Goal: Communication & Community: Answer question/provide support

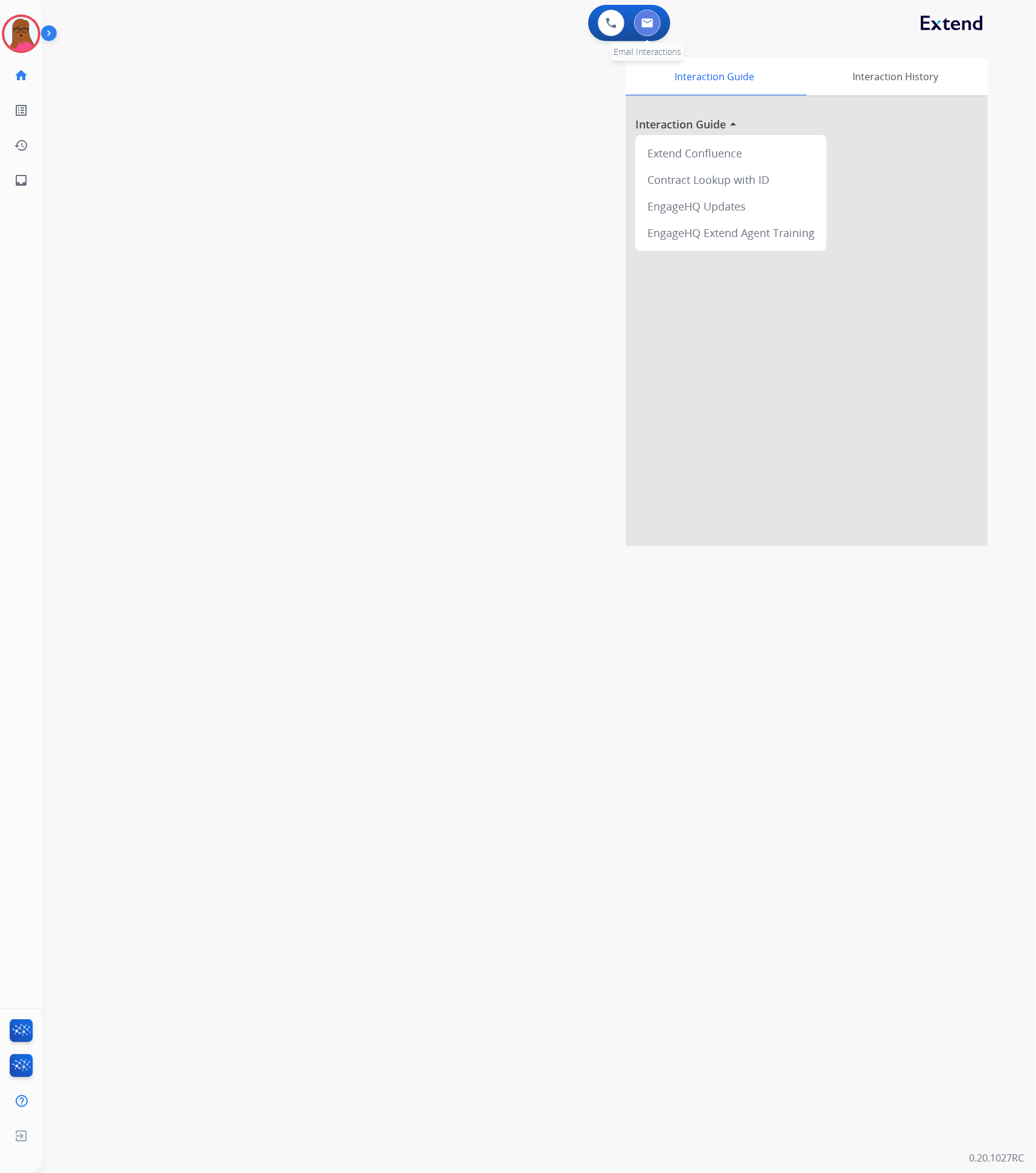
click at [652, 26] on img at bounding box center [648, 23] width 12 height 10
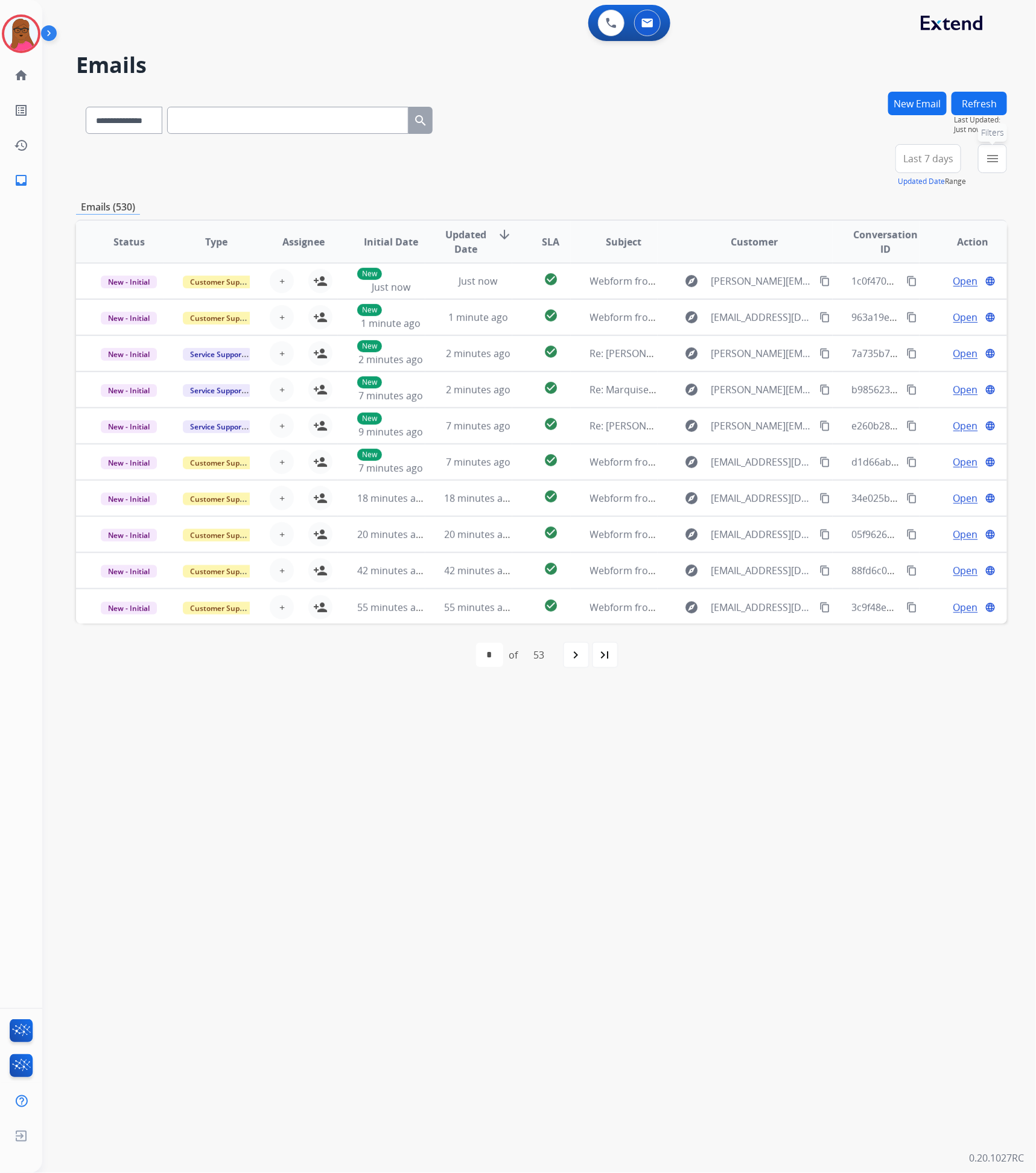
click at [1001, 165] on button "menu Filters" at bounding box center [992, 158] width 29 height 29
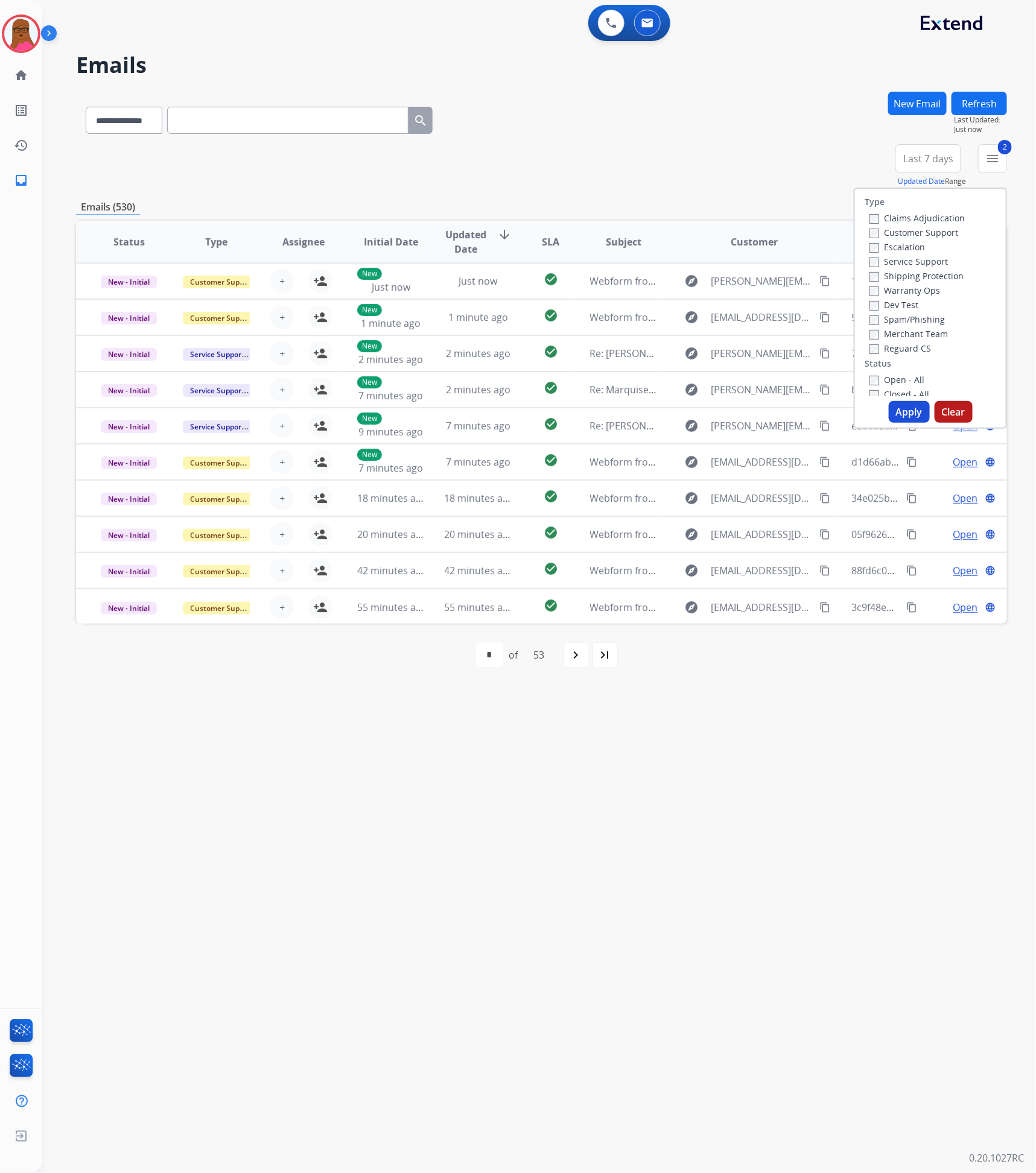
click at [902, 411] on button "Apply" at bounding box center [910, 412] width 41 height 22
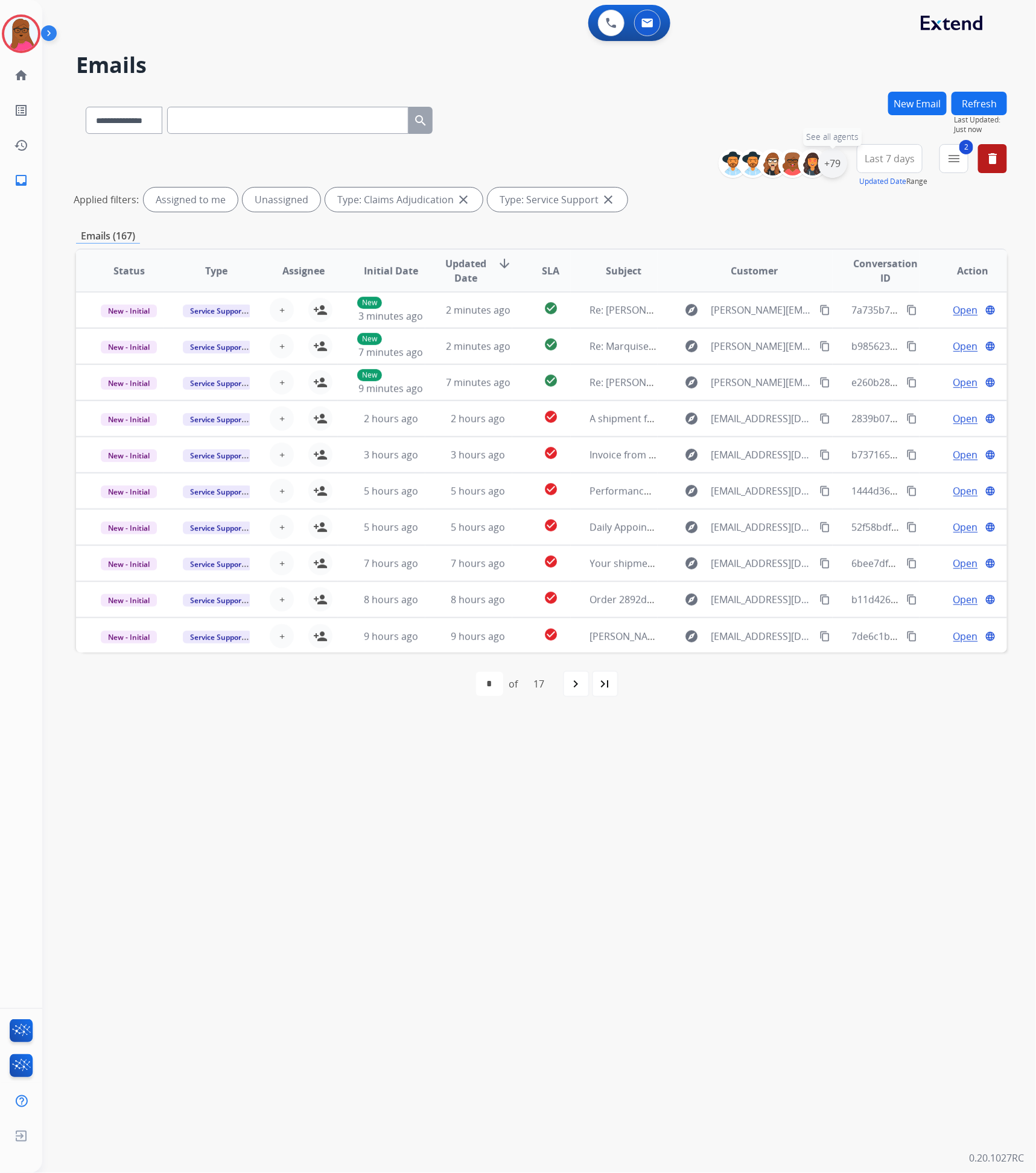
click at [836, 172] on div "+79" at bounding box center [833, 163] width 29 height 29
click at [775, 400] on button "Apply" at bounding box center [773, 407] width 41 height 22
click at [595, 791] on div "**********" at bounding box center [525, 609] width 965 height 1130
click at [577, 681] on mat-icon "navigate_next" at bounding box center [572, 684] width 15 height 15
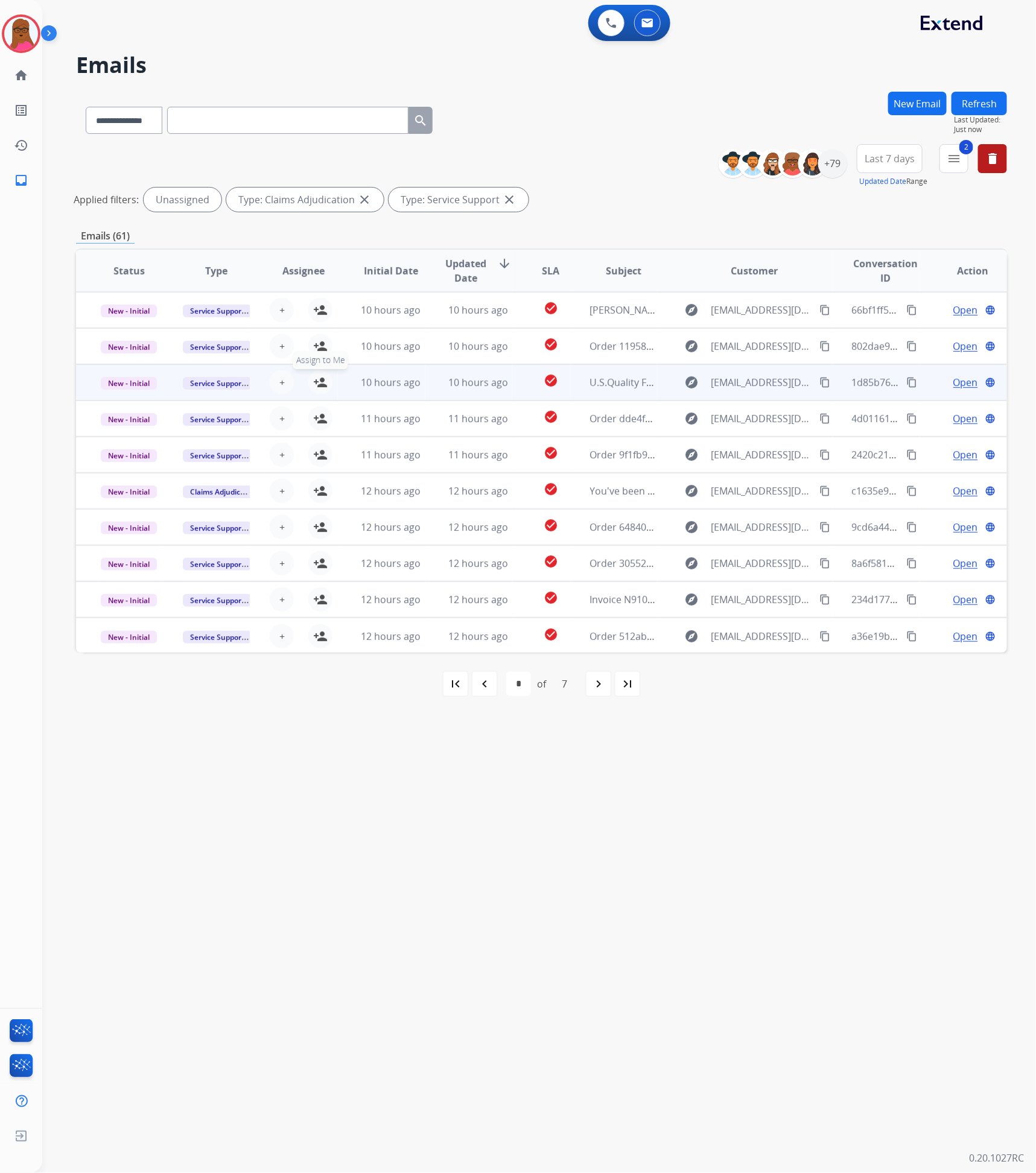
click at [317, 388] on mat-icon "person_add" at bounding box center [321, 382] width 15 height 15
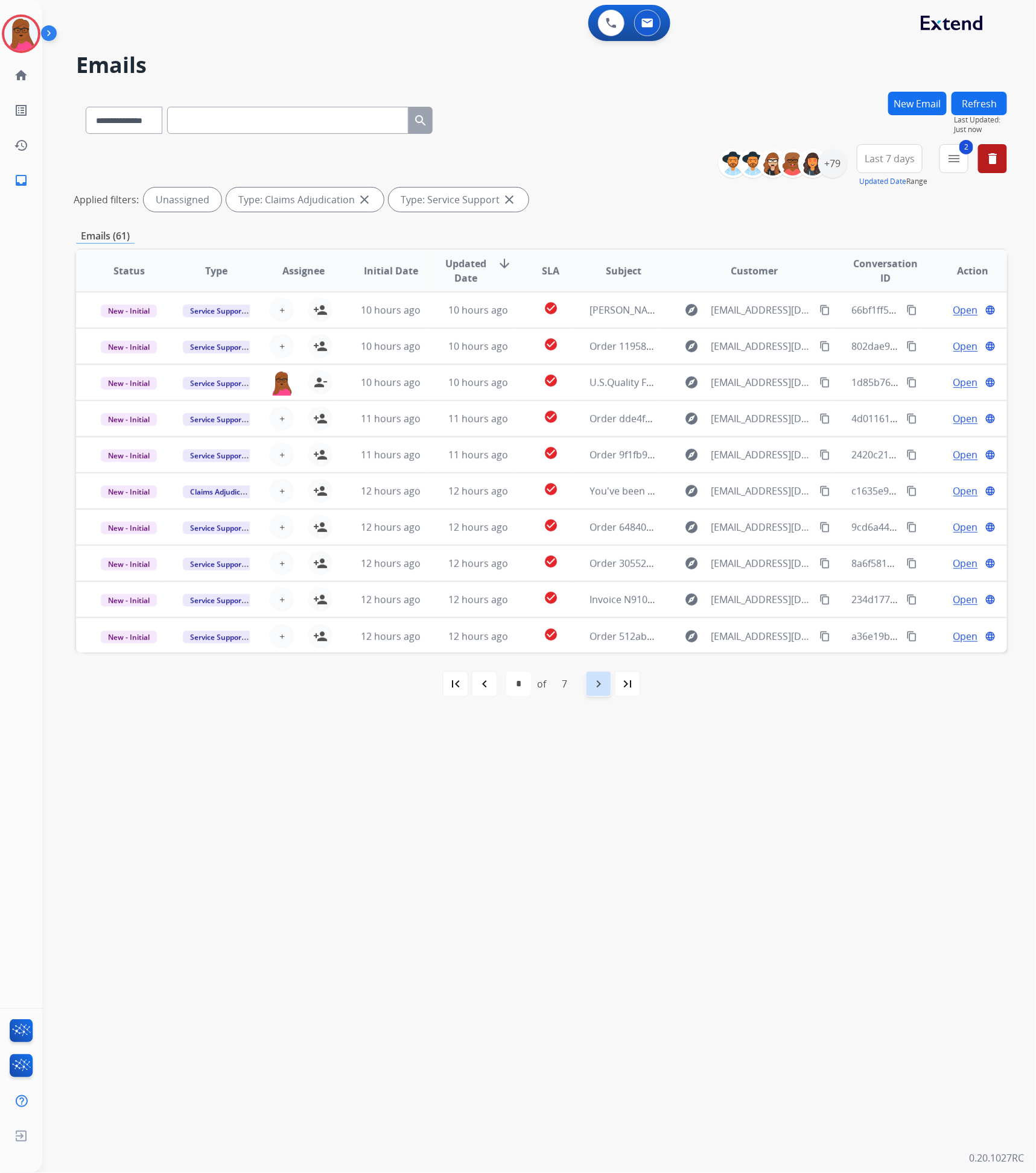
click at [592, 684] on mat-icon "navigate_next" at bounding box center [598, 684] width 15 height 15
click at [462, 690] on mat-icon "first_page" at bounding box center [456, 684] width 15 height 15
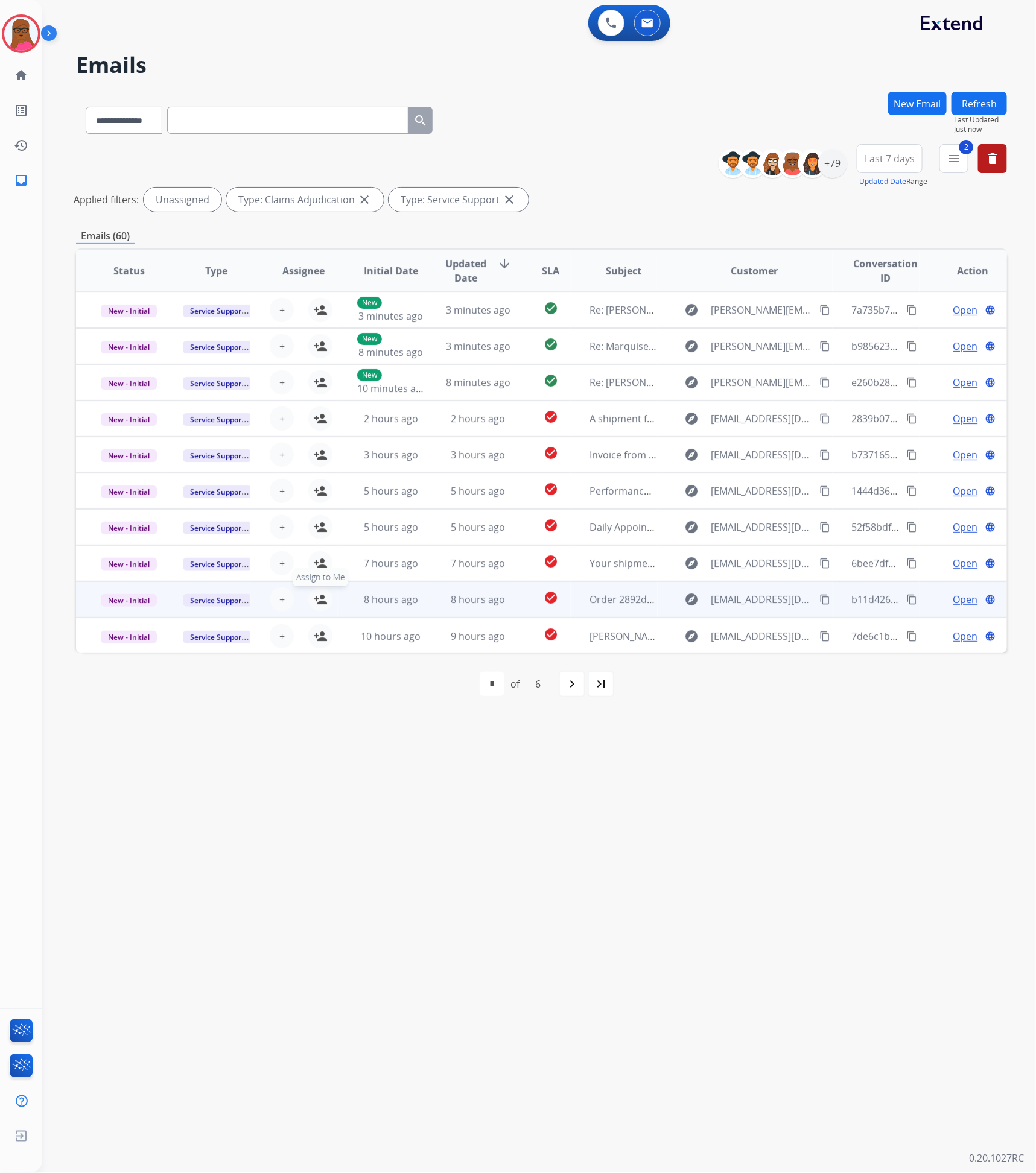
click at [320, 592] on mat-icon "person_add" at bounding box center [321, 600] width 15 height 15
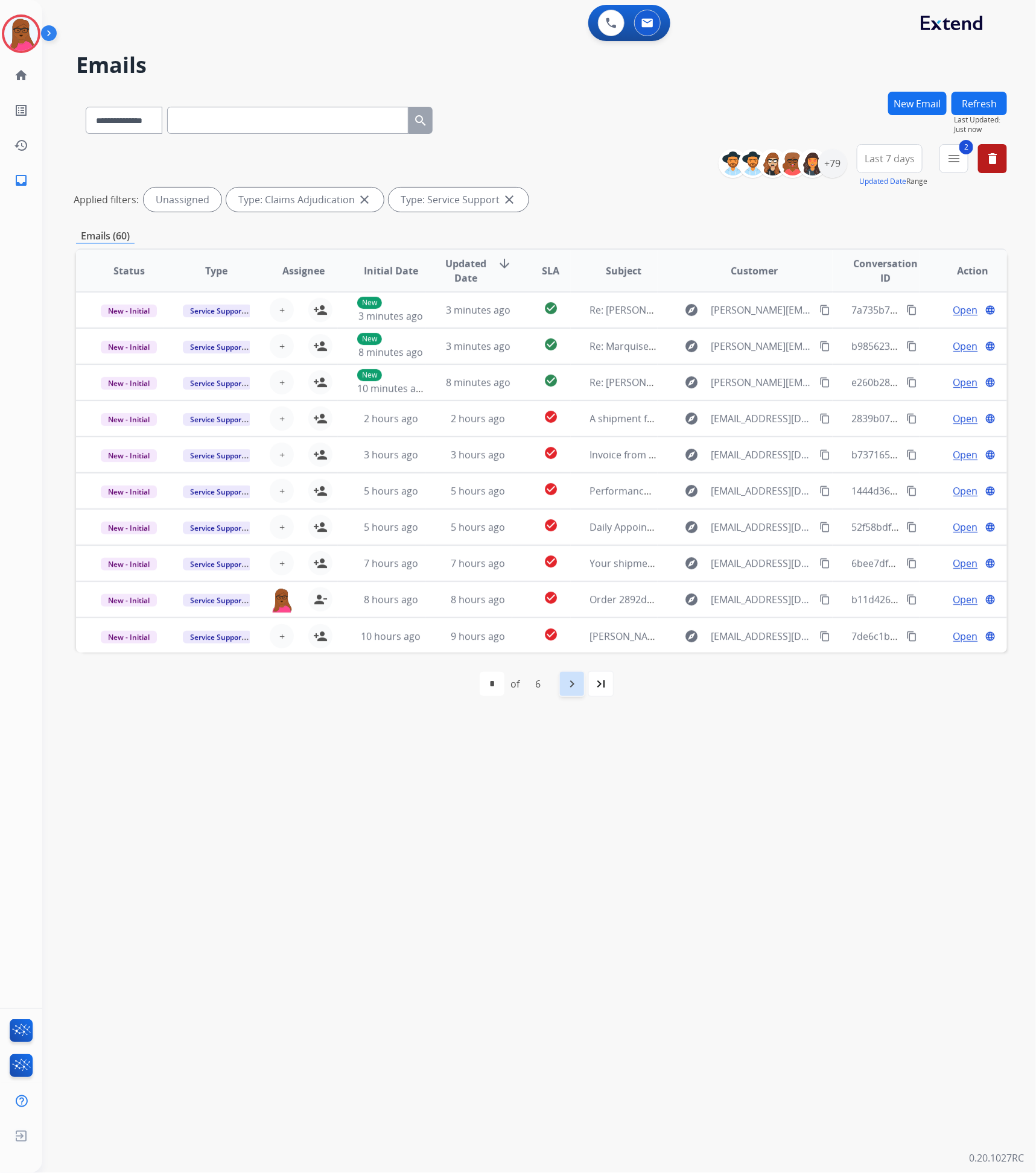
click at [581, 688] on div "navigate_next" at bounding box center [572, 684] width 27 height 27
click at [588, 684] on div "navigate_next" at bounding box center [598, 684] width 27 height 27
click at [487, 687] on mat-icon "navigate_before" at bounding box center [485, 684] width 15 height 15
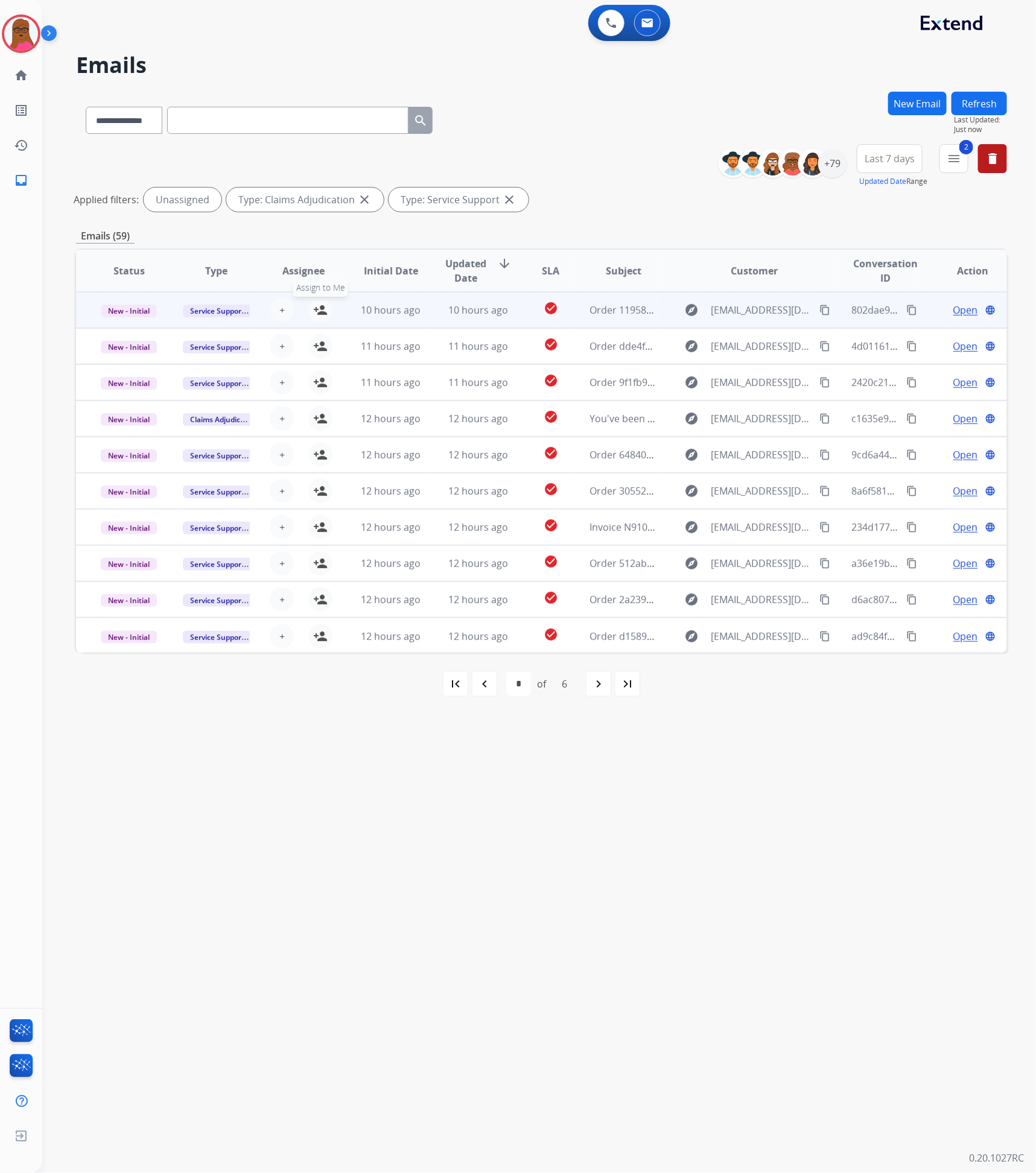
click at [317, 315] on mat-icon "person_add" at bounding box center [321, 310] width 15 height 15
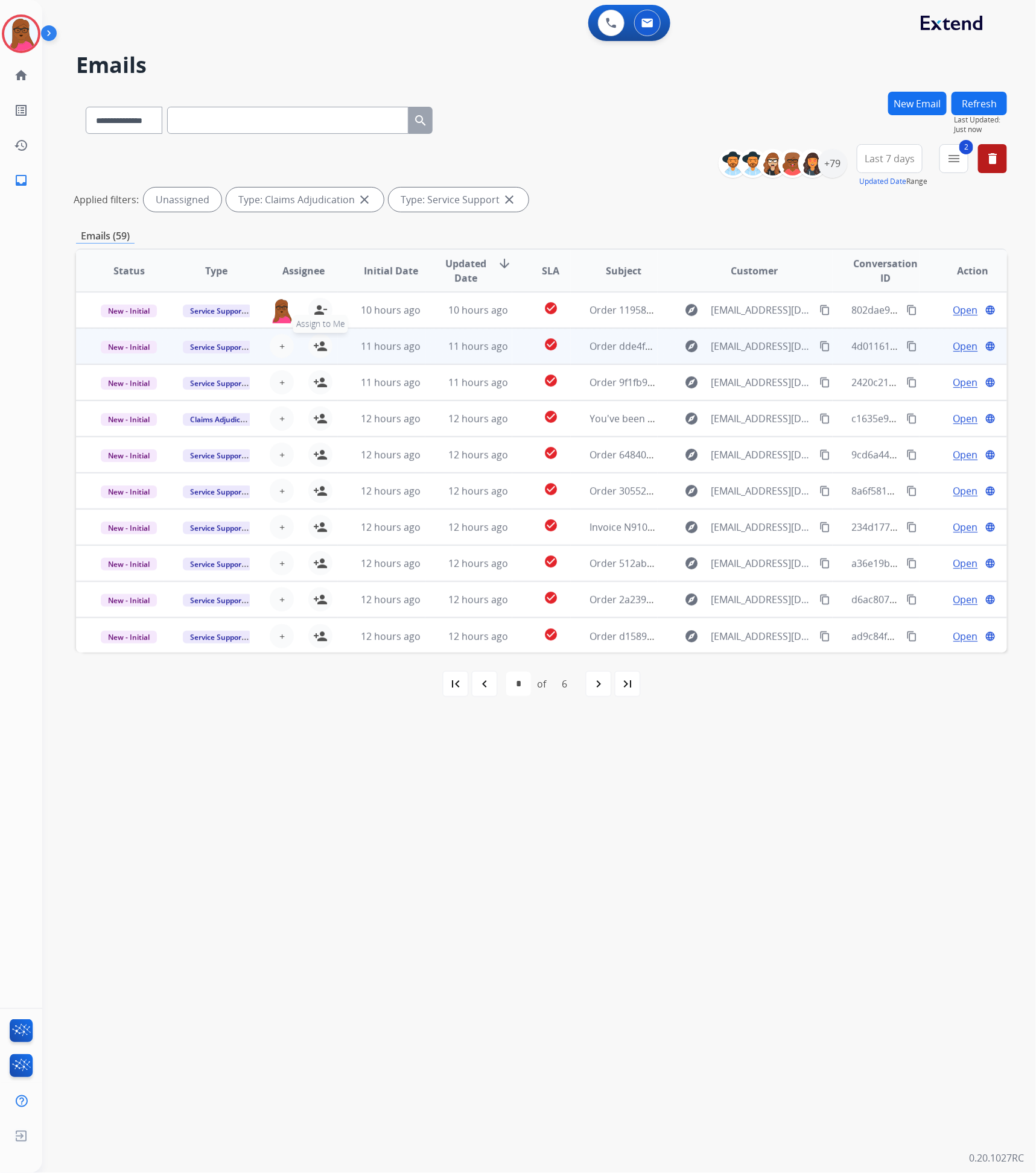
click at [320, 345] on mat-icon "person_add" at bounding box center [321, 346] width 15 height 15
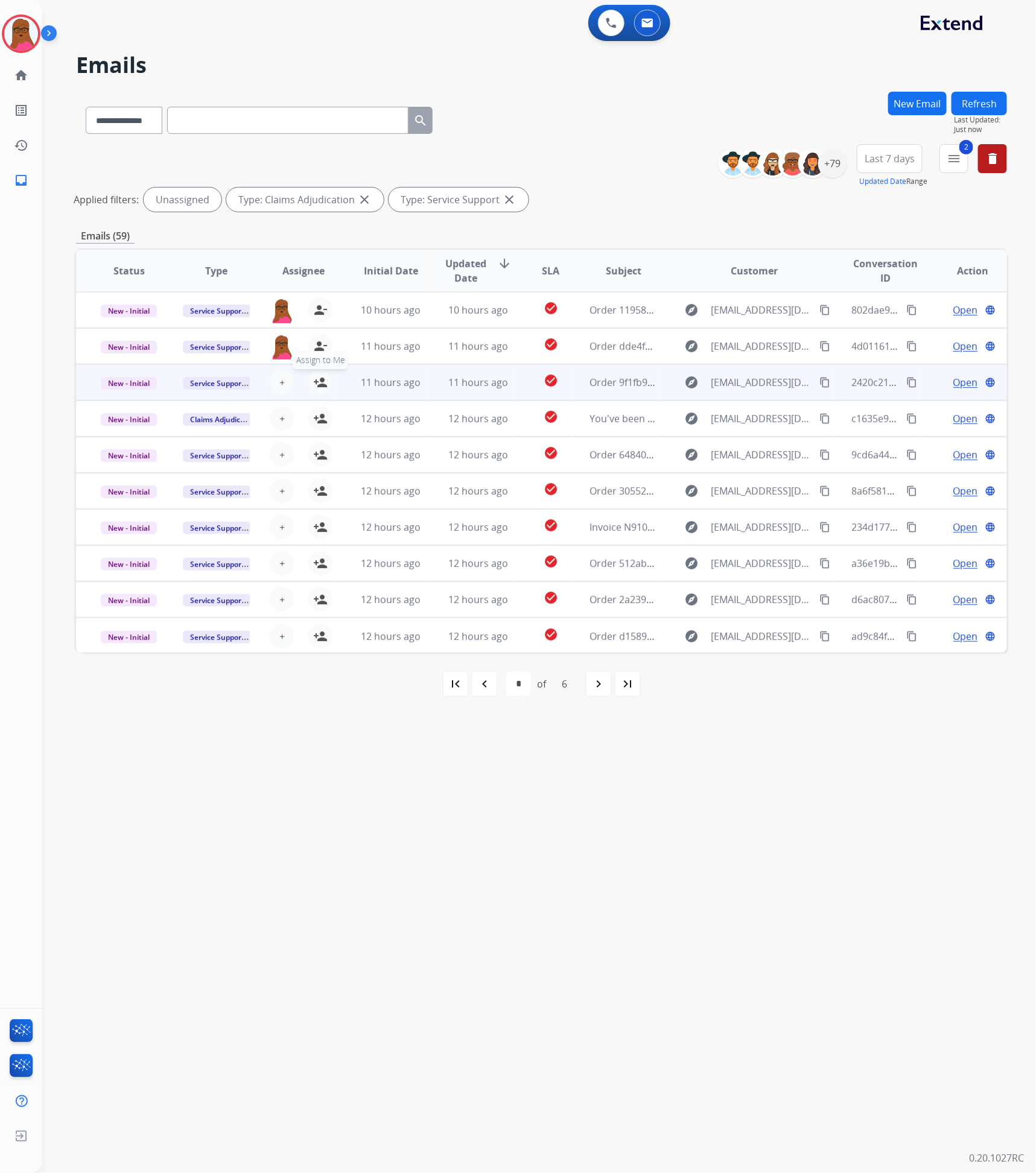
click at [323, 389] on button "person_add Assign to Me" at bounding box center [321, 382] width 24 height 24
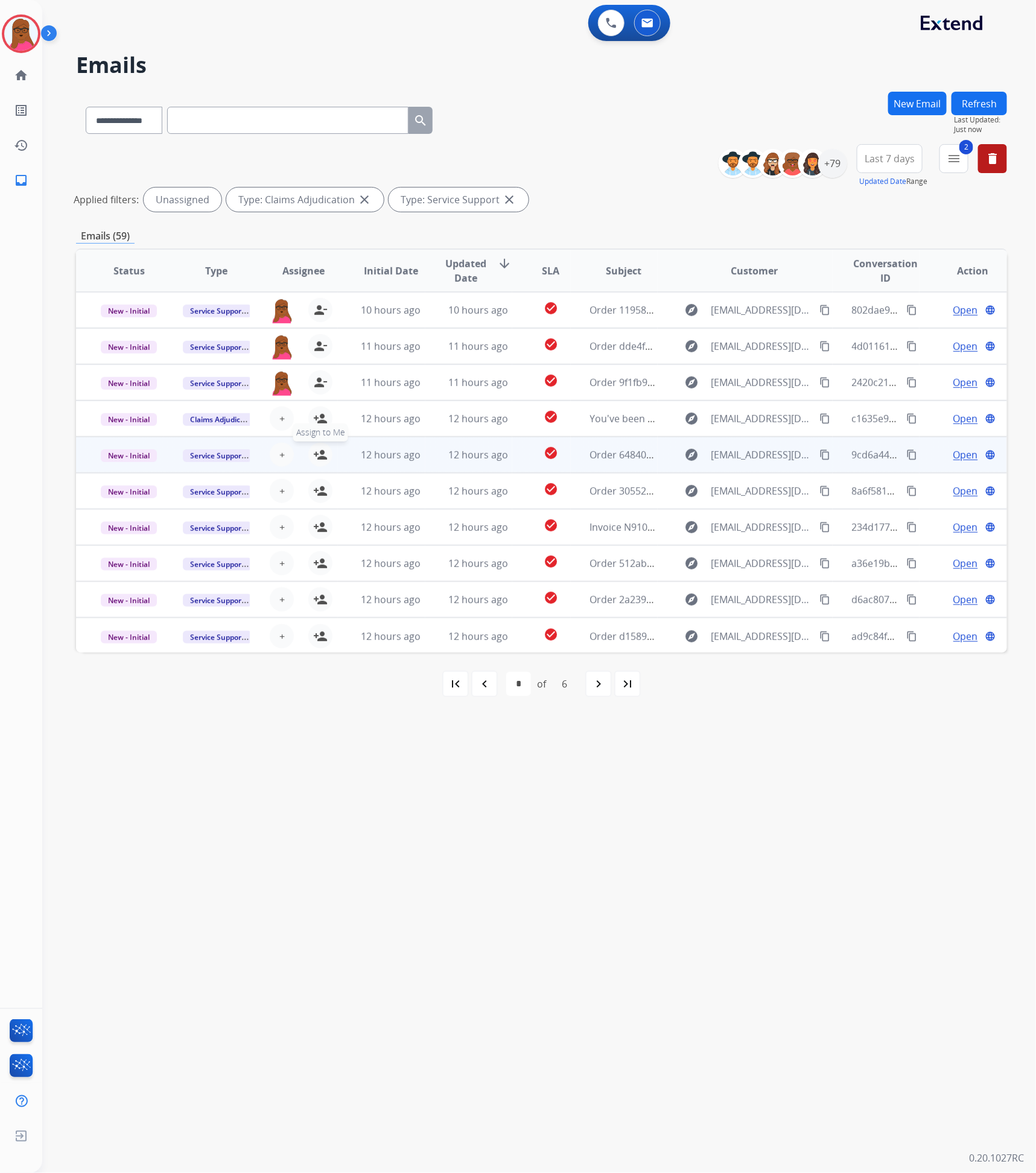
click at [319, 464] on button "person_add Assign to Me" at bounding box center [321, 455] width 24 height 24
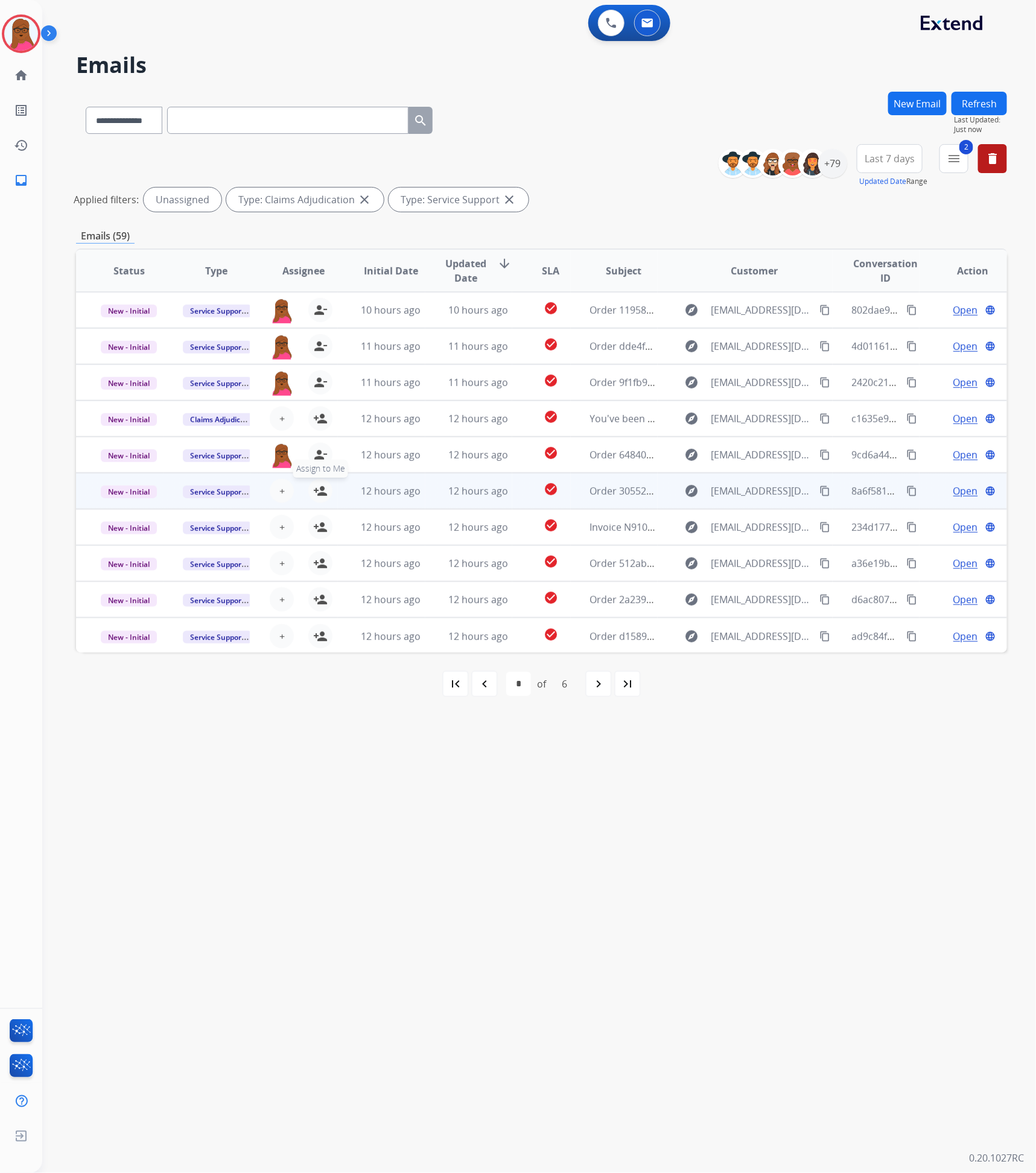
click at [322, 500] on button "person_add Assign to Me" at bounding box center [321, 491] width 24 height 24
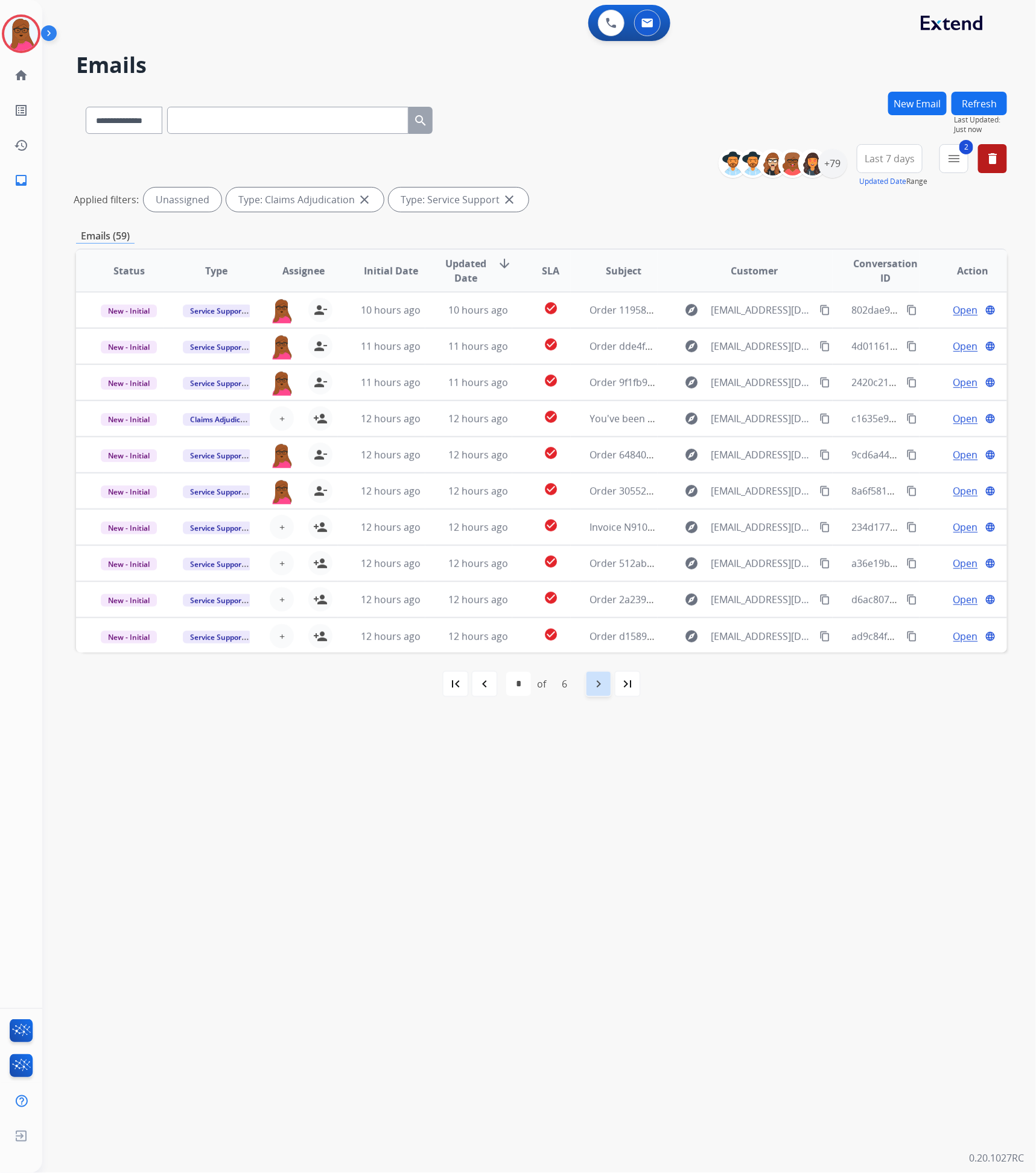
click at [603, 684] on mat-icon "navigate_next" at bounding box center [598, 684] width 15 height 15
click at [599, 690] on mat-icon "navigate_next" at bounding box center [598, 684] width 15 height 15
click at [587, 691] on div "navigate_next" at bounding box center [598, 684] width 27 height 27
click at [478, 685] on mat-icon "navigate_before" at bounding box center [485, 684] width 15 height 15
click at [493, 681] on div "navigate_before" at bounding box center [485, 684] width 27 height 27
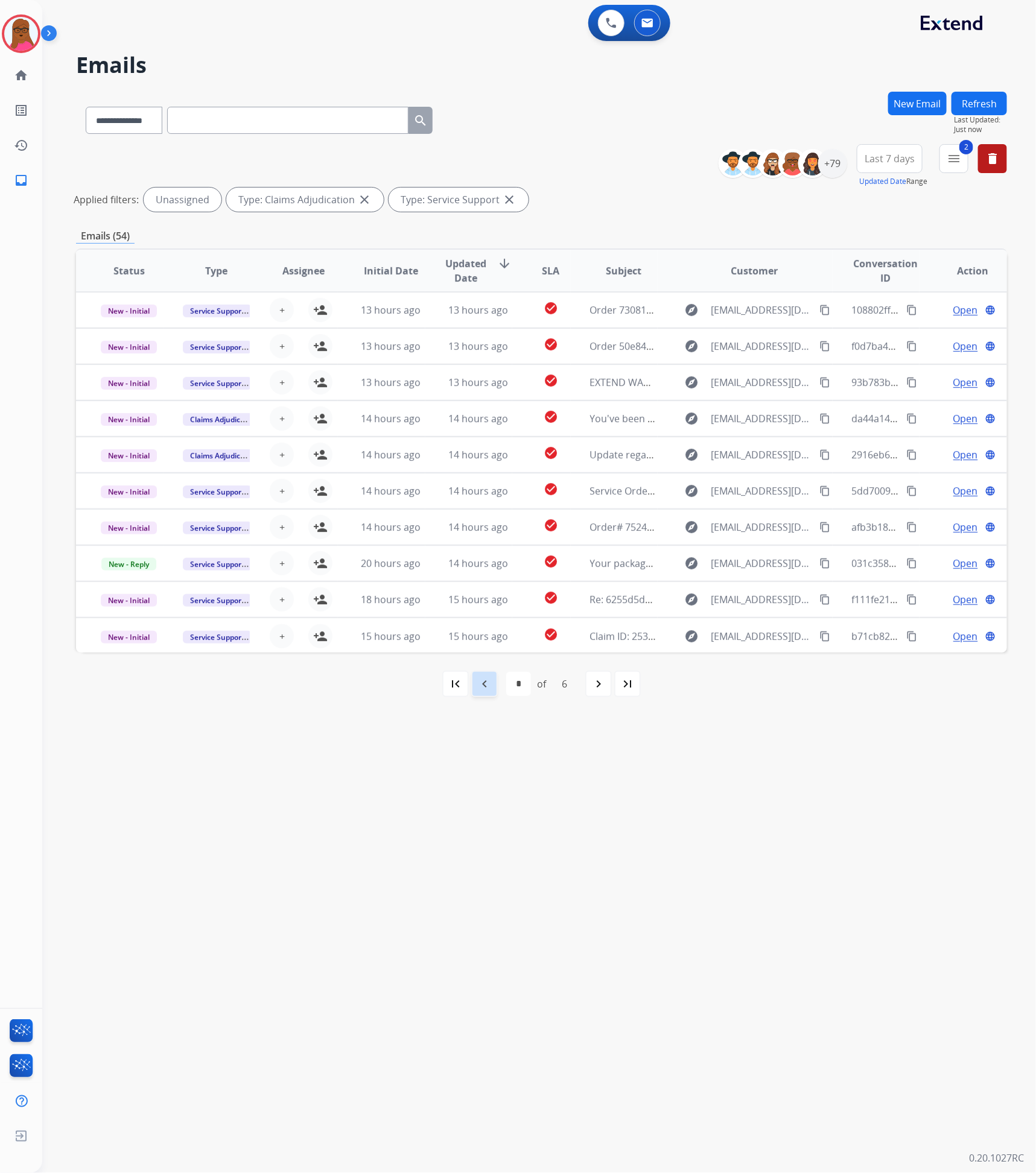
click at [493, 681] on div "navigate_before" at bounding box center [485, 684] width 27 height 27
click at [975, 100] on button "Refresh" at bounding box center [979, 103] width 56 height 24
click at [565, 690] on div "navigate_next" at bounding box center [572, 684] width 27 height 27
click at [603, 695] on div "navigate_next" at bounding box center [598, 684] width 27 height 27
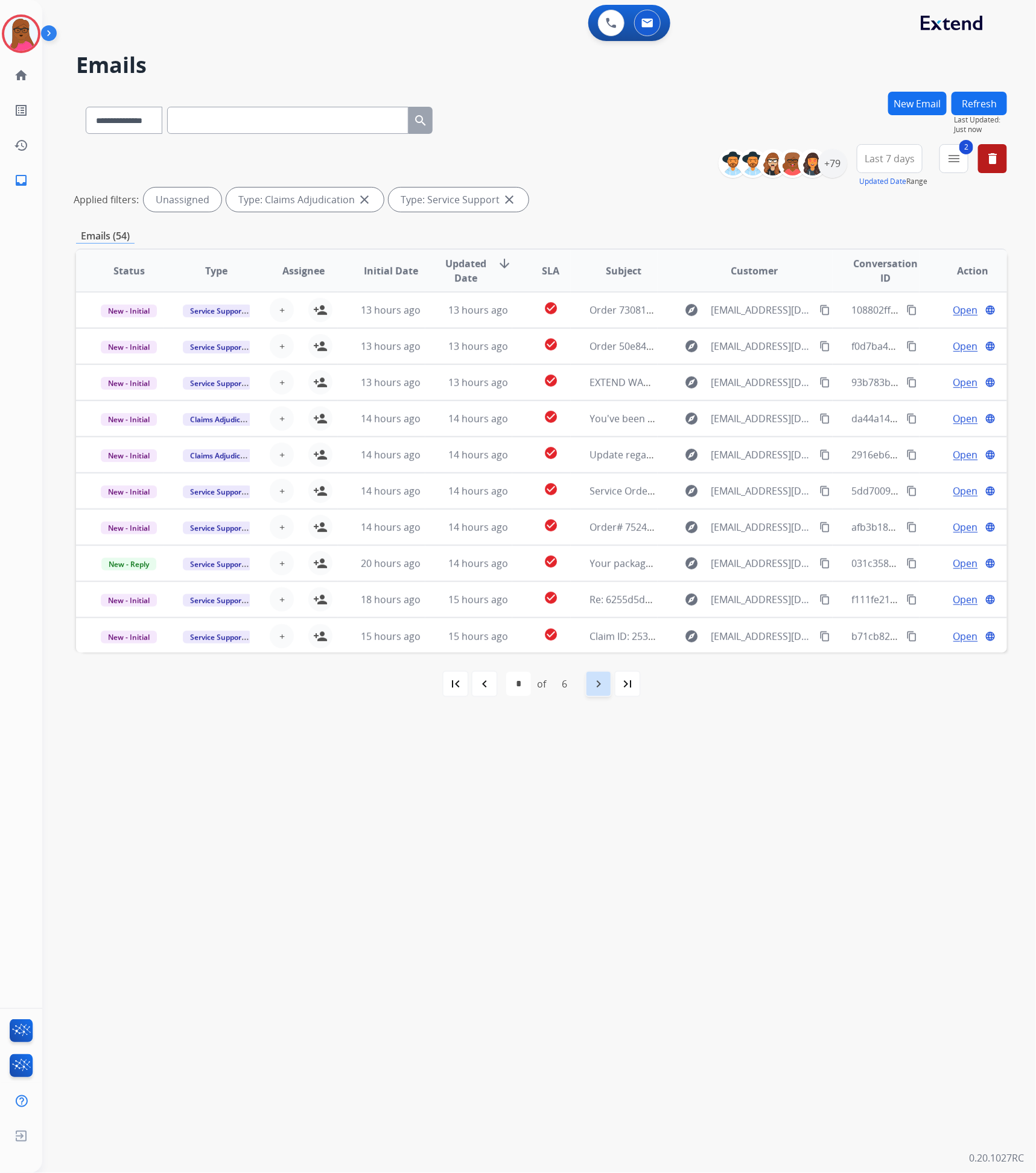
click at [590, 677] on div "navigate_next" at bounding box center [598, 684] width 27 height 27
click at [956, 162] on mat-icon "menu" at bounding box center [954, 158] width 15 height 15
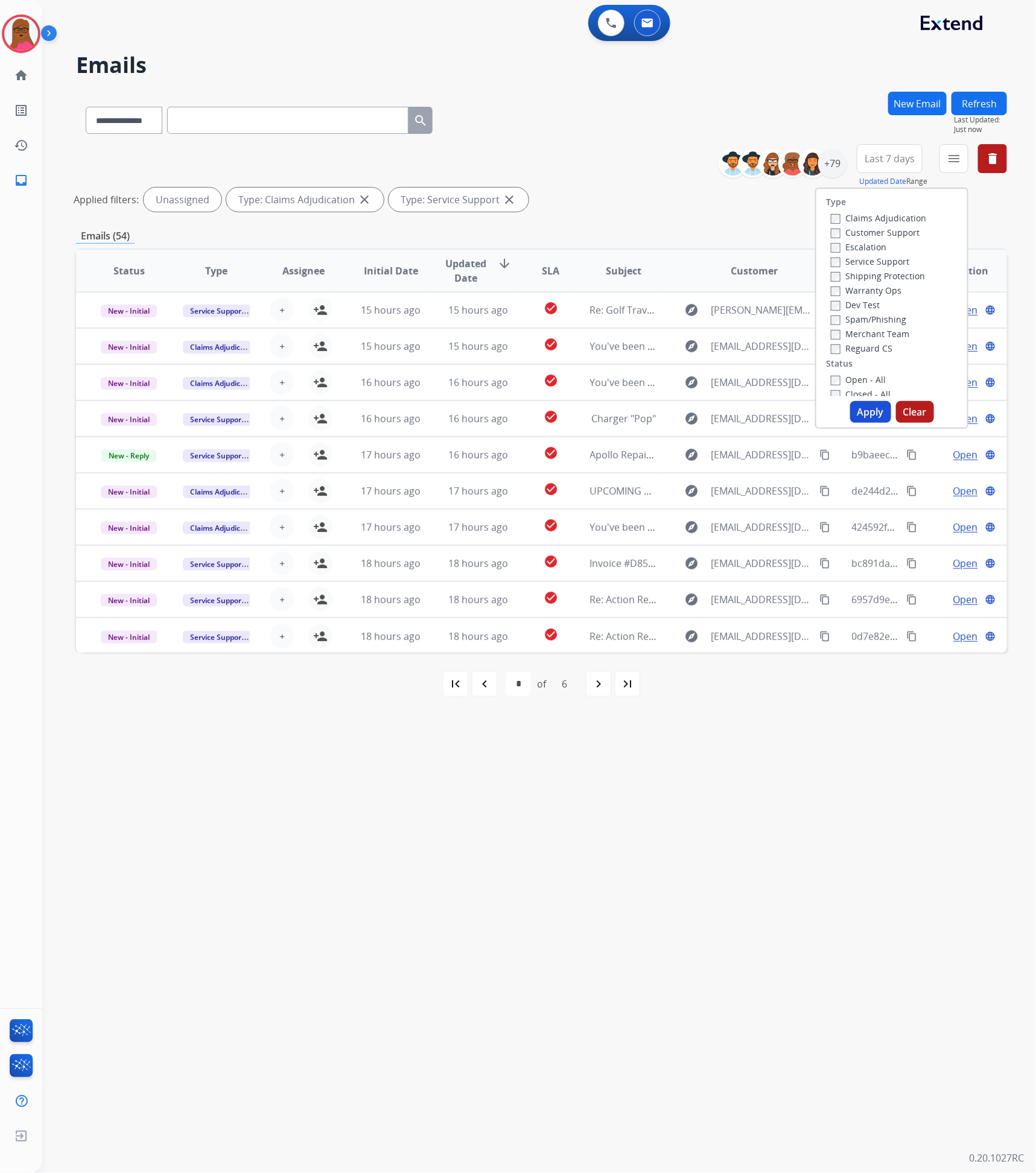
click at [911, 411] on button "Clear" at bounding box center [915, 412] width 38 height 22
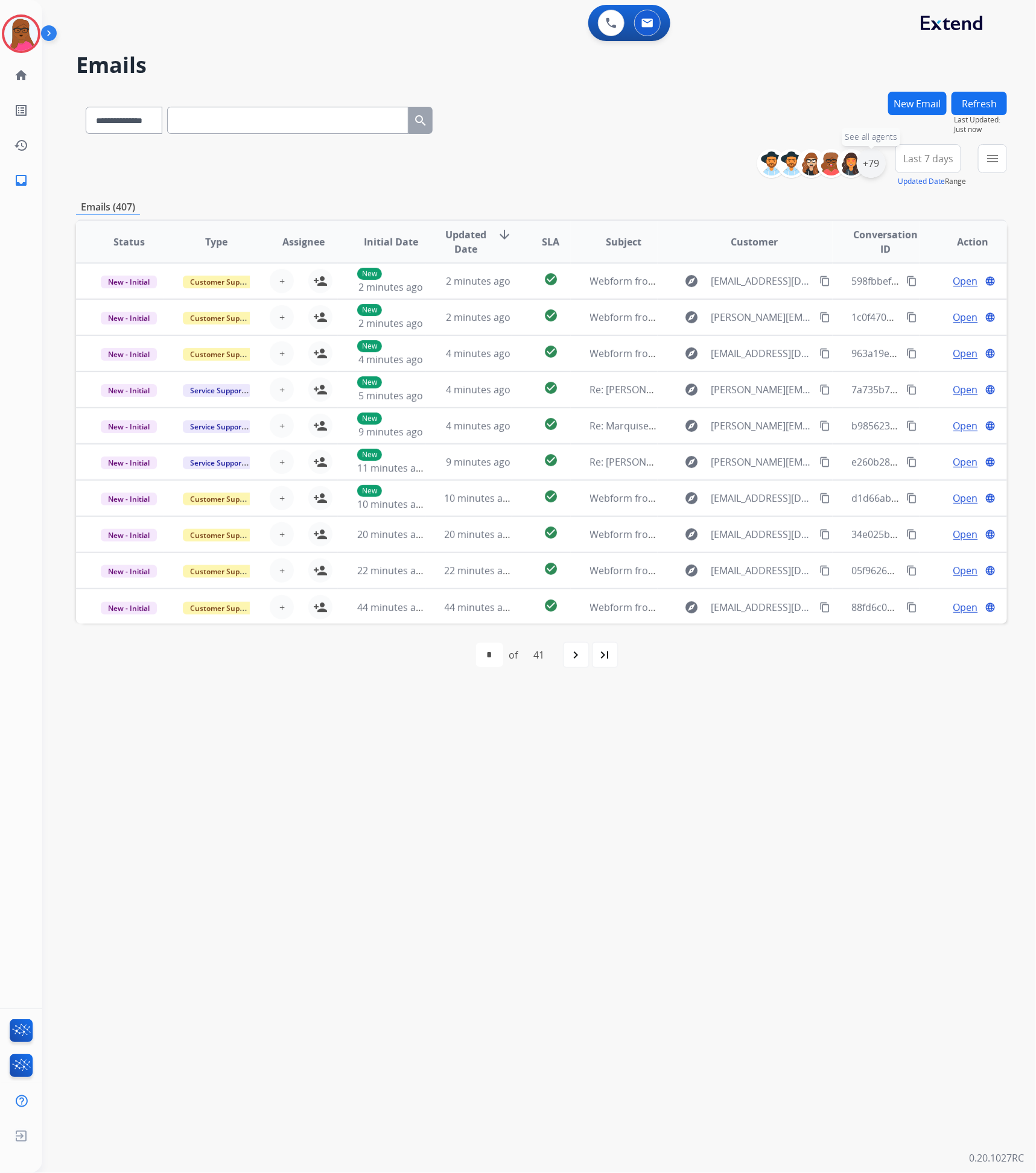
click at [882, 169] on div "+79" at bounding box center [871, 163] width 29 height 29
click at [724, 256] on div "Assigned to me" at bounding box center [752, 253] width 71 height 10
click at [805, 408] on button "Apply" at bounding box center [811, 407] width 41 height 22
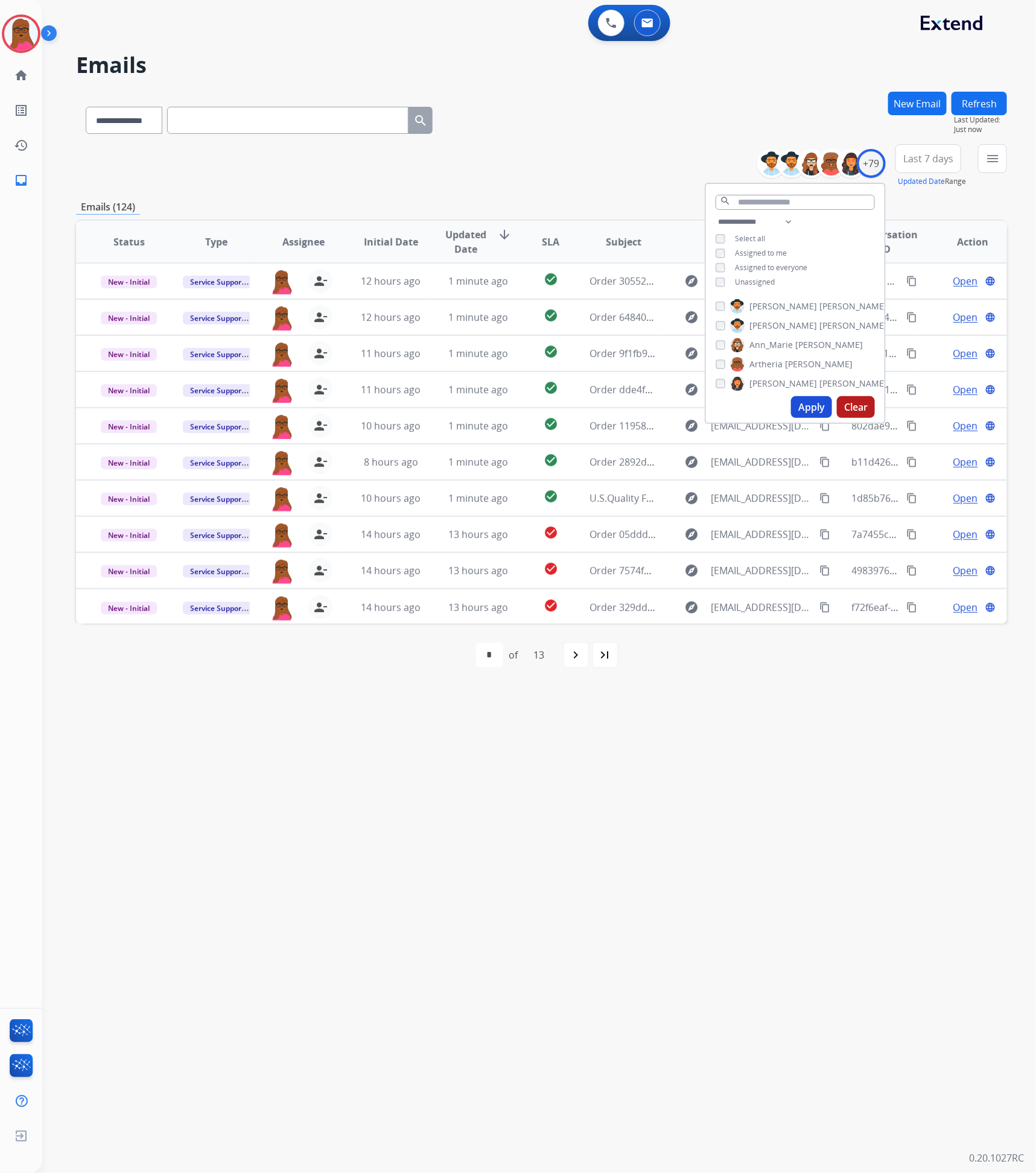
click at [762, 827] on div "**********" at bounding box center [525, 609] width 965 height 1130
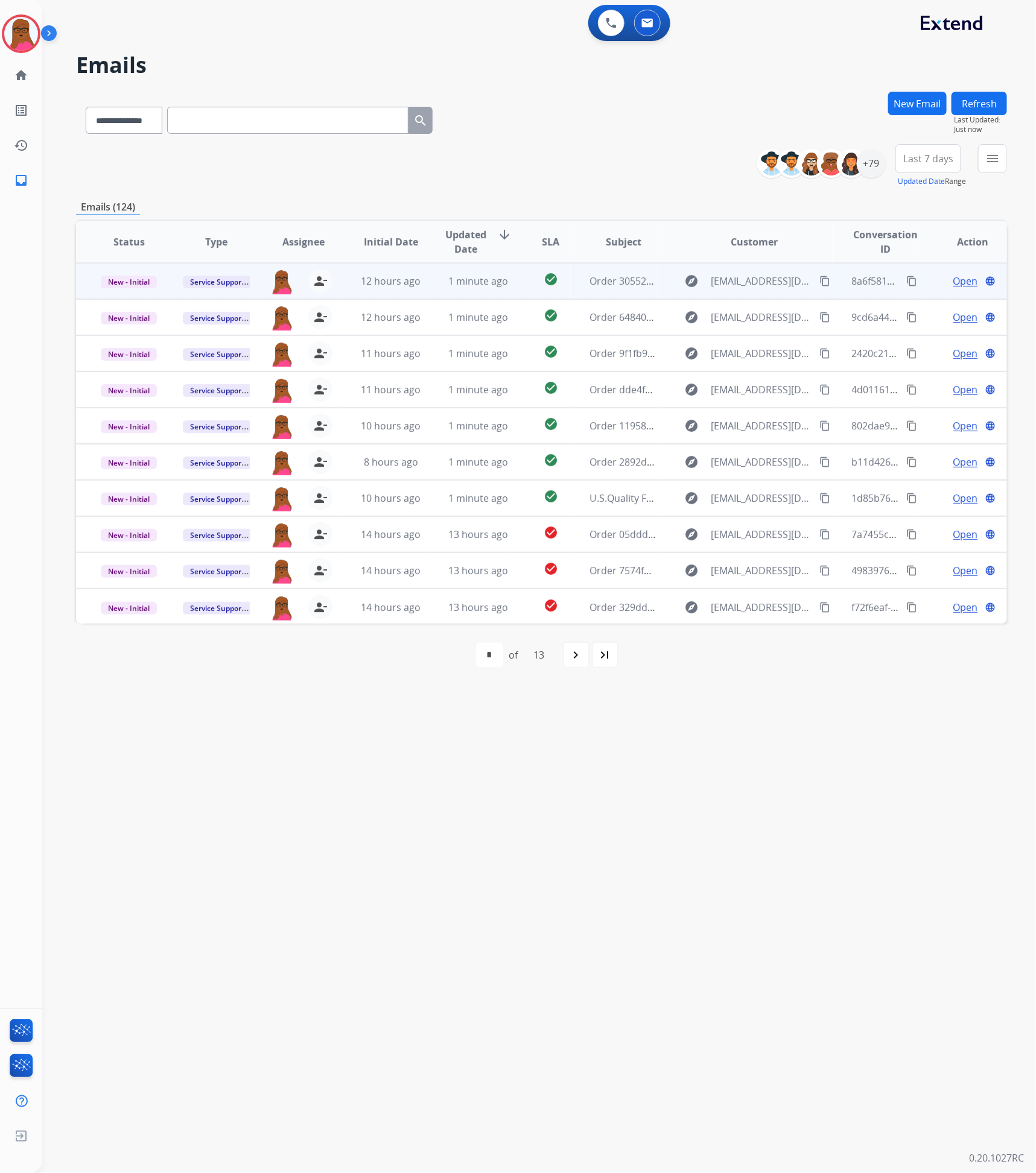
click at [954, 286] on span "Open" at bounding box center [965, 281] width 25 height 15
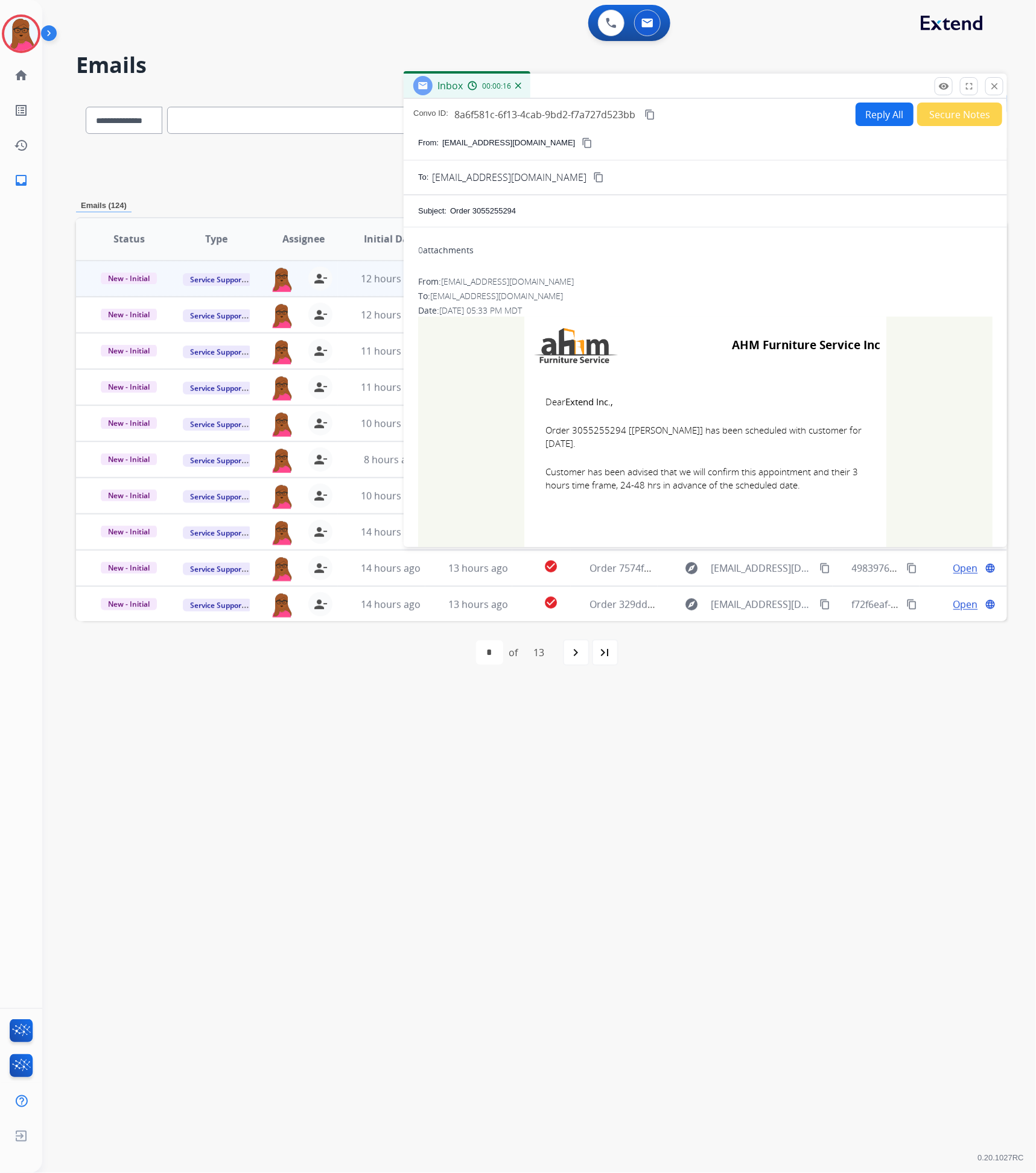
click at [582, 428] on span "Order 3055255294 [Jose Santiago] has been scheduled with customer for 09/25/202…" at bounding box center [705, 437] width 320 height 27
copy span "3055255294"
drag, startPoint x: 581, startPoint y: 443, endPoint x: 536, endPoint y: 428, distance: 47.4
click at [536, 428] on td "Dear Extend Inc., Order 3055255294 [Jose Santiago] has been scheduled with cust…" at bounding box center [706, 451] width 362 height 154
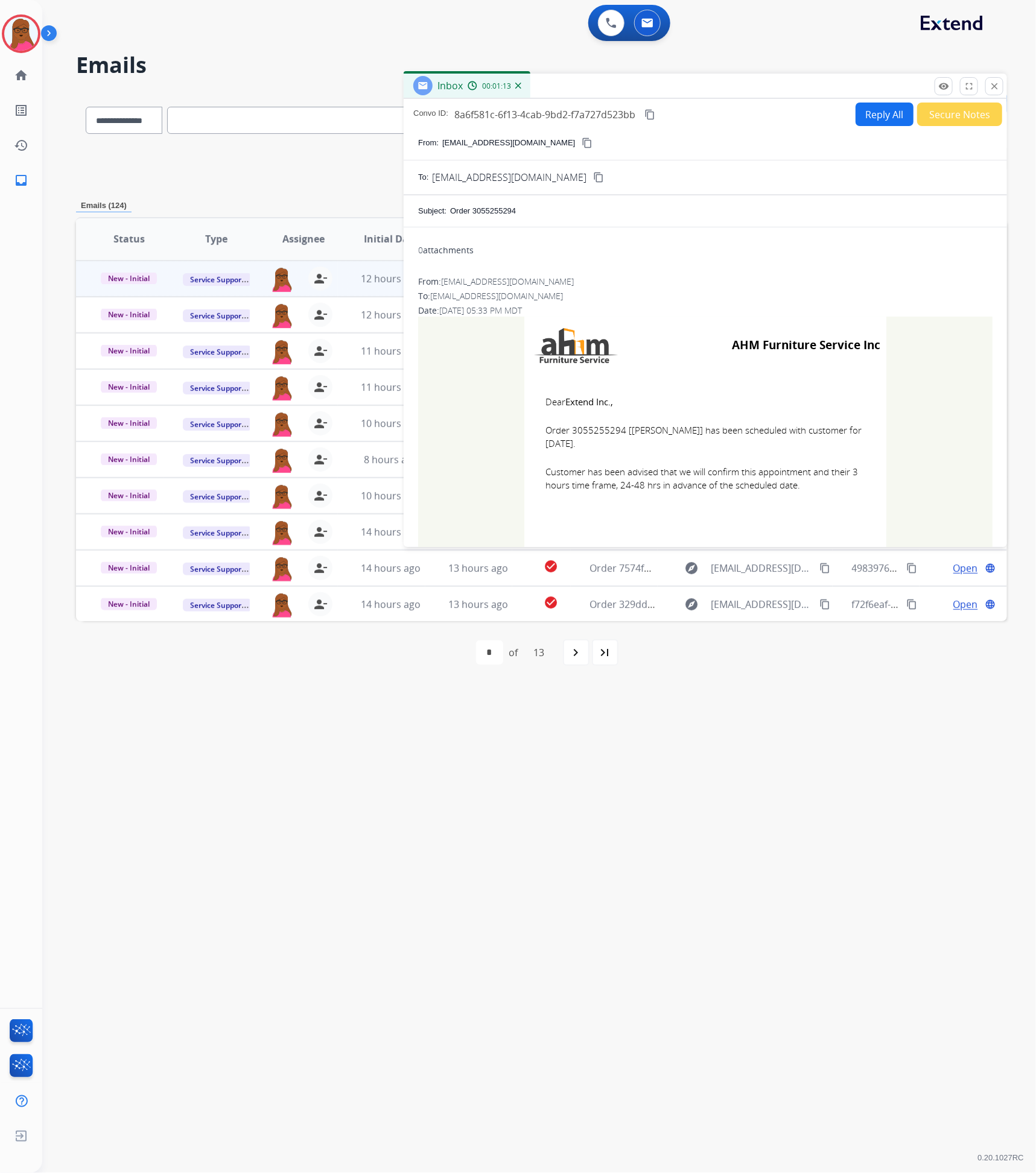
click at [605, 454] on td "Dear Extend Inc., Order 3055255294 [Jose Santiago] has been scheduled with cust…" at bounding box center [706, 451] width 362 height 154
drag, startPoint x: 600, startPoint y: 442, endPoint x: 539, endPoint y: 430, distance: 62.2
click at [539, 430] on td "Dear Extend Inc., Order 3055255294 [Jose Santiago] has been scheduled with cust…" at bounding box center [706, 451] width 362 height 154
copy span "Order 3055255294 [Jose Santiago] has been scheduled with customer for 09/25/202…"
click at [712, 495] on td "Dear Extend Inc., Order 3055255294 [Jose Santiago] has been scheduled with cust…" at bounding box center [706, 451] width 362 height 154
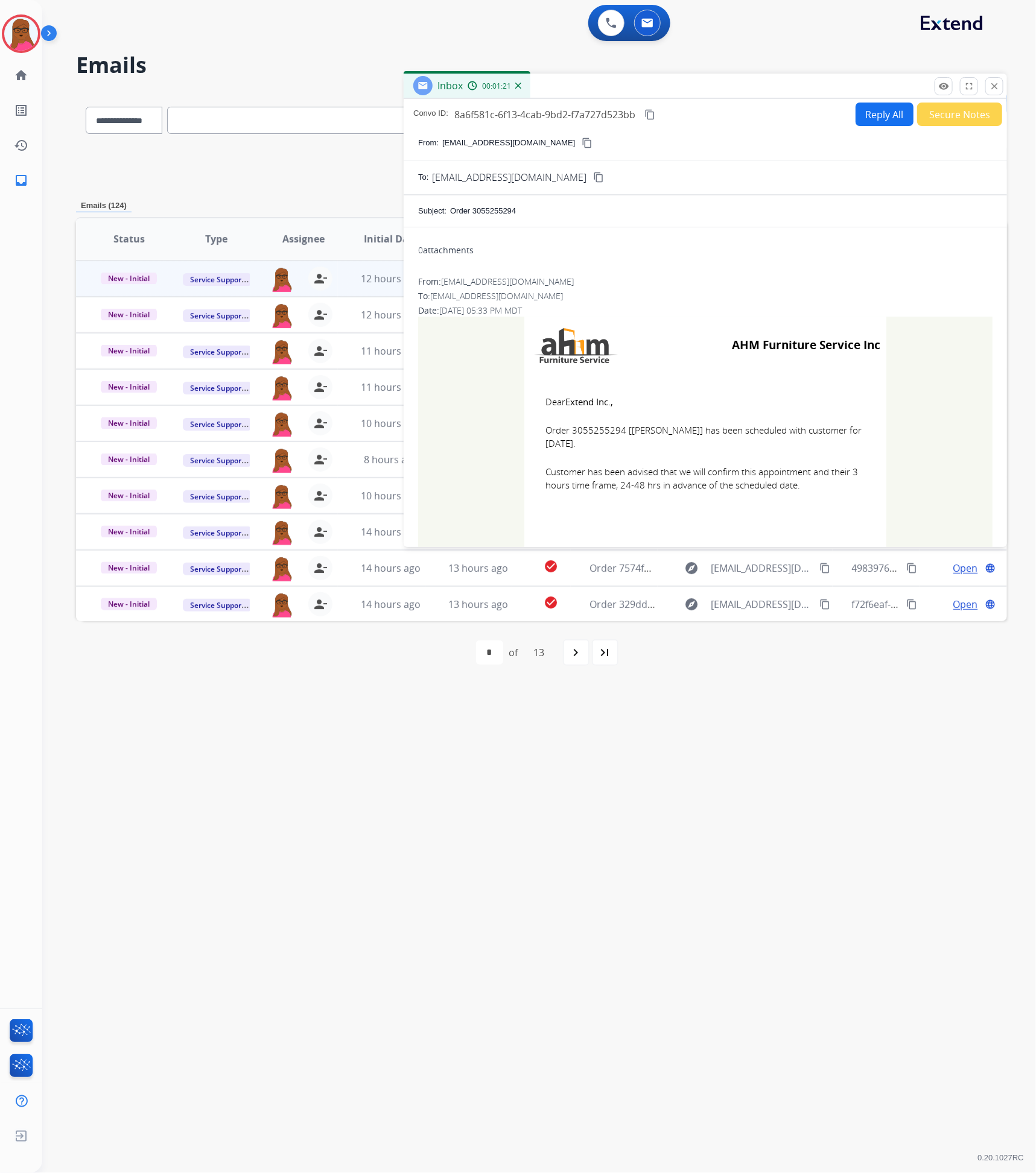
drag, startPoint x: 831, startPoint y: 500, endPoint x: 541, endPoint y: 404, distance: 305.5
click at [541, 404] on td "Dear Extend Inc., Order 3055255294 [Jose Santiago] has been scheduled with cust…" at bounding box center [706, 451] width 362 height 154
copy td "Dear Extend Inc., Order 3055255294 [Jose Santiago] has been scheduled with cust…"
drag, startPoint x: 999, startPoint y: 88, endPoint x: 900, endPoint y: 91, distance: 99.0
click at [999, 88] on button "close Close" at bounding box center [994, 87] width 18 height 18
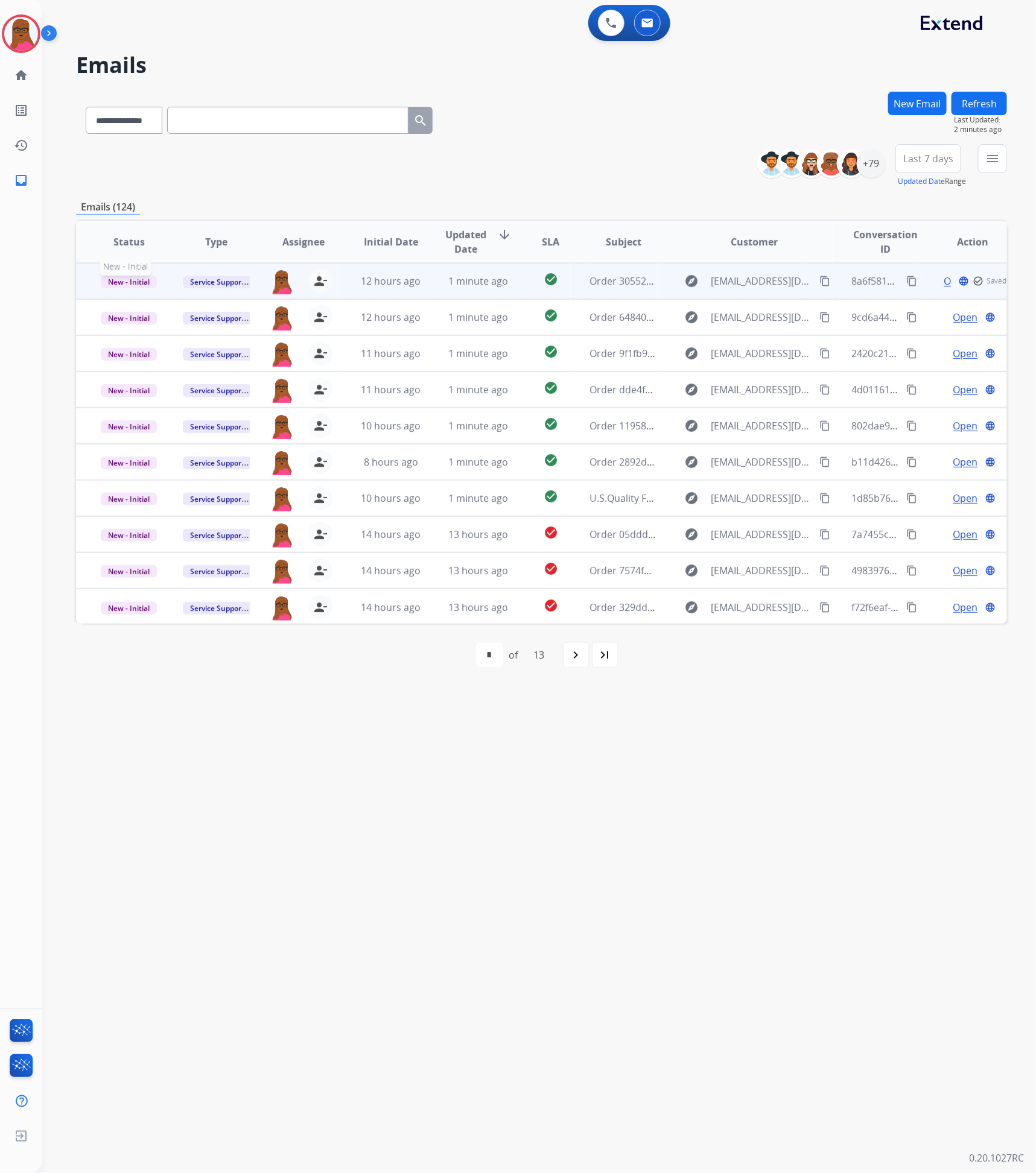
click at [122, 281] on span "New - Initial" at bounding box center [129, 282] width 56 height 13
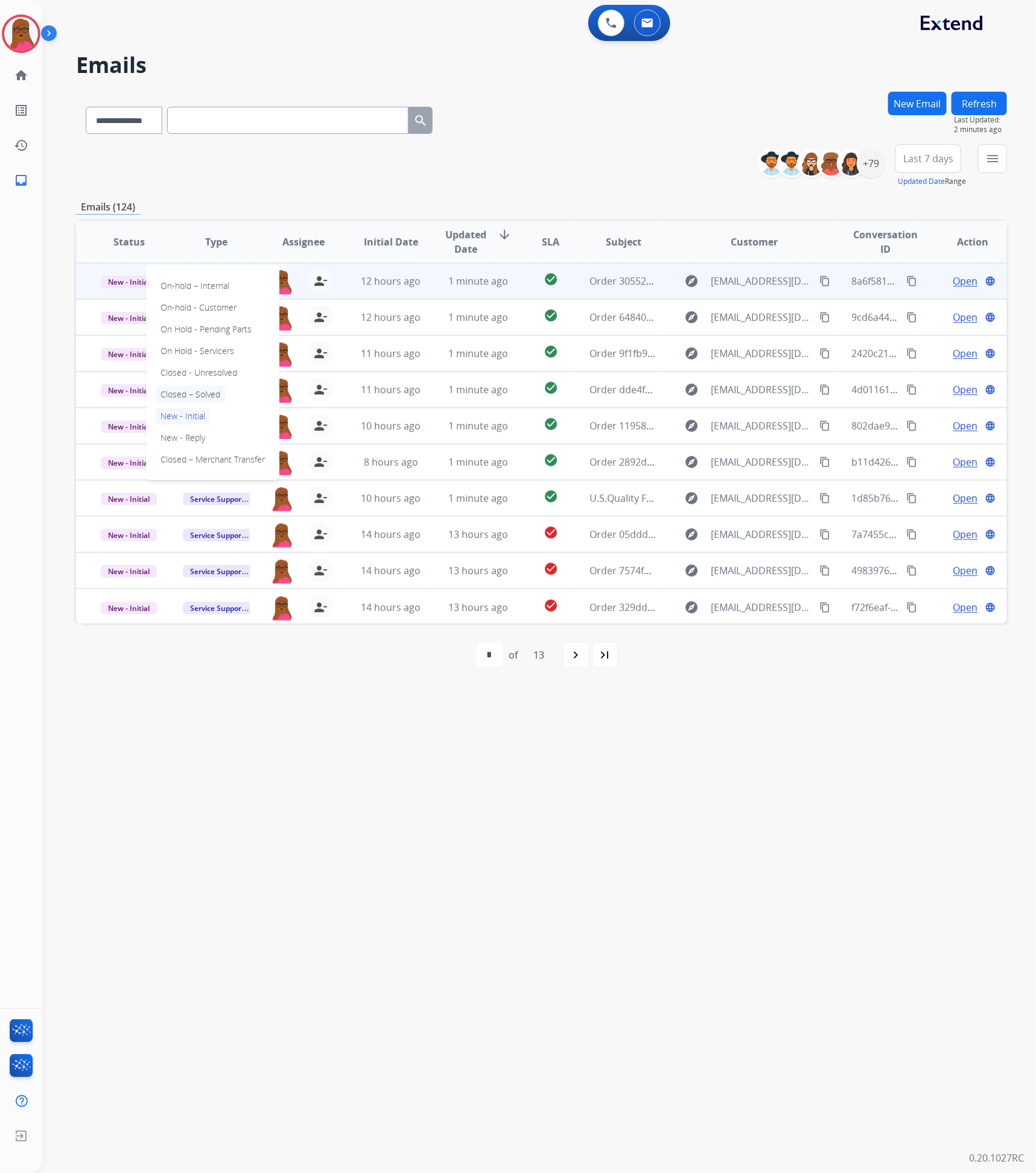
click at [208, 394] on p "Closed – Solved" at bounding box center [190, 394] width 70 height 17
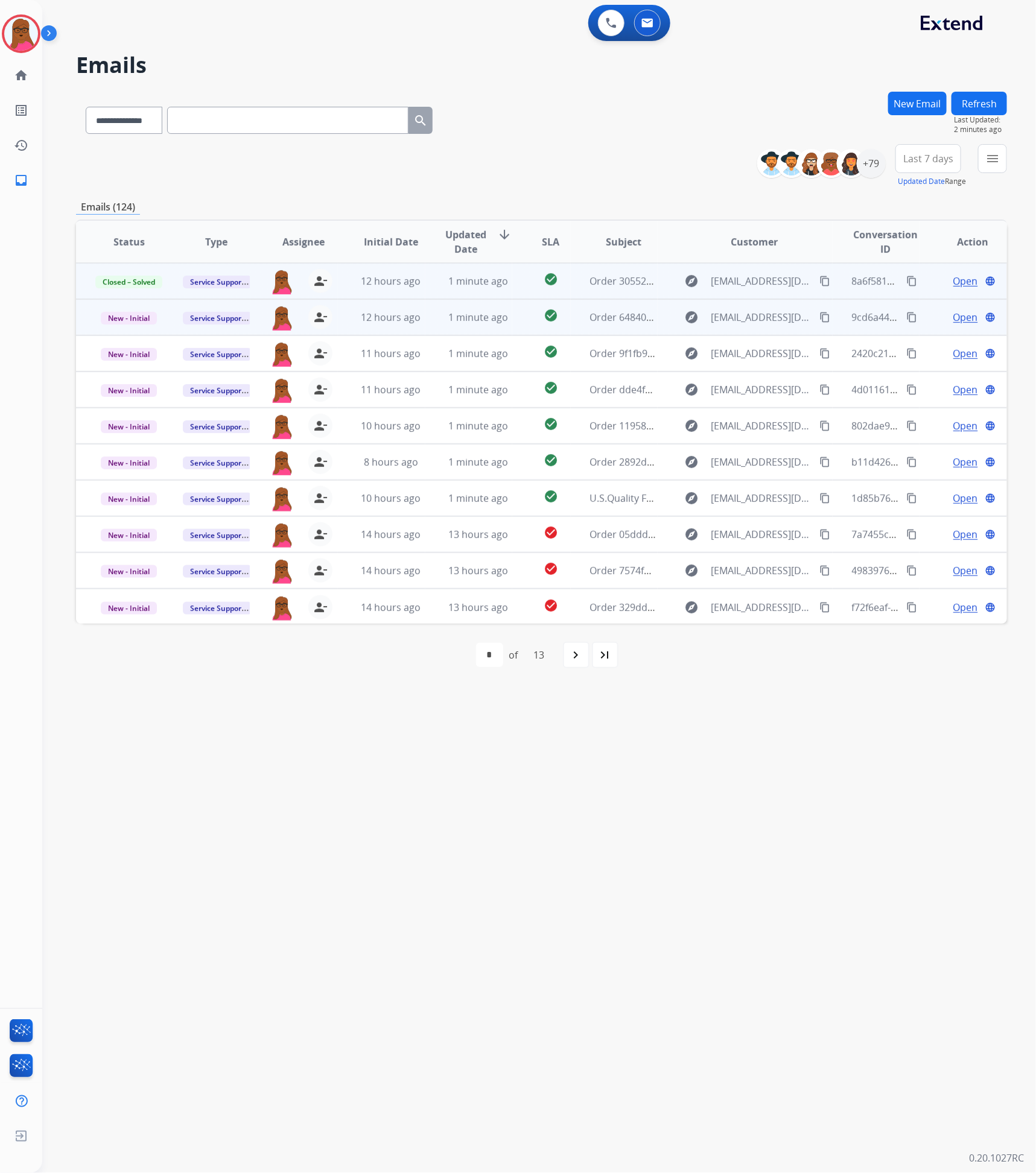
click at [956, 317] on span "Open" at bounding box center [965, 318] width 25 height 15
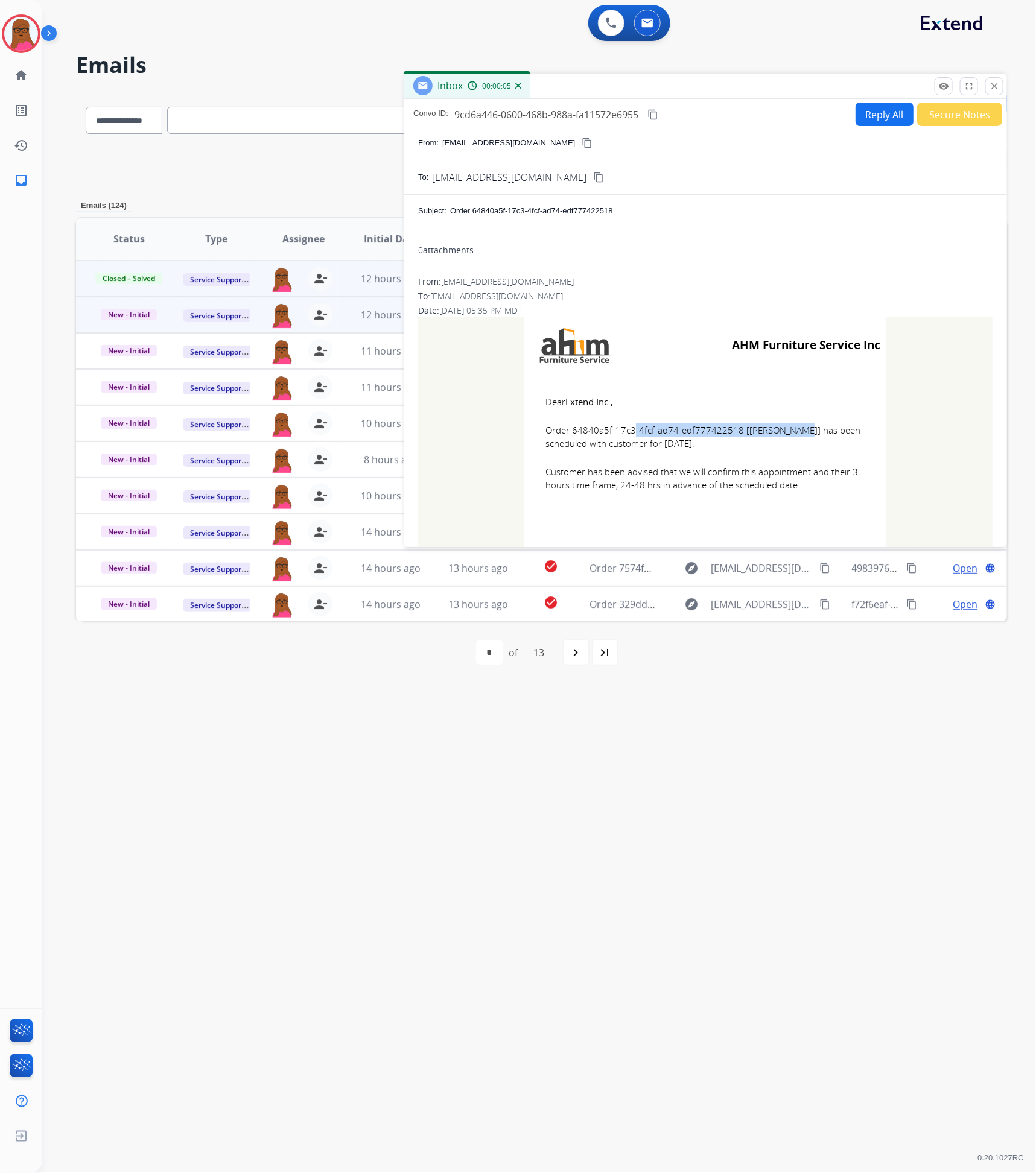
drag, startPoint x: 734, startPoint y: 429, endPoint x: 569, endPoint y: 436, distance: 165.1
click at [569, 436] on span "Order 64840a5f-17c3-4fcf-ad74-edf777422518 [ANN NJOROGE] has been scheduled wit…" at bounding box center [705, 437] width 320 height 27
copy span "64840a5f-17c3-4fcf-ad74-edf777422518"
drag, startPoint x: 537, startPoint y: 402, endPoint x: 813, endPoint y: 498, distance: 292.2
click at [813, 498] on td "Dear Extend Inc., Order 64840a5f-17c3-4fcf-ad74-edf777422518 [ANN NJOROGE] has …" at bounding box center [706, 451] width 362 height 154
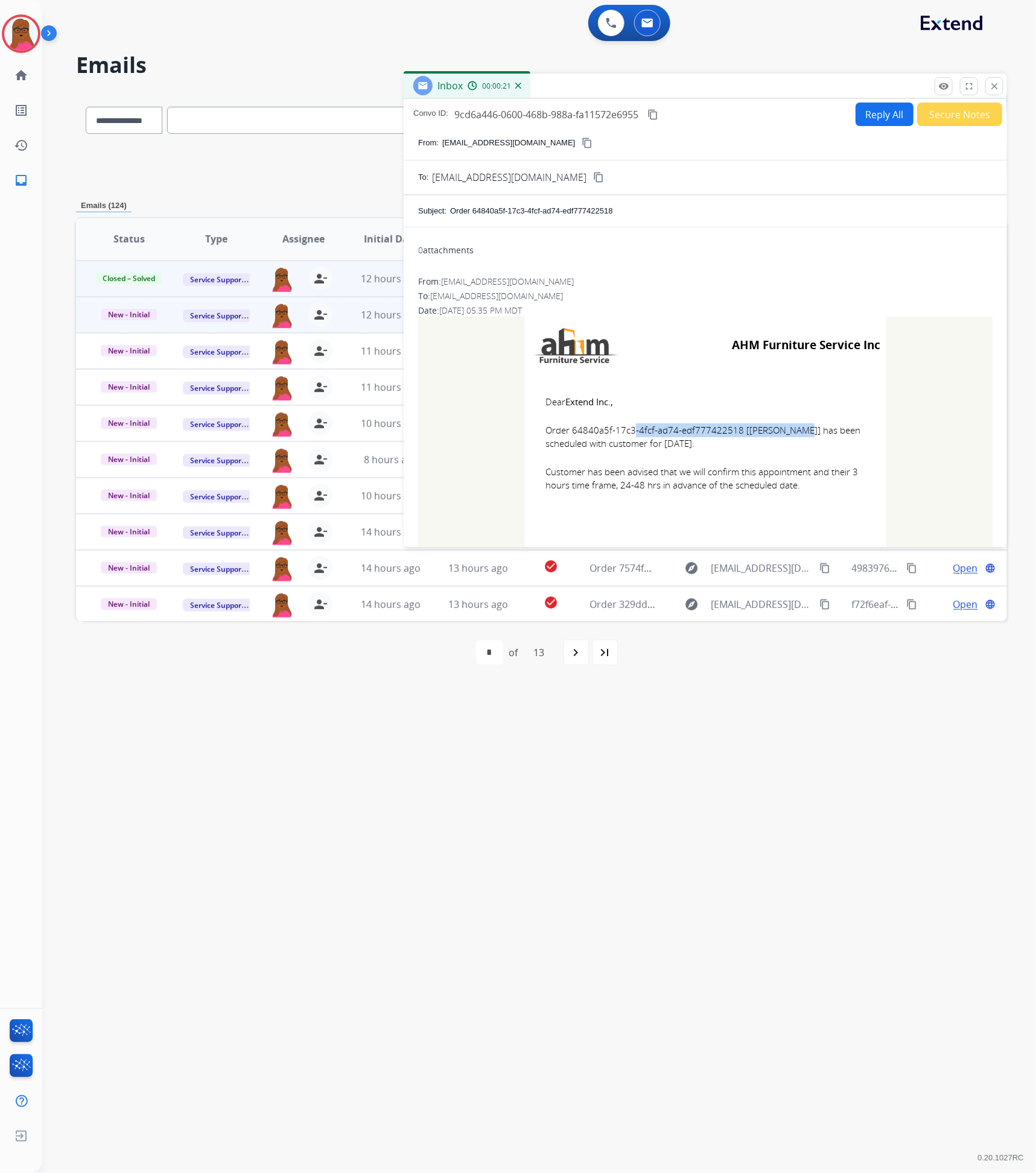
copy td "Dear Extend Inc., Order 64840a5f-17c3-4fcf-ad74-edf777422518 [ANN NJOROGE] has …"
click at [998, 80] on button "close Close" at bounding box center [994, 87] width 18 height 18
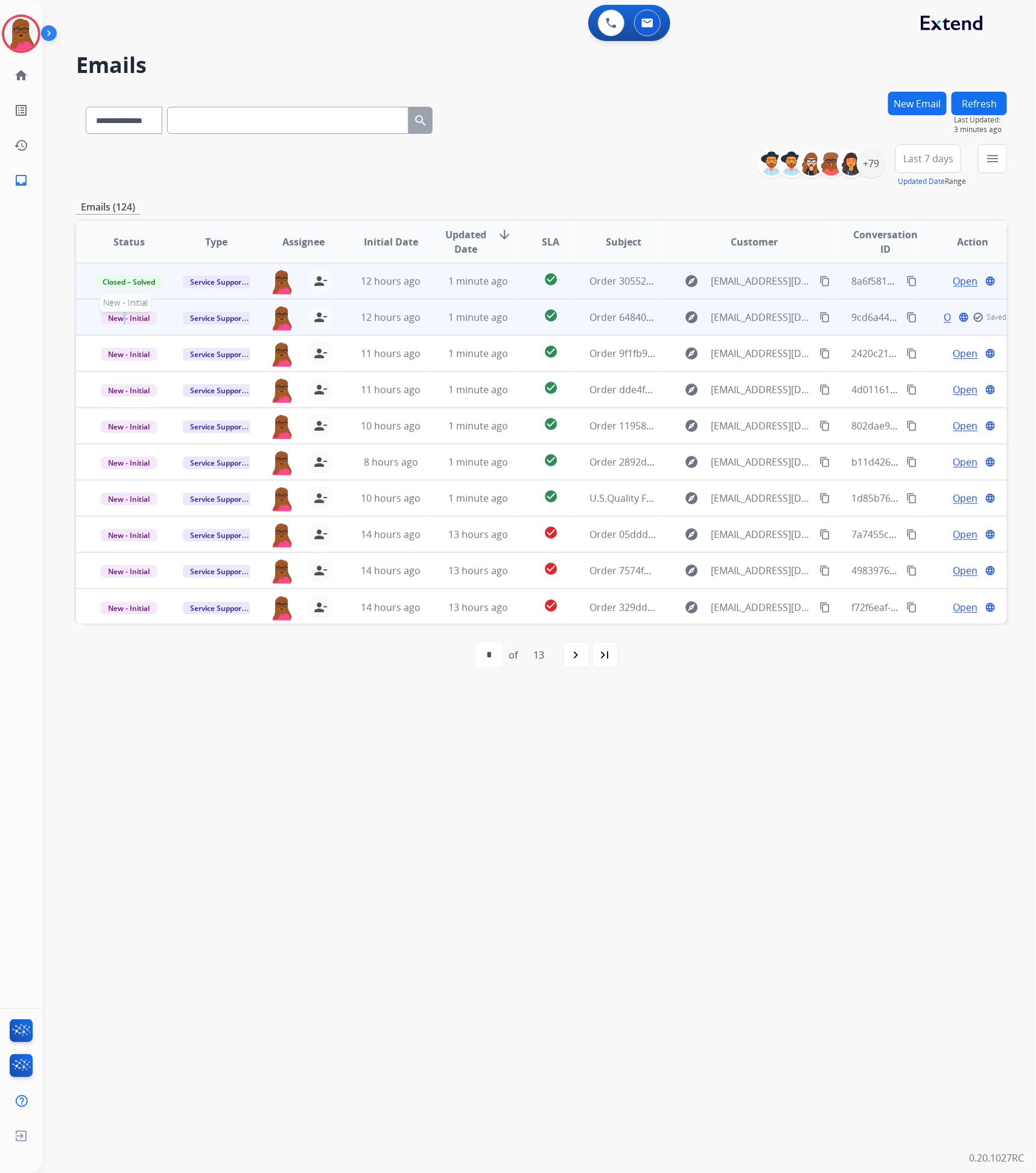
click at [125, 315] on span "New - Initial" at bounding box center [129, 318] width 56 height 13
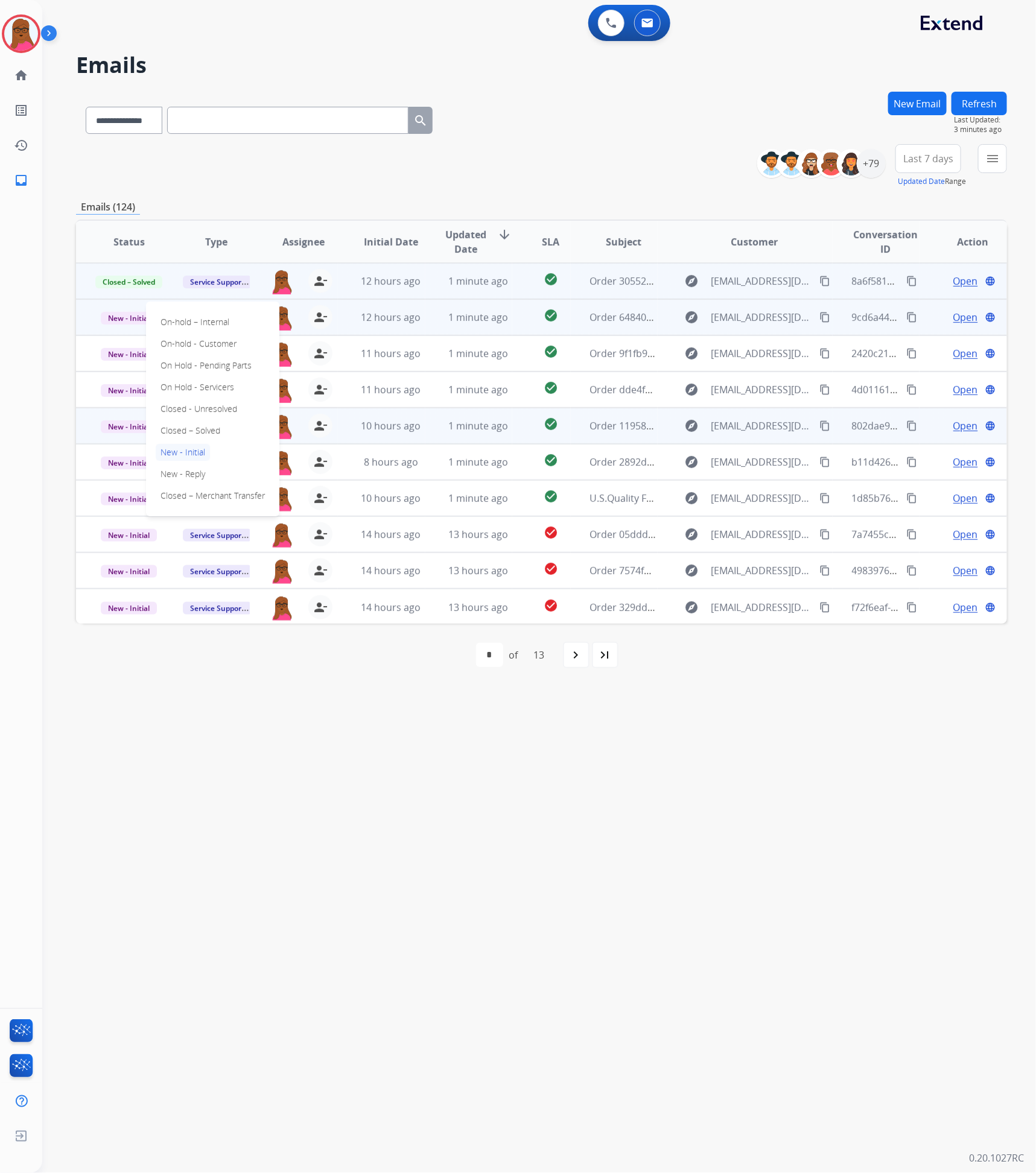
click at [202, 428] on p "Closed – Solved" at bounding box center [190, 431] width 70 height 17
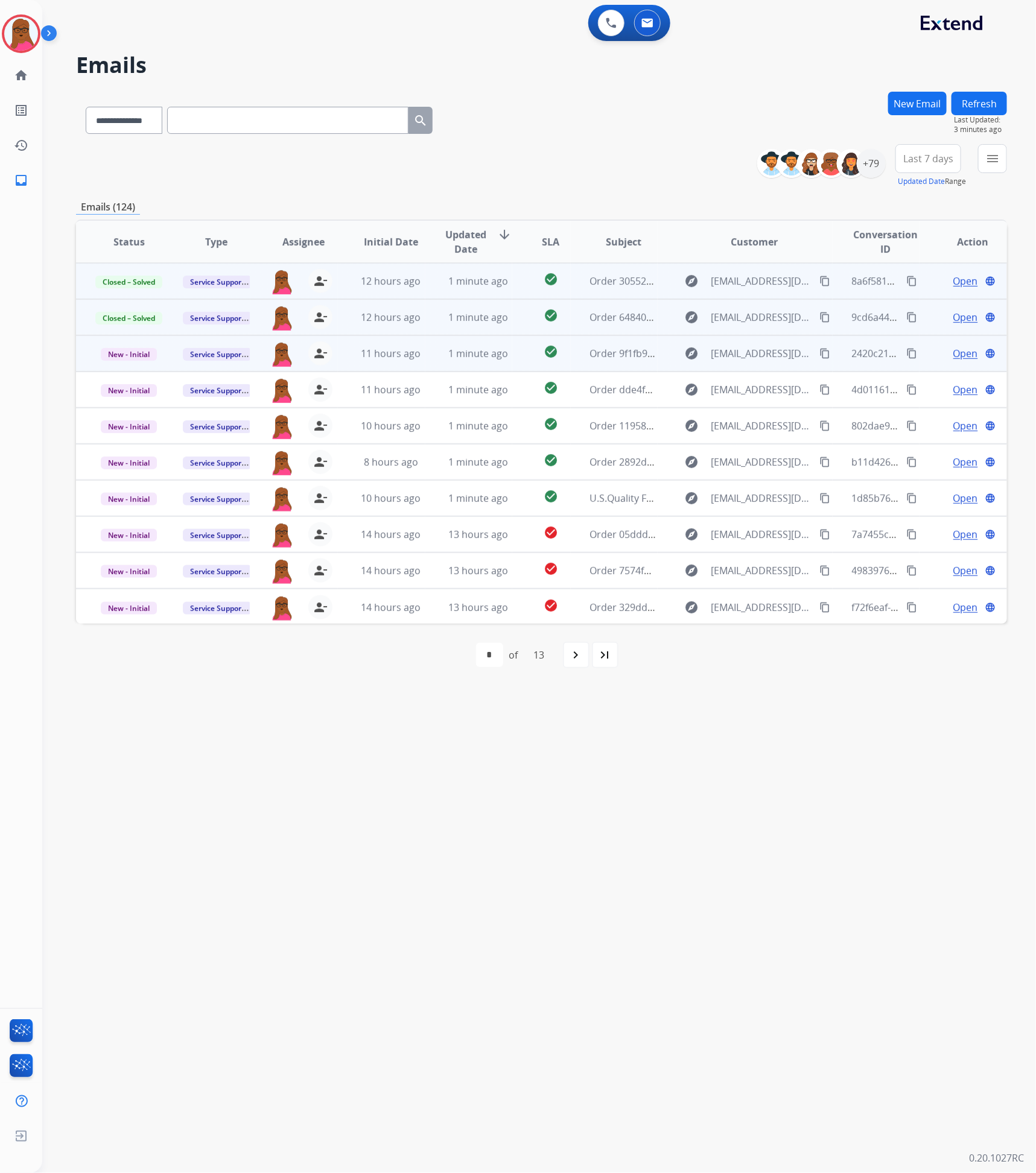
click at [958, 355] on span "Open" at bounding box center [965, 353] width 25 height 15
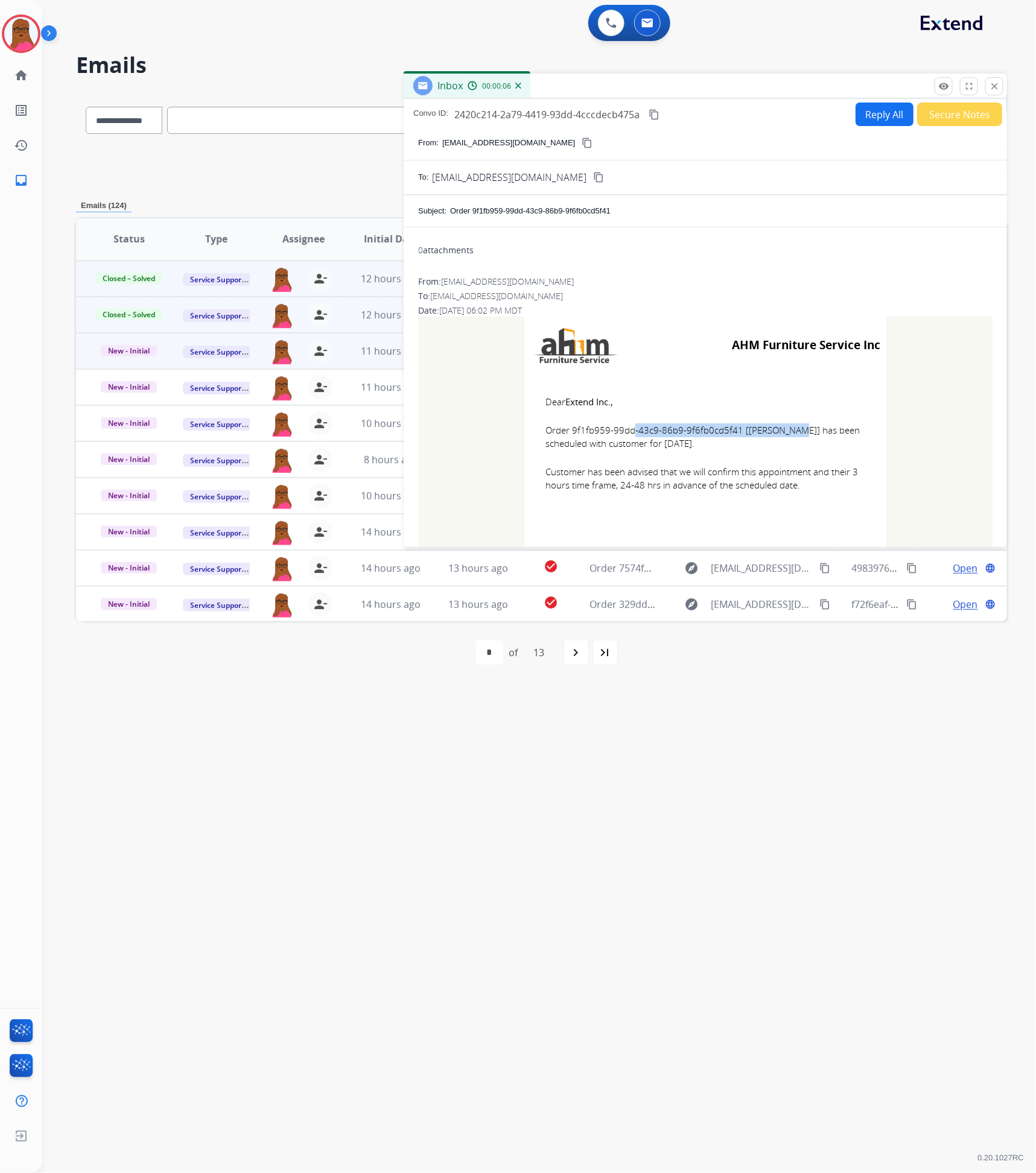
drag, startPoint x: 730, startPoint y: 436, endPoint x: 569, endPoint y: 436, distance: 161.0
click at [569, 436] on span "Order 9f1fb959-99dd-43c9-86b9-9f6fb0cd5f41 [Victoria Puchaslki] has been schedu…" at bounding box center [705, 437] width 320 height 27
copy span "9f1fb959-99dd-43c9-86b9-9f6fb0cd5f41"
drag, startPoint x: 540, startPoint y: 404, endPoint x: 804, endPoint y: 518, distance: 287.6
click at [804, 518] on td "Dear Extend Inc., Order 9f1fb959-99dd-43c9-86b9-9f6fb0cd5f41 [Victoria Puchaslk…" at bounding box center [706, 451] width 362 height 154
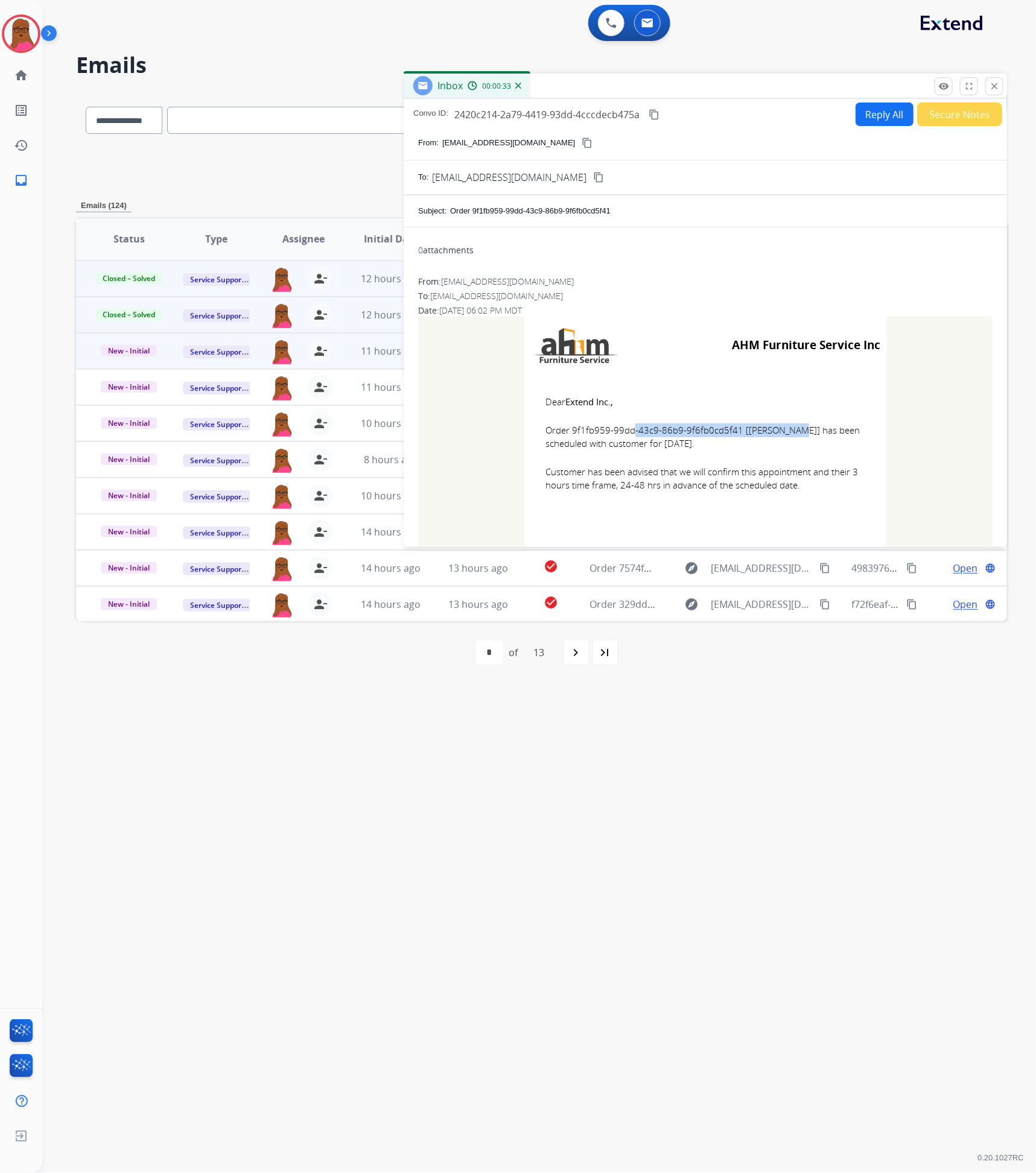
copy td "Dear Extend Inc., Order 9f1fb959-99dd-43c9-86b9-9f6fb0cd5f41 [Victoria Puchaslk…"
click at [989, 90] on mat-icon "close" at bounding box center [994, 87] width 11 height 11
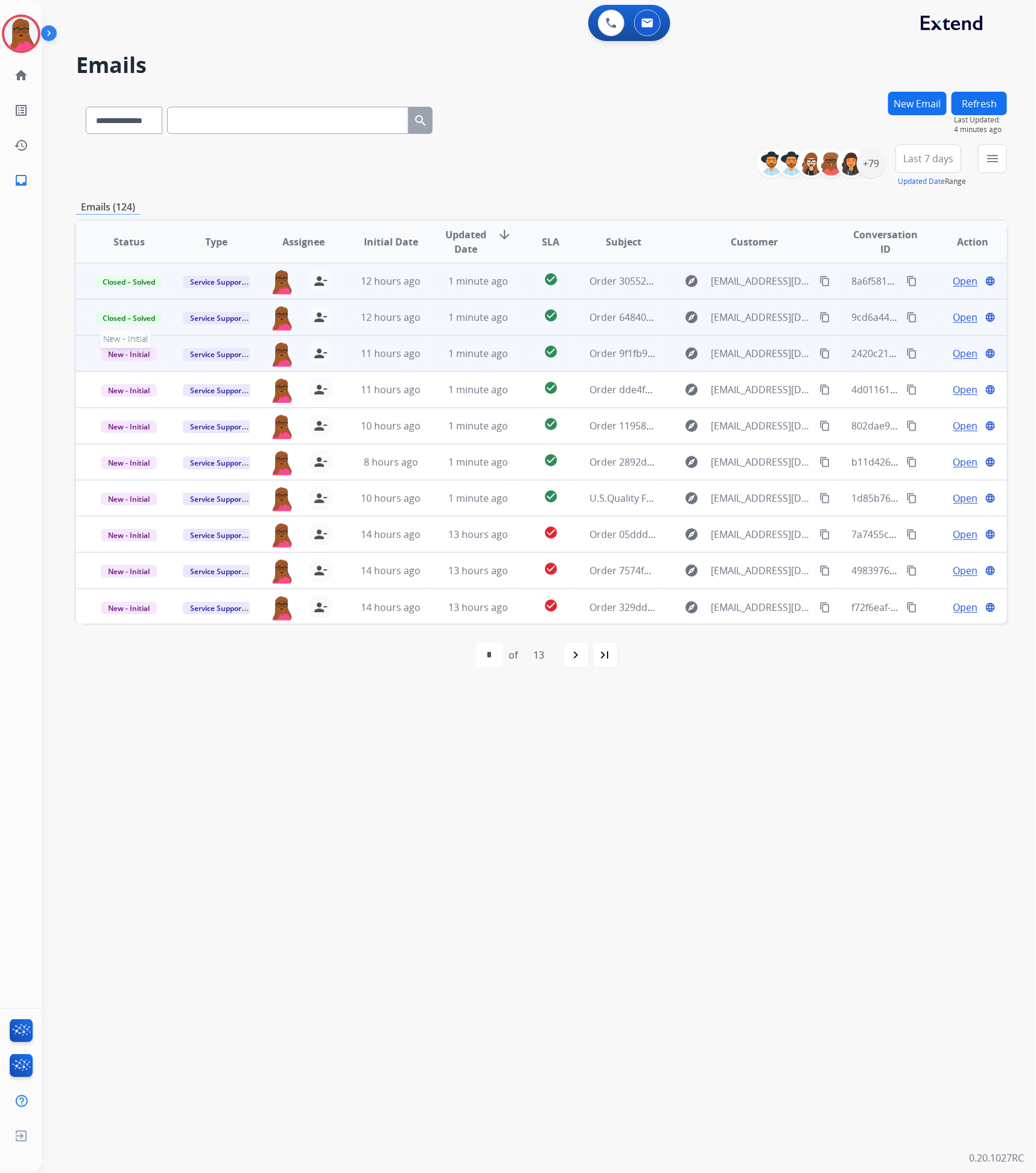
click at [145, 355] on span "New - Initial" at bounding box center [129, 354] width 56 height 13
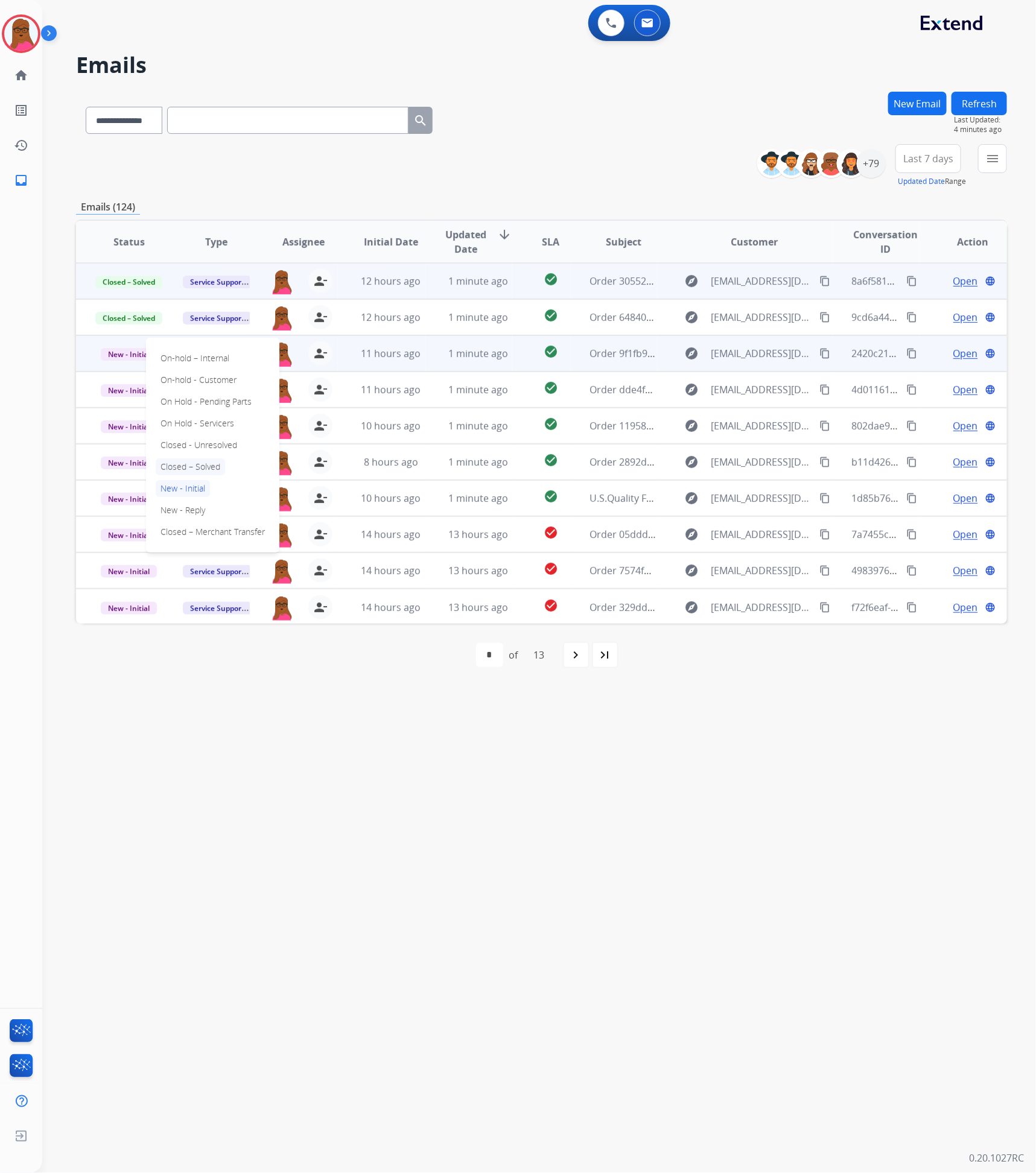
click at [207, 471] on p "Closed – Solved" at bounding box center [190, 467] width 70 height 17
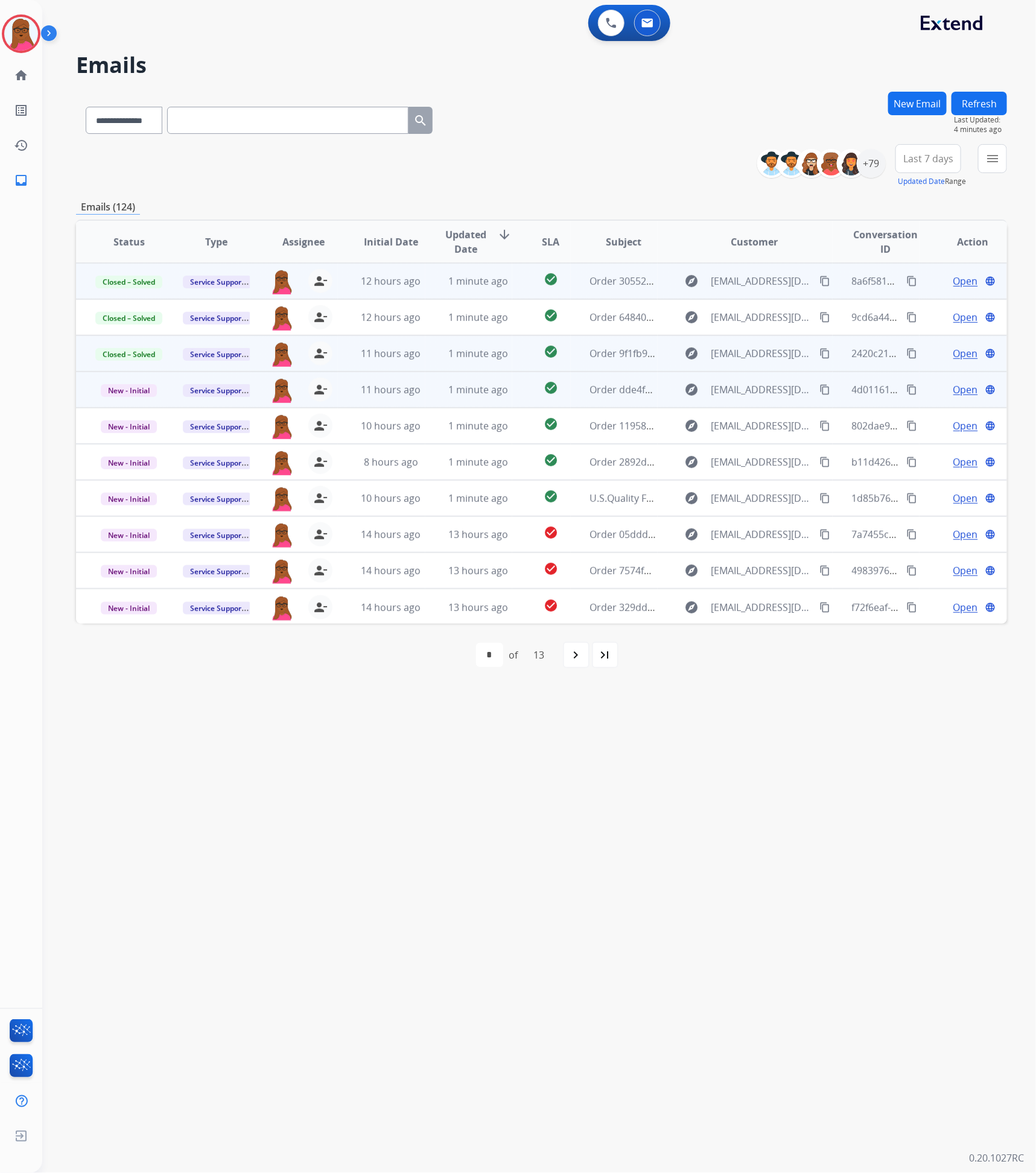
click at [961, 391] on span "Open" at bounding box center [965, 390] width 25 height 15
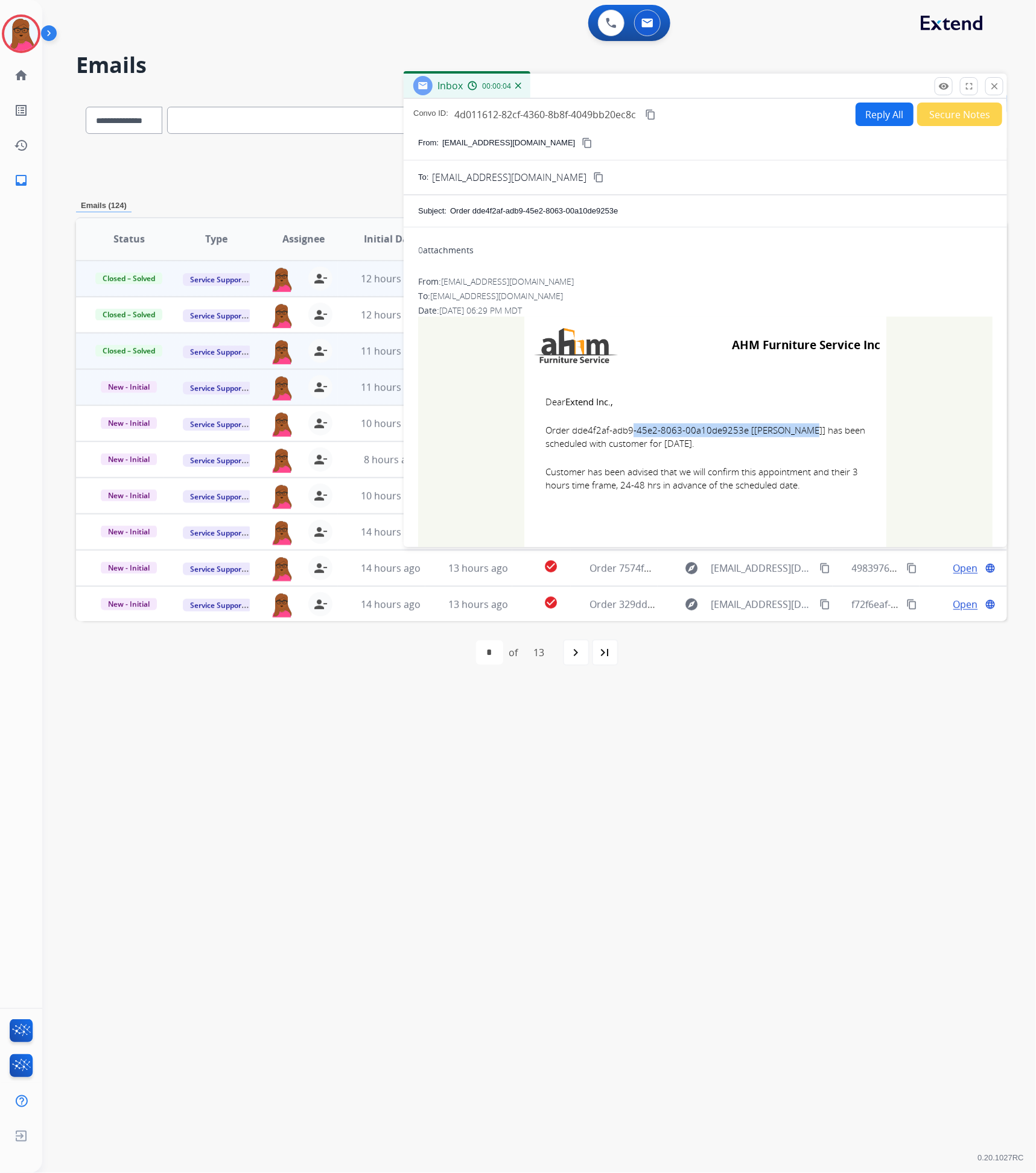
drag, startPoint x: 740, startPoint y: 434, endPoint x: 569, endPoint y: 433, distance: 171.0
click at [569, 433] on span "Order dde4f2af-adb9-45e2-8063-00a10de9253e [Marc Knapp] has been scheduled with…" at bounding box center [705, 437] width 320 height 27
copy span "dde4f2af-adb9-45e2-8063-00a10de9253e"
drag, startPoint x: 538, startPoint y: 400, endPoint x: 825, endPoint y: 491, distance: 301.1
click at [831, 491] on td "Dear Extend Inc., Order dde4f2af-adb9-45e2-8063-00a10de9253e [Marc Knapp] has b…" at bounding box center [706, 451] width 362 height 154
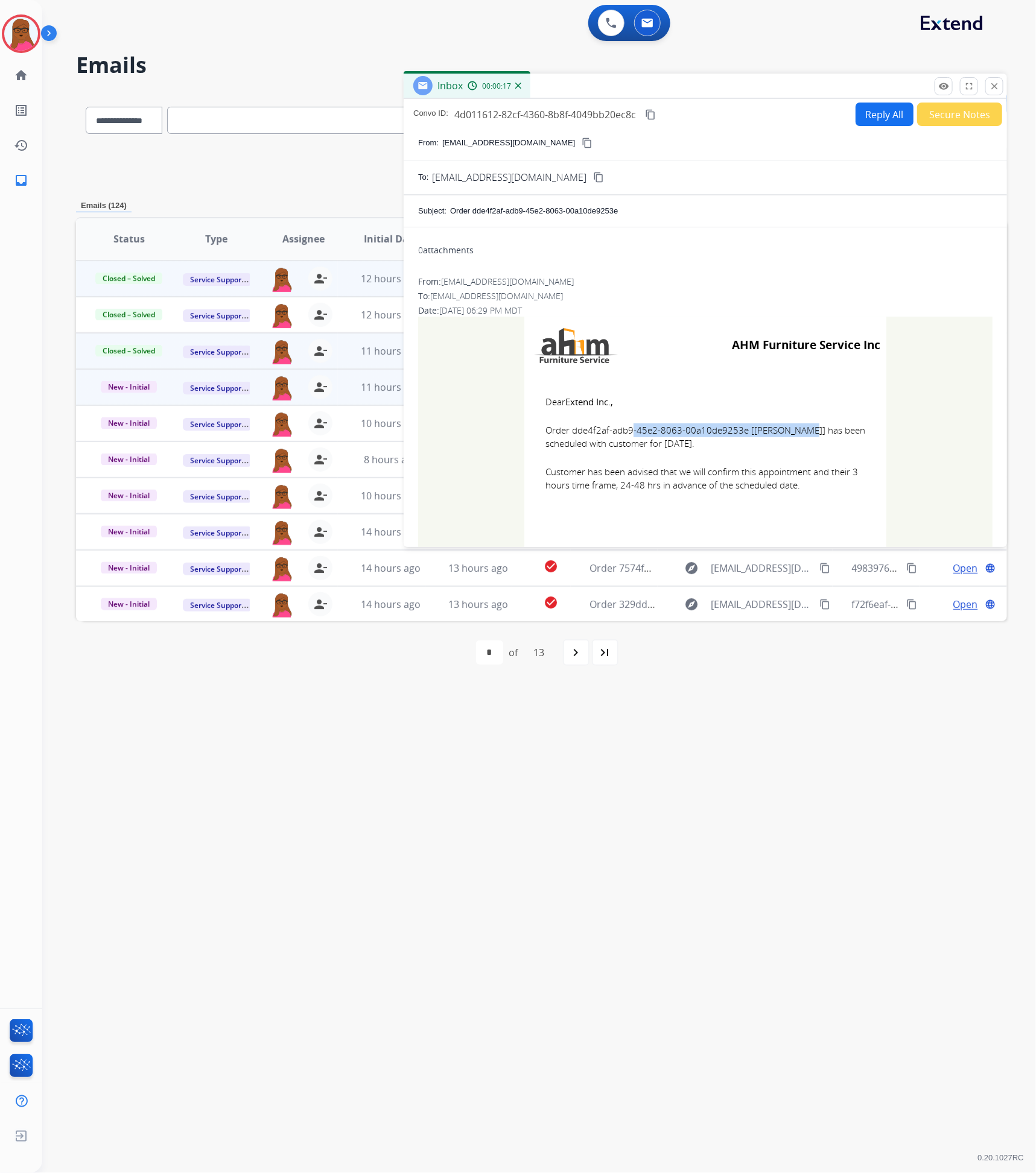
copy td "Dear Extend Inc., Order dde4f2af-adb9-45e2-8063-00a10de9253e [Marc Knapp] has b…"
click at [992, 90] on mat-icon "close" at bounding box center [994, 87] width 11 height 11
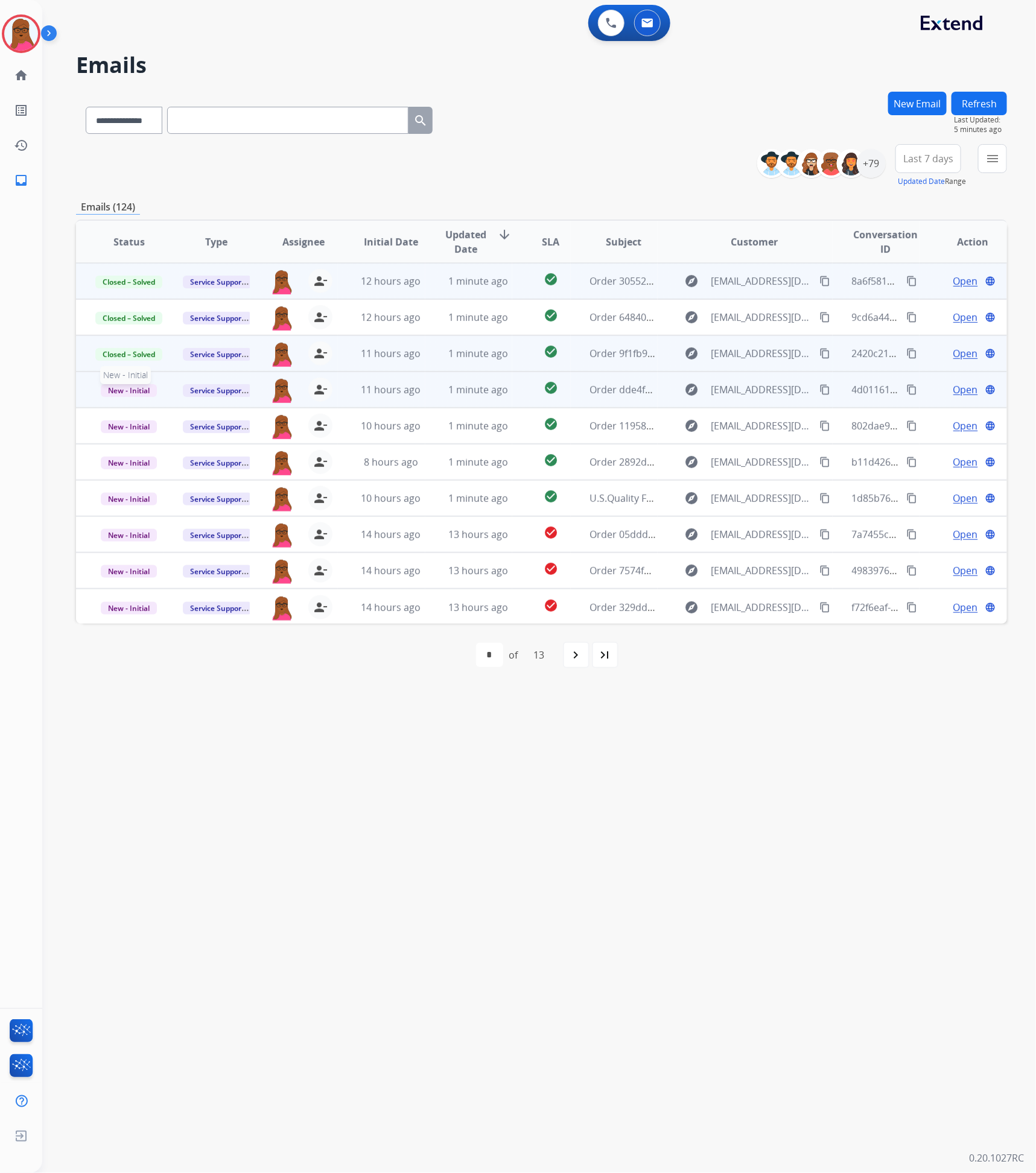
click at [134, 390] on span "New - Initial" at bounding box center [129, 390] width 56 height 13
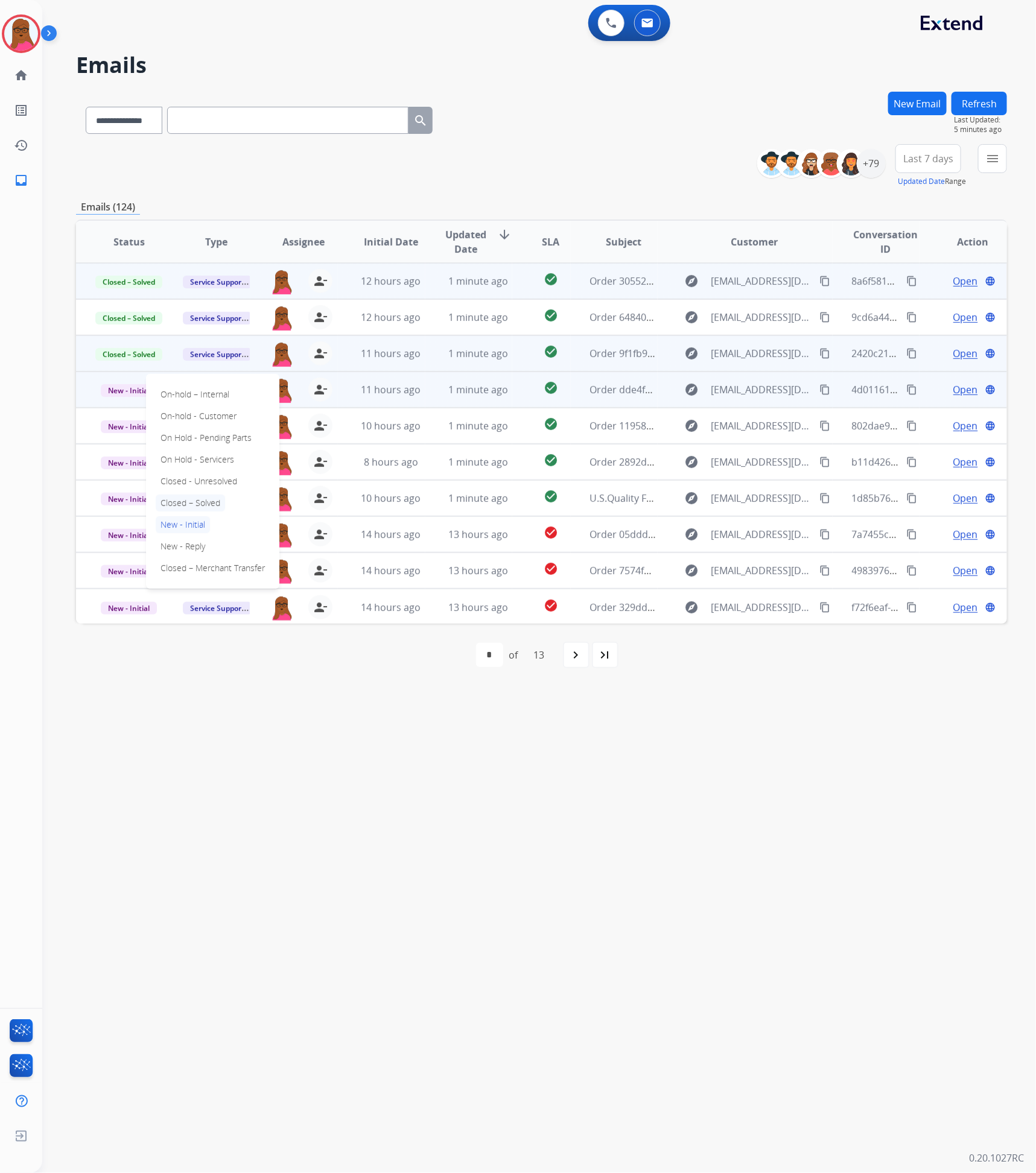
click at [210, 507] on p "Closed – Solved" at bounding box center [190, 503] width 70 height 17
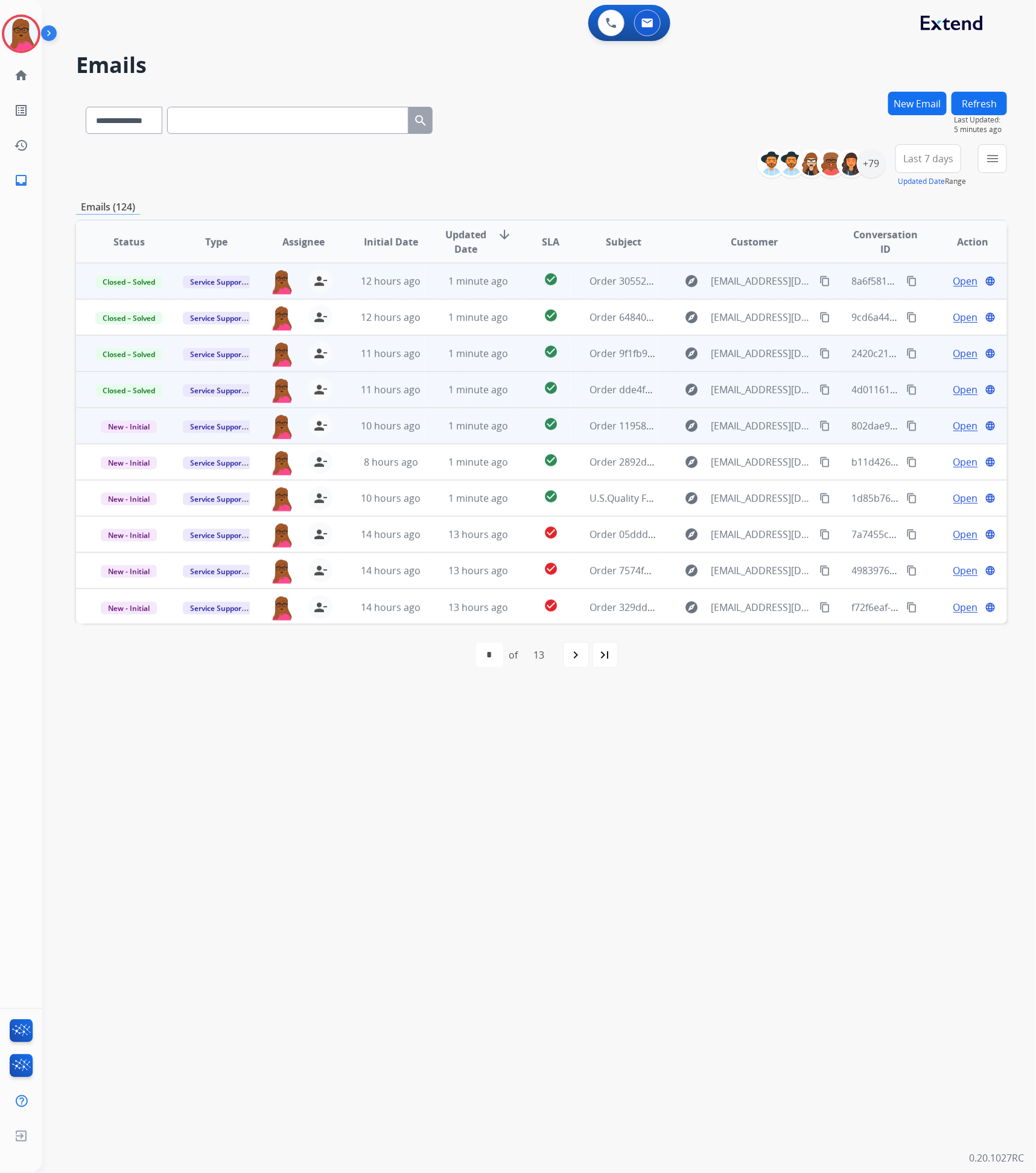
click at [957, 427] on span "Open" at bounding box center [965, 426] width 25 height 15
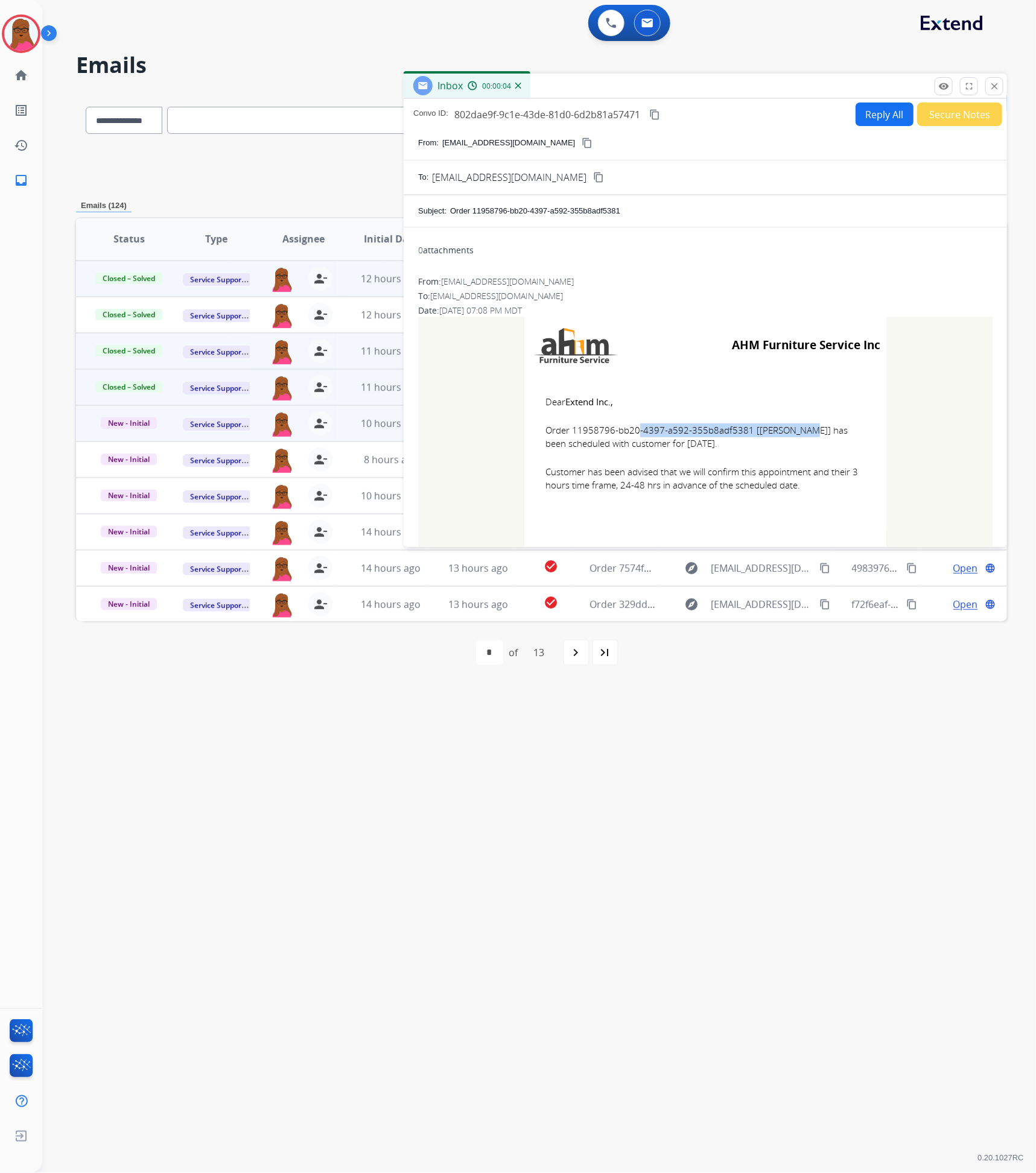
drag, startPoint x: 741, startPoint y: 435, endPoint x: 570, endPoint y: 431, distance: 171.0
click at [570, 431] on span "Order 11958796-bb20-4397-a592-355b8adf5381 [Laura Pelletier] has been scheduled…" at bounding box center [705, 437] width 320 height 27
copy span "11958796-bb20-4397-a592-355b8adf5381"
drag, startPoint x: 539, startPoint y: 398, endPoint x: 795, endPoint y: 495, distance: 273.8
click at [795, 495] on td "Dear Extend Inc., Order 11958796-bb20-4397-a592-355b8adf5381 [Laura Pelletier] …" at bounding box center [706, 451] width 362 height 154
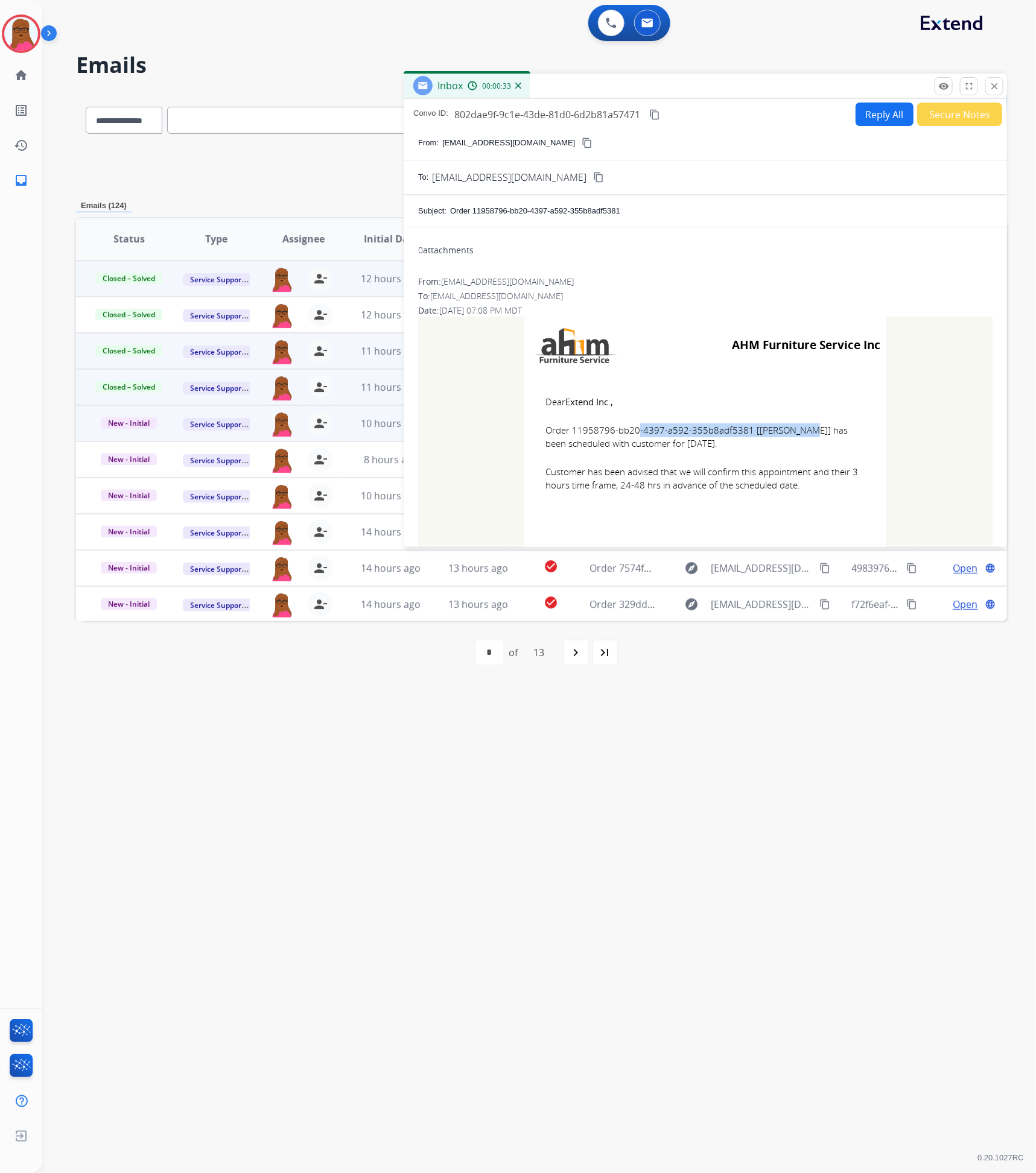
click at [992, 77] on p "Close" at bounding box center [994, 69] width 28 height 18
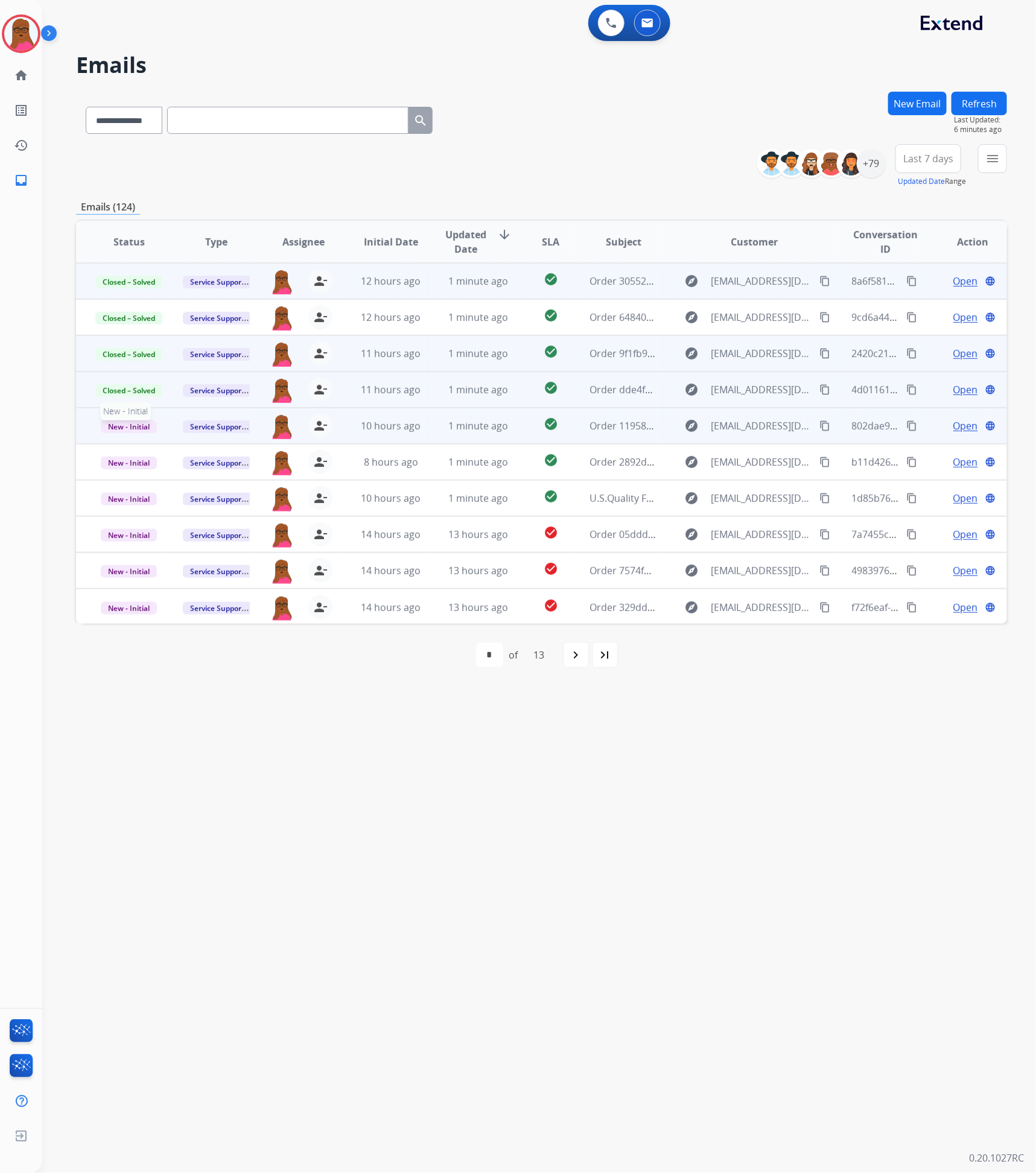
click at [117, 426] on span "New - Initial" at bounding box center [129, 426] width 56 height 13
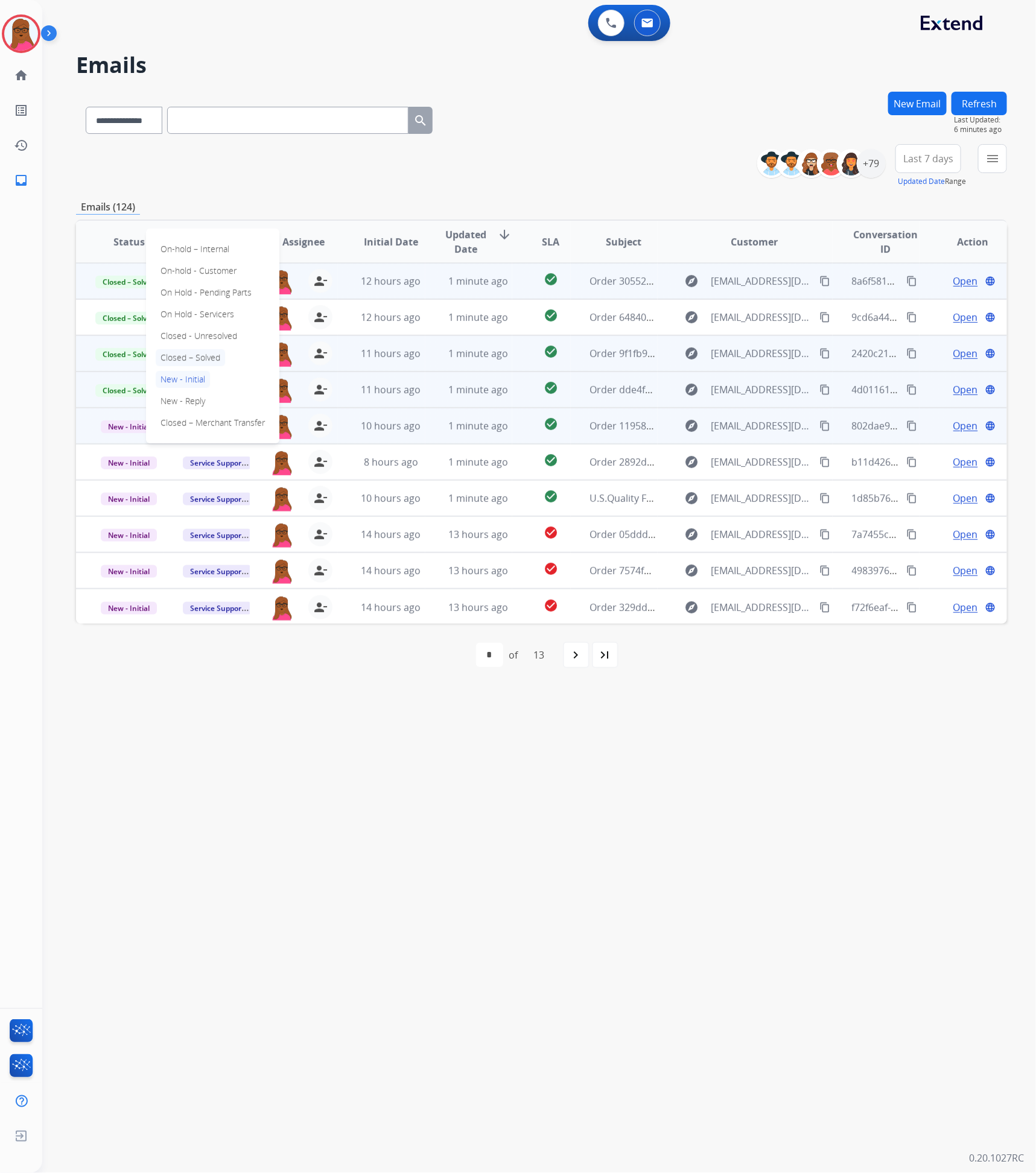
click at [212, 358] on p "Closed – Solved" at bounding box center [190, 358] width 70 height 17
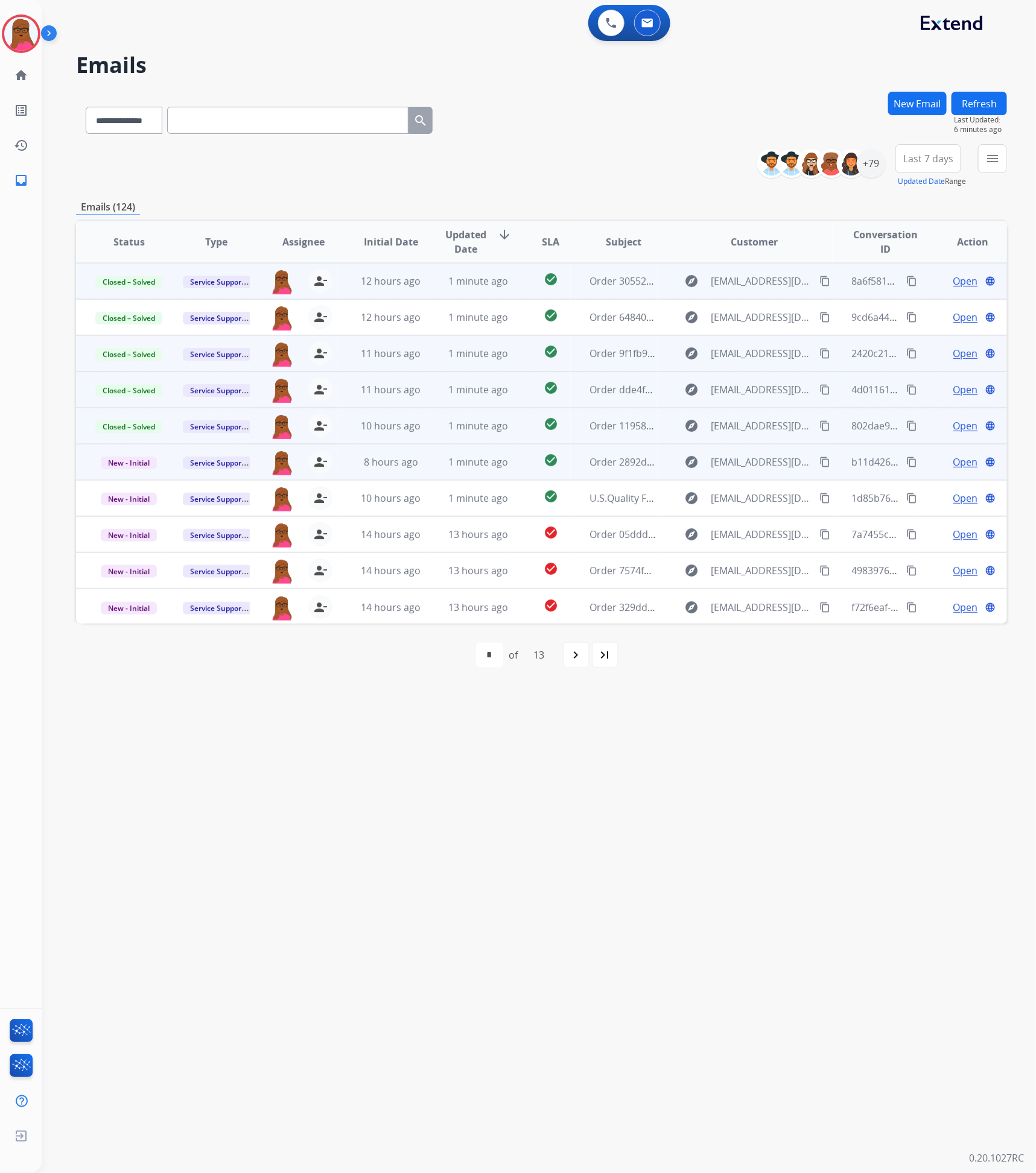
click at [965, 457] on span "Open" at bounding box center [965, 462] width 25 height 15
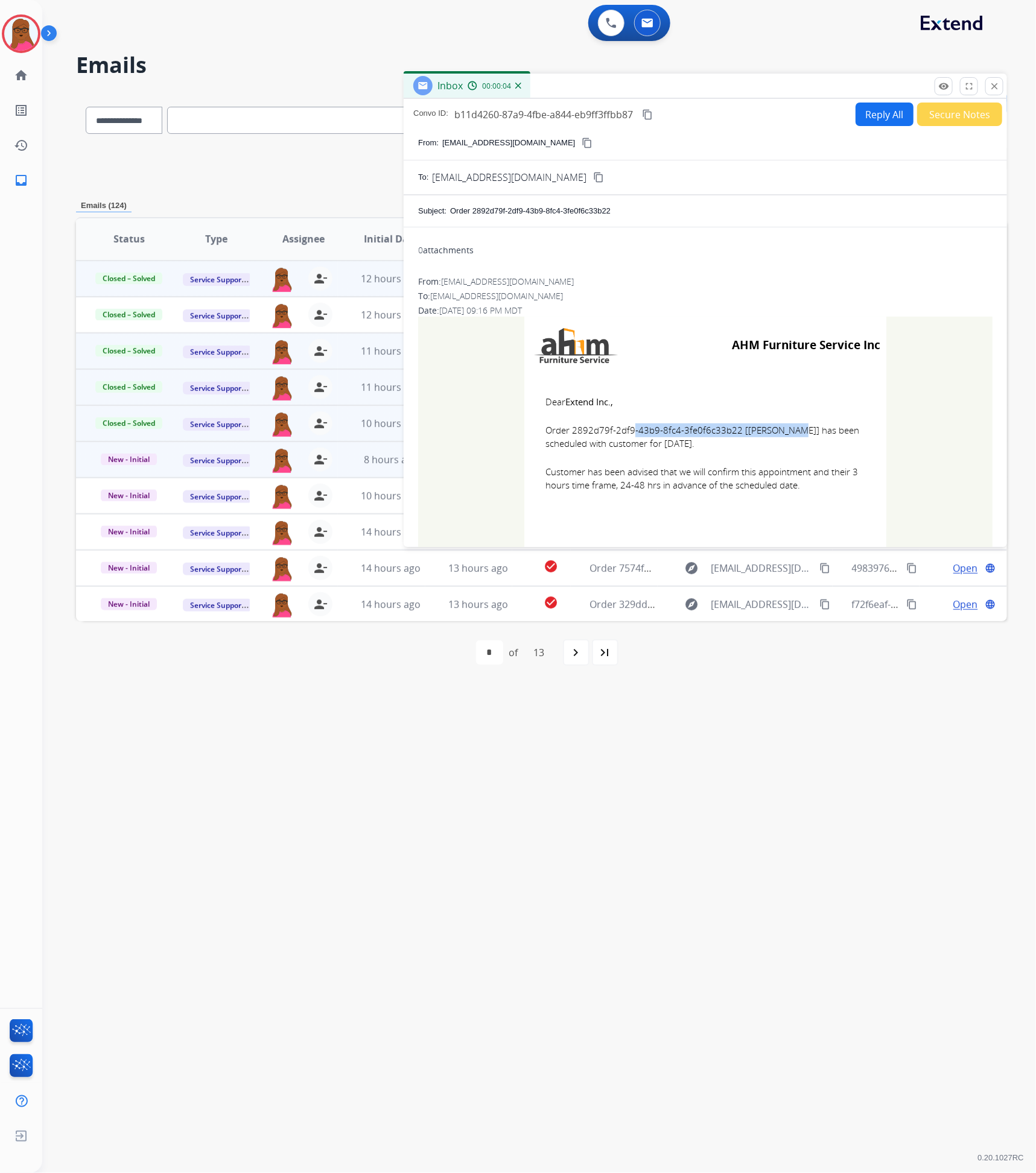
drag, startPoint x: 730, startPoint y: 431, endPoint x: 570, endPoint y: 433, distance: 160.0
click at [569, 433] on span "Order 2892d79f-2df9-43b9-8fc4-3fe0f6c33b22 [JULIA SOKOL] has been scheduled wit…" at bounding box center [705, 437] width 320 height 27
drag, startPoint x: 543, startPoint y: 395, endPoint x: 808, endPoint y: 492, distance: 282.2
click at [808, 492] on td "Dear Extend Inc., Order 2892d79f-2df9-43b9-8fc4-3fe0f6c33b22 [JULIA SOKOL] has …" at bounding box center [706, 451] width 362 height 154
drag, startPoint x: 992, startPoint y: 86, endPoint x: 886, endPoint y: 105, distance: 107.7
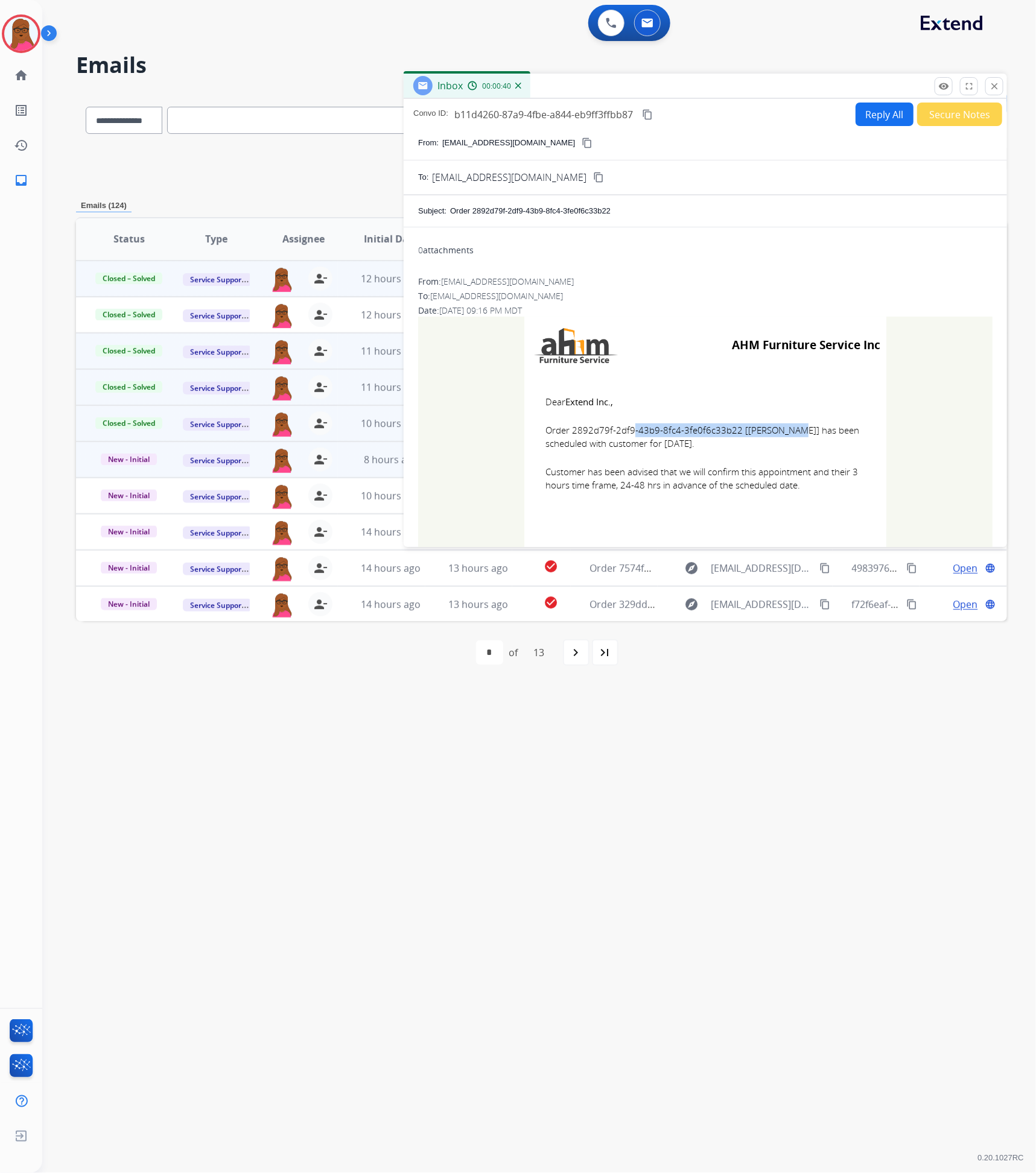
click at [991, 86] on mat-icon "close" at bounding box center [994, 87] width 11 height 11
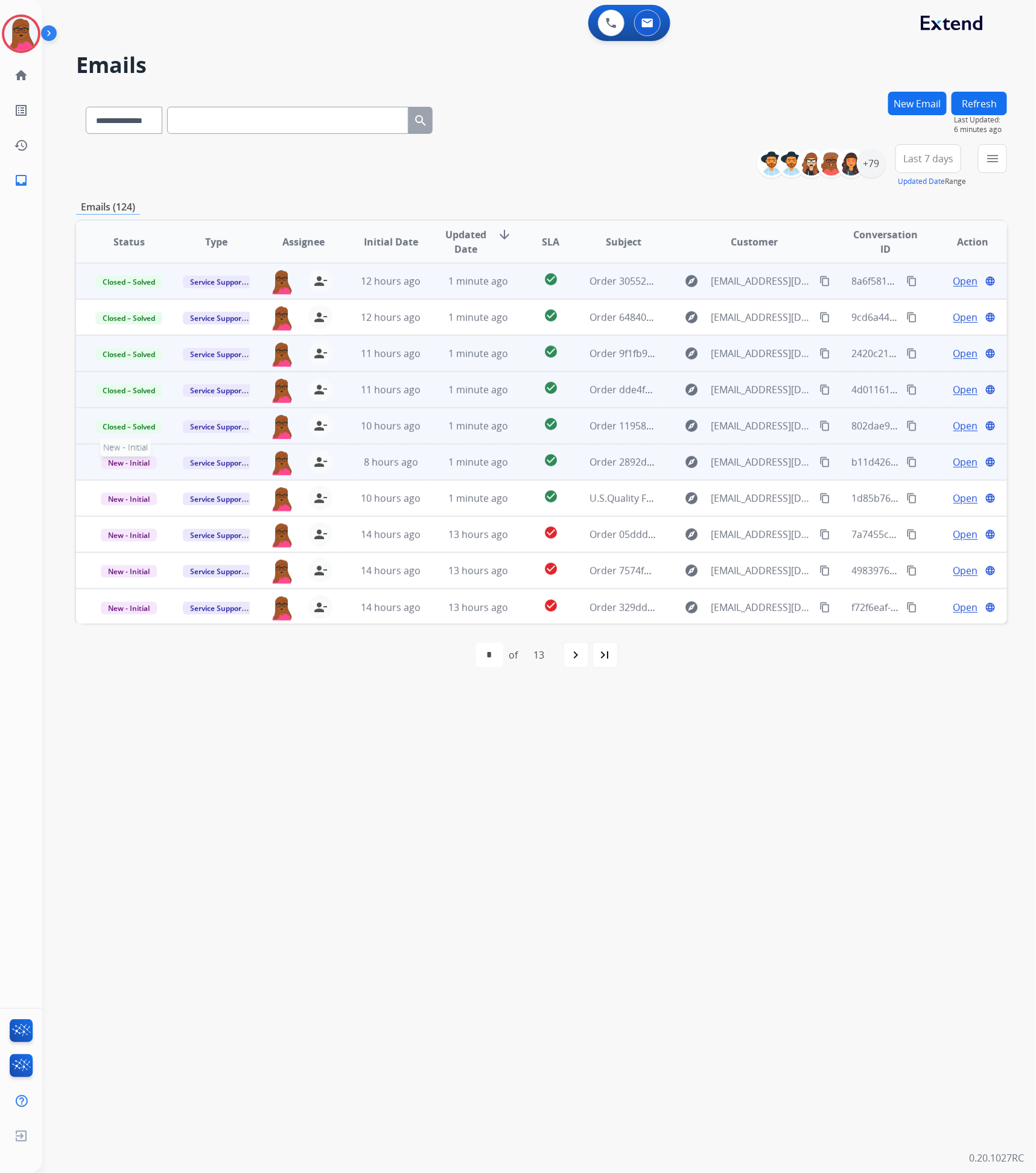
click at [137, 462] on span "New - Initial" at bounding box center [129, 463] width 56 height 13
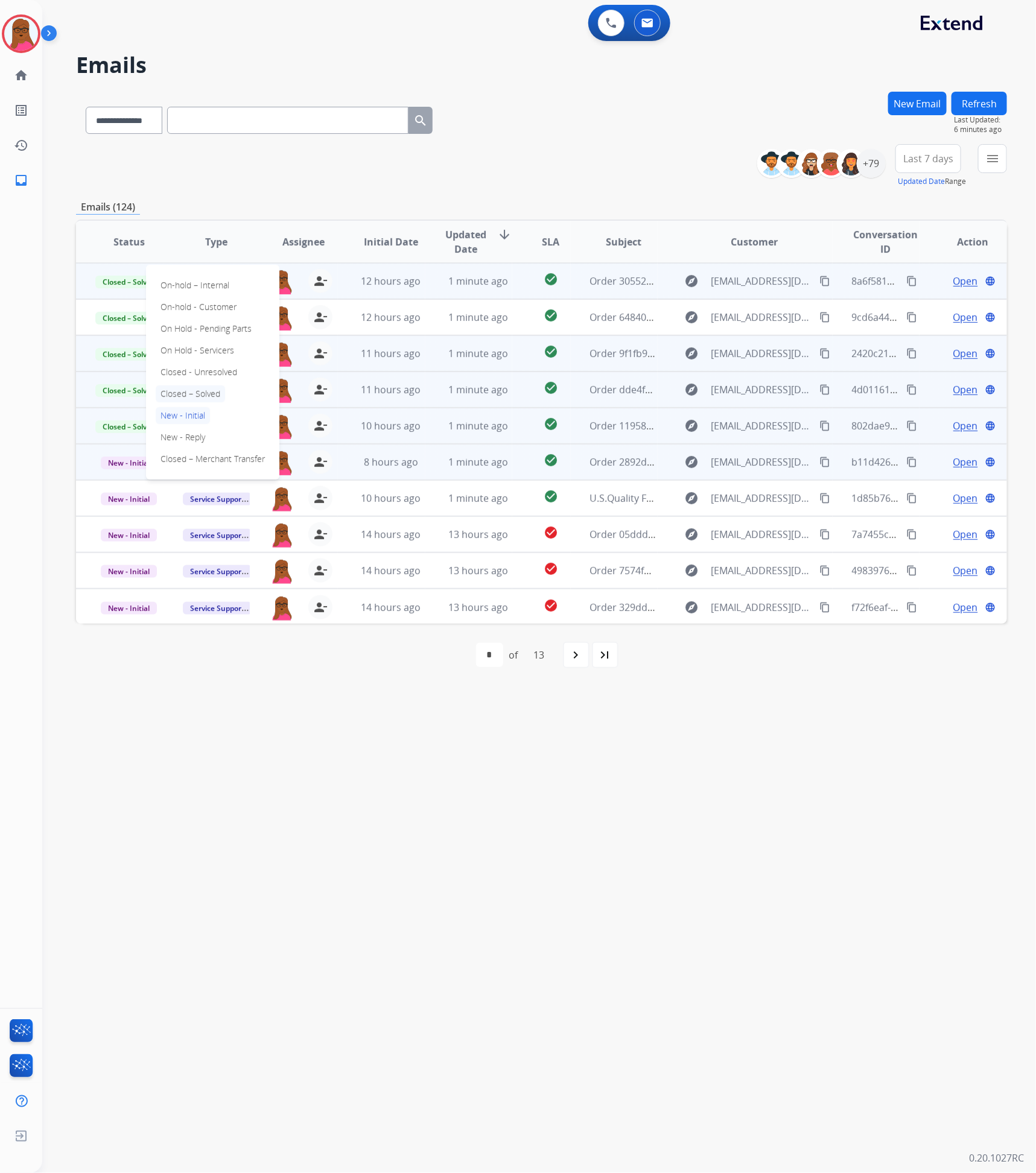
click at [221, 393] on p "Closed – Solved" at bounding box center [190, 394] width 70 height 17
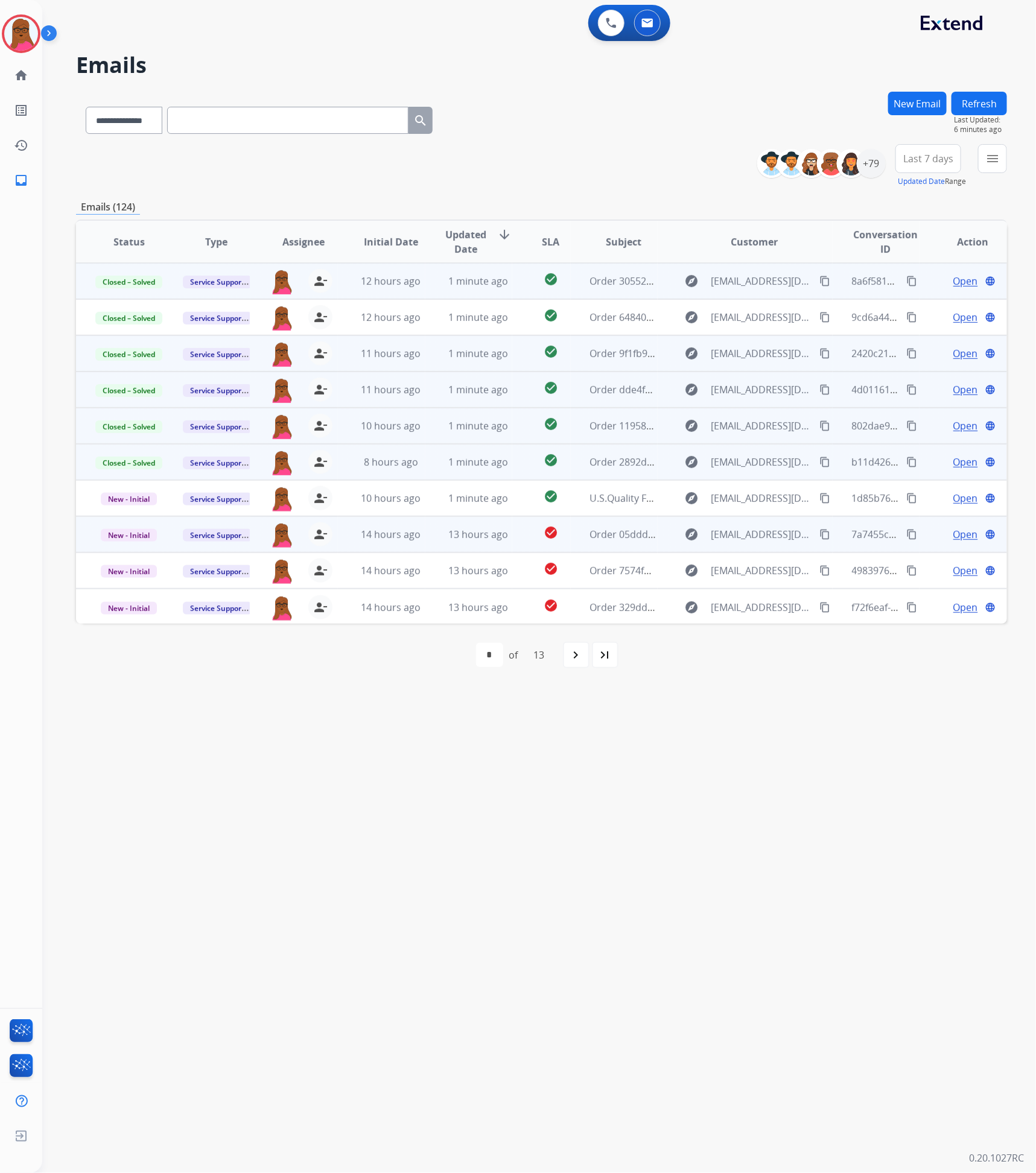
click at [956, 532] on span "Open" at bounding box center [965, 535] width 25 height 15
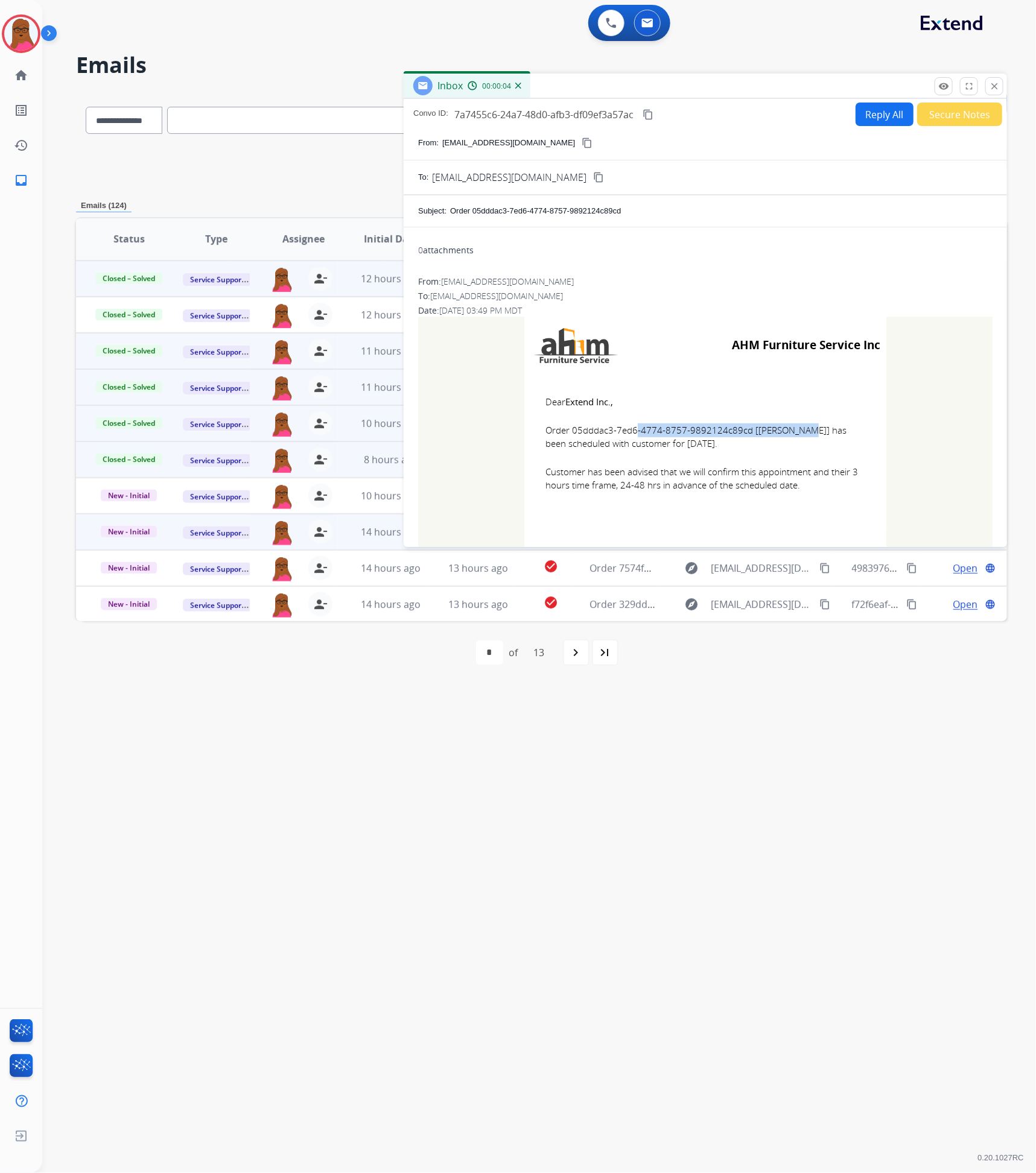
drag, startPoint x: 740, startPoint y: 434, endPoint x: 570, endPoint y: 433, distance: 170.0
click at [570, 433] on span "Order 05dddac3-7ed6-4774-8757-9892124c89cd [STUART SELBST] has been scheduled w…" at bounding box center [705, 437] width 320 height 27
drag, startPoint x: 542, startPoint y: 400, endPoint x: 804, endPoint y: 487, distance: 276.1
click at [804, 487] on td "Dear Extend Inc., Order 05dddac3-7ed6-4774-8757-9892124c89cd [STUART SELBST] ha…" at bounding box center [706, 451] width 362 height 154
click at [992, 90] on mat-icon "close" at bounding box center [994, 87] width 11 height 11
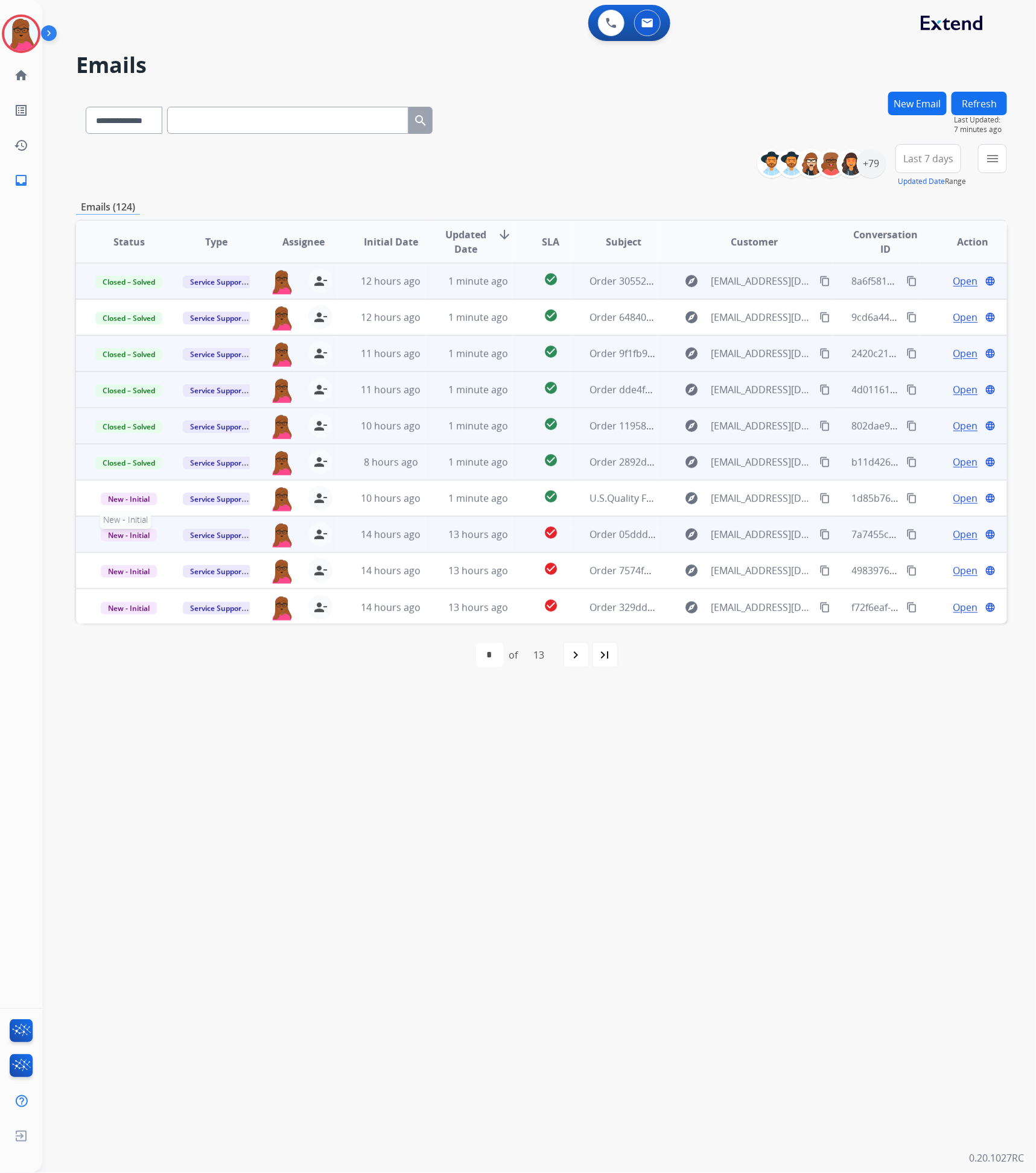
click at [133, 532] on span "New - Initial" at bounding box center [129, 535] width 56 height 13
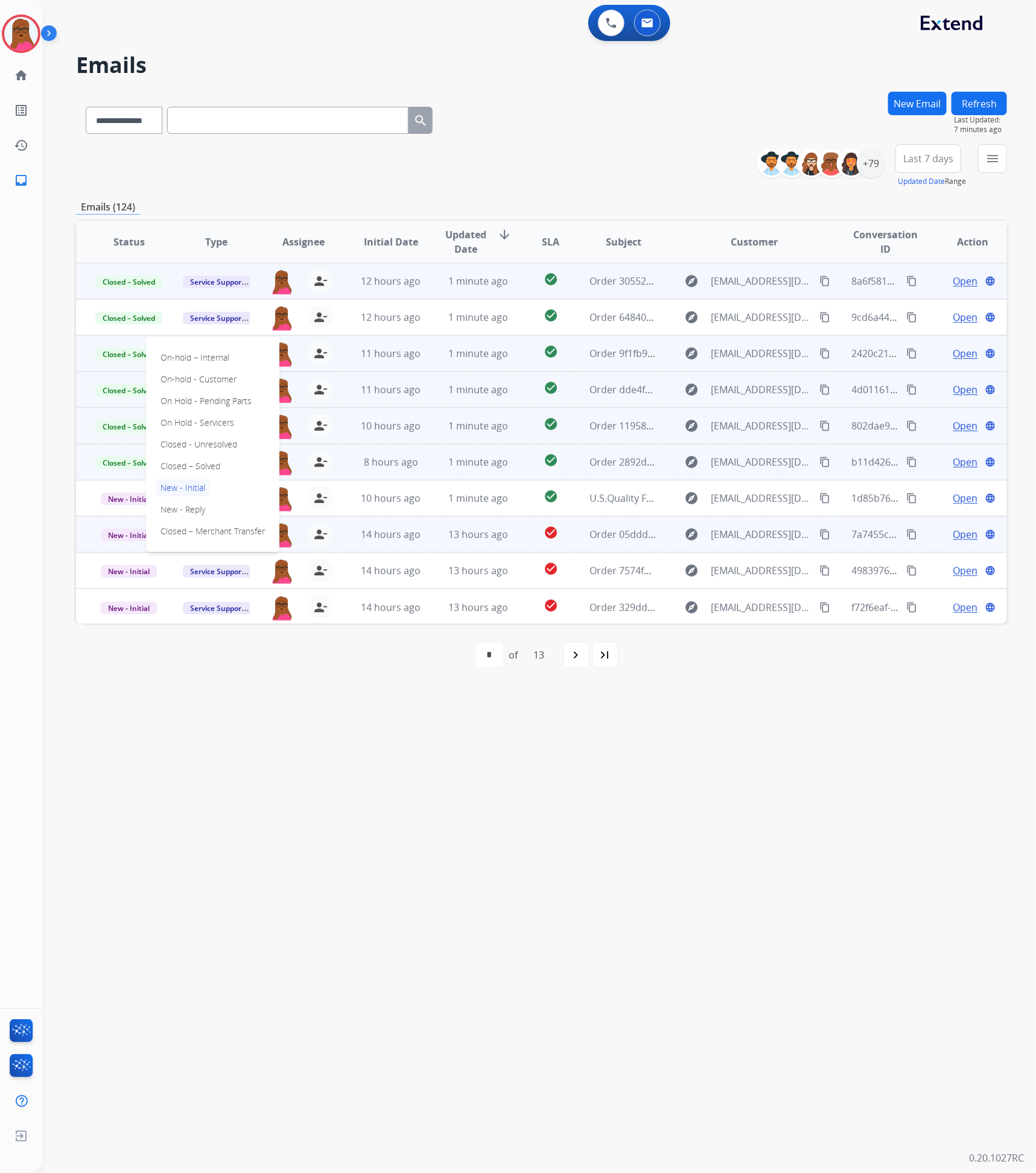
click at [219, 466] on p "Closed – Solved" at bounding box center [190, 466] width 70 height 17
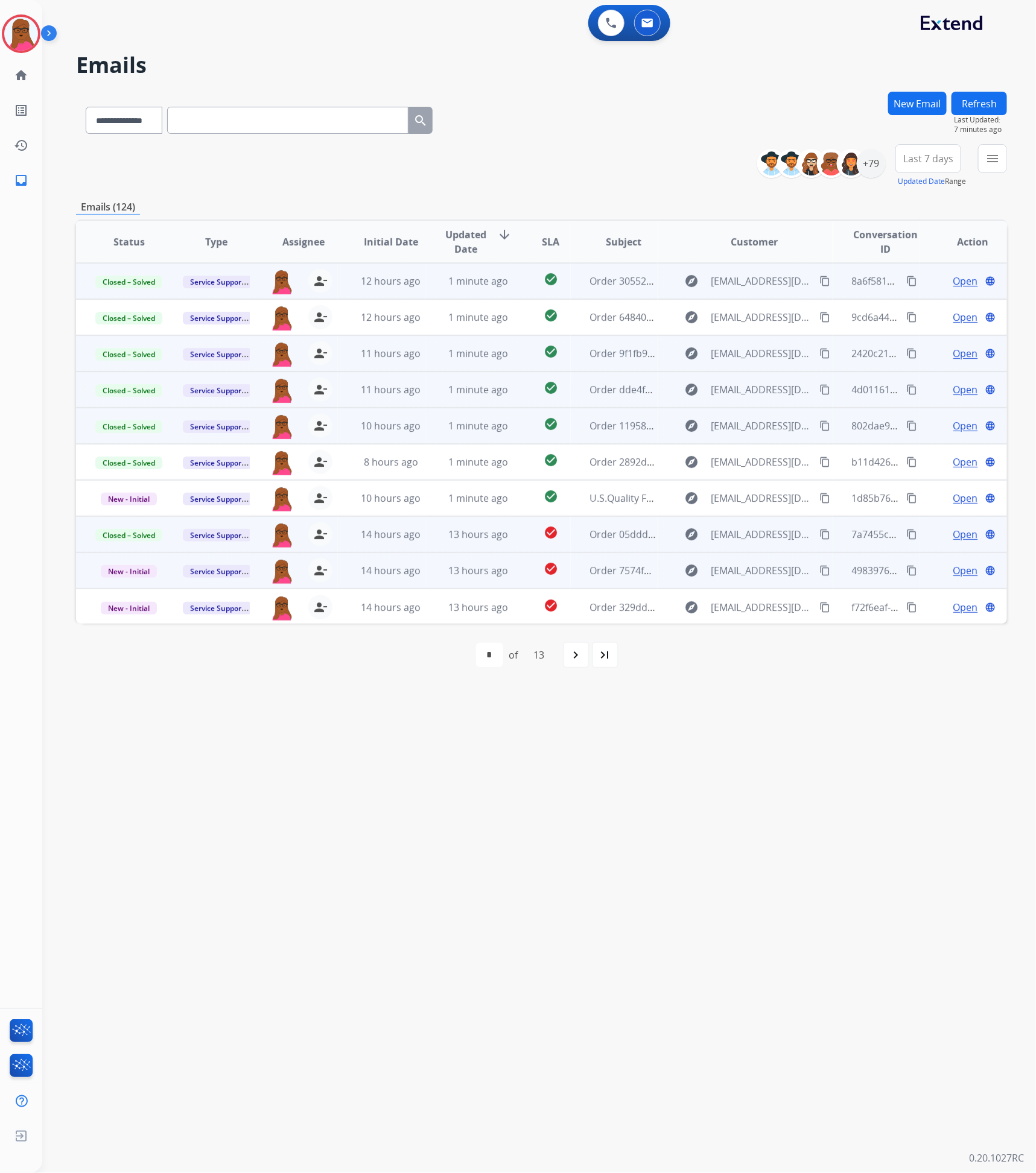
click at [960, 574] on span "Open" at bounding box center [965, 570] width 25 height 15
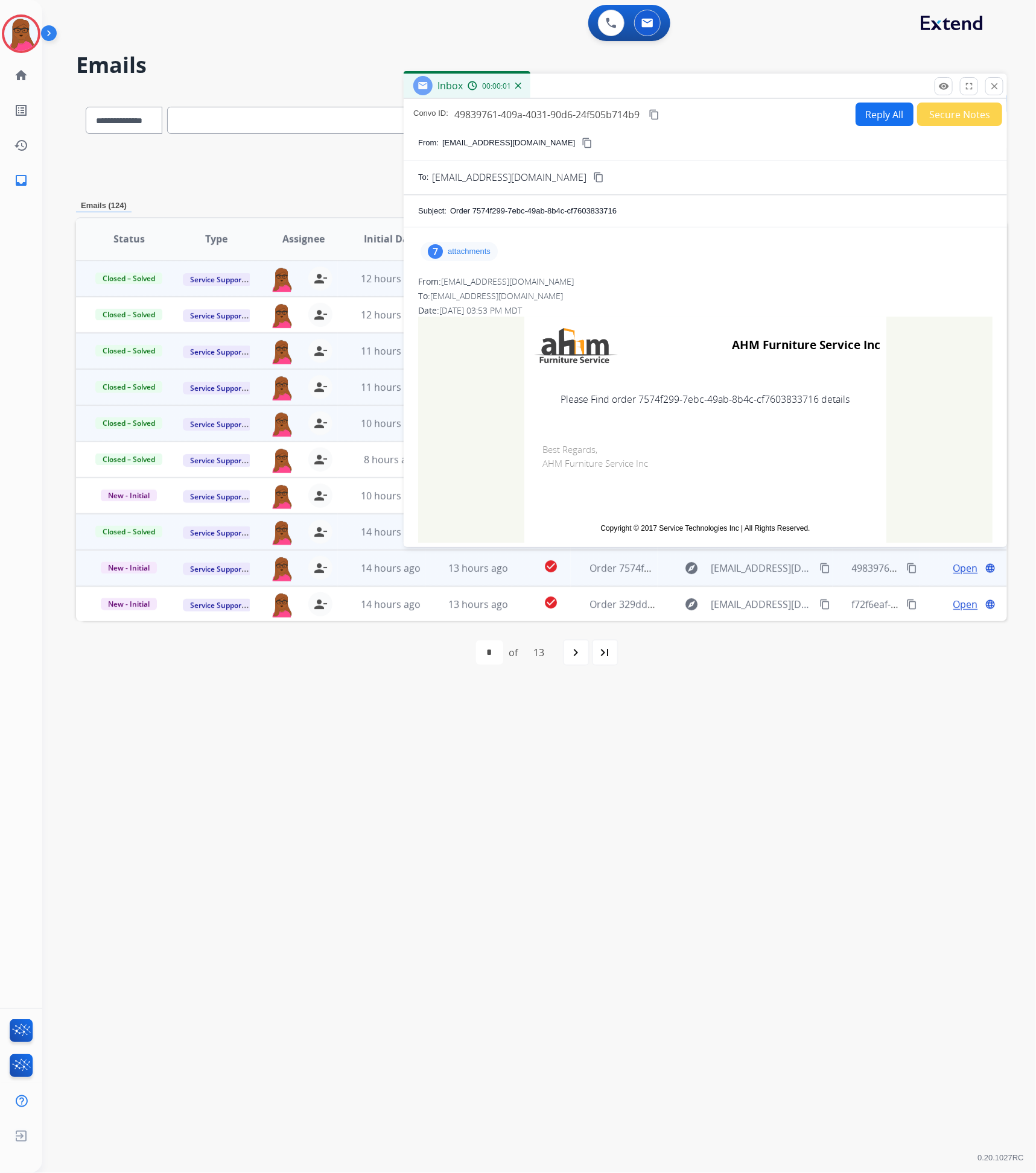
click at [484, 247] on p "attachments" at bounding box center [469, 252] width 43 height 10
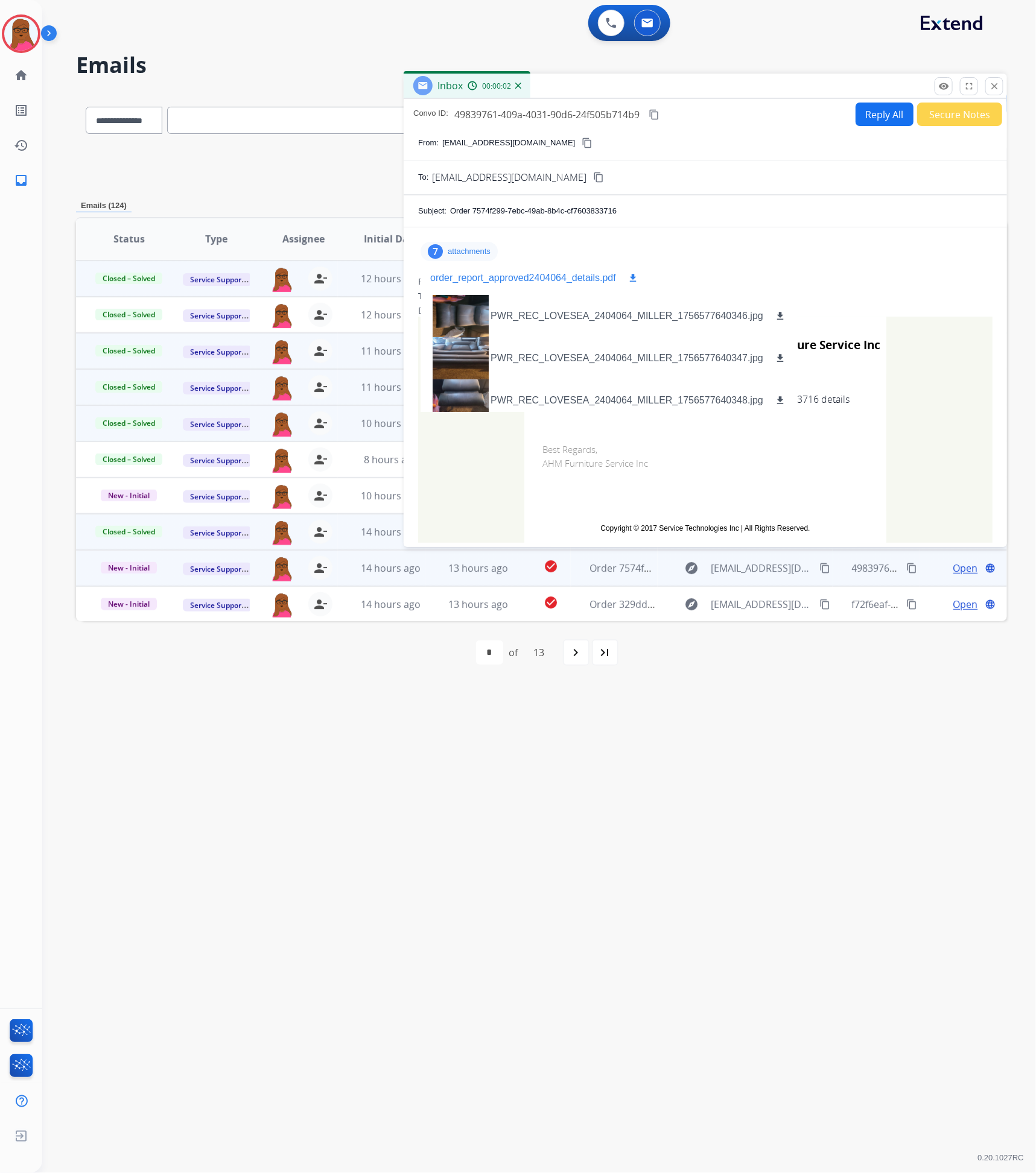
click at [539, 284] on p "order_report_approved2404064_details.pdf" at bounding box center [523, 278] width 186 height 15
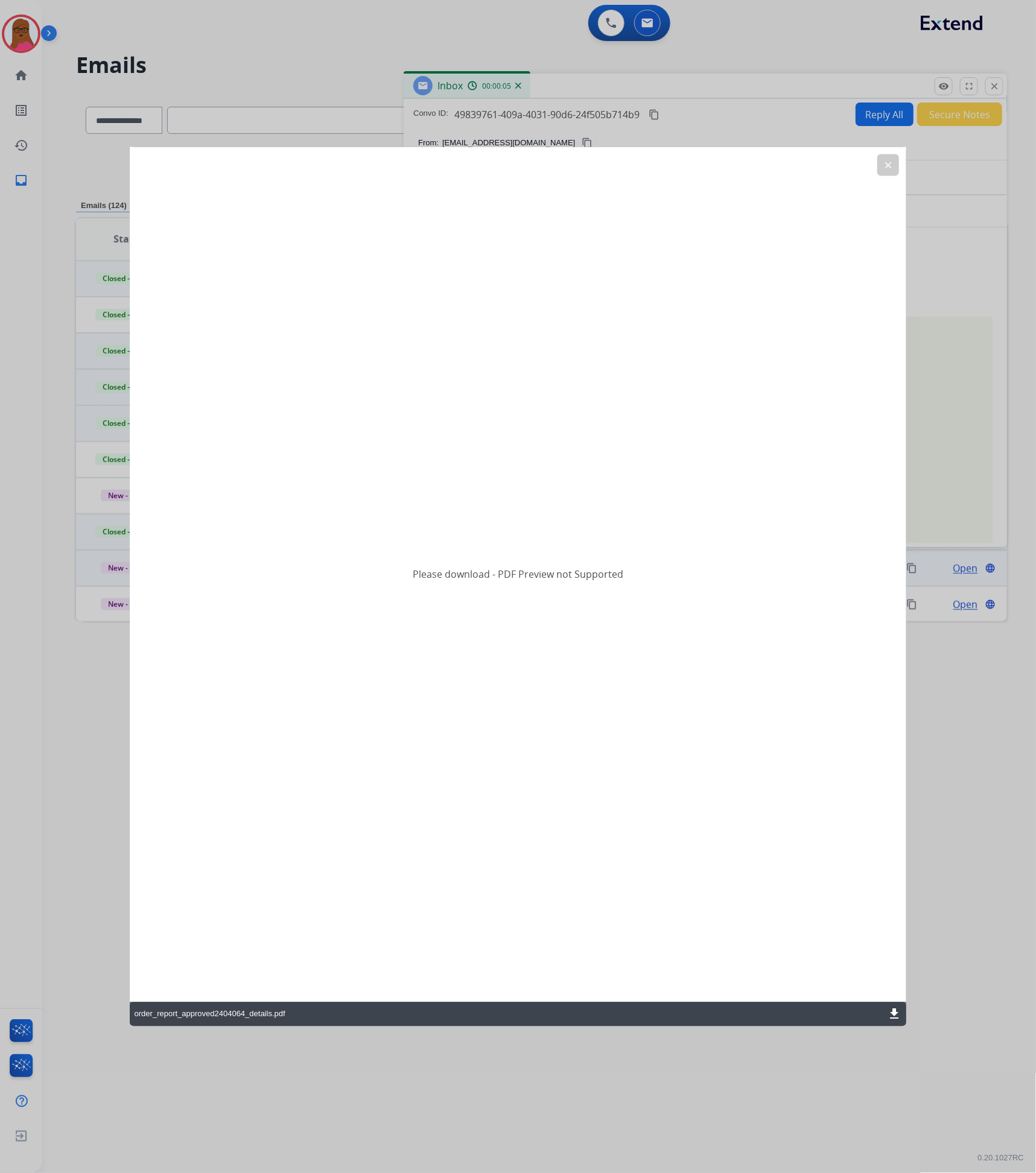
click at [893, 1010] on mat-icon "download" at bounding box center [894, 1015] width 15 height 15
click at [890, 171] on button "clear" at bounding box center [888, 165] width 22 height 22
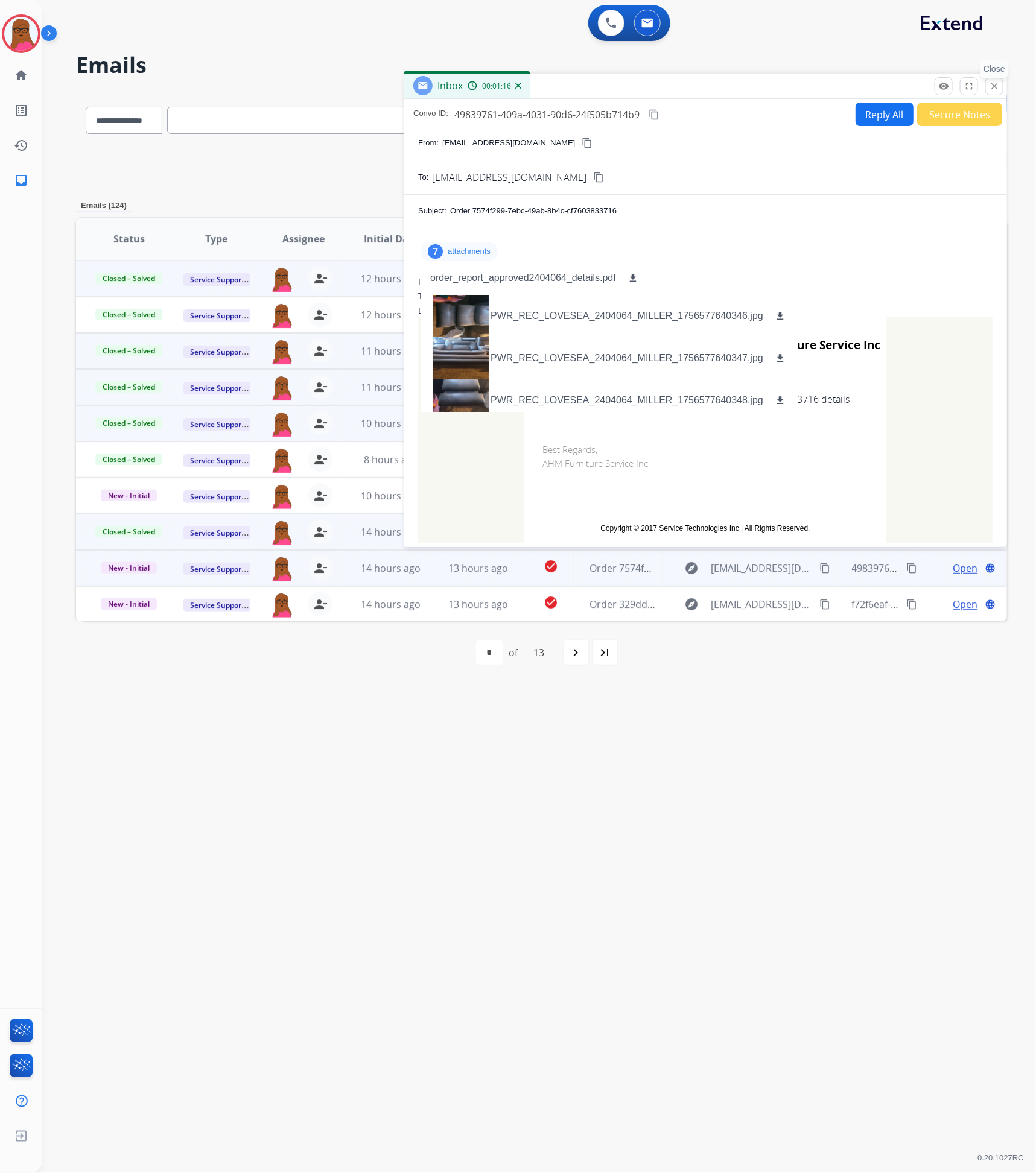
click at [994, 85] on mat-icon "close" at bounding box center [994, 87] width 11 height 11
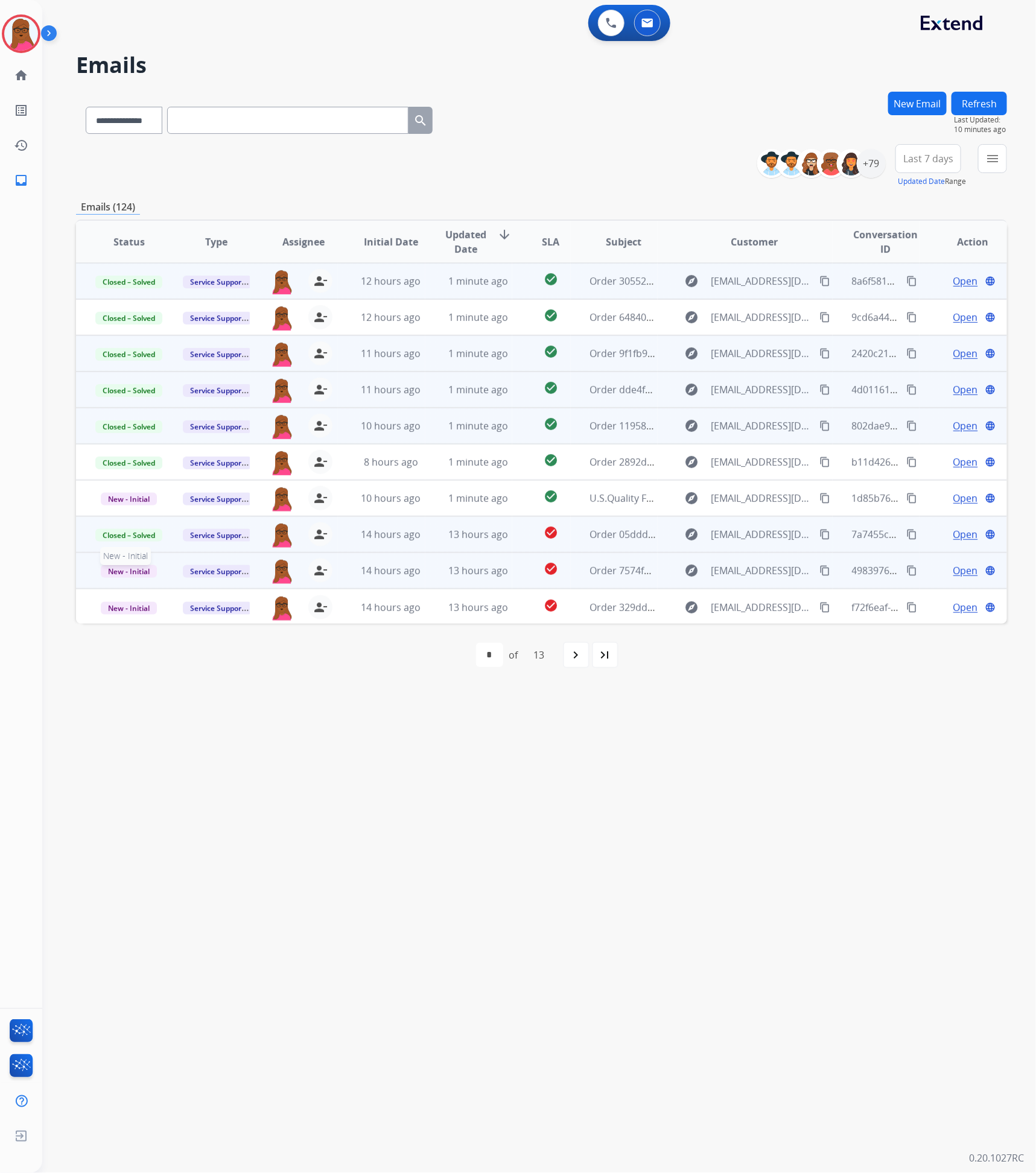
click at [120, 572] on span "New - Initial" at bounding box center [129, 571] width 56 height 13
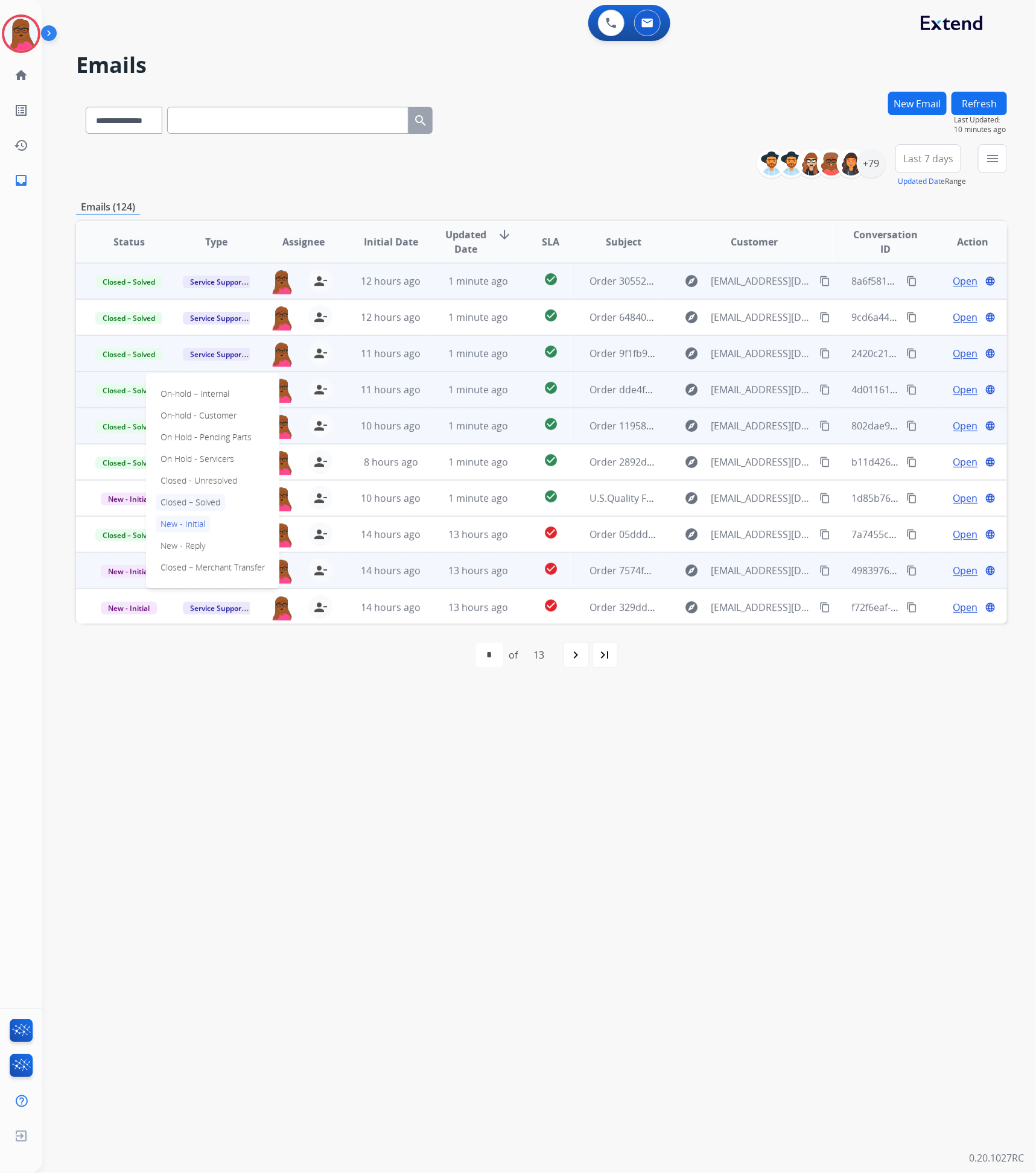
click at [207, 502] on p "Closed – Solved" at bounding box center [190, 503] width 70 height 17
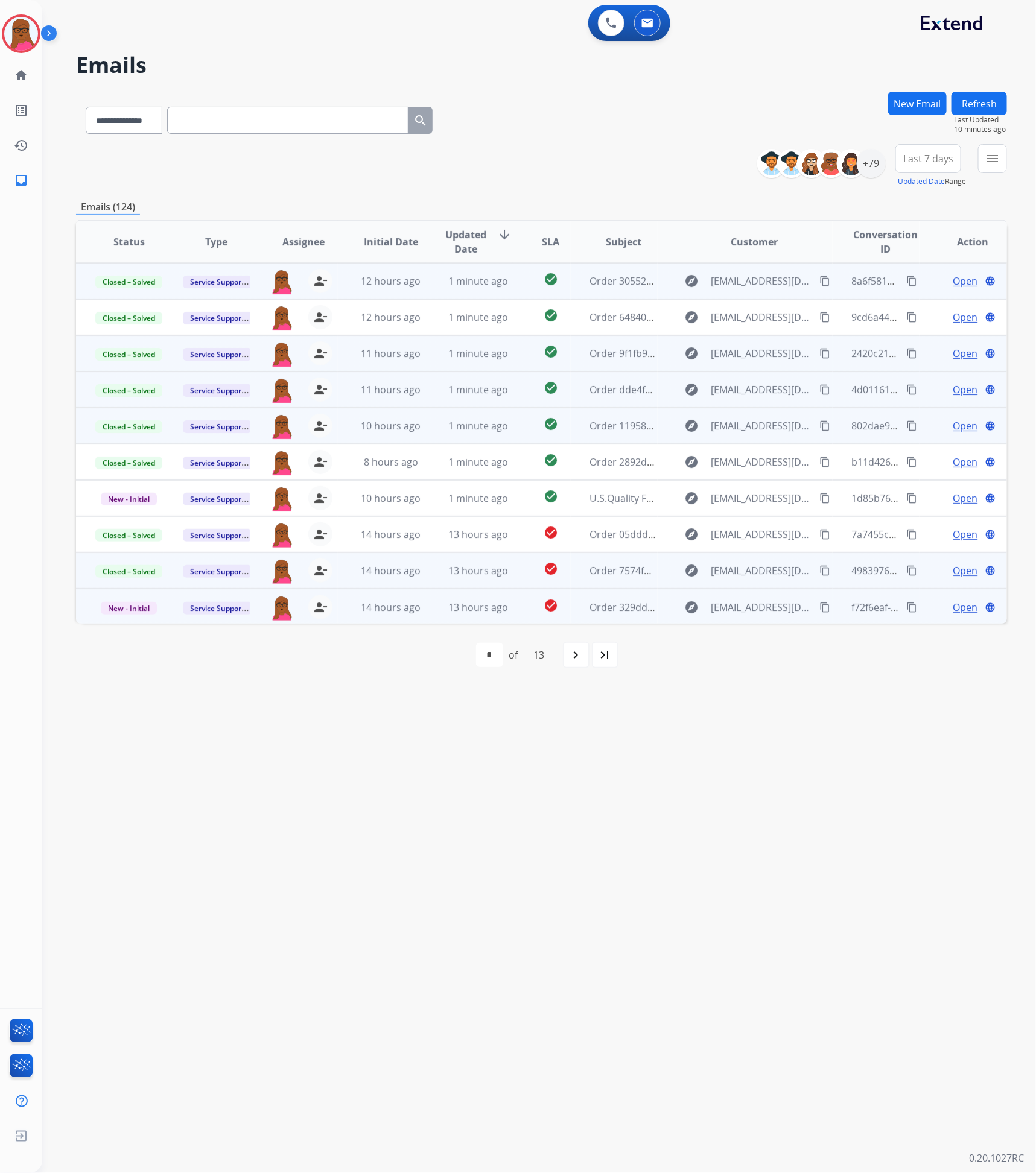
click at [953, 610] on span "Open" at bounding box center [965, 607] width 25 height 15
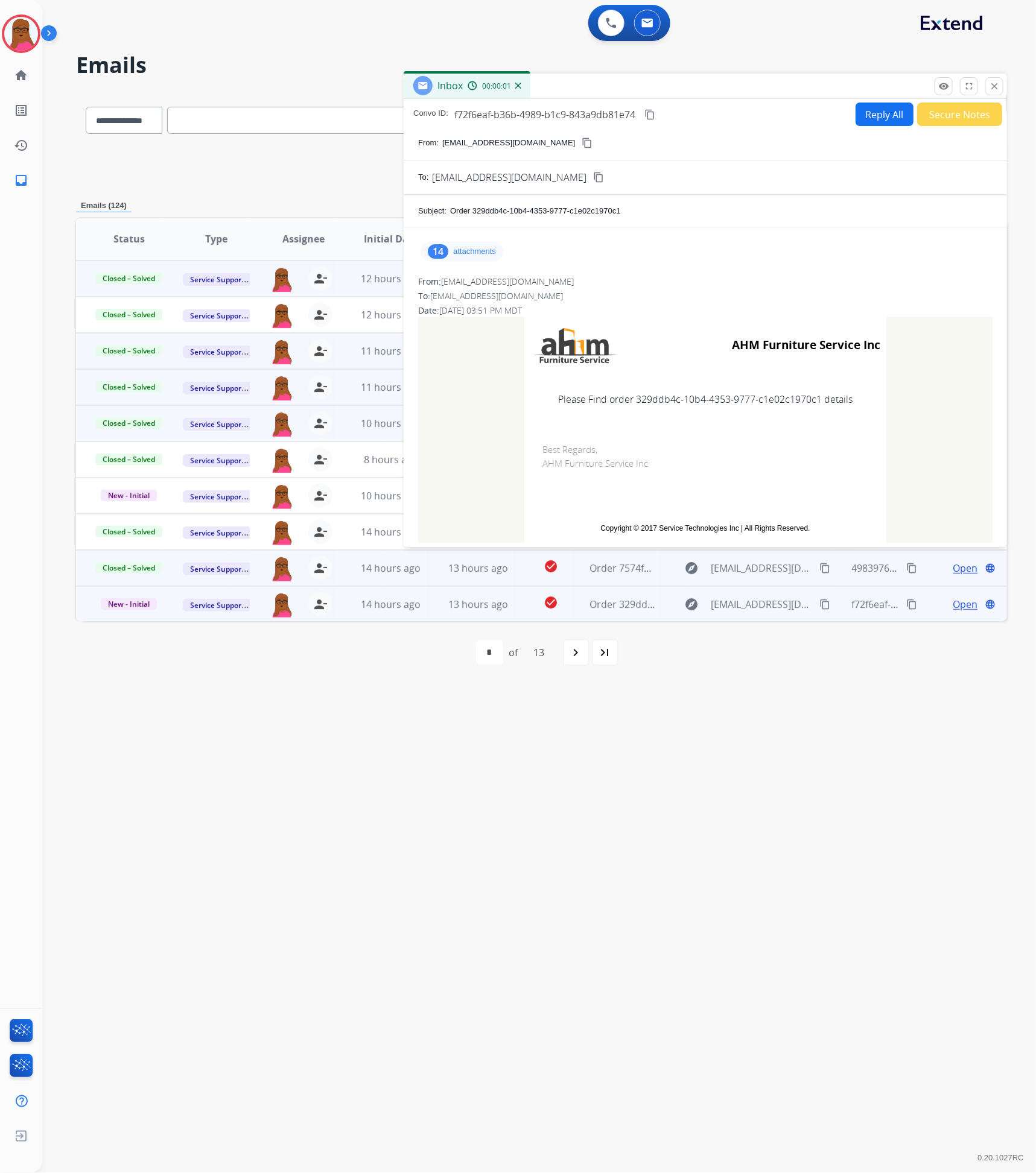
click at [484, 249] on p "attachments" at bounding box center [474, 252] width 43 height 10
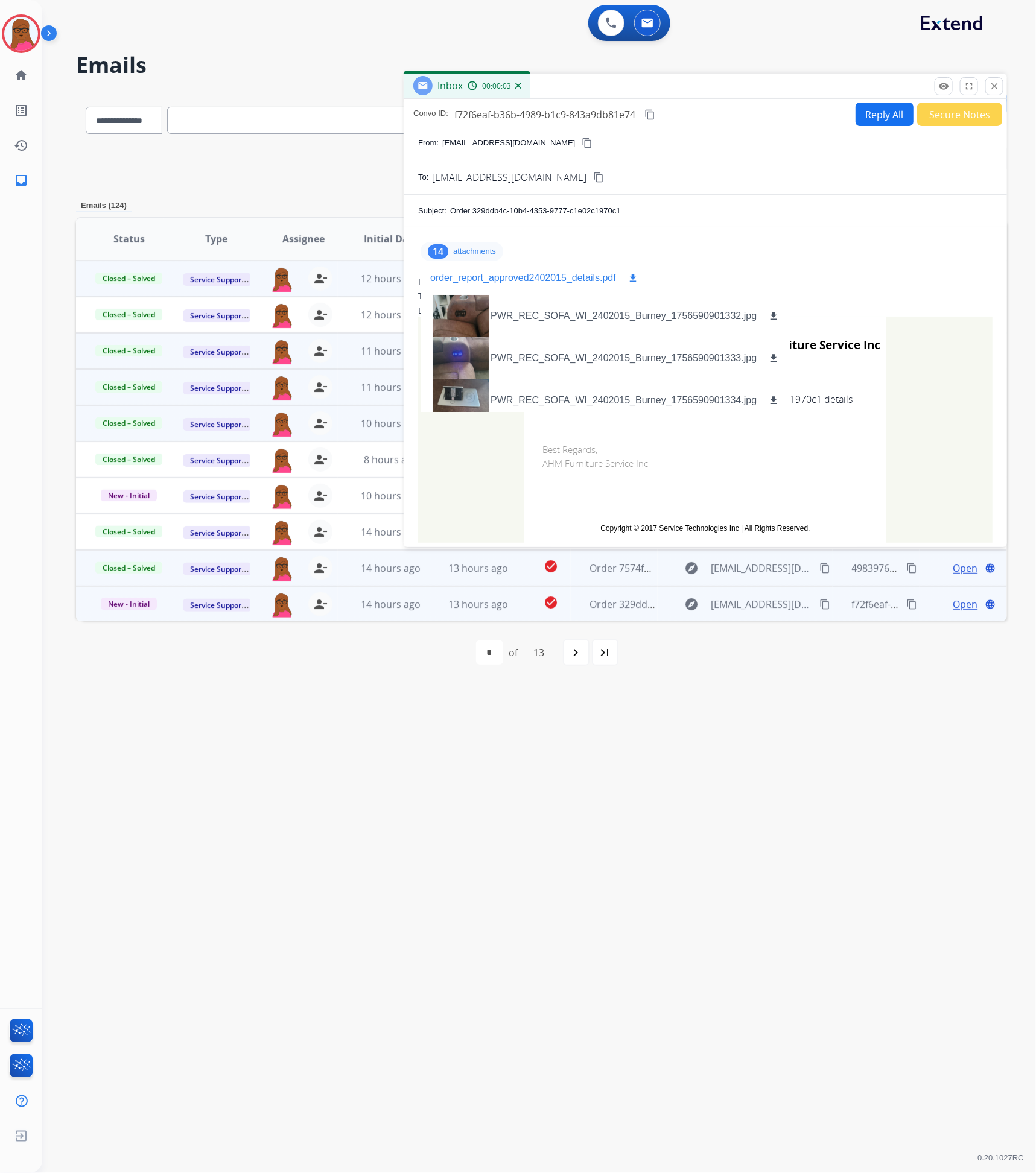
click at [587, 279] on p "order_report_approved2402015_details.pdf" at bounding box center [523, 278] width 186 height 15
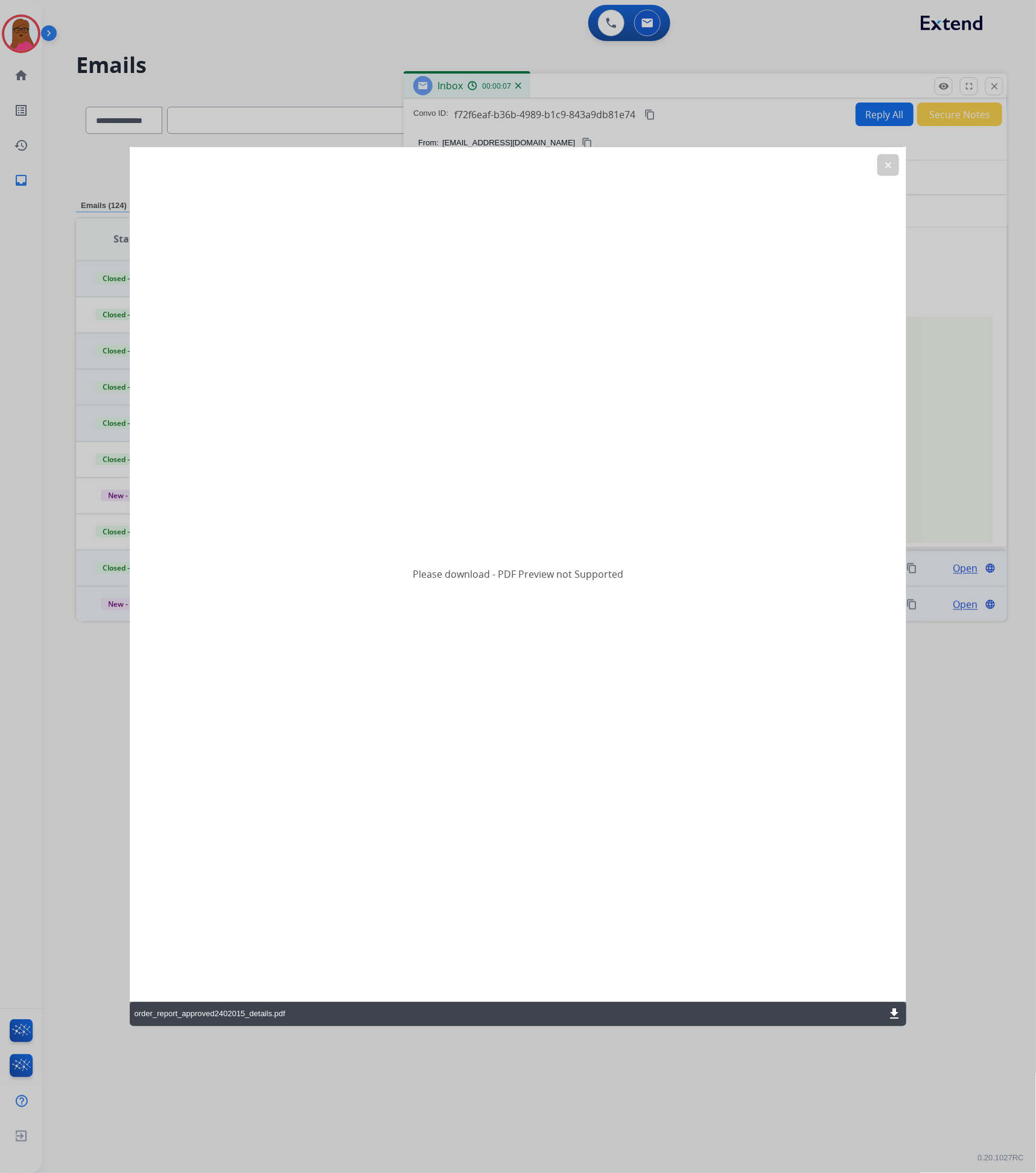
click at [893, 1018] on mat-icon "download" at bounding box center [894, 1015] width 15 height 15
click at [885, 165] on mat-icon "clear" at bounding box center [888, 165] width 11 height 11
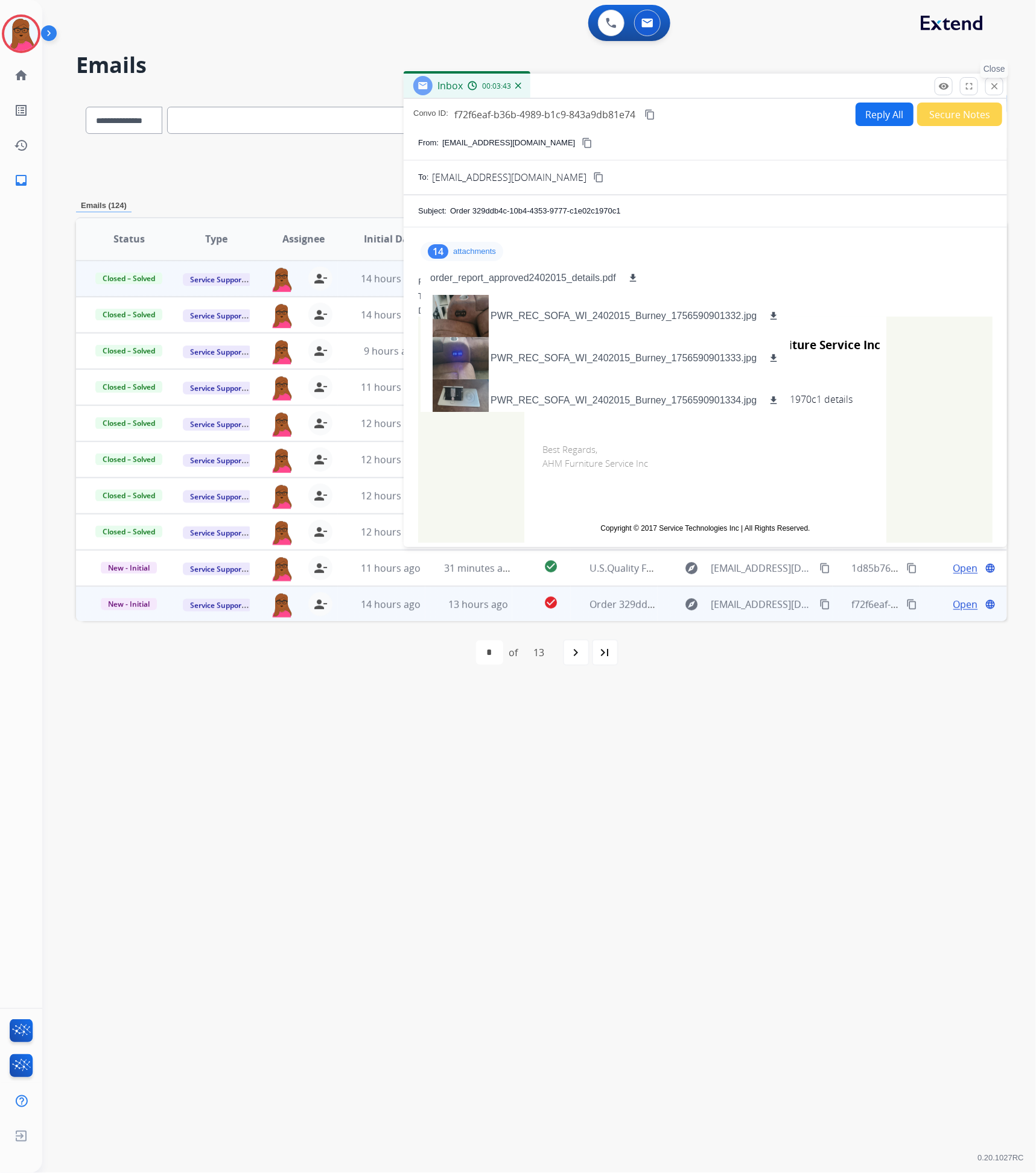
click at [992, 86] on mat-icon "close" at bounding box center [994, 87] width 11 height 11
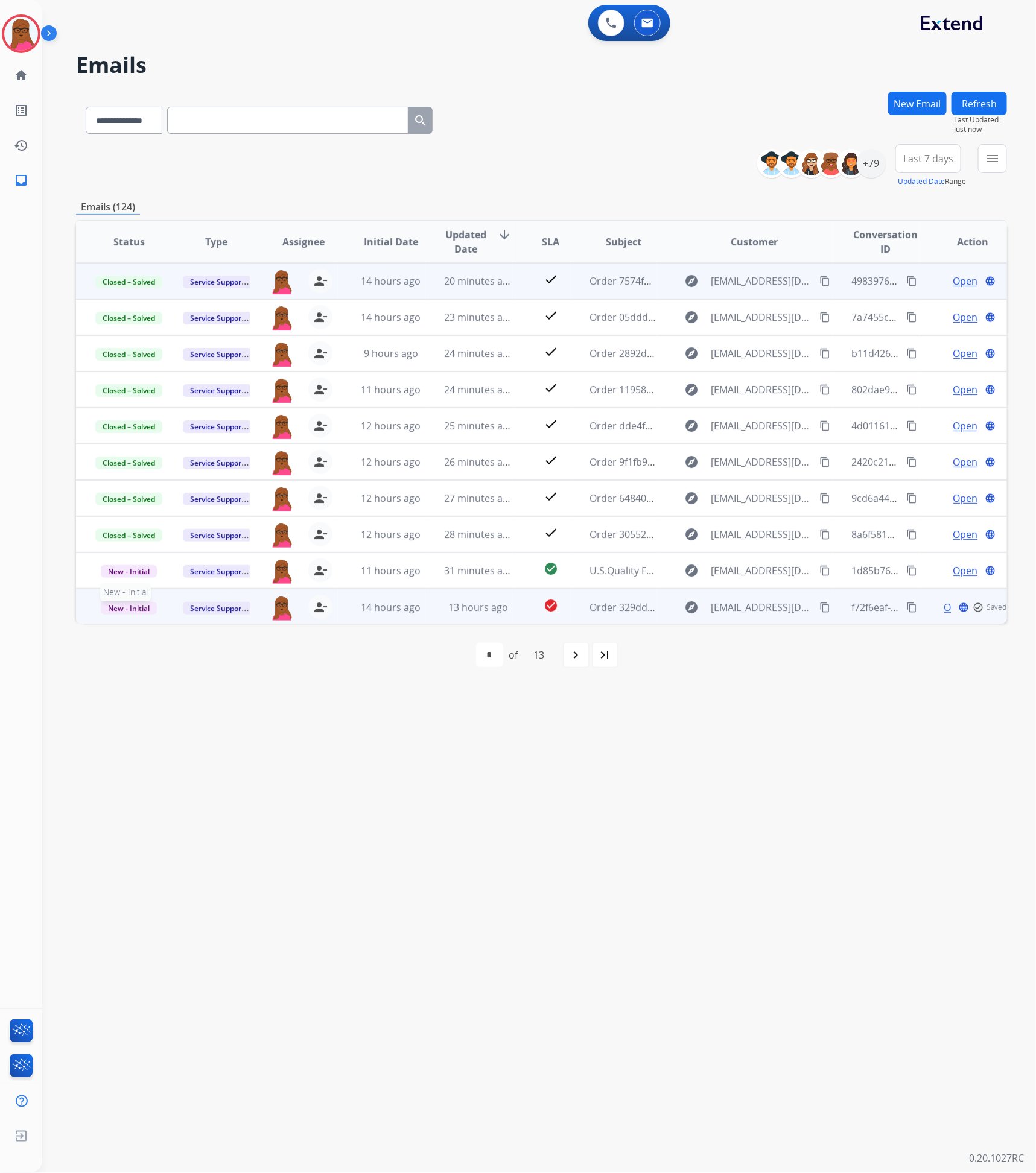
click at [116, 609] on span "New - Initial" at bounding box center [129, 608] width 56 height 13
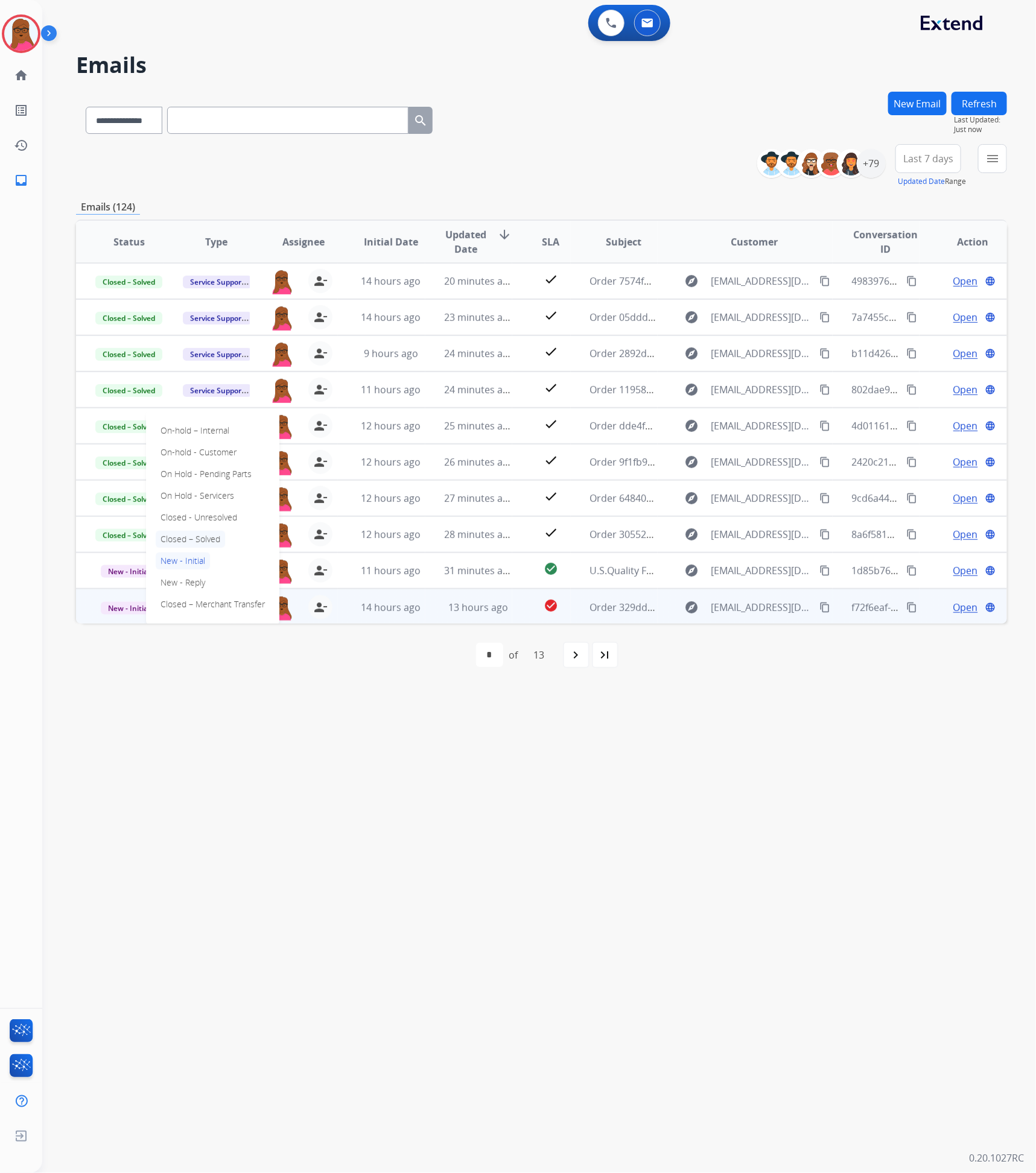
click at [198, 538] on p "Closed – Solved" at bounding box center [190, 539] width 70 height 17
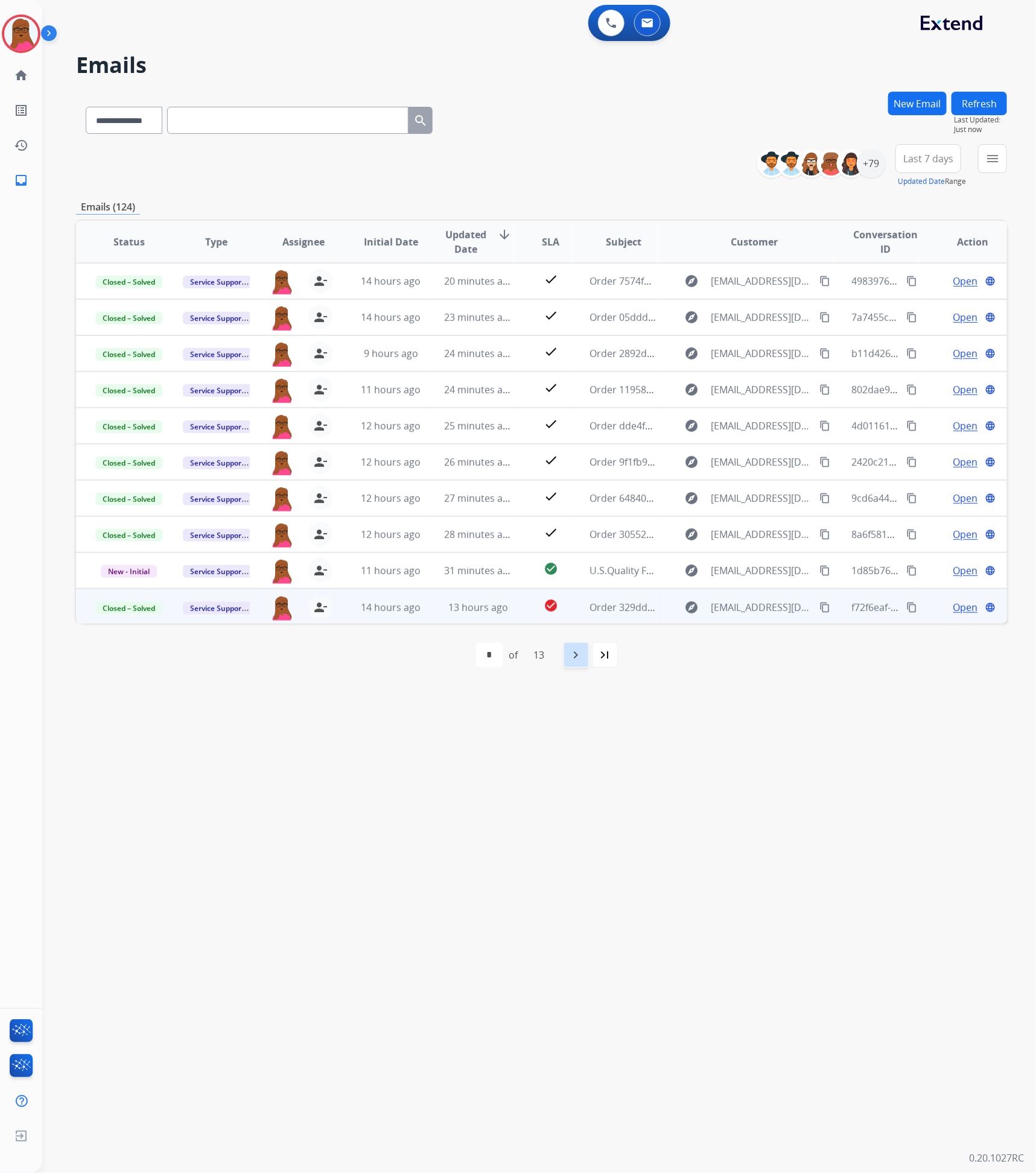
click at [571, 652] on mat-icon "navigate_next" at bounding box center [576, 655] width 15 height 15
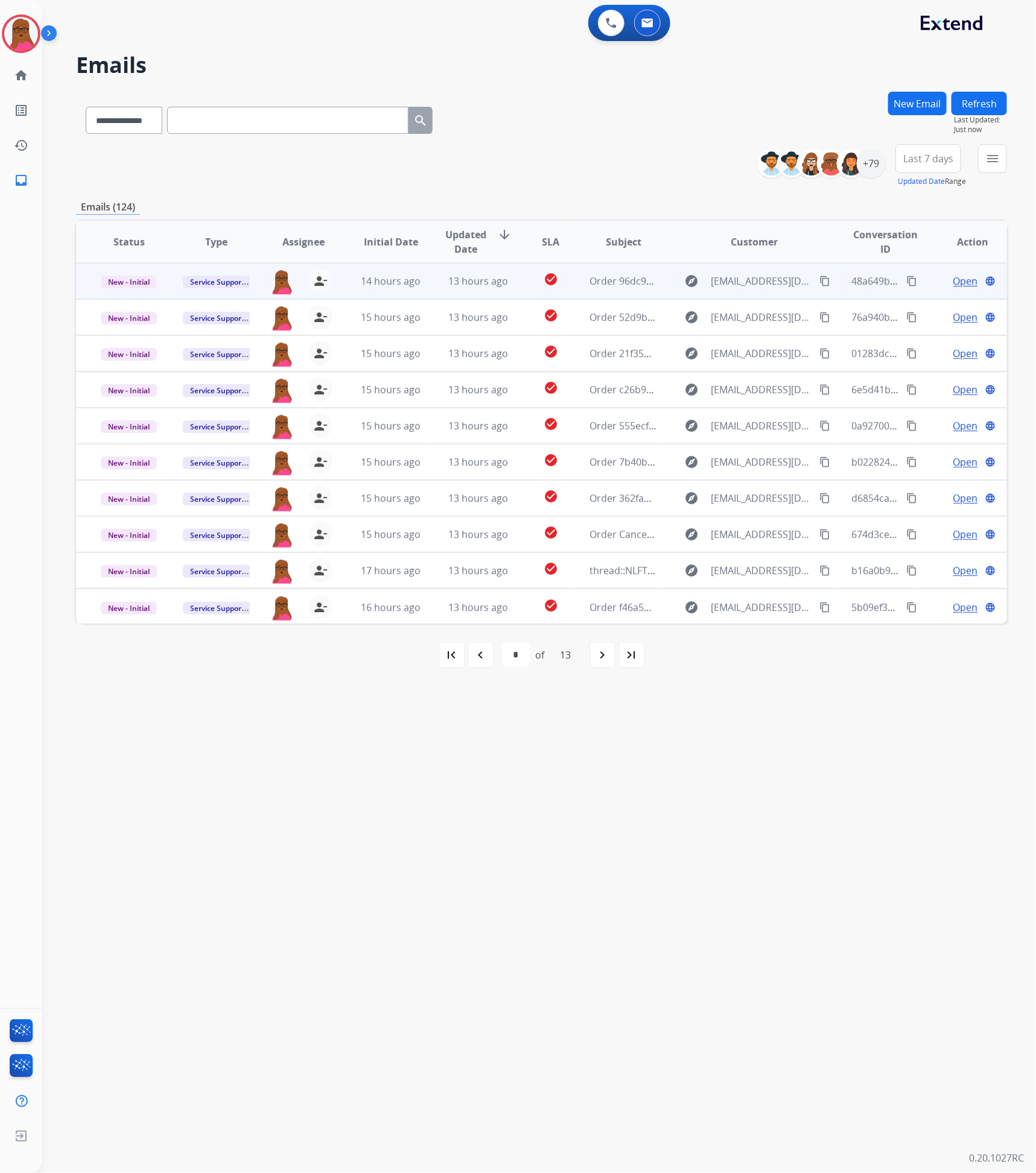
click at [965, 283] on span "Open" at bounding box center [965, 281] width 25 height 15
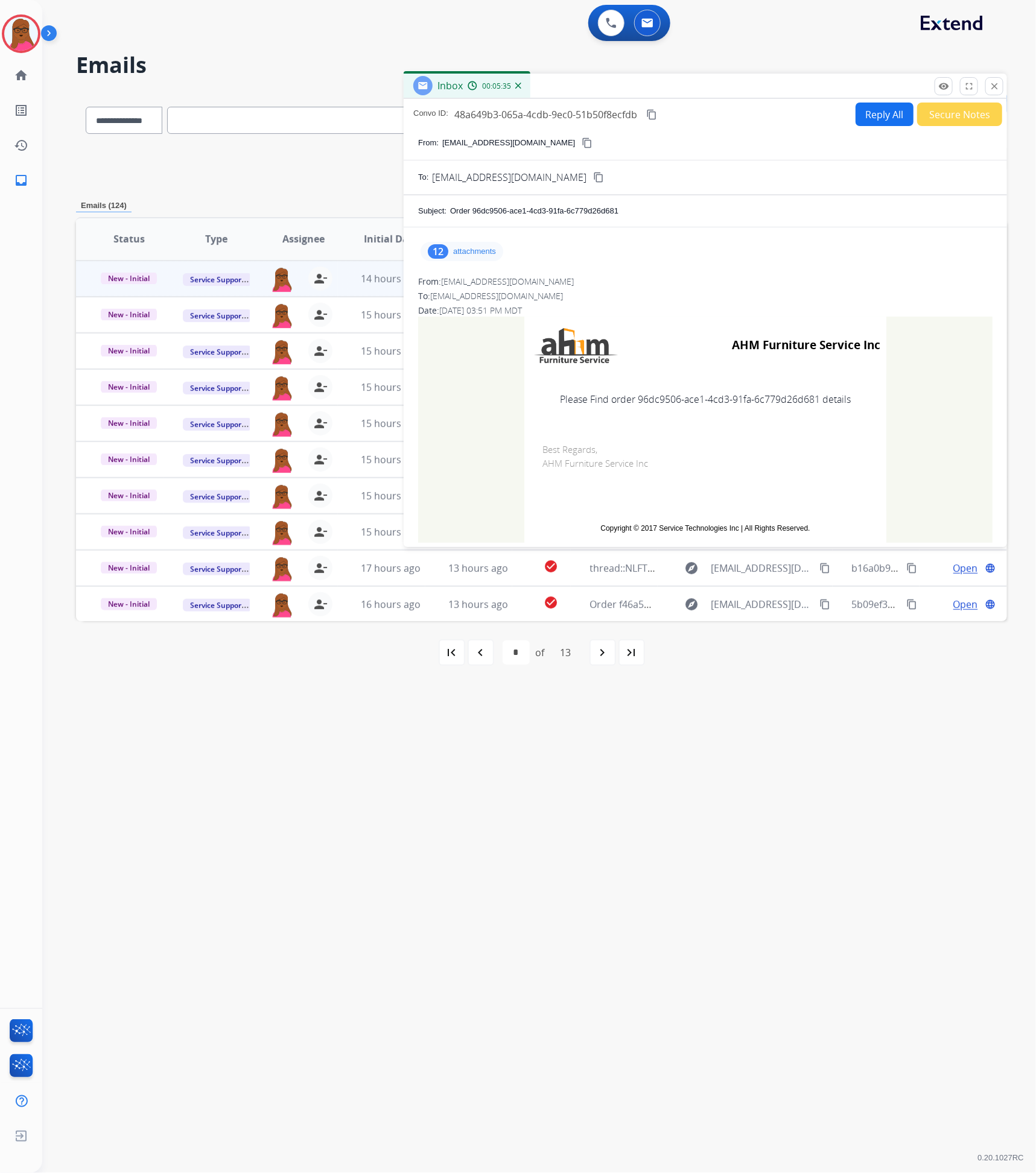
click at [475, 253] on p "attachments" at bounding box center [474, 252] width 43 height 10
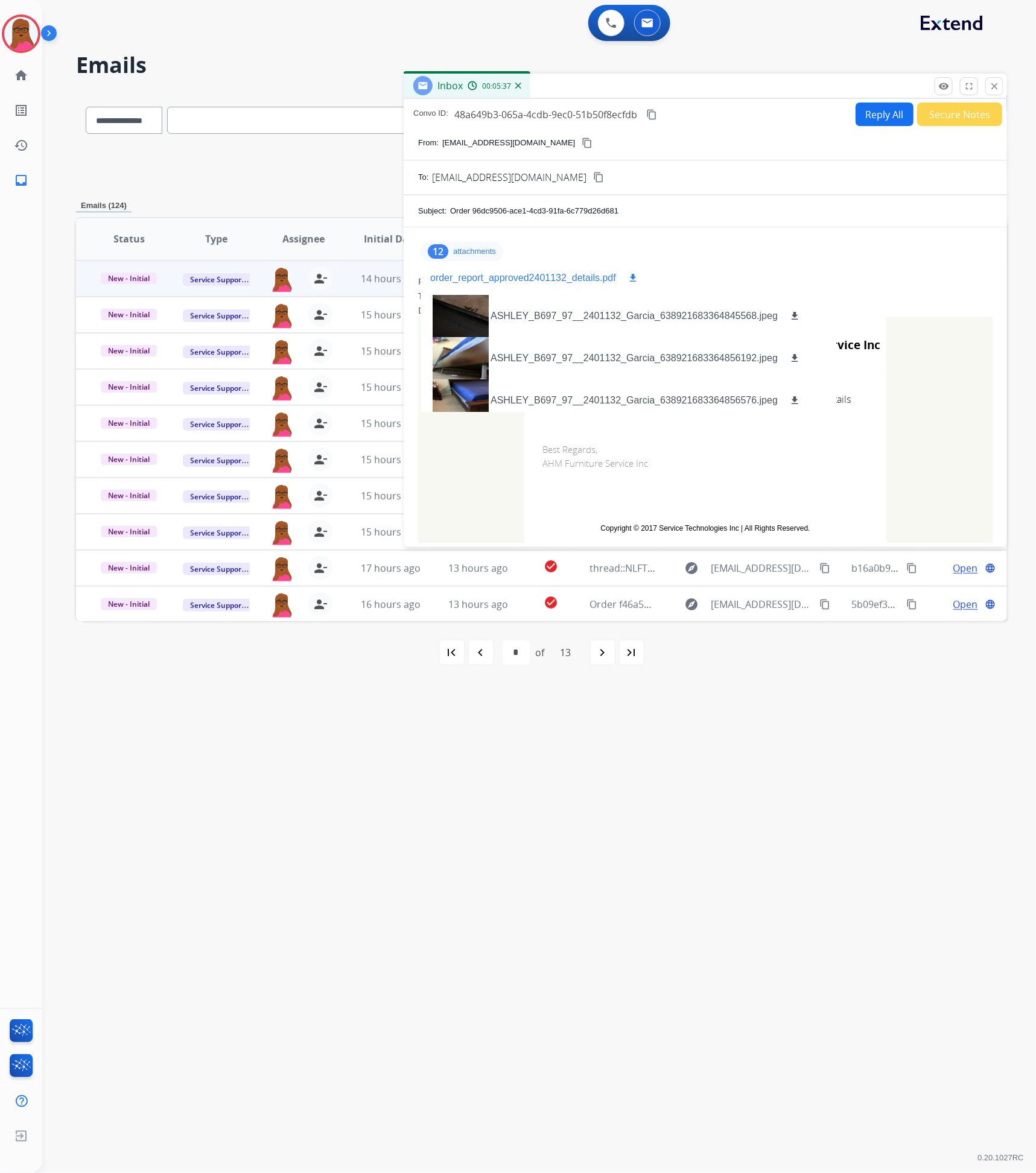
click at [629, 279] on mat-icon "download" at bounding box center [633, 278] width 11 height 11
click at [992, 80] on button "close Close" at bounding box center [994, 87] width 18 height 18
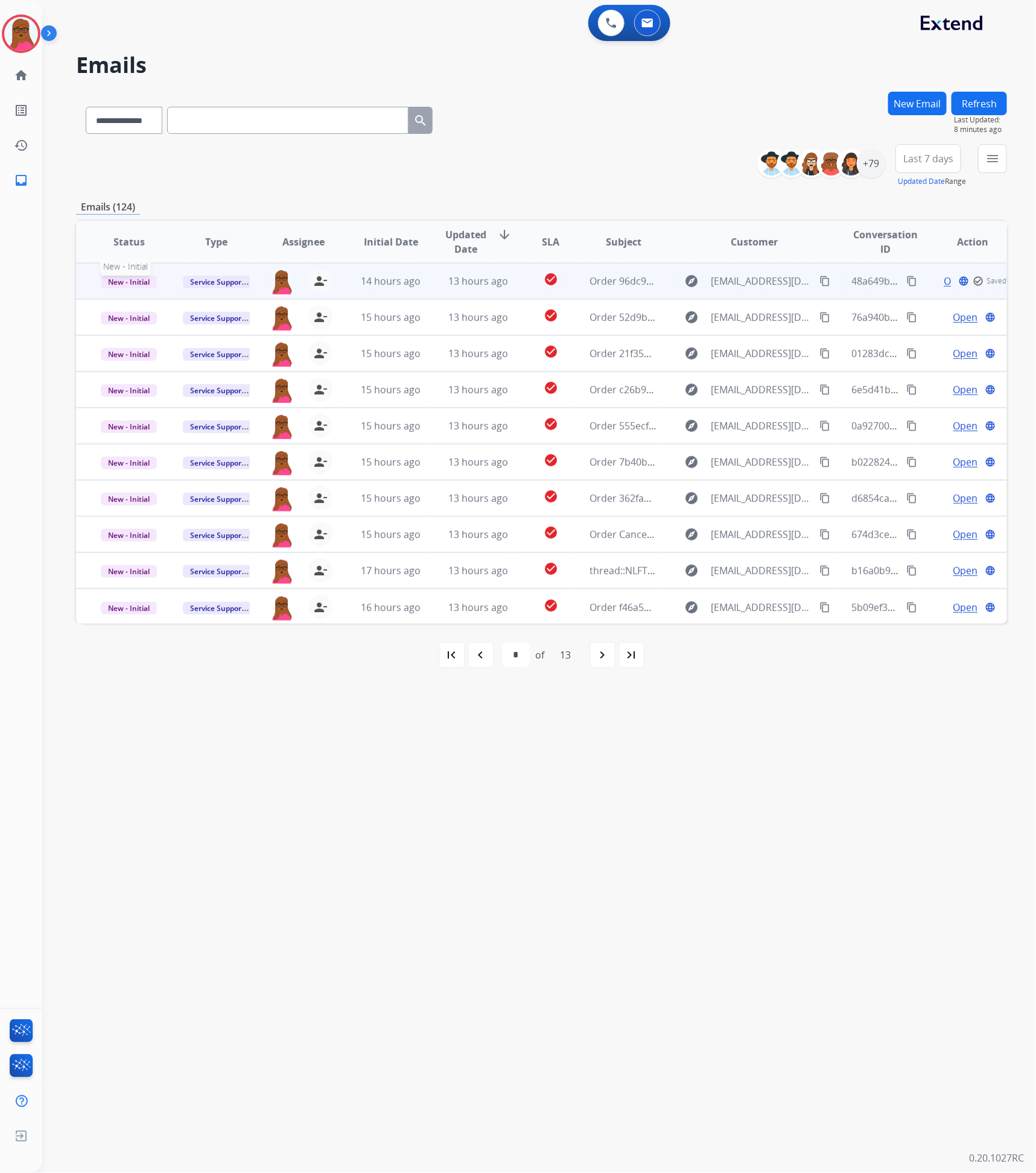
click at [143, 277] on span "New - Initial" at bounding box center [129, 282] width 56 height 13
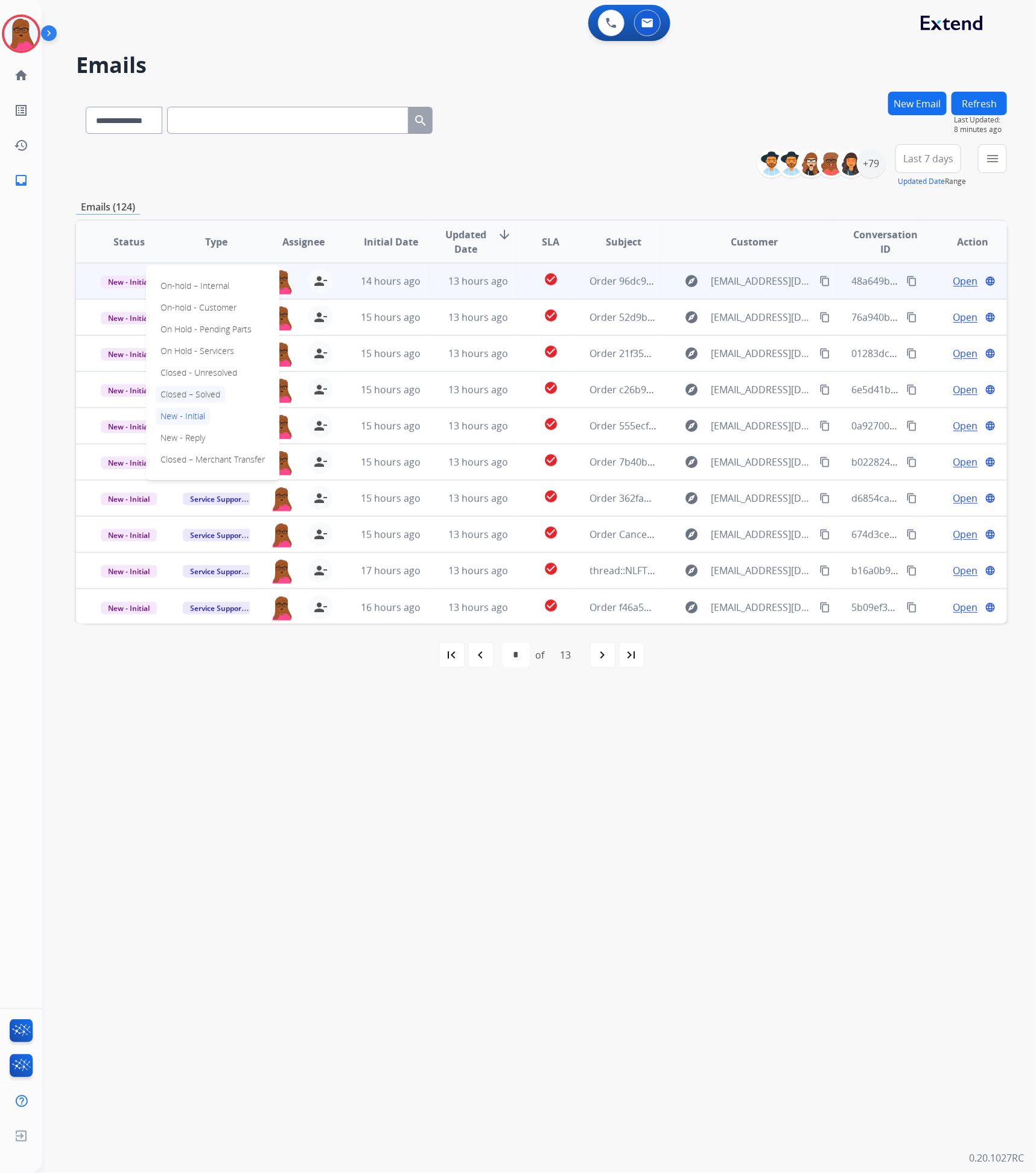
click at [202, 395] on p "Closed – Solved" at bounding box center [190, 394] width 70 height 17
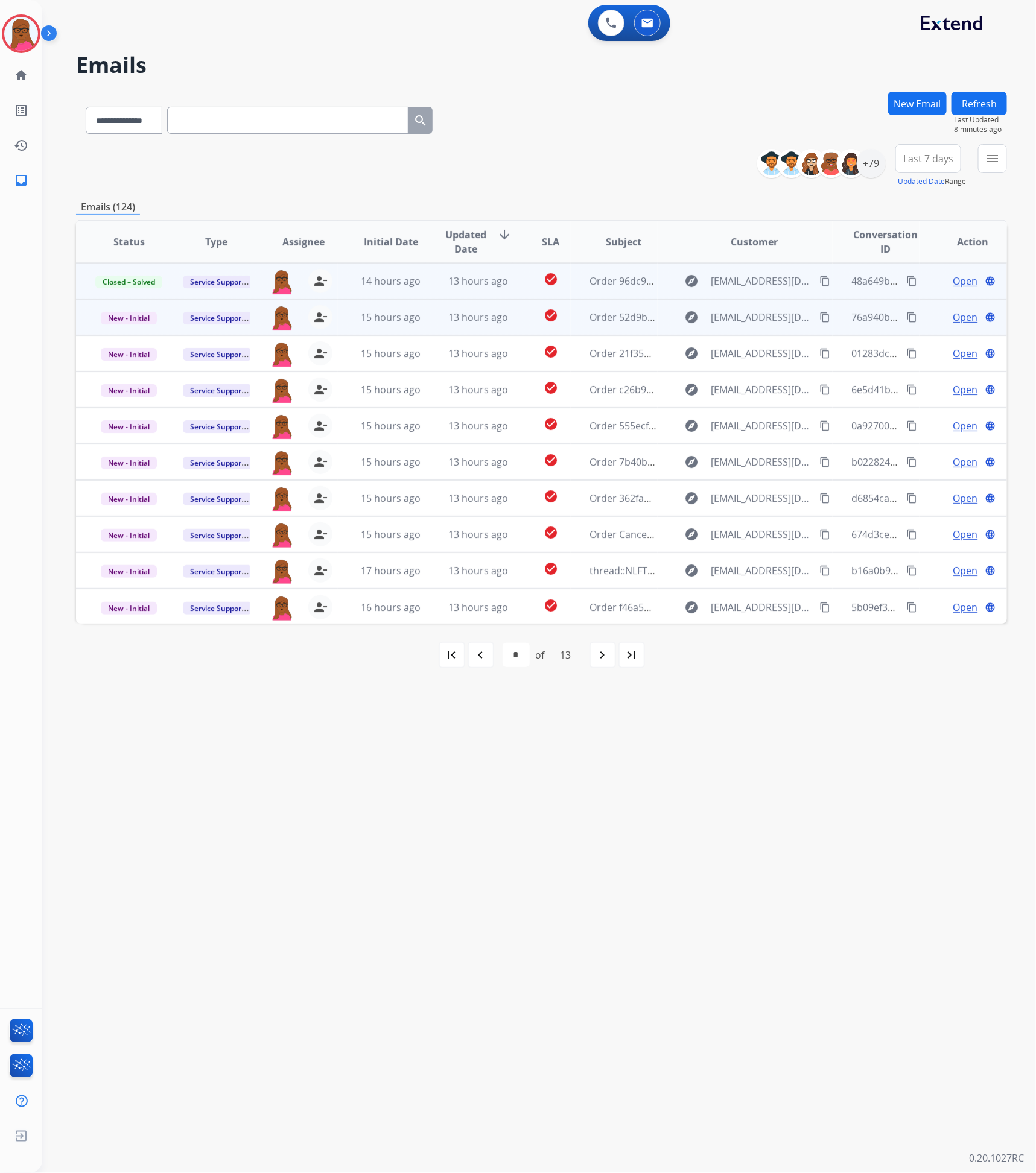
click at [962, 319] on span "Open" at bounding box center [965, 318] width 25 height 15
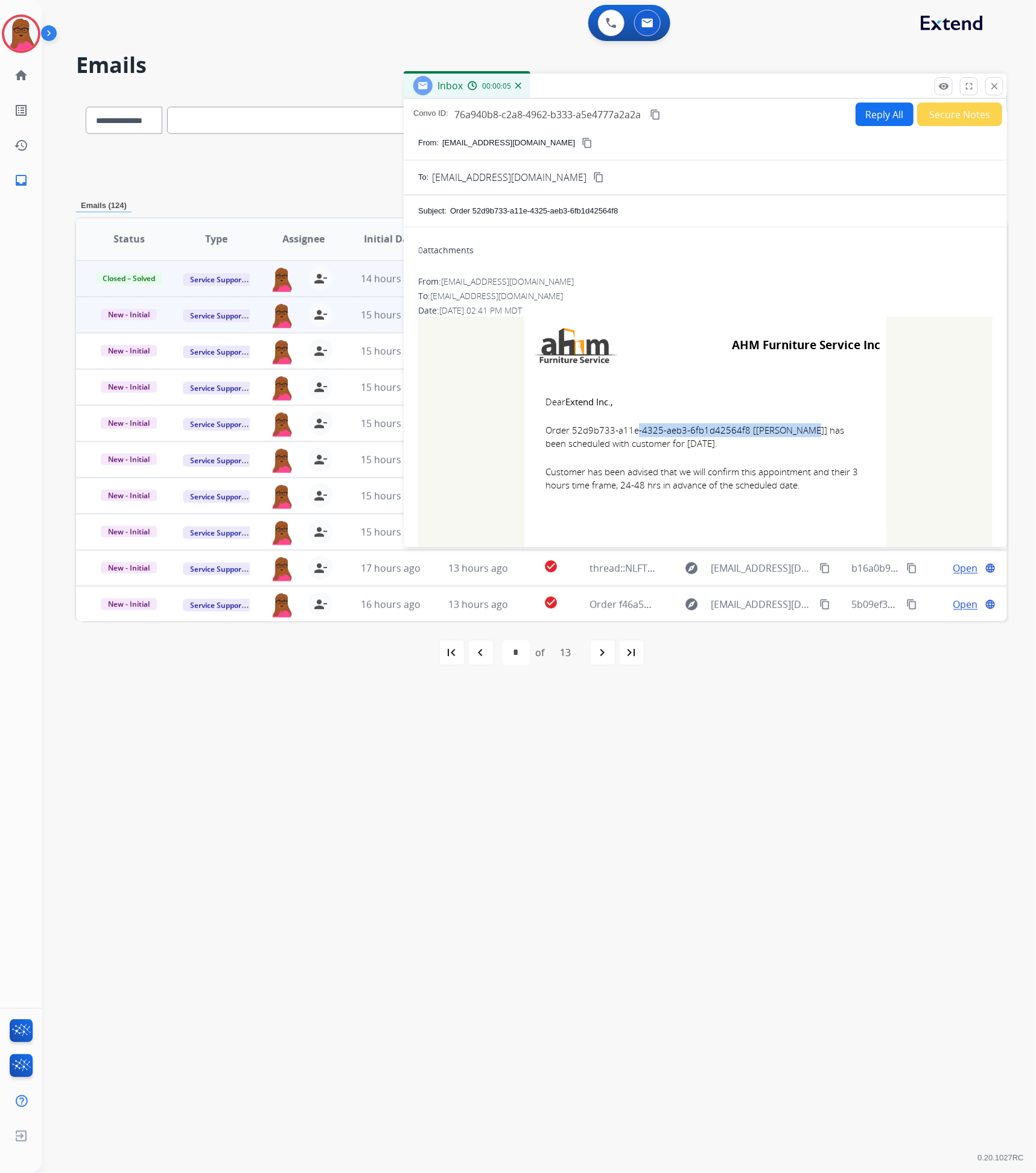
drag, startPoint x: 741, startPoint y: 431, endPoint x: 569, endPoint y: 431, distance: 172.0
click at [569, 431] on span "Order 52d9b733-a11e-4325-aeb3-6fb1d42564f8 [VINCENT BROWN] has been scheduled w…" at bounding box center [705, 437] width 320 height 27
drag, startPoint x: 550, startPoint y: 407, endPoint x: 804, endPoint y: 496, distance: 269.1
click at [804, 496] on td "Dear Extend Inc., Order 52d9b733-a11e-4325-aeb3-6fb1d42564f8 [VINCENT BROWN] ha…" at bounding box center [706, 451] width 362 height 154
drag, startPoint x: 995, startPoint y: 91, endPoint x: 972, endPoint y: 105, distance: 26.9
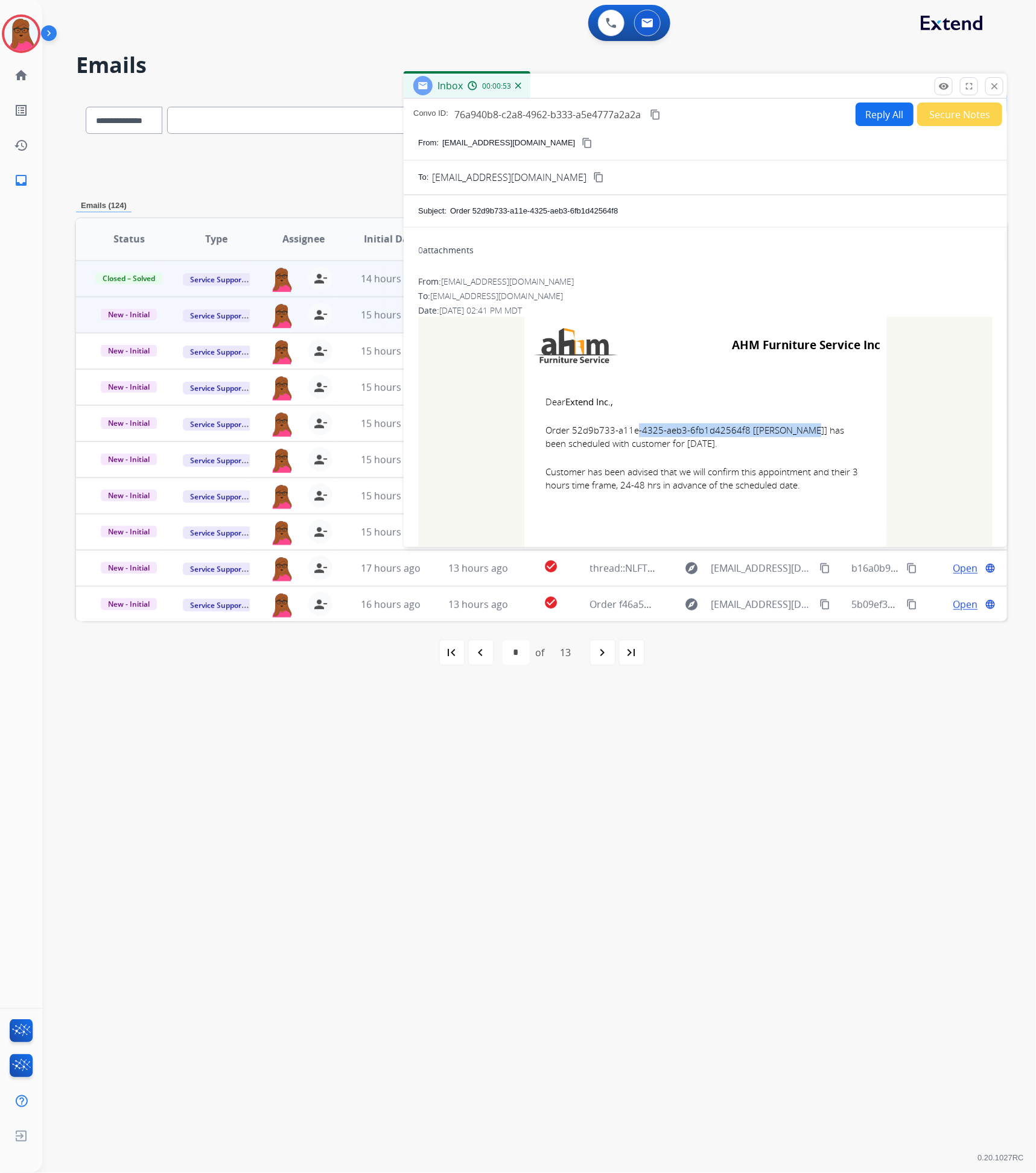
click at [995, 91] on mat-icon "close" at bounding box center [994, 87] width 11 height 11
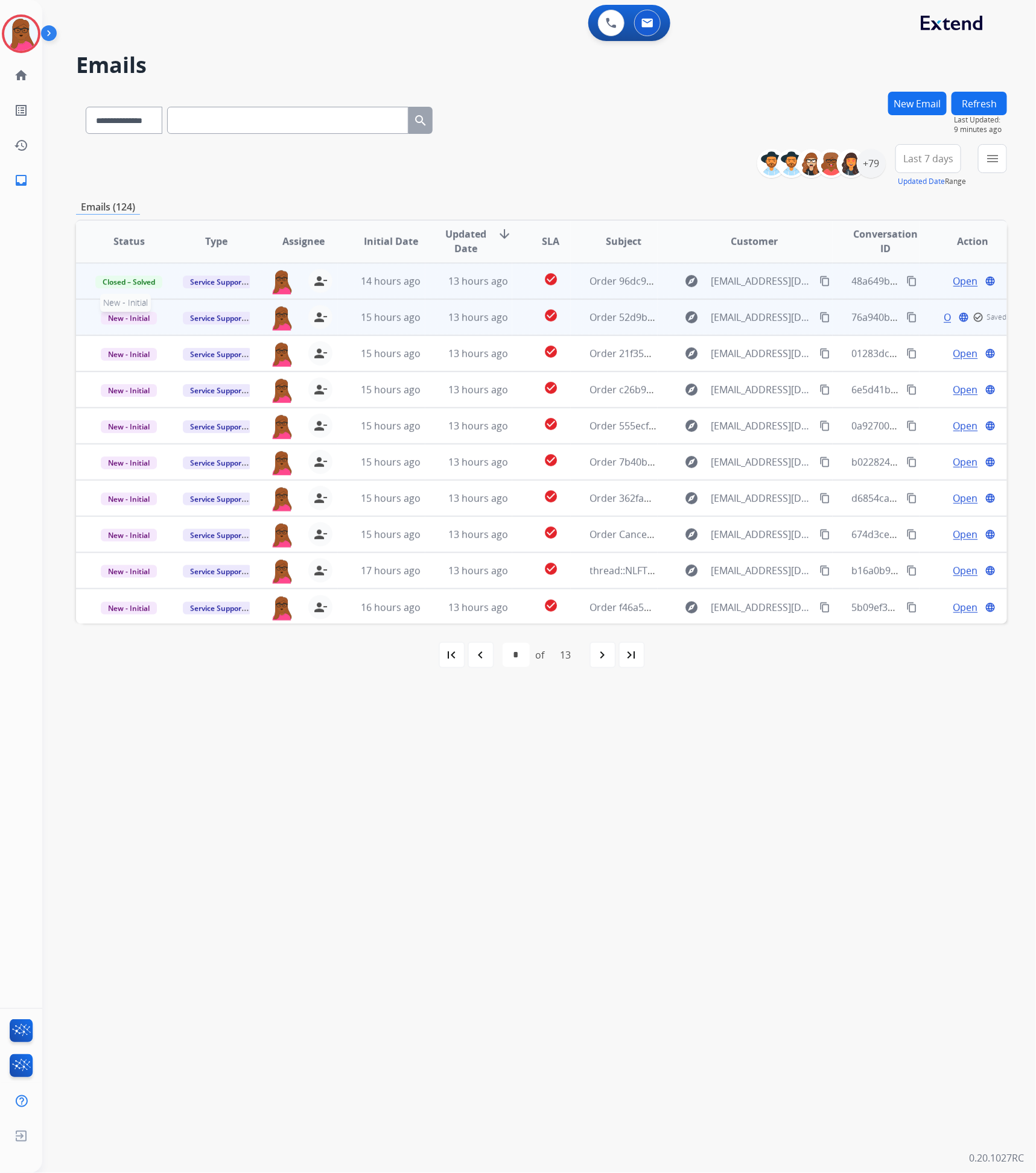
click at [111, 316] on span "New - Initial" at bounding box center [129, 318] width 56 height 13
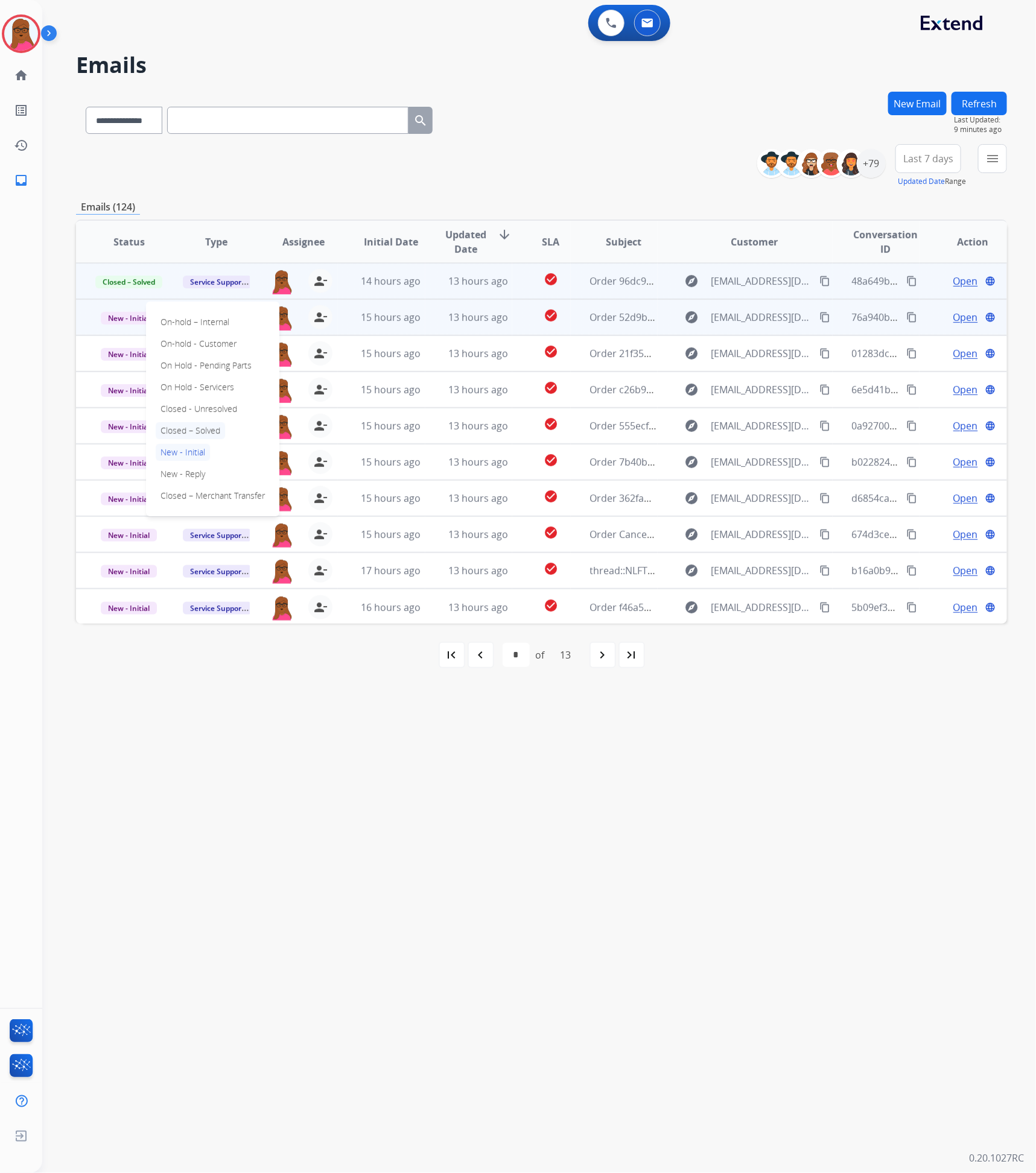
click at [214, 429] on p "Closed – Solved" at bounding box center [190, 431] width 70 height 17
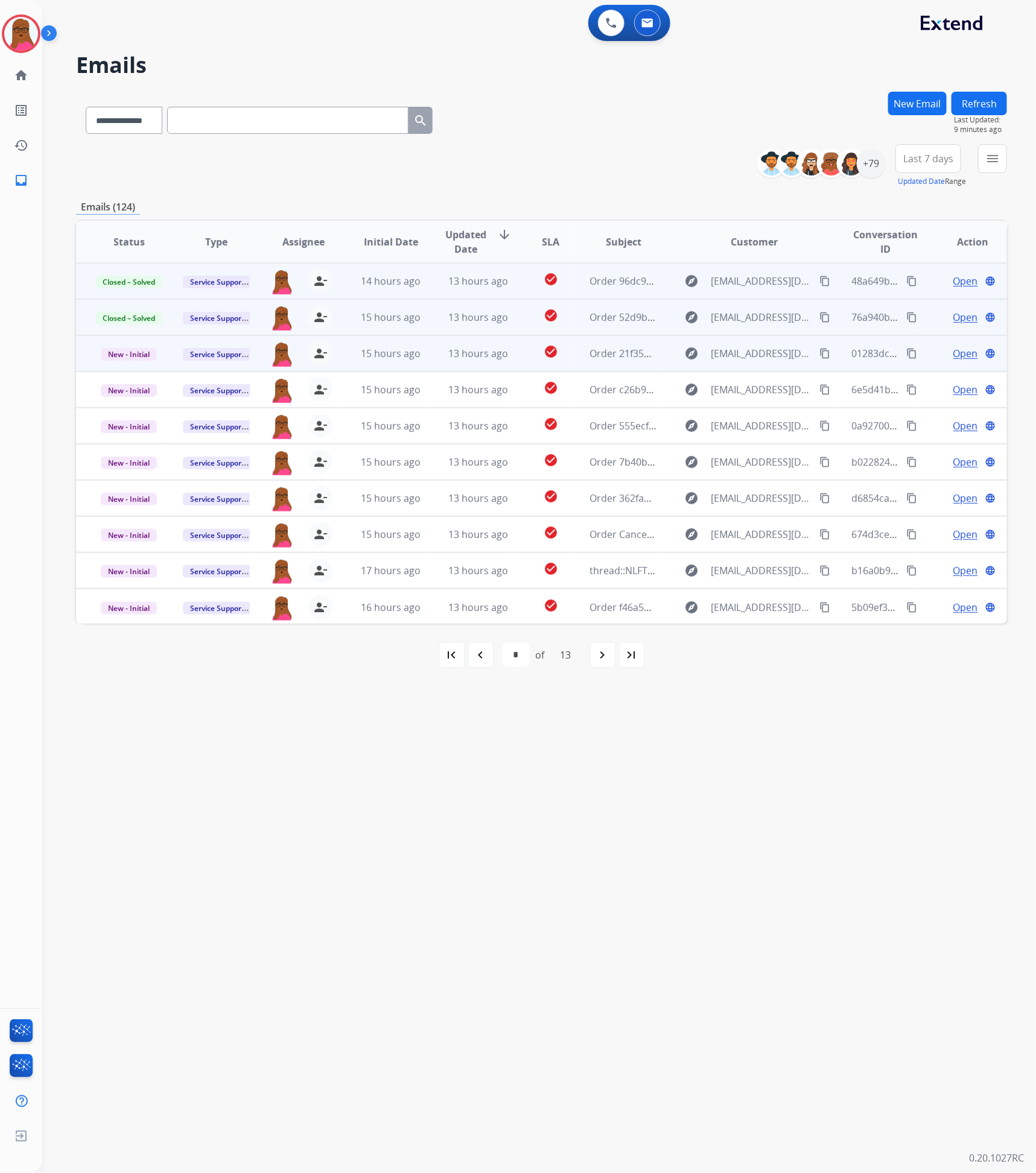
click at [953, 355] on span "Open" at bounding box center [965, 353] width 25 height 15
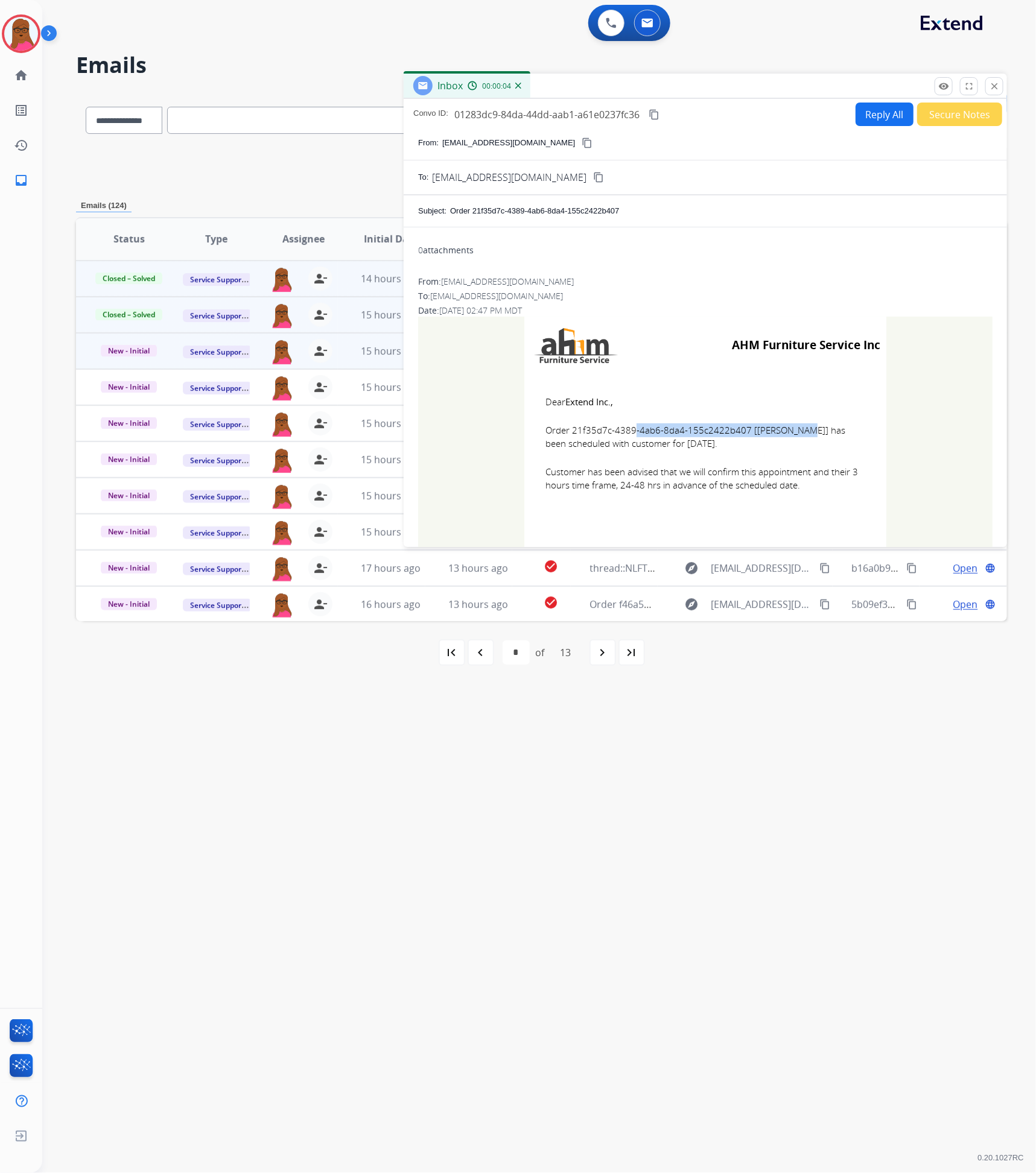
drag, startPoint x: 740, startPoint y: 433, endPoint x: 575, endPoint y: 433, distance: 165.0
click at [570, 433] on span "Order 21f35d7c-4389-4ab6-8da4-155c2422b407 [Jason Stockton] has been scheduled …" at bounding box center [705, 437] width 320 height 27
drag, startPoint x: 22, startPoint y: 26, endPoint x: 22, endPoint y: 36, distance: 10.0
click at [22, 26] on img at bounding box center [21, 34] width 34 height 34
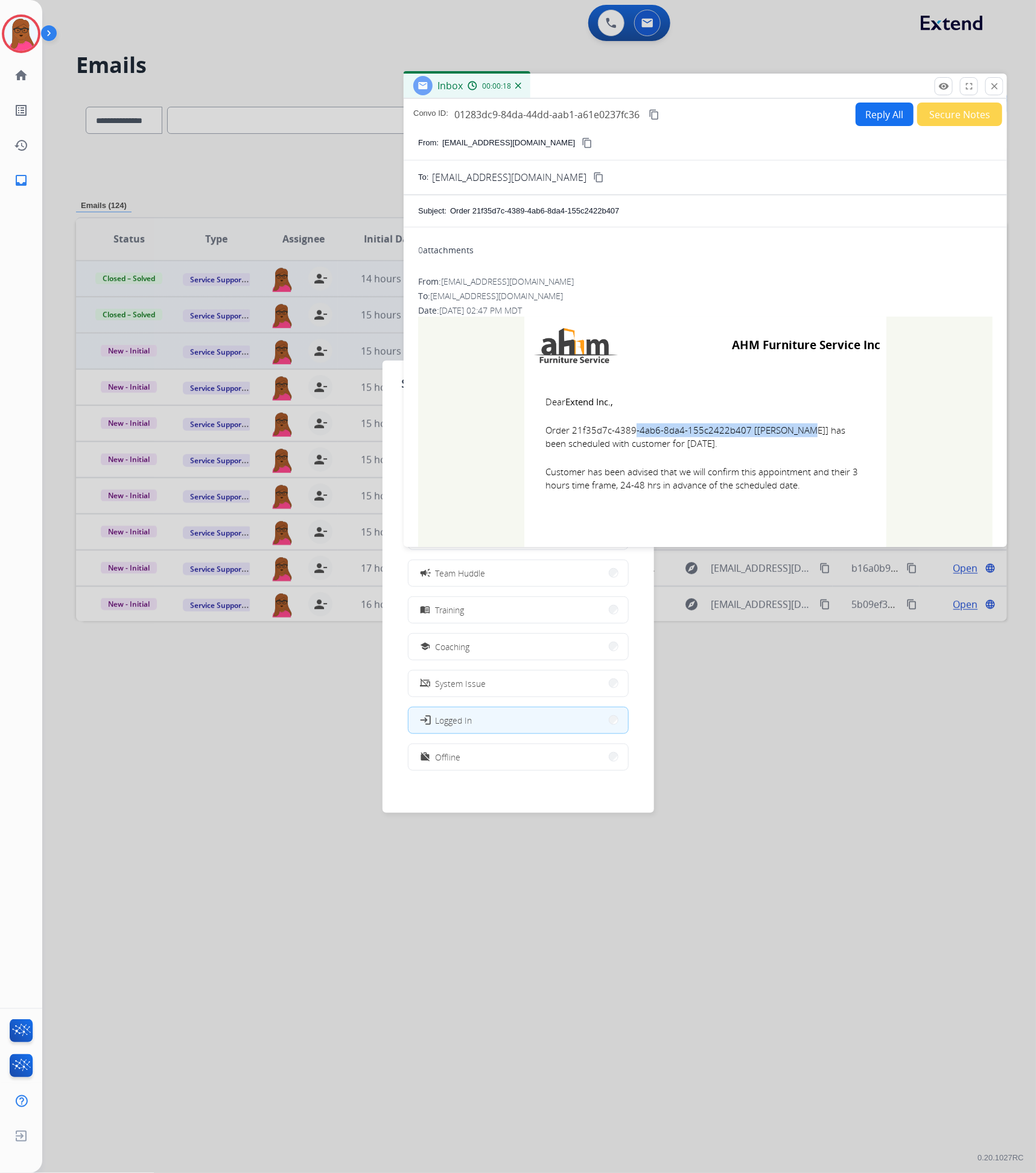
drag, startPoint x: 540, startPoint y: 404, endPoint x: 807, endPoint y: 496, distance: 282.4
click at [807, 496] on td "Dear Extend Inc., Order 21f35d7c-4389-4ab6-8da4-155c2422b407 [Jason Stockton] h…" at bounding box center [706, 451] width 362 height 154
click at [989, 90] on mat-icon "close" at bounding box center [994, 87] width 11 height 11
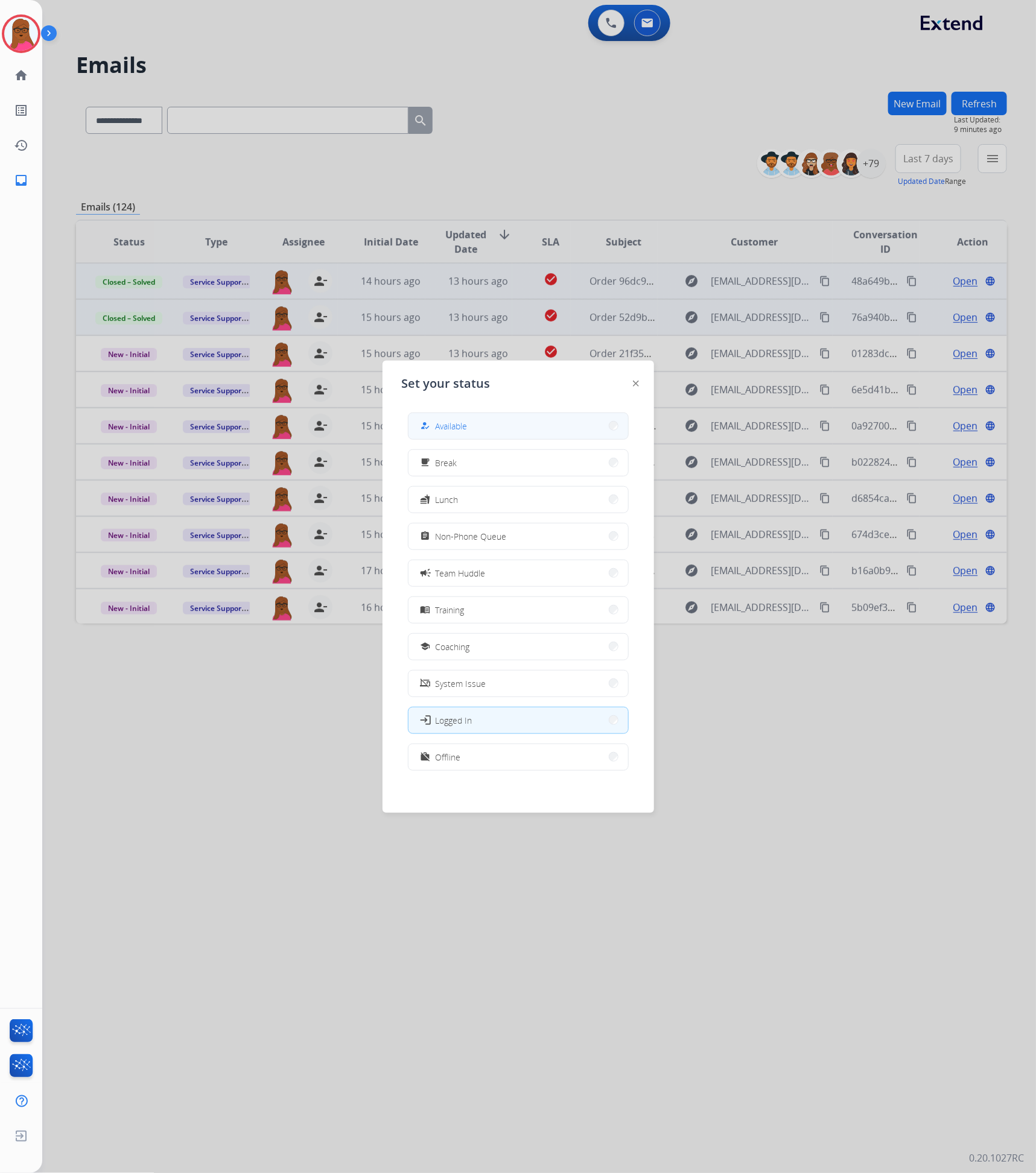
click at [533, 426] on button "how_to_reg Available" at bounding box center [518, 426] width 220 height 26
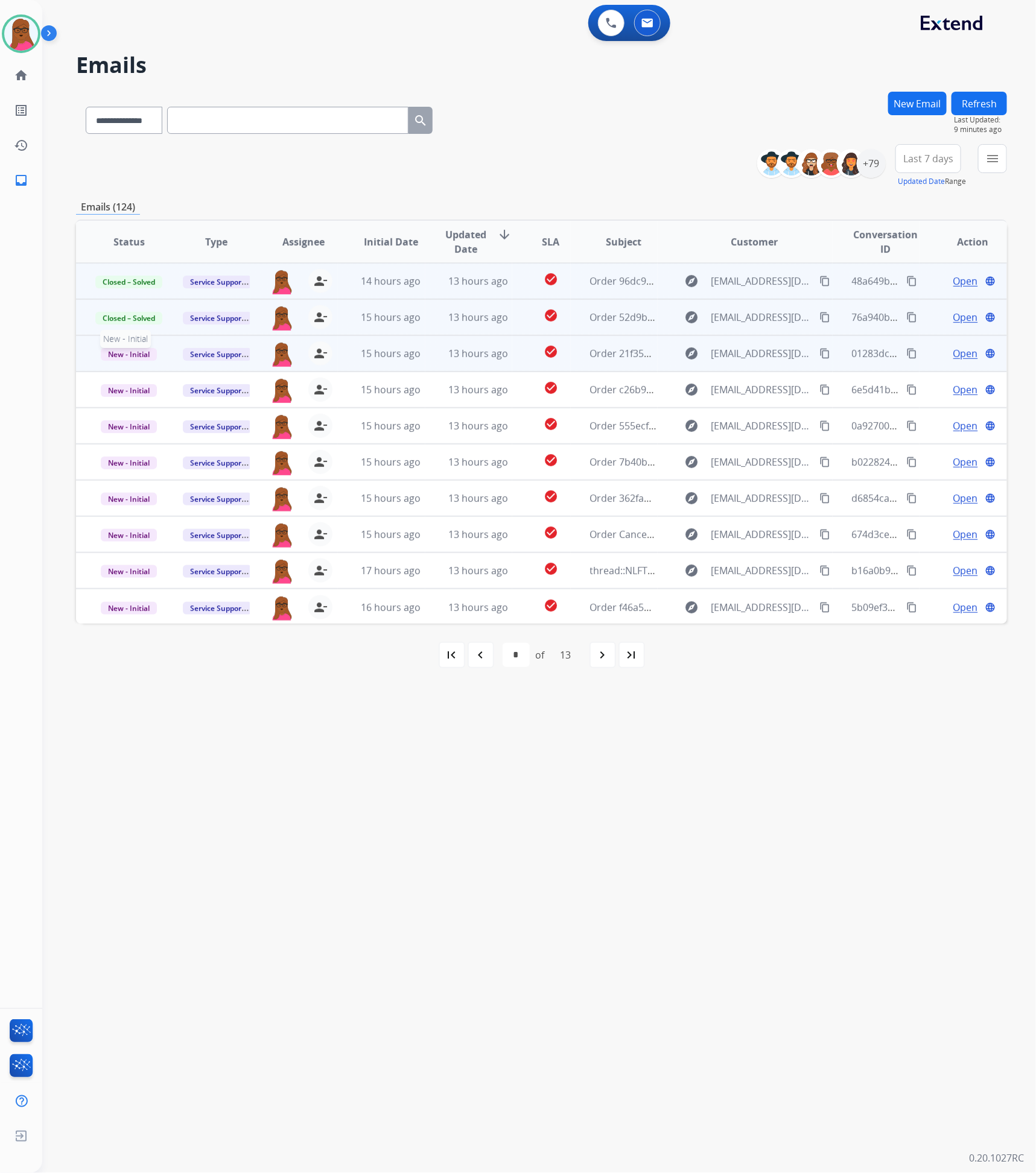
click at [142, 353] on span "New - Initial" at bounding box center [129, 354] width 56 height 13
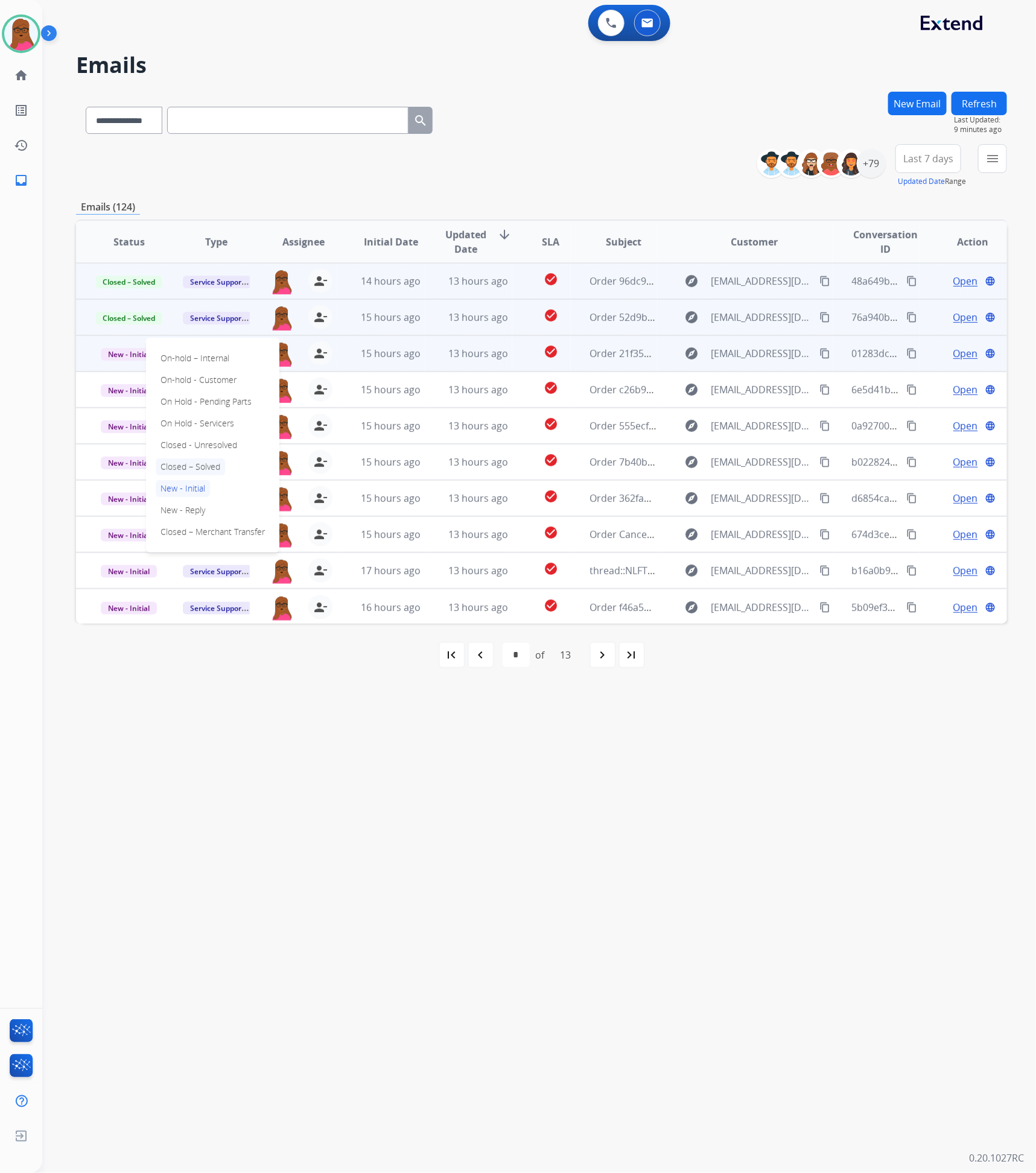
click at [192, 467] on p "Closed – Solved" at bounding box center [190, 467] width 70 height 17
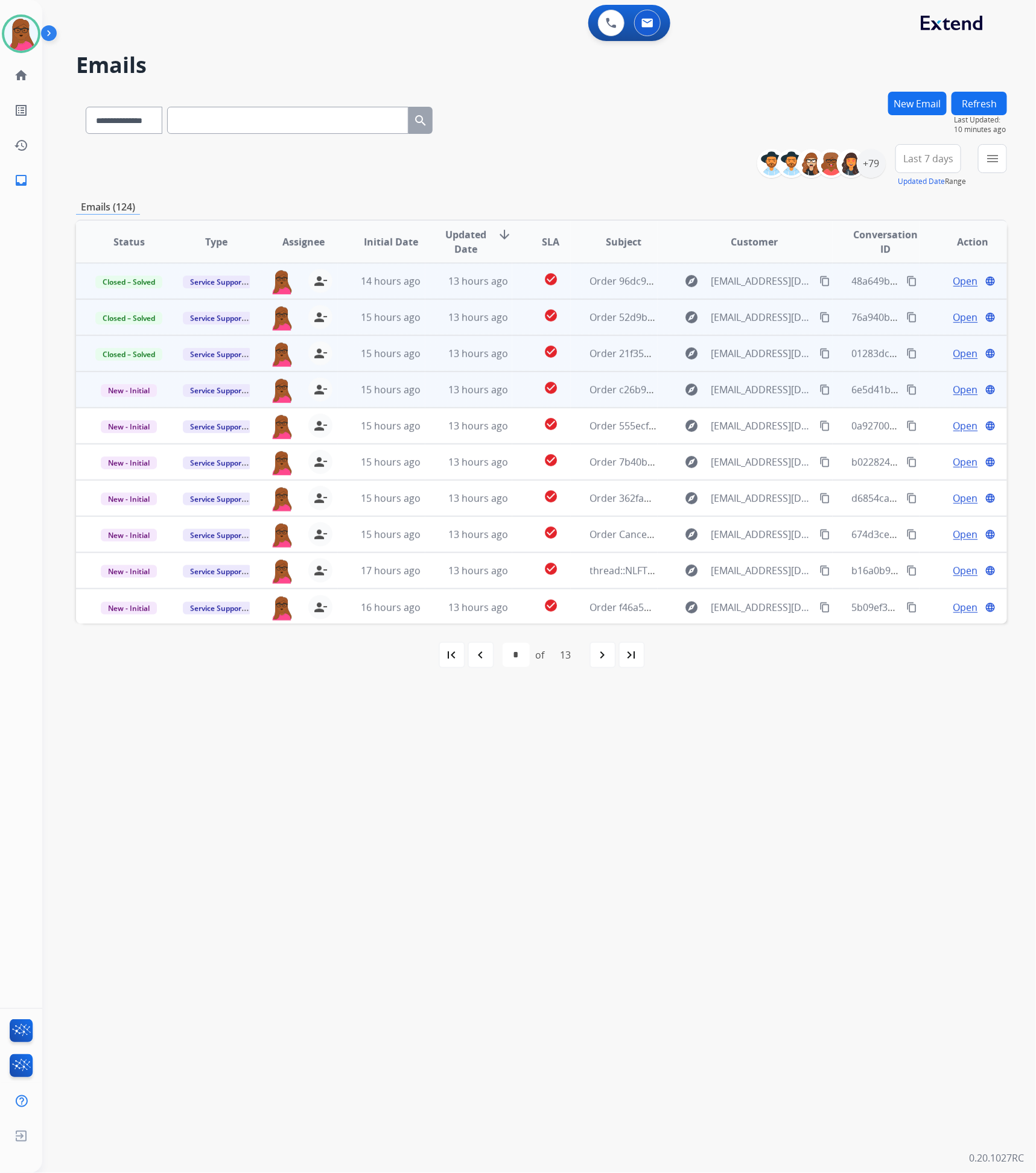
click at [954, 387] on span "Open" at bounding box center [965, 390] width 25 height 15
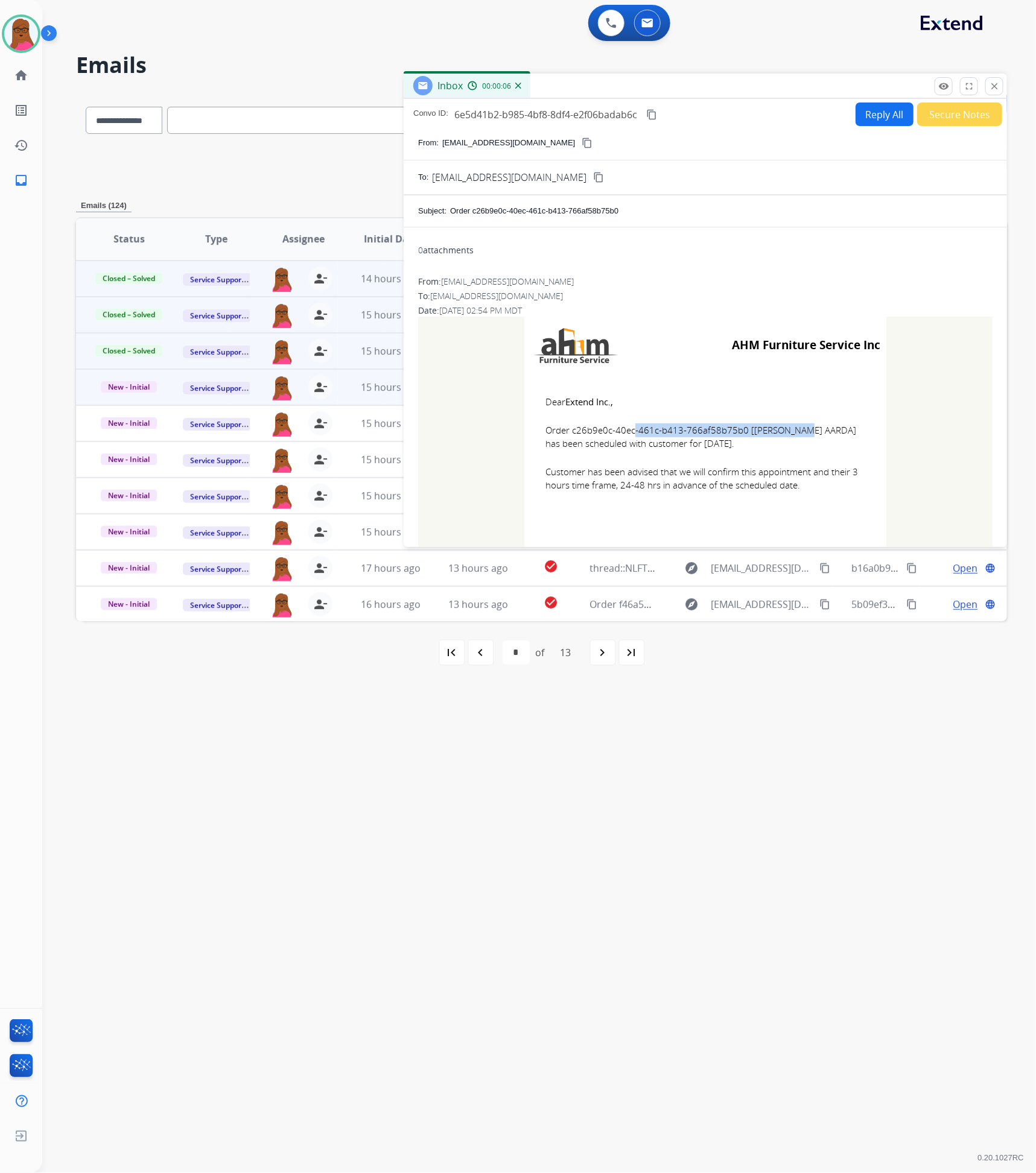
drag, startPoint x: 737, startPoint y: 431, endPoint x: 567, endPoint y: 431, distance: 170.0
click at [567, 431] on span "Order c26b9e0c-40ec-461c-b413-766af58b75b0 [OLAH AARDA] has been scheduled with…" at bounding box center [705, 437] width 320 height 27
drag, startPoint x: 537, startPoint y: 406, endPoint x: 811, endPoint y: 489, distance: 286.3
click at [811, 489] on td "Dear Extend Inc., Order c26b9e0c-40ec-461c-b413-766af58b75b0 [OLAH AARDA] has b…" at bounding box center [706, 451] width 362 height 154
click at [994, 86] on mat-icon "close" at bounding box center [994, 87] width 11 height 11
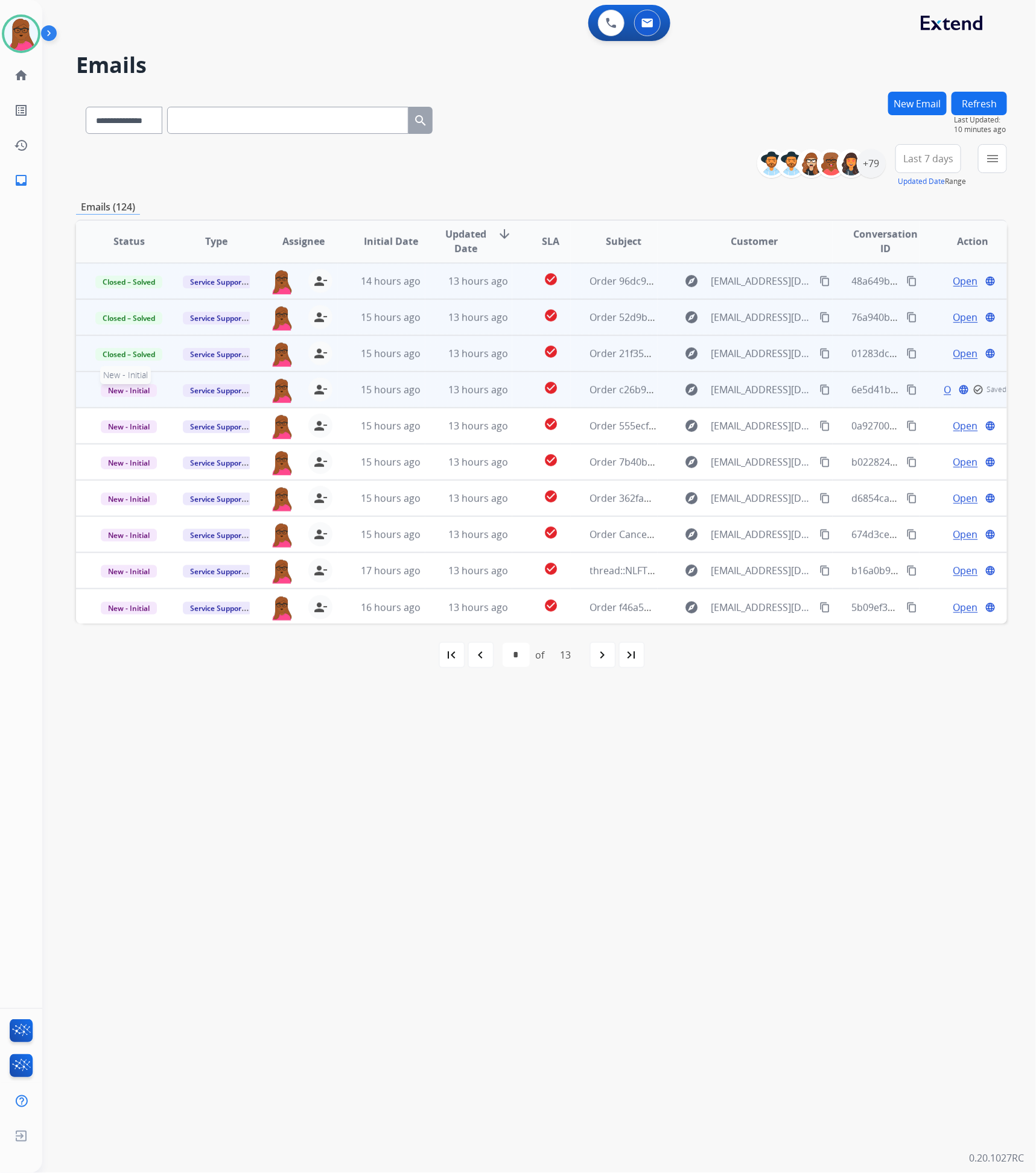
click at [111, 387] on span "New - Initial" at bounding box center [129, 390] width 56 height 13
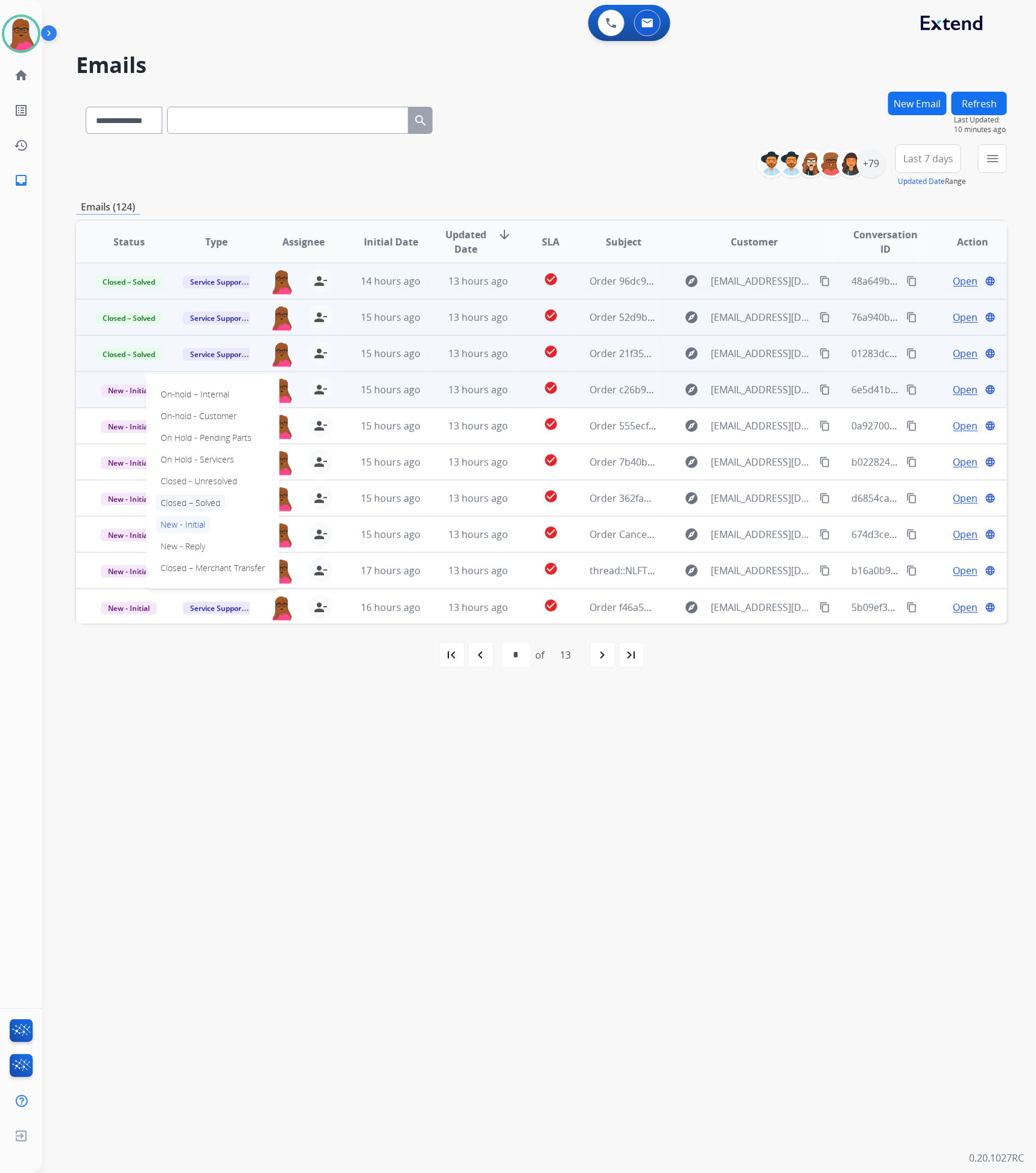
click at [203, 498] on p "Closed – Solved" at bounding box center [190, 503] width 70 height 17
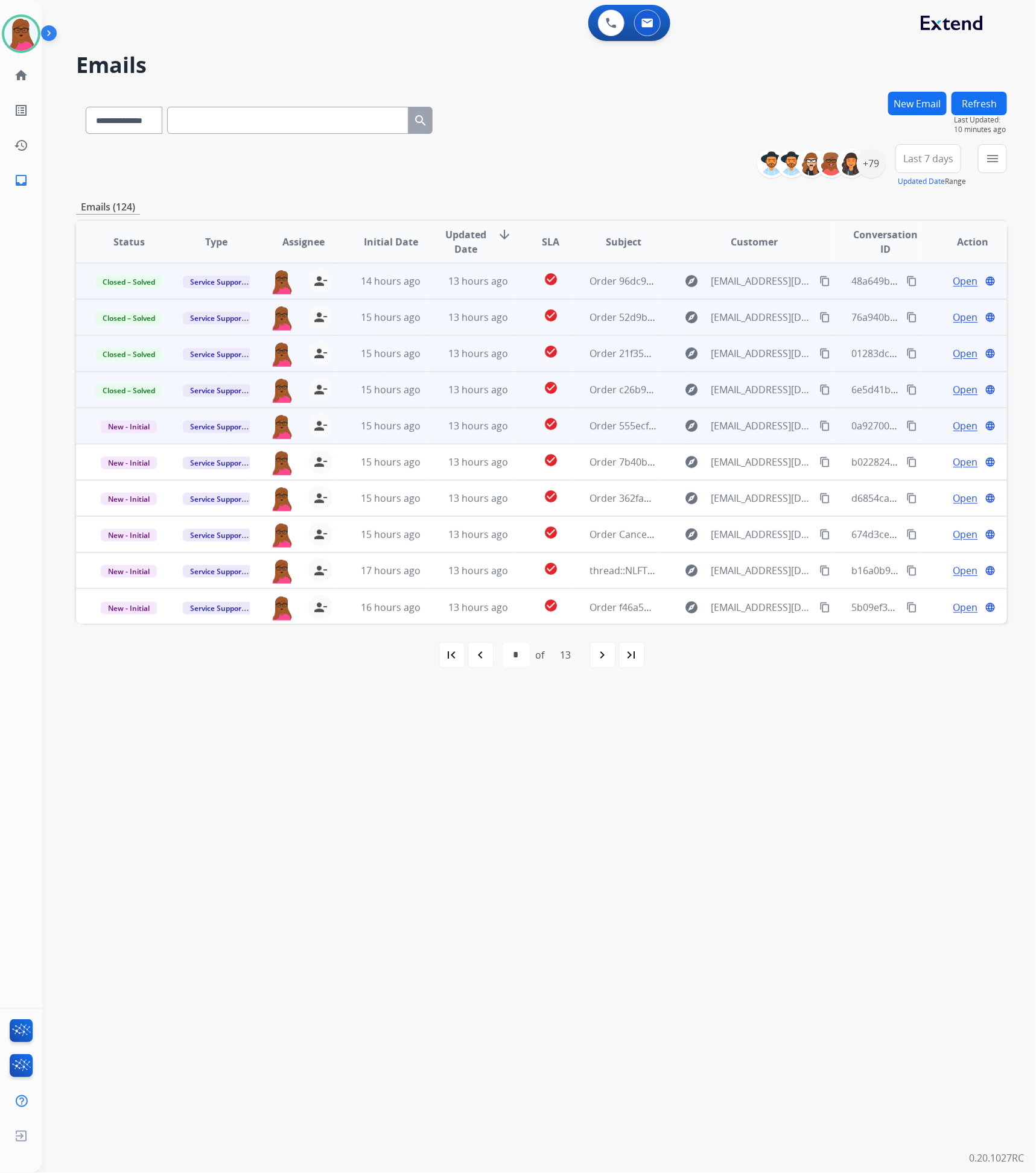
click at [953, 427] on span "Open" at bounding box center [965, 426] width 25 height 15
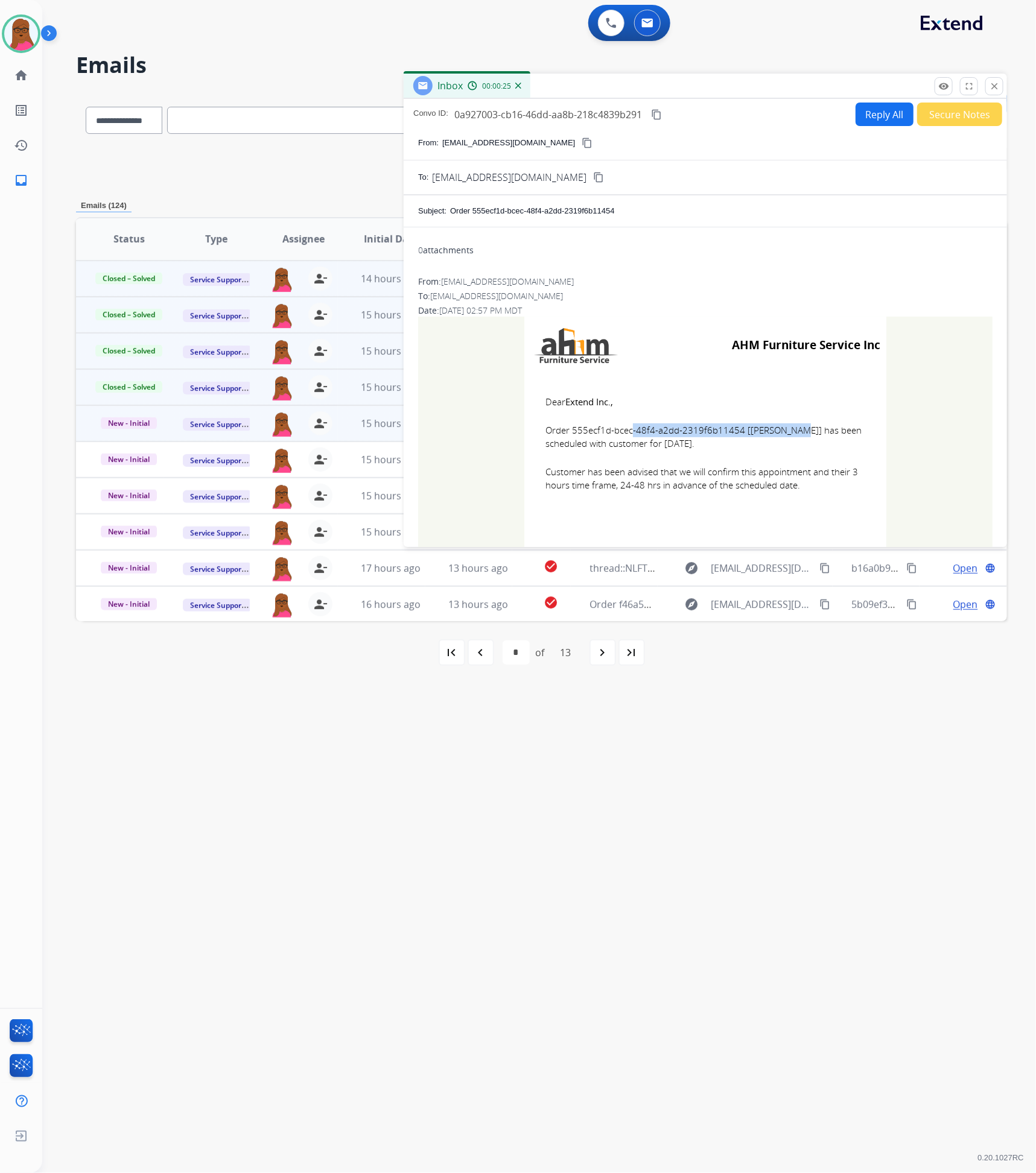
drag, startPoint x: 733, startPoint y: 436, endPoint x: 567, endPoint y: 433, distance: 166.0
click at [567, 433] on span "Order 555ecf1d-bcec-48f4-a2dd-2319f6b11454 [Steve Sharon] has been scheduled wi…" at bounding box center [705, 437] width 320 height 27
drag, startPoint x: 548, startPoint y: 406, endPoint x: 810, endPoint y: 487, distance: 274.2
click at [810, 487] on td "Dear Extend Inc., Order 555ecf1d-bcec-48f4-a2dd-2319f6b11454 [Steve Sharon] has…" at bounding box center [706, 451] width 362 height 154
click at [997, 89] on mat-icon "close" at bounding box center [994, 87] width 11 height 11
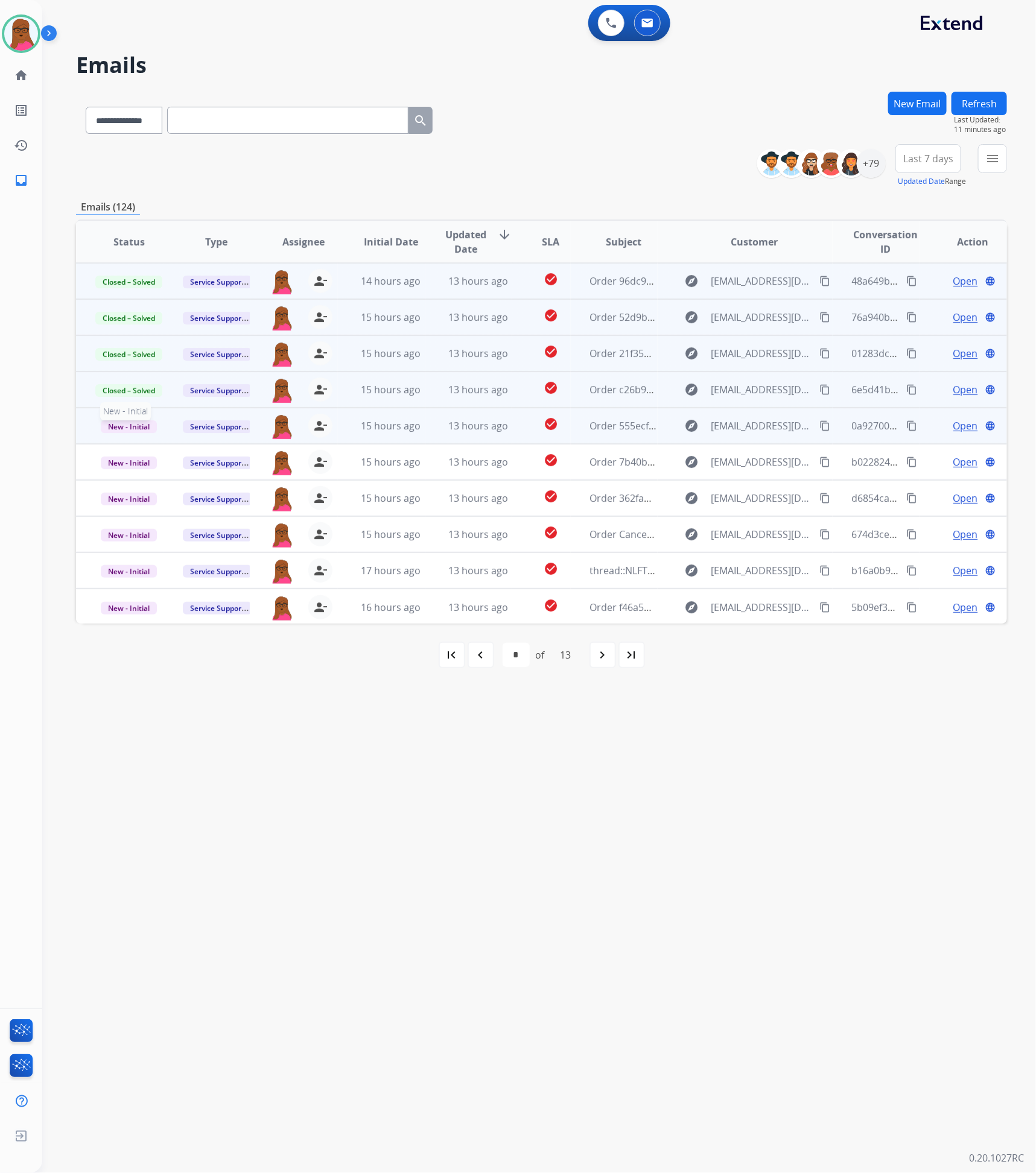
click at [116, 431] on span "New - Initial" at bounding box center [129, 426] width 56 height 13
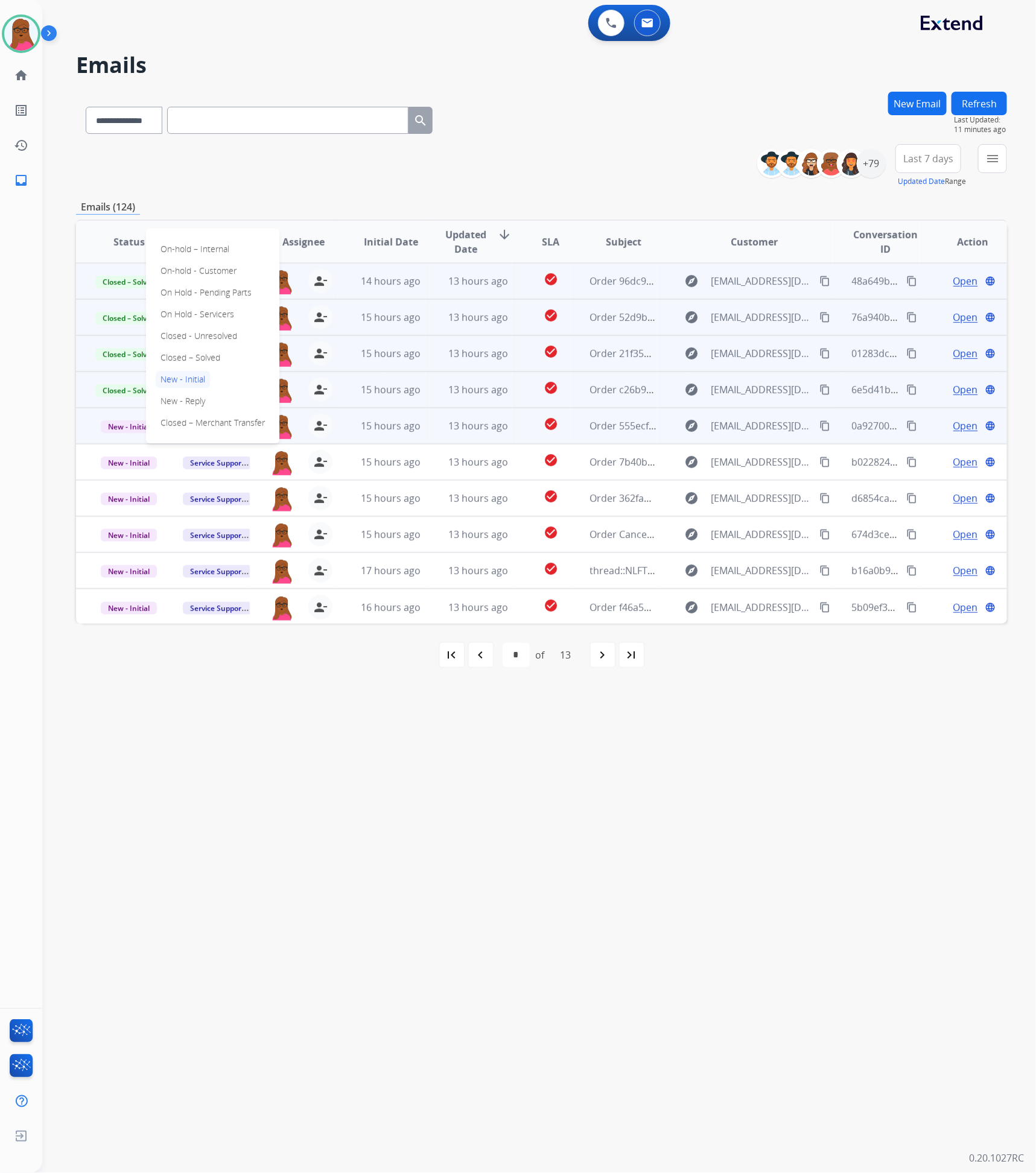
click at [202, 356] on p "Closed – Solved" at bounding box center [190, 358] width 70 height 17
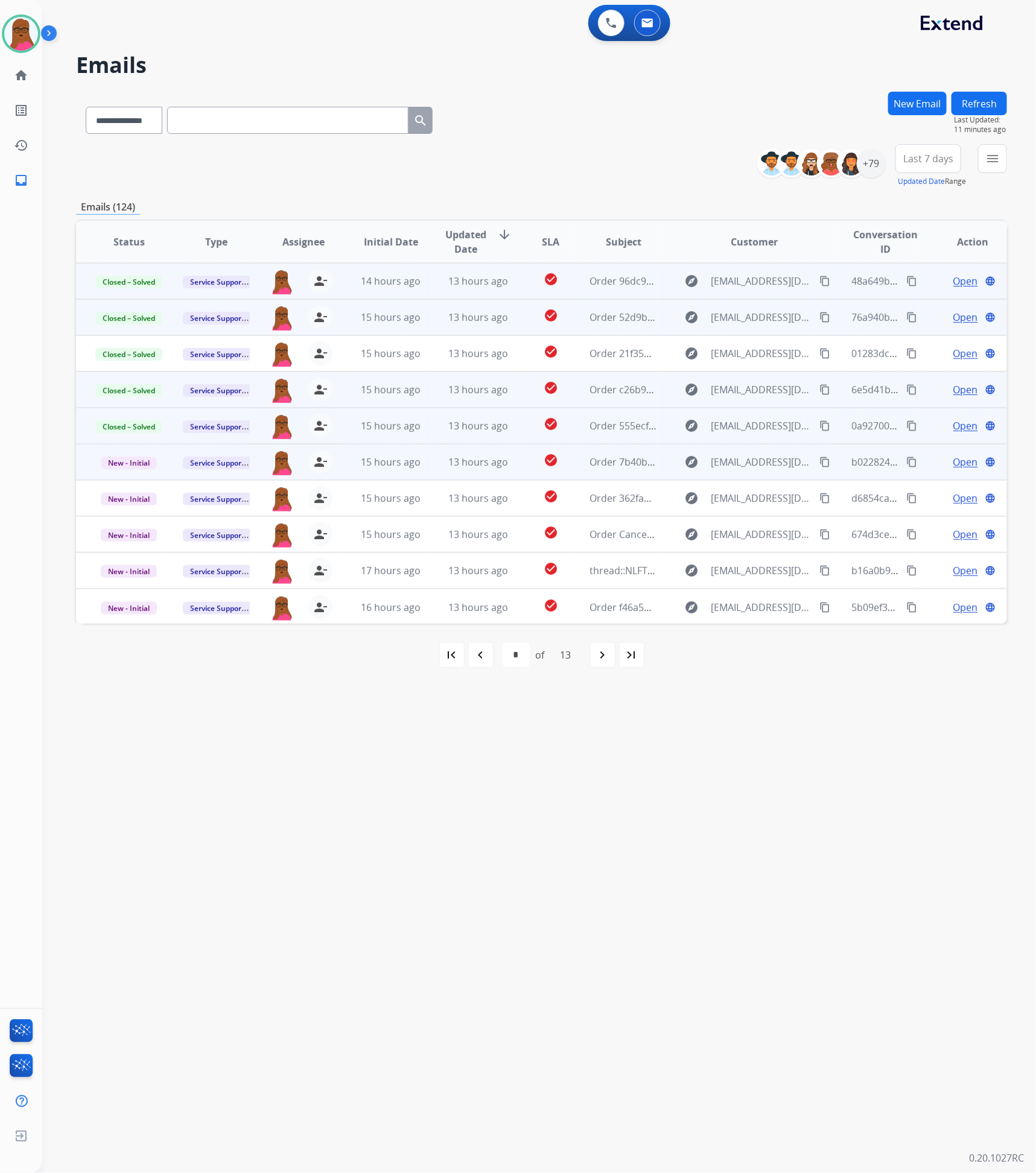
click at [966, 460] on span "Open" at bounding box center [965, 462] width 25 height 15
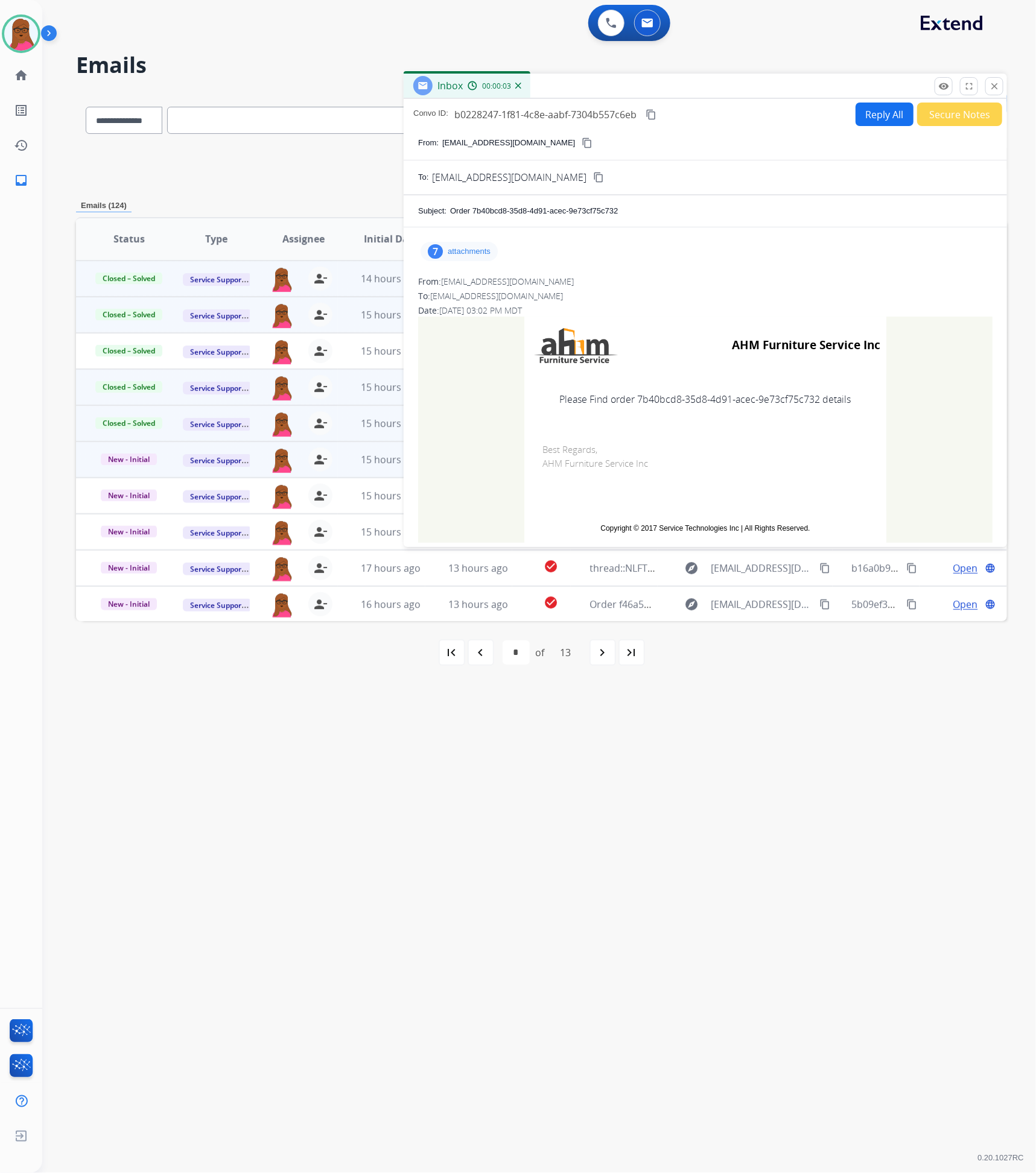
click at [476, 258] on div "7 attachments" at bounding box center [459, 252] width 77 height 19
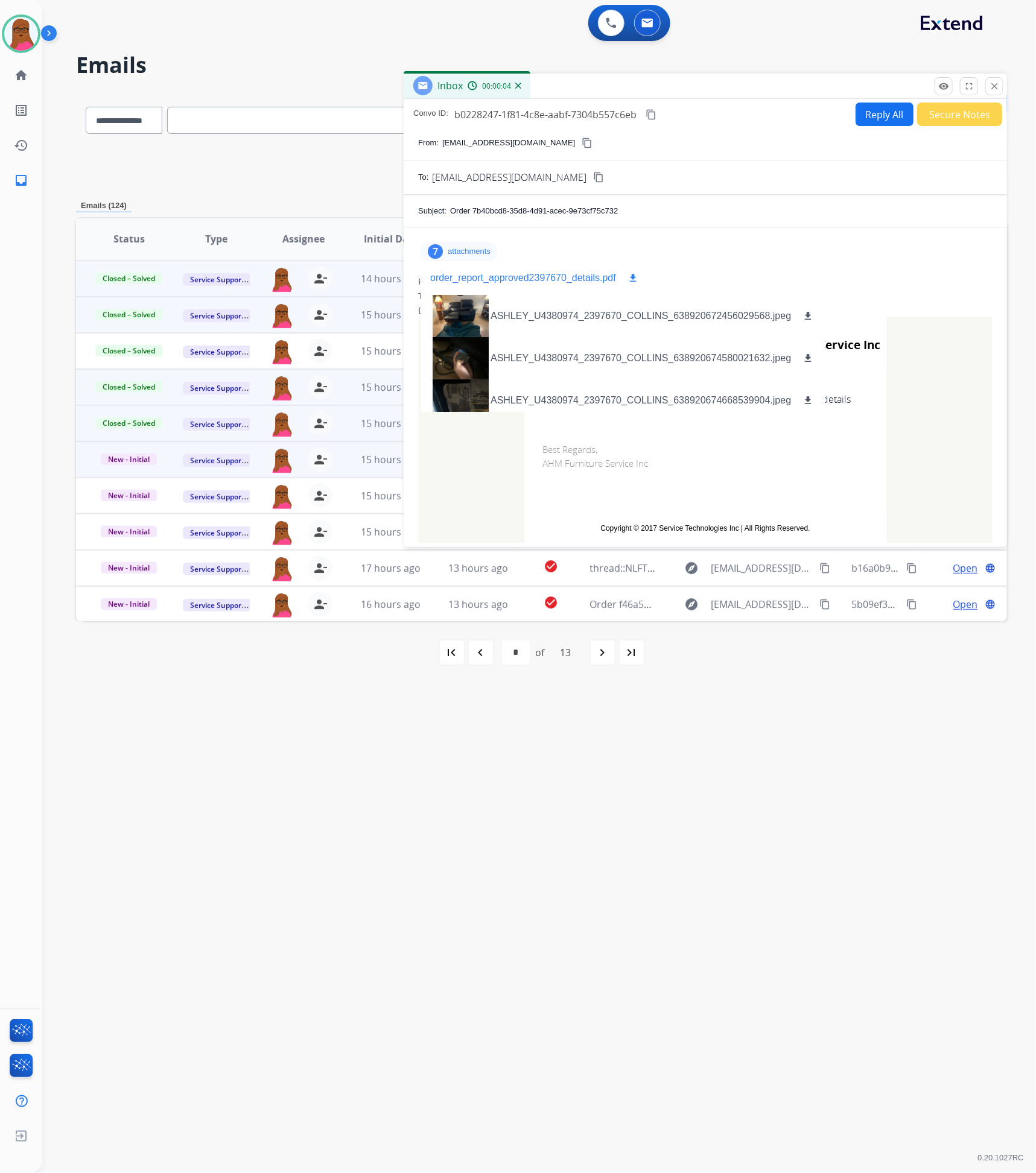
click at [634, 279] on mat-icon "download" at bounding box center [633, 278] width 11 height 11
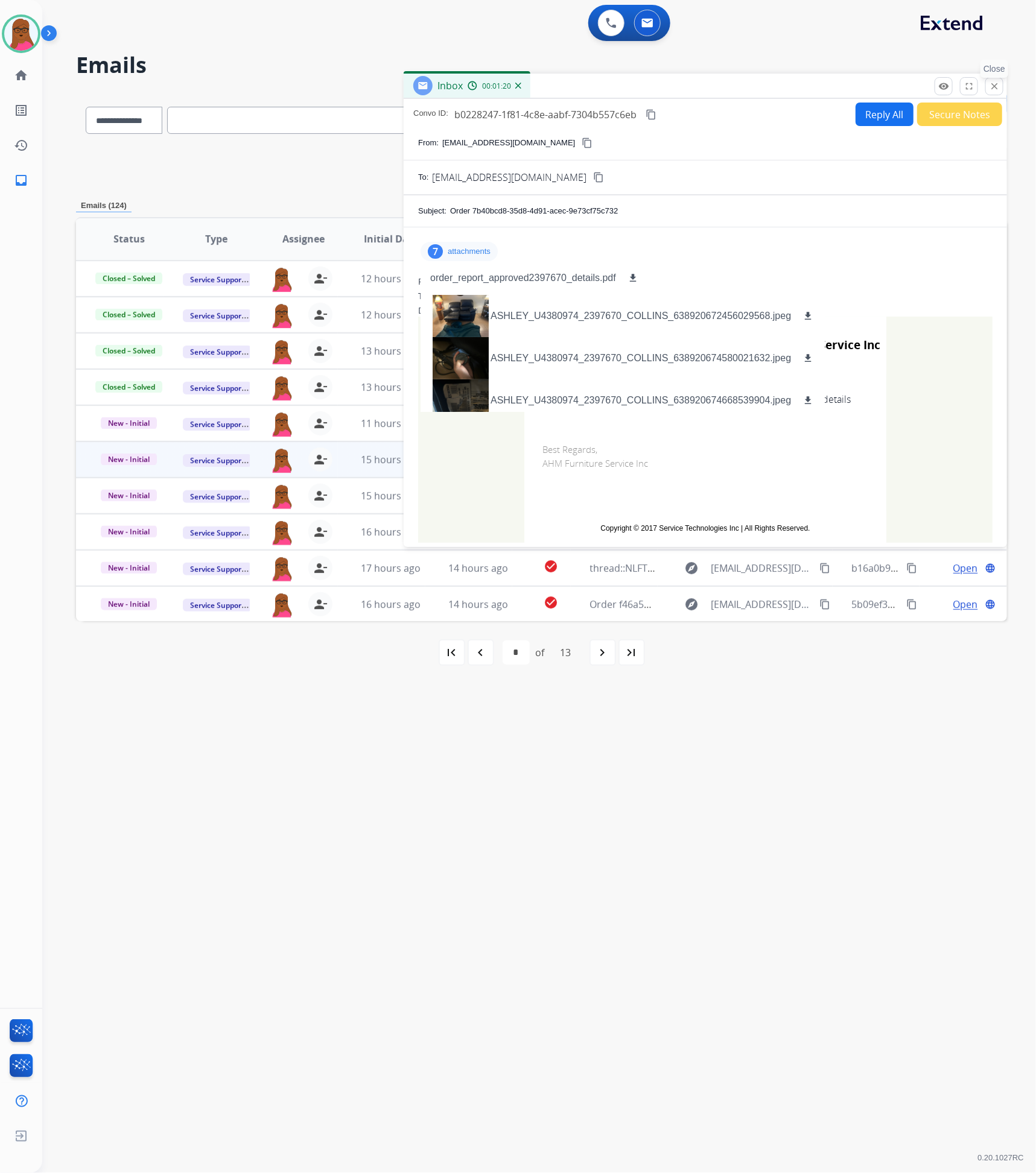
click at [992, 91] on mat-icon "close" at bounding box center [994, 87] width 11 height 11
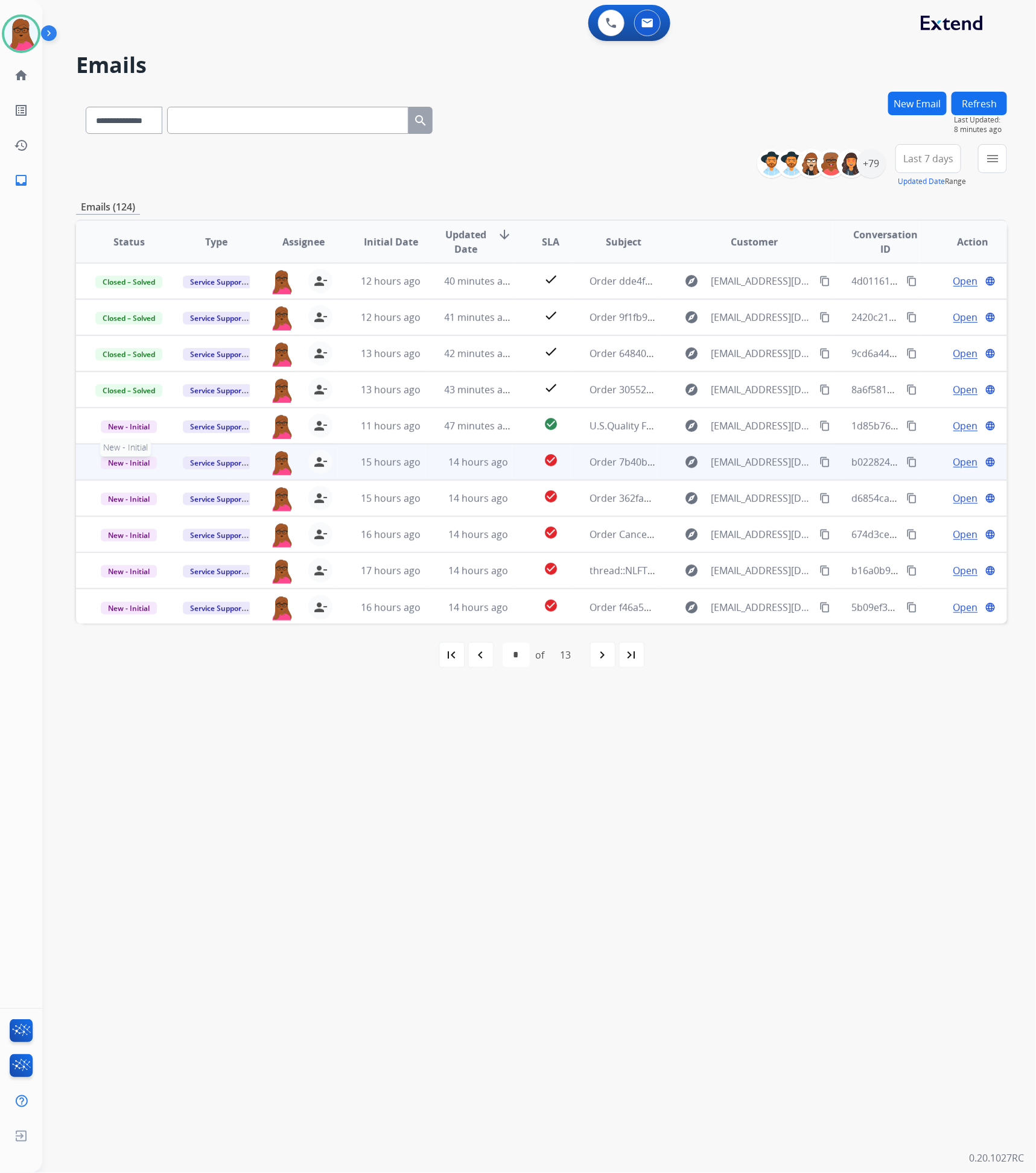
click at [146, 459] on span "New - Initial" at bounding box center [129, 463] width 56 height 13
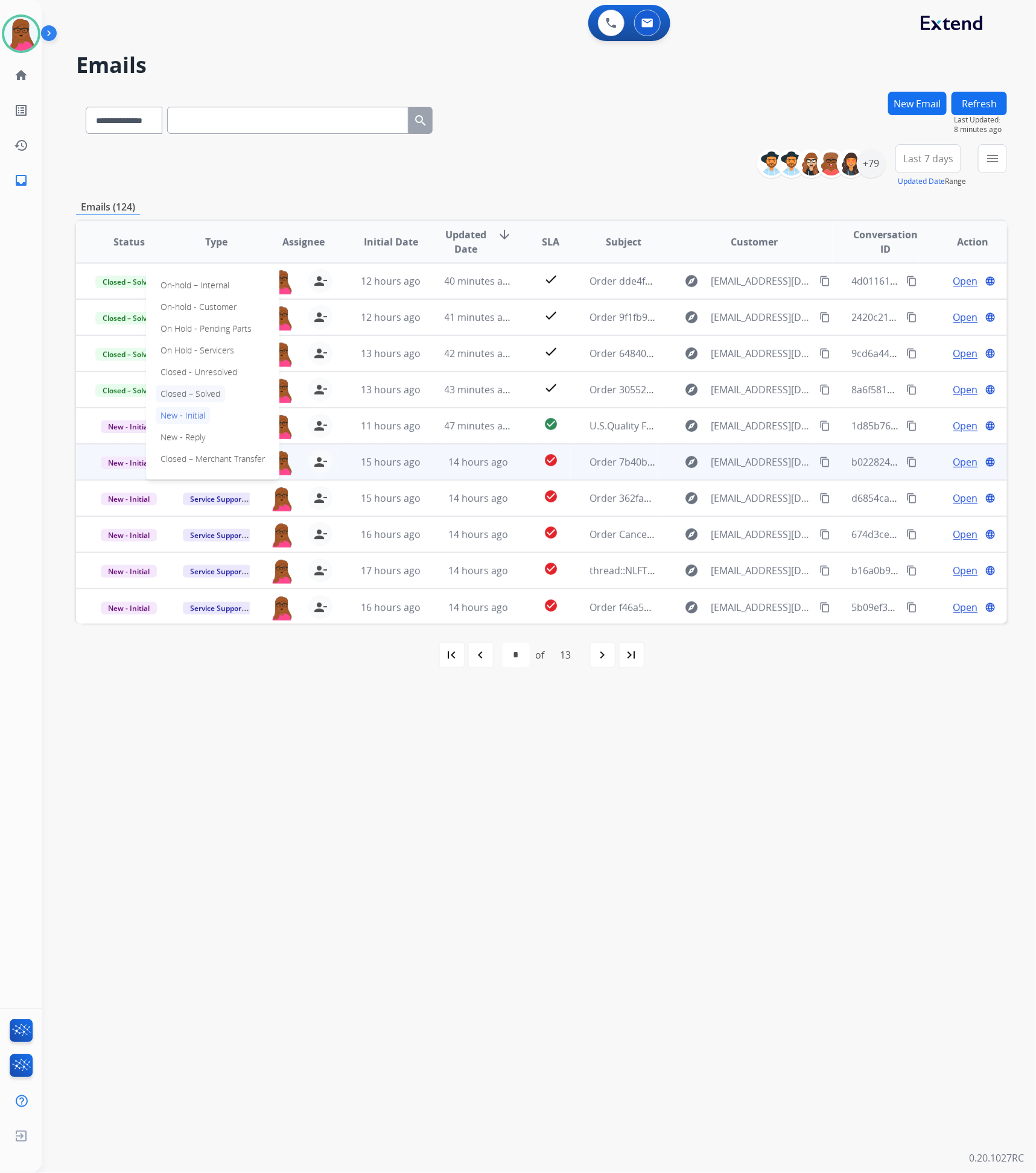
click at [217, 396] on p "Closed – Solved" at bounding box center [190, 394] width 70 height 17
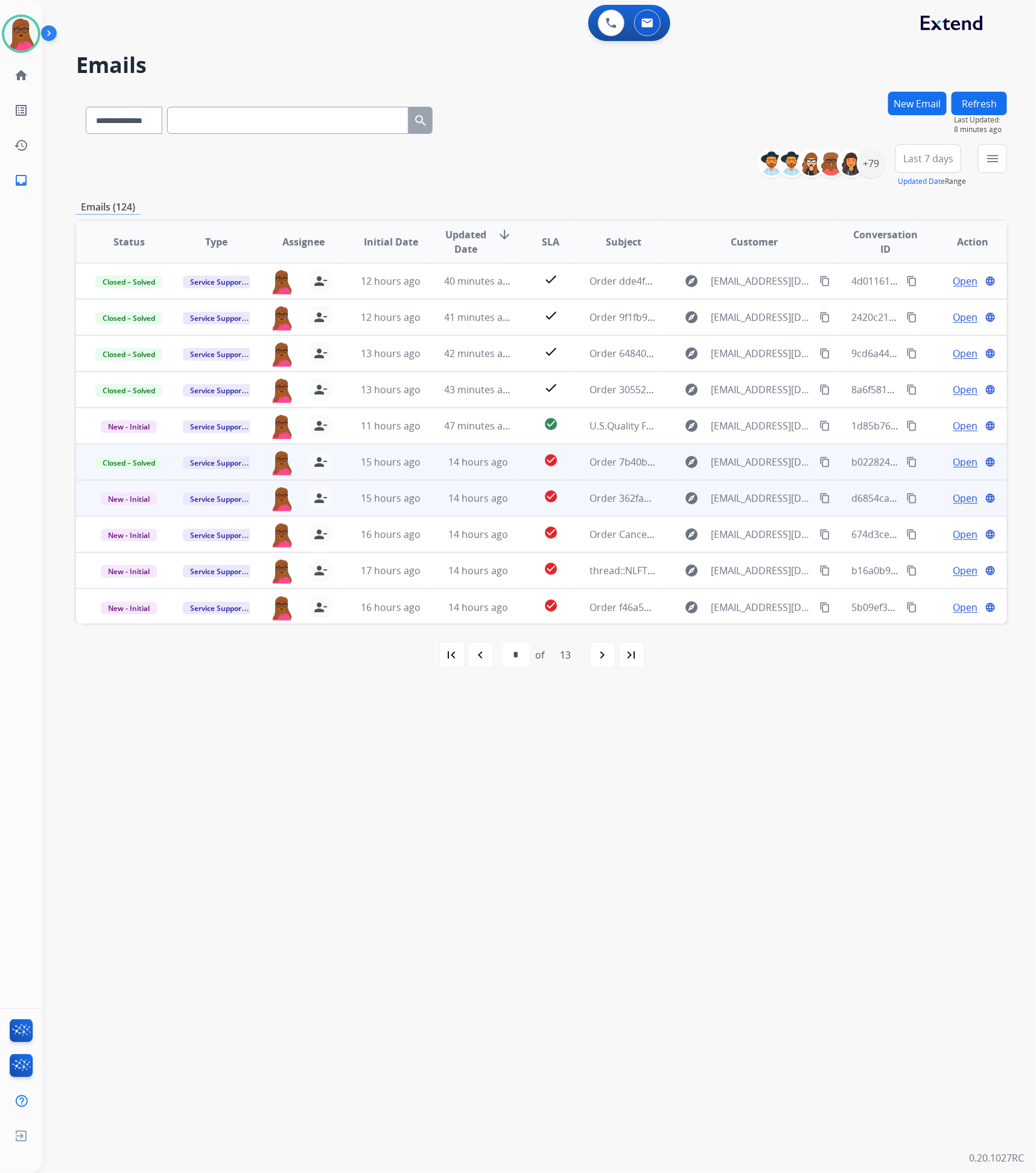
click at [956, 497] on span "Open" at bounding box center [965, 498] width 25 height 15
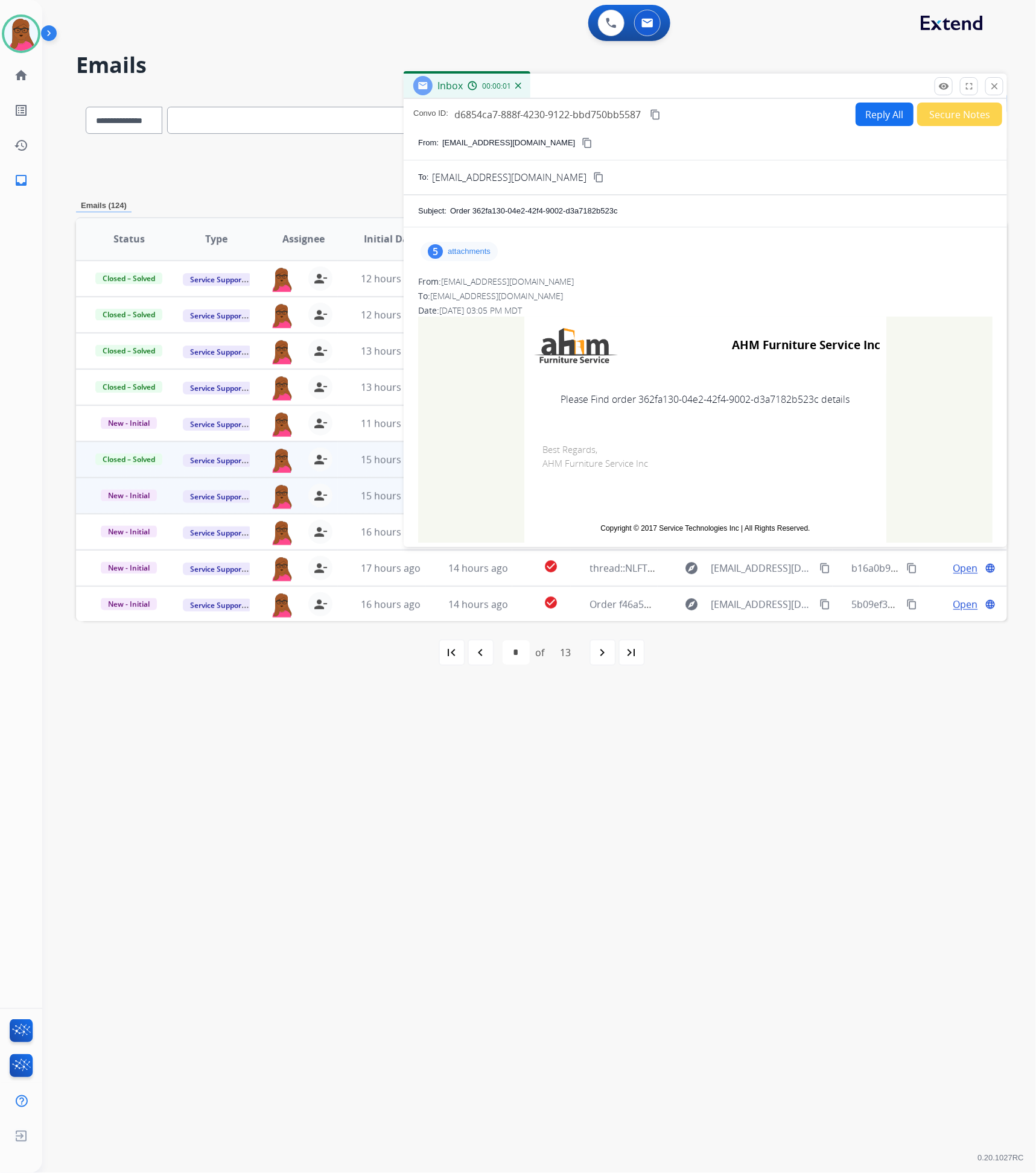
click at [462, 259] on div "5 attachments" at bounding box center [459, 252] width 77 height 19
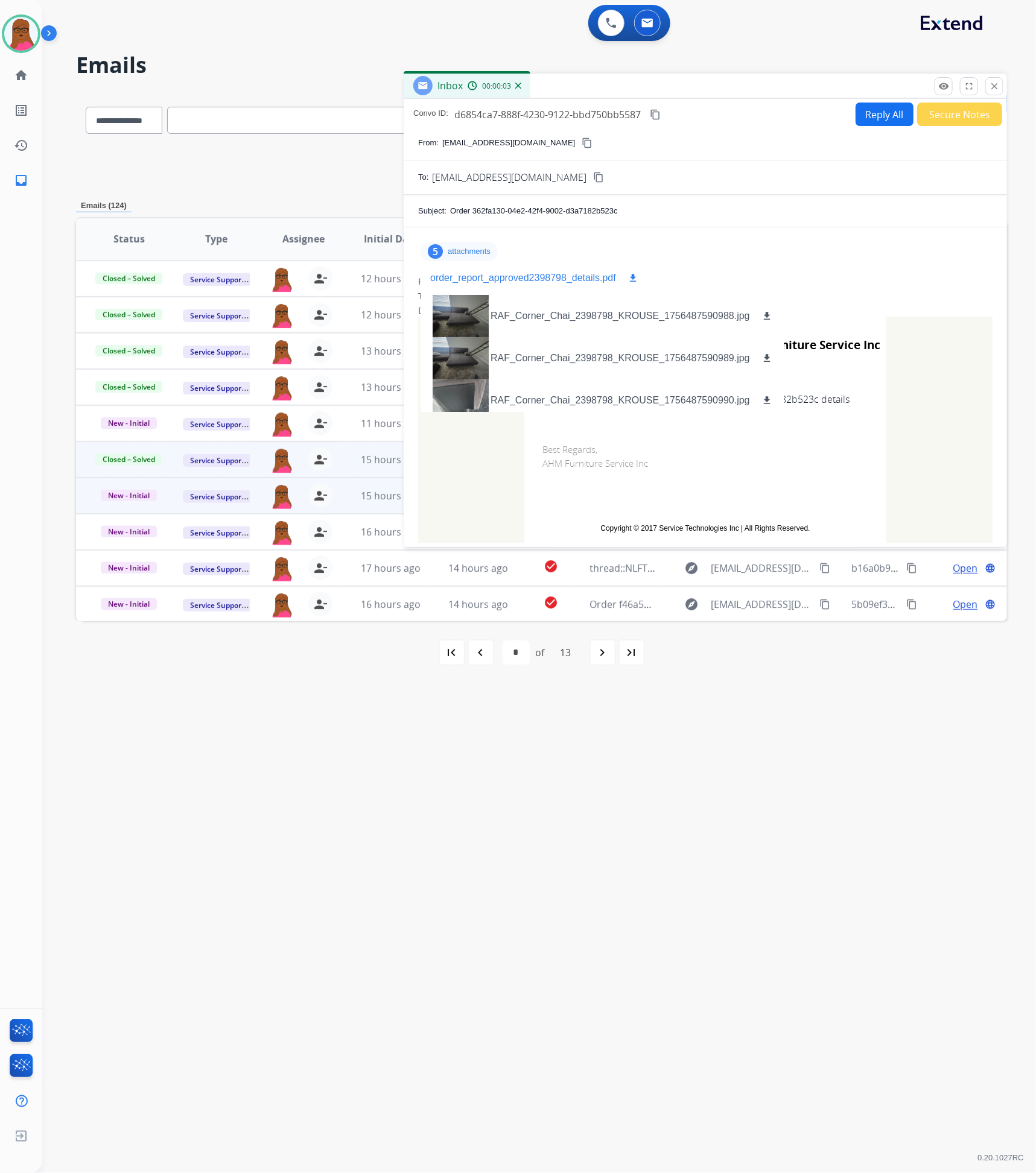
click at [630, 283] on mat-icon "download" at bounding box center [633, 278] width 11 height 11
click at [632, 273] on button "download" at bounding box center [633, 278] width 15 height 15
click at [995, 87] on mat-icon "close" at bounding box center [994, 87] width 11 height 11
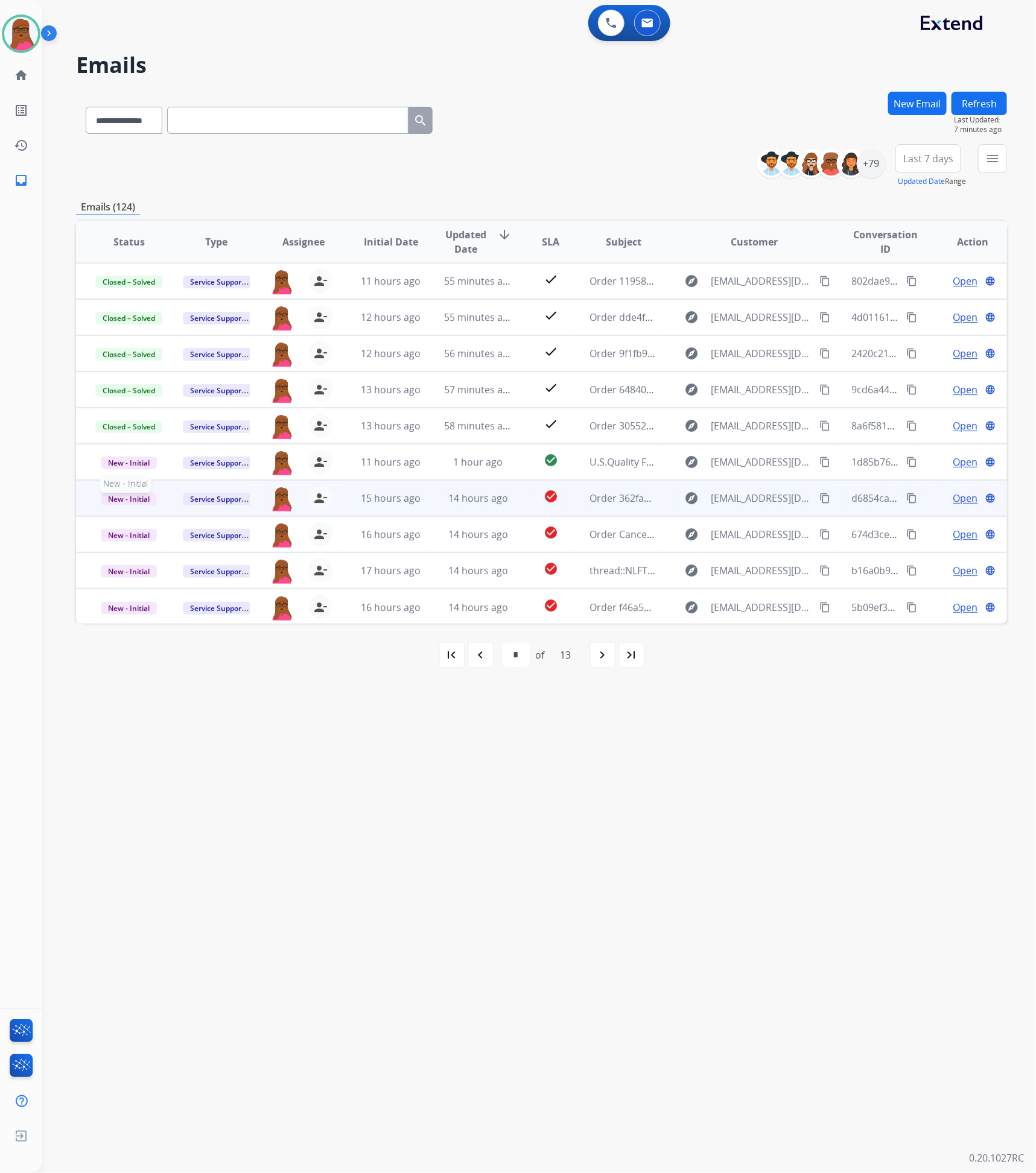
click at [128, 502] on span "New - Initial" at bounding box center [129, 499] width 56 height 13
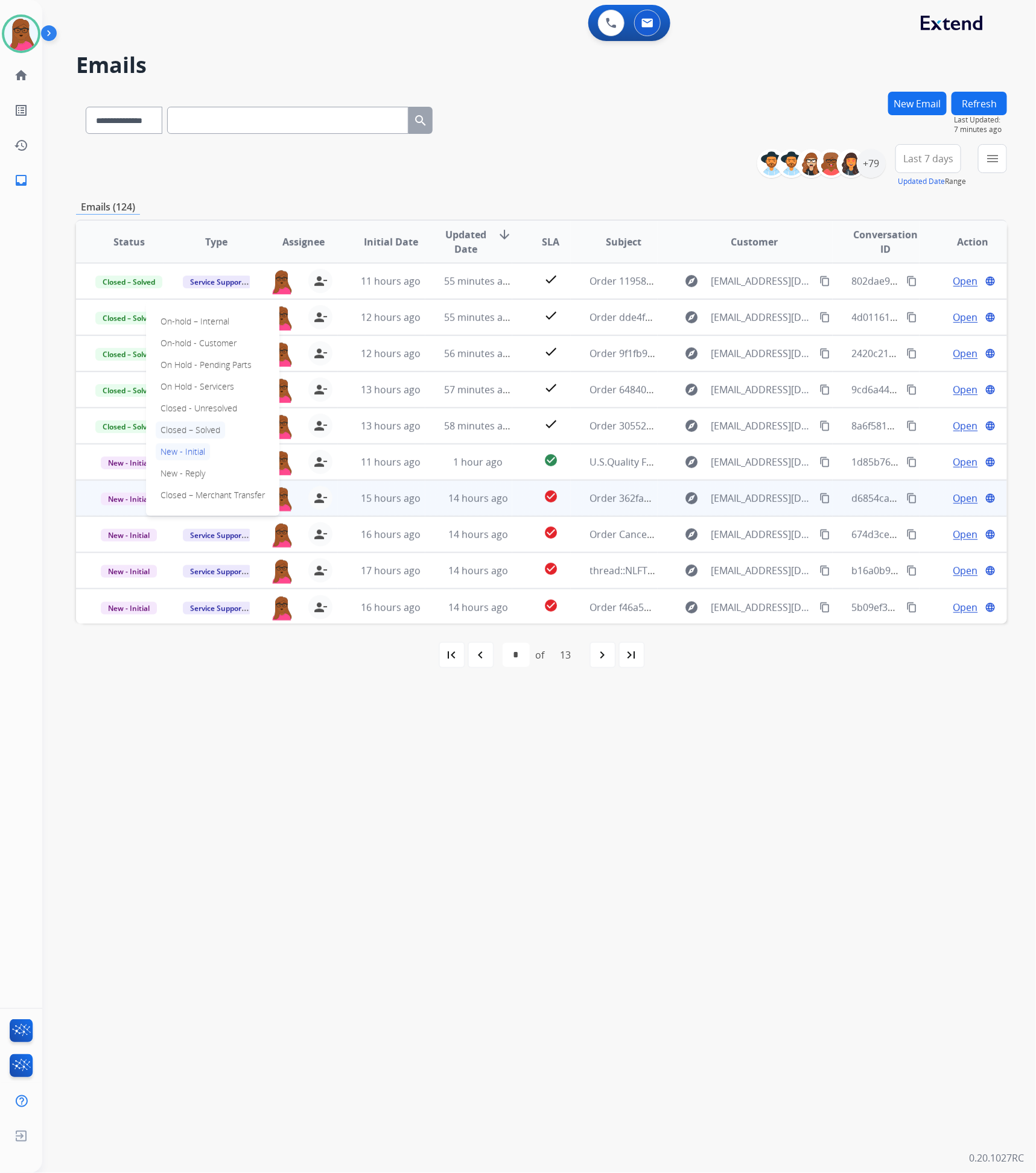
click at [198, 434] on p "Closed – Solved" at bounding box center [190, 430] width 70 height 17
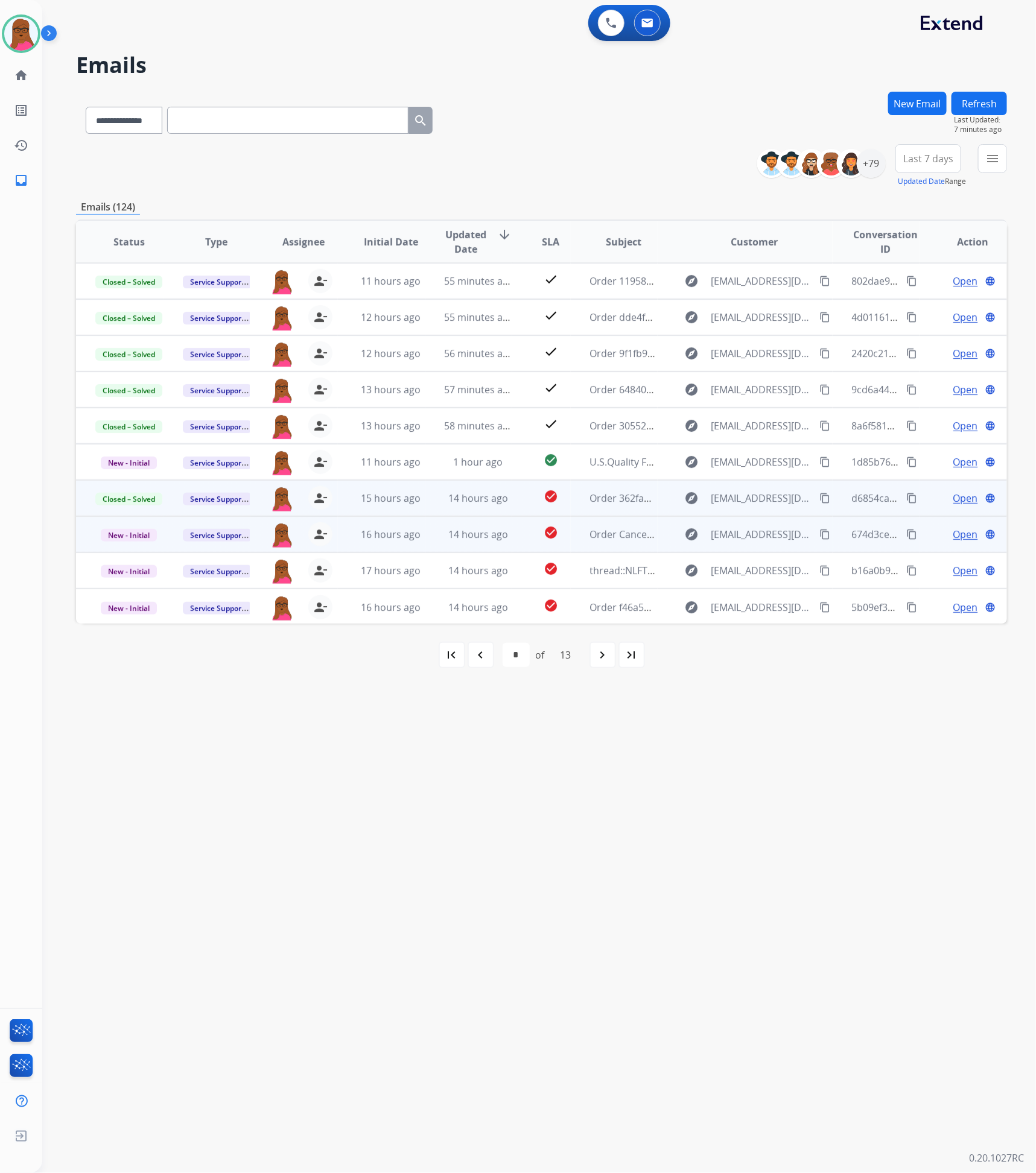
click at [963, 536] on span "Open" at bounding box center [965, 535] width 25 height 15
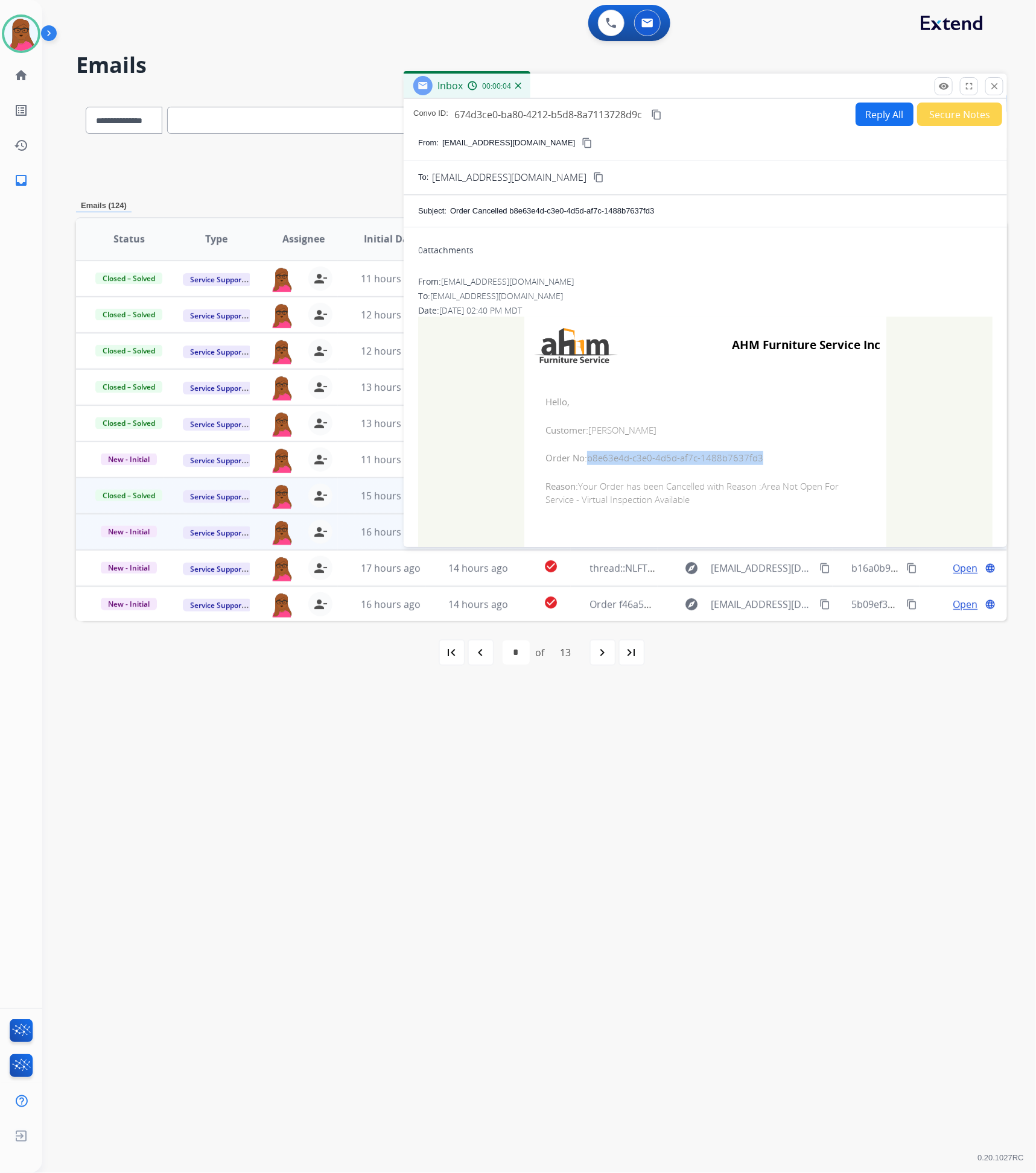
drag, startPoint x: 764, startPoint y: 462, endPoint x: 585, endPoint y: 462, distance: 179.0
click at [585, 462] on span "Order No: b8e63e4d-c3e0-4d5d-af7c-1488b7637fd3" at bounding box center [705, 458] width 320 height 14
drag, startPoint x: 540, startPoint y: 402, endPoint x: 695, endPoint y: 513, distance: 190.6
click at [695, 513] on td "Hello, Customer: VERA TIPIKIN Order No: b8e63e4d-c3e0-4d5d-af7c-1488b7637fd3 Re…" at bounding box center [706, 451] width 362 height 154
click at [989, 89] on mat-icon "close" at bounding box center [994, 87] width 11 height 11
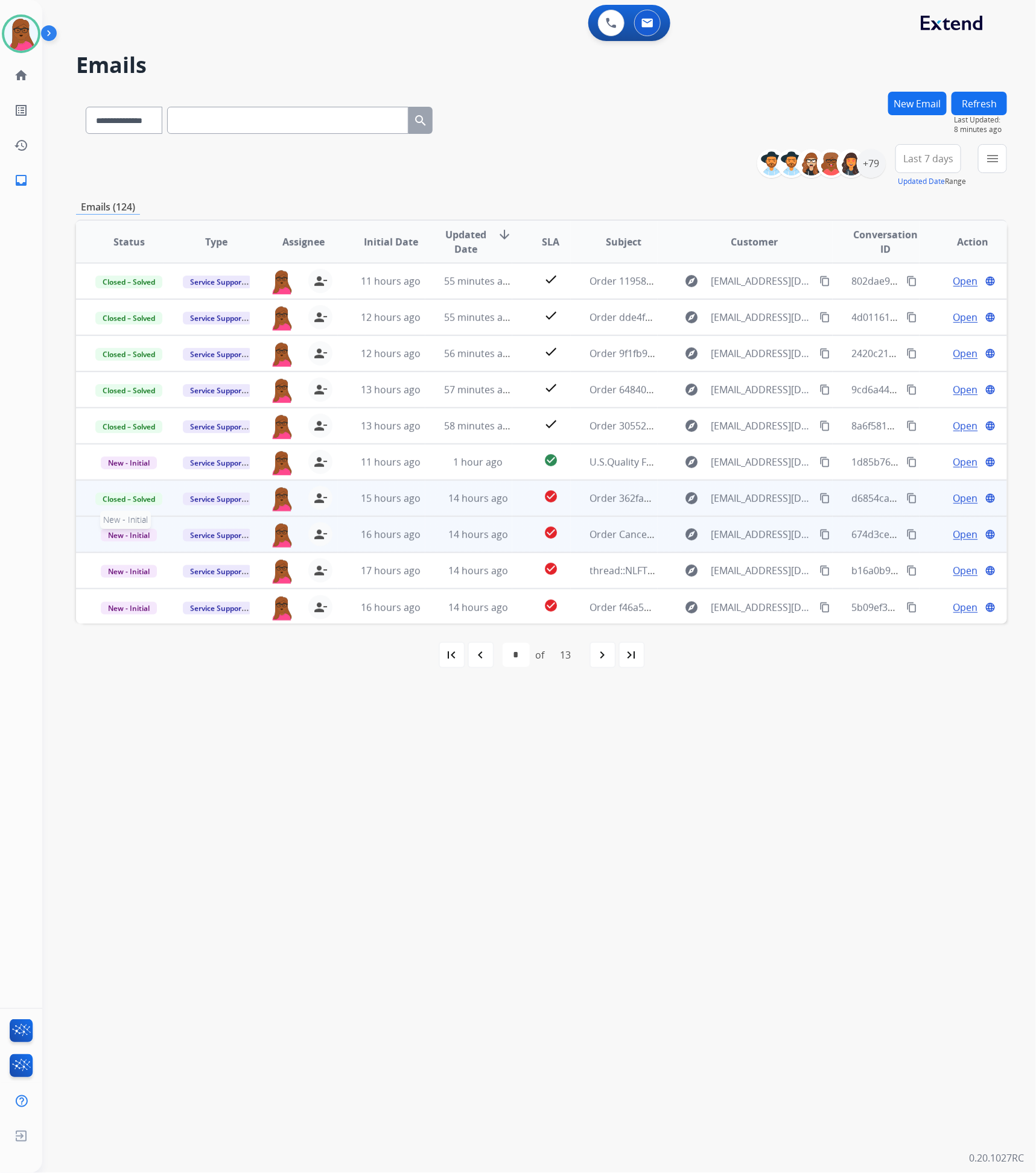
click at [130, 536] on span "New - Initial" at bounding box center [129, 535] width 56 height 13
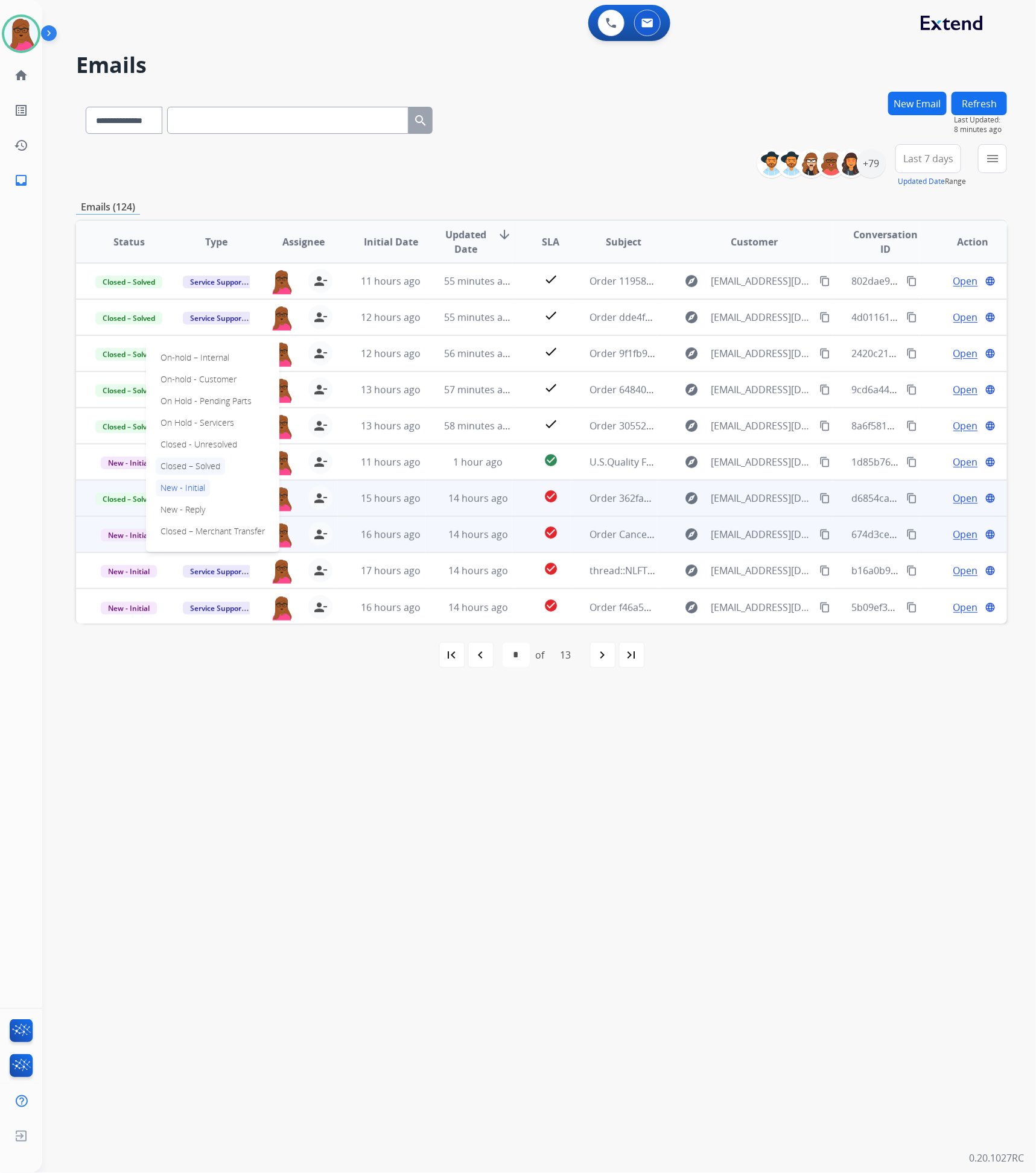
click at [198, 462] on p "Closed – Solved" at bounding box center [190, 466] width 70 height 17
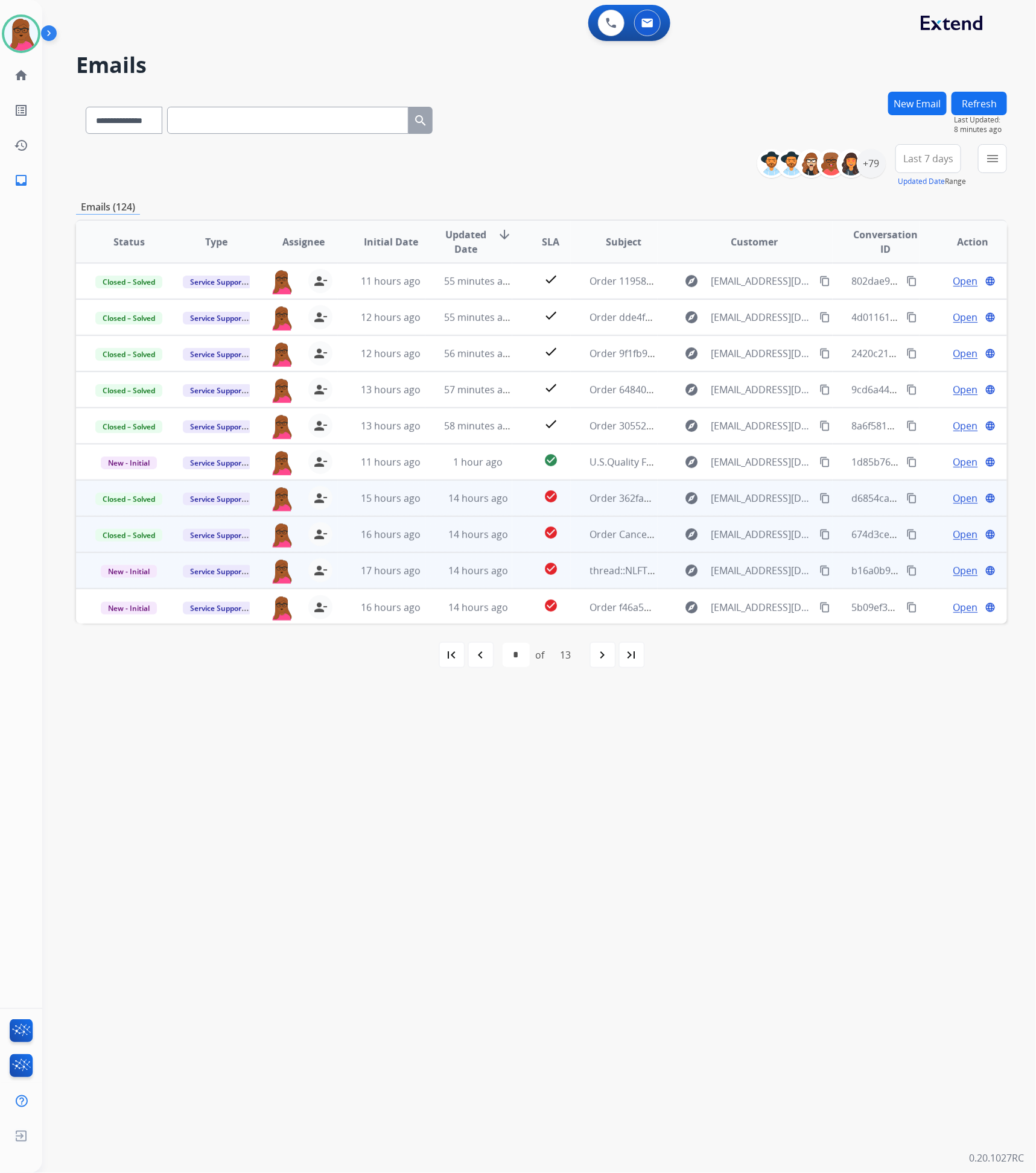
click at [954, 566] on span "Open" at bounding box center [965, 570] width 25 height 15
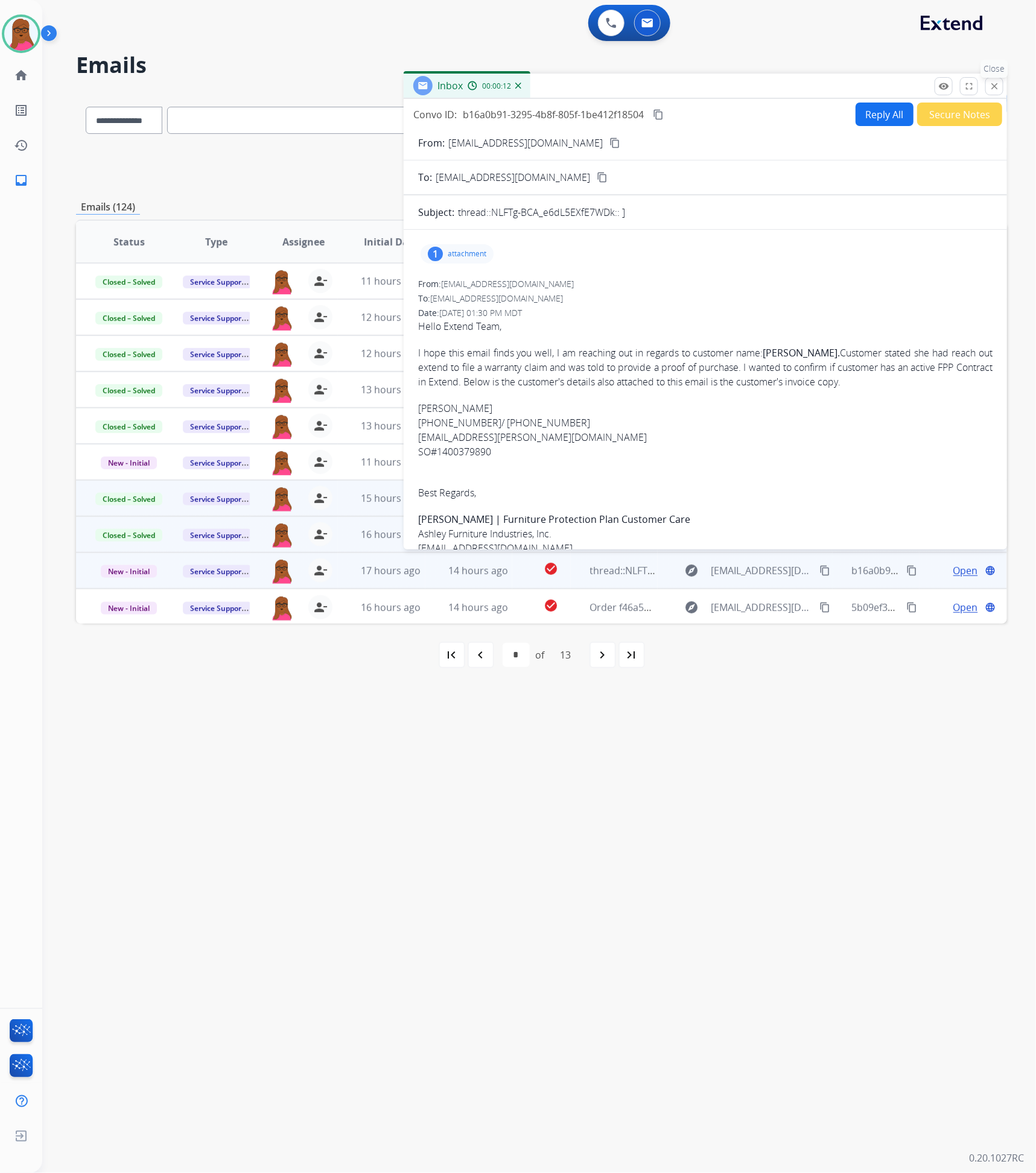
click at [995, 84] on mat-icon "close" at bounding box center [994, 87] width 11 height 11
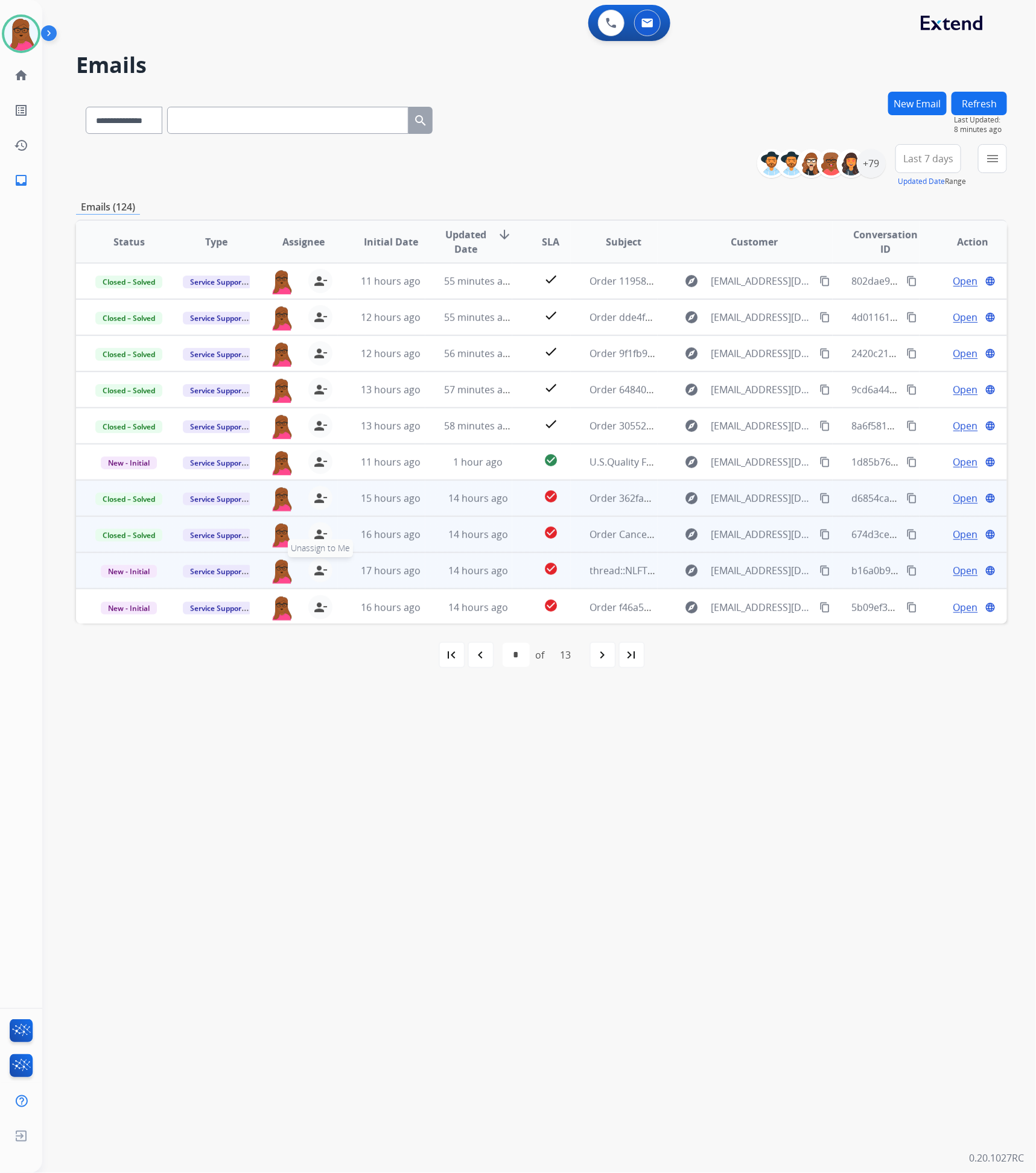
click at [319, 568] on mat-icon "person_remove" at bounding box center [321, 570] width 15 height 15
click at [229, 570] on span "Service Support" at bounding box center [217, 571] width 69 height 13
click at [285, 504] on p "Warranty Ops" at bounding box center [273, 503] width 61 height 17
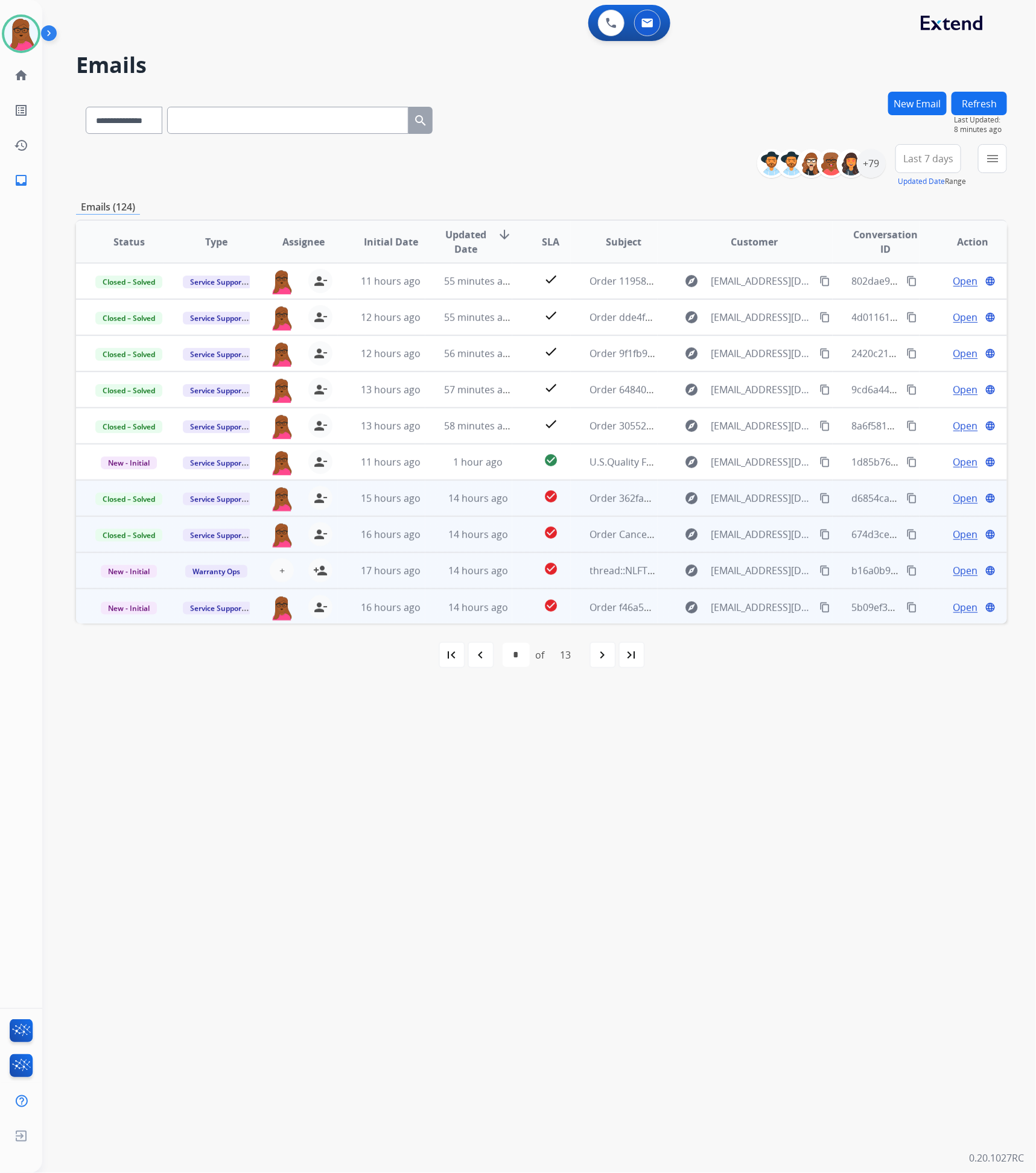
click at [957, 610] on span "Open" at bounding box center [965, 607] width 25 height 15
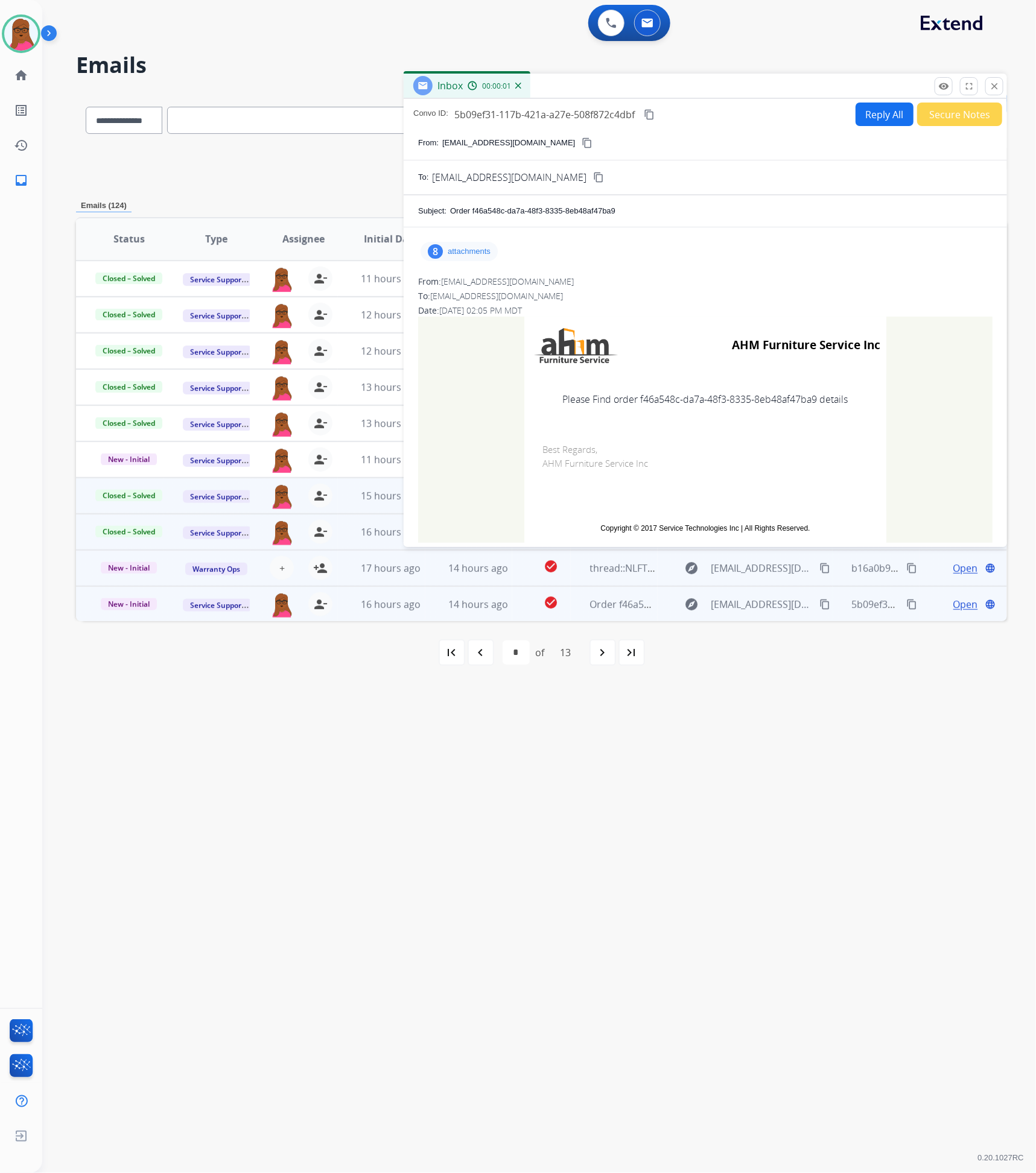
click at [451, 249] on p "attachments" at bounding box center [469, 252] width 43 height 10
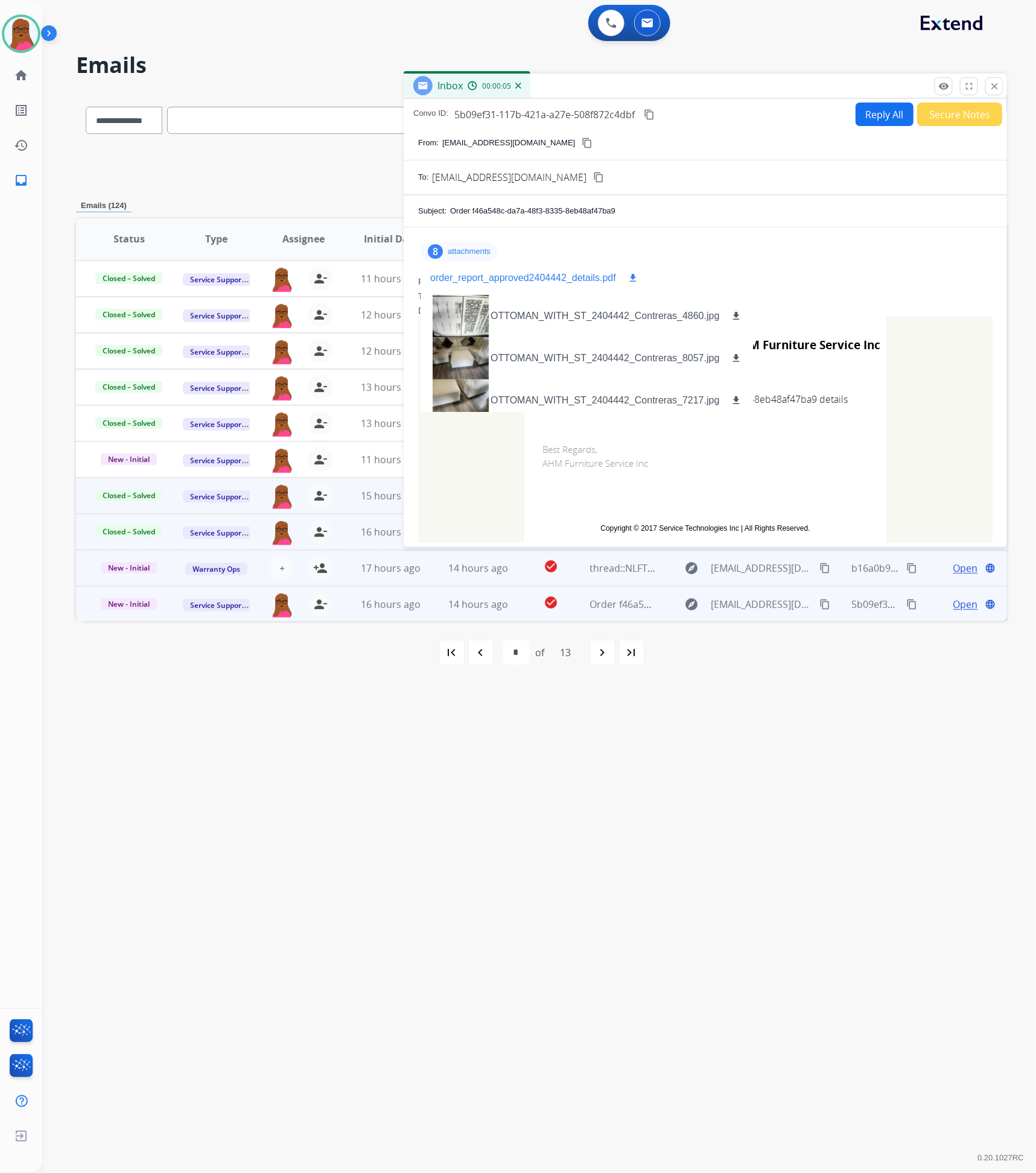
click at [628, 277] on mat-icon "download" at bounding box center [633, 278] width 11 height 11
click at [996, 85] on mat-icon "close" at bounding box center [994, 87] width 11 height 11
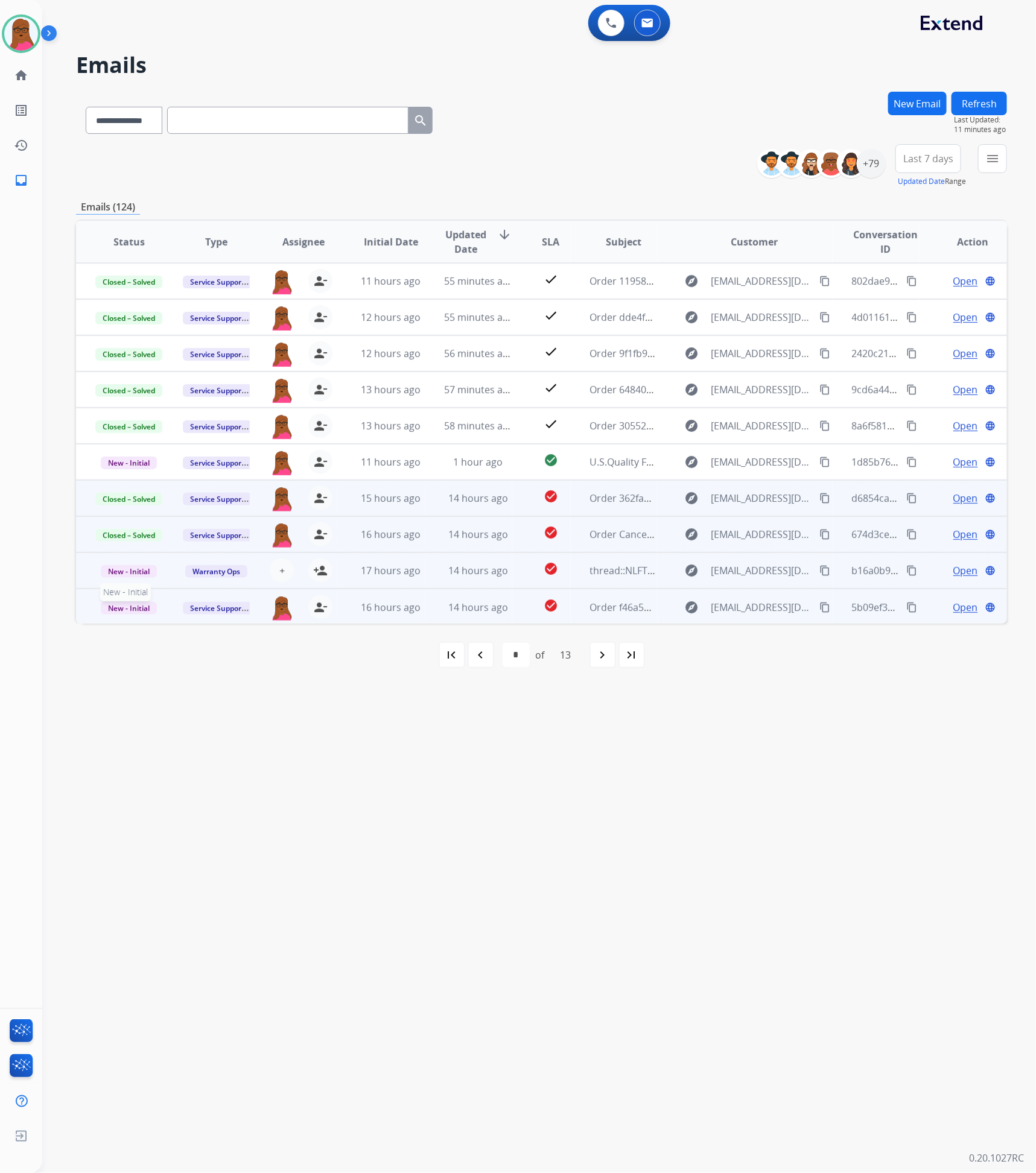
click at [138, 604] on span "New - Initial" at bounding box center [129, 608] width 56 height 13
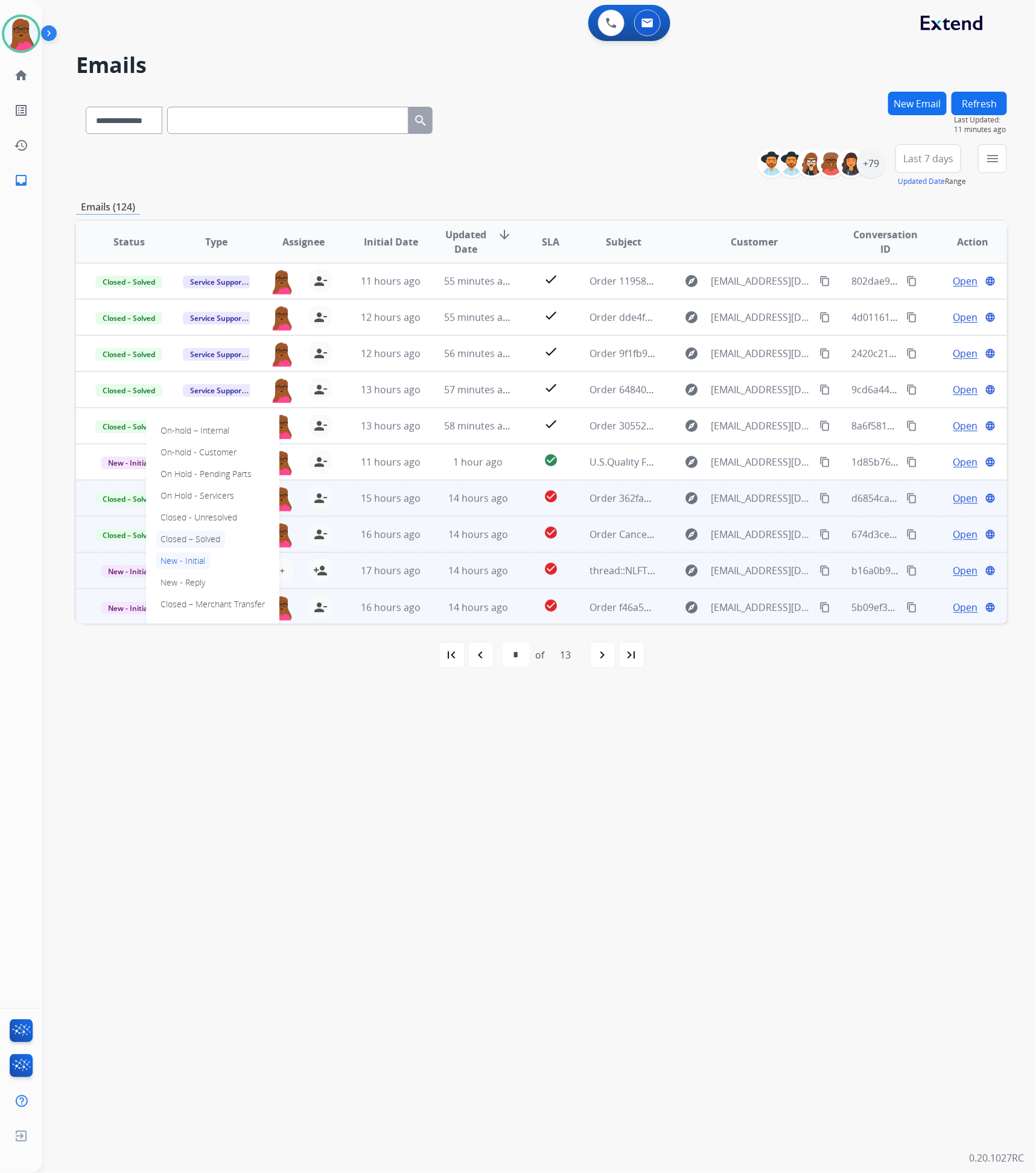
click at [191, 538] on p "Closed – Solved" at bounding box center [190, 539] width 70 height 17
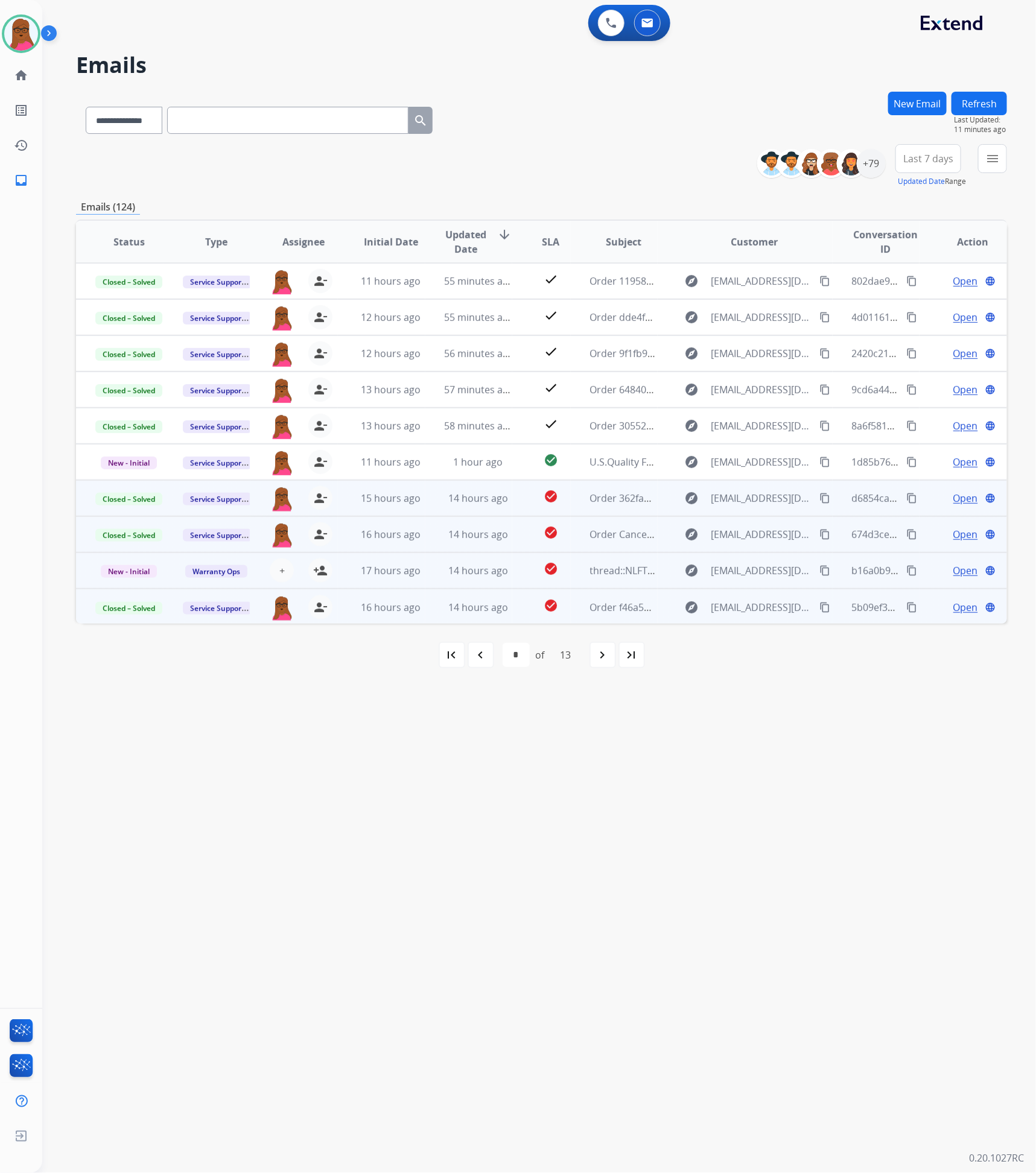
click at [479, 652] on mat-icon "navigate_before" at bounding box center [481, 655] width 15 height 15
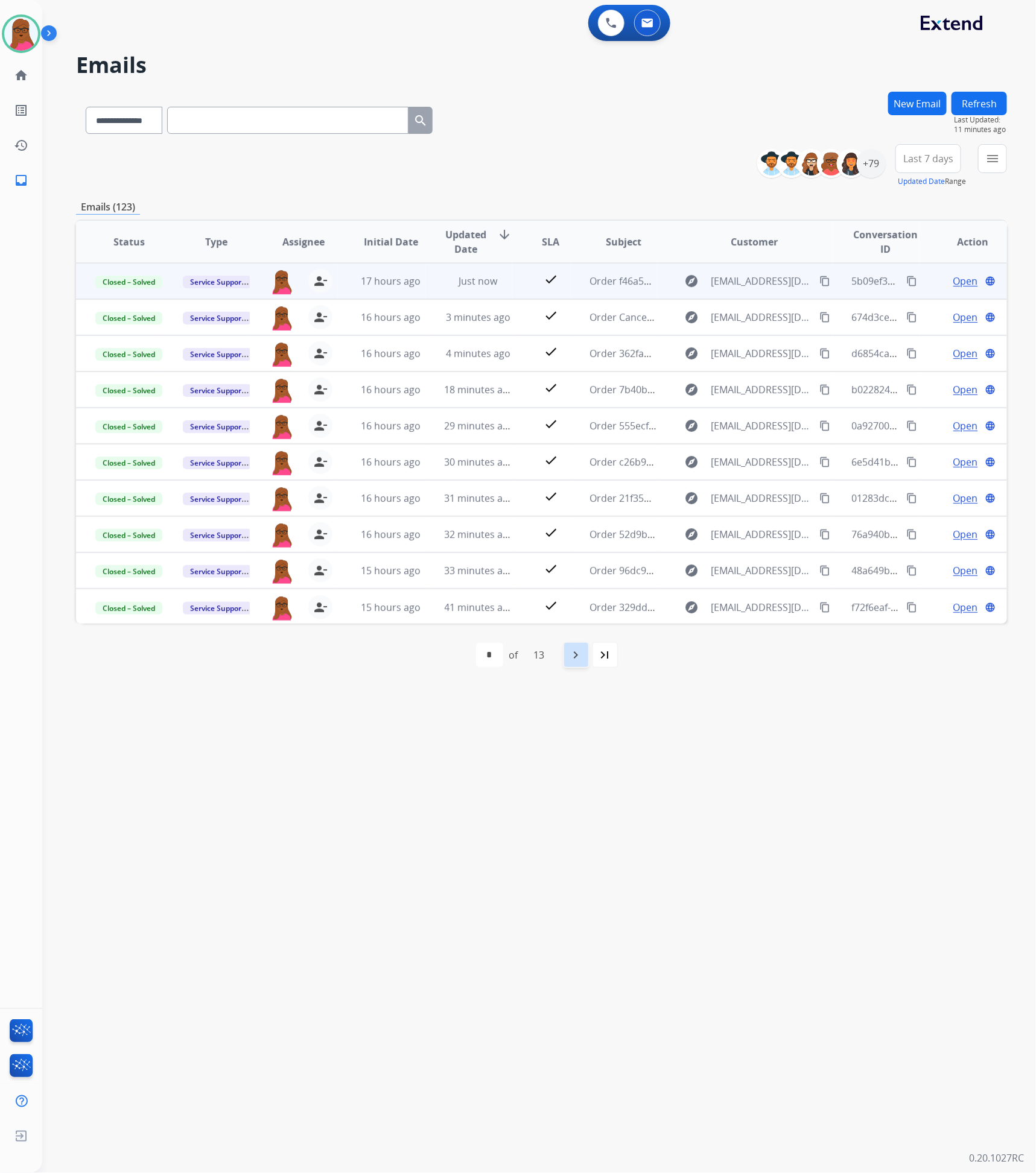
click at [580, 659] on mat-icon "navigate_next" at bounding box center [576, 655] width 15 height 15
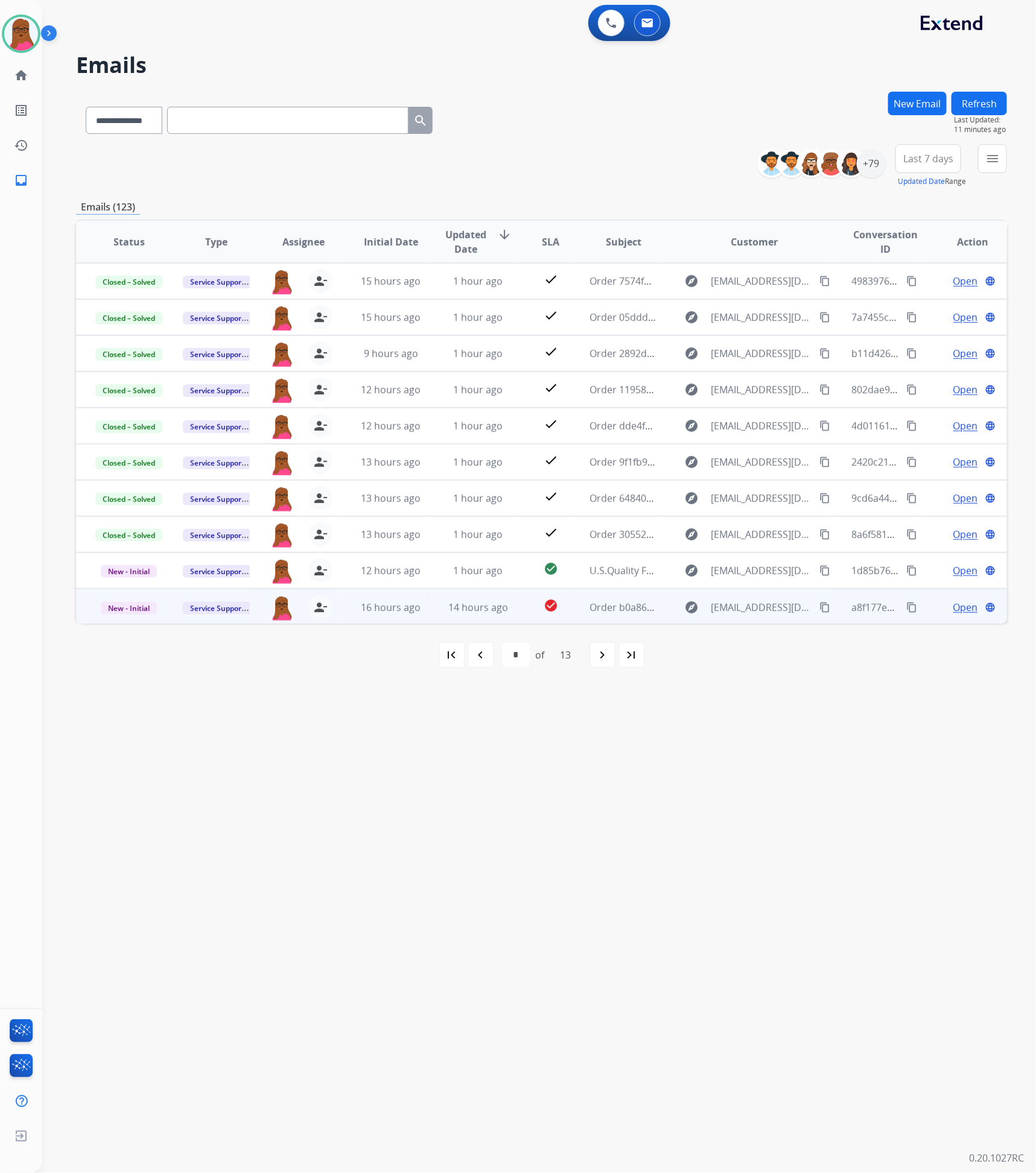
click at [954, 604] on span "Open" at bounding box center [965, 607] width 25 height 15
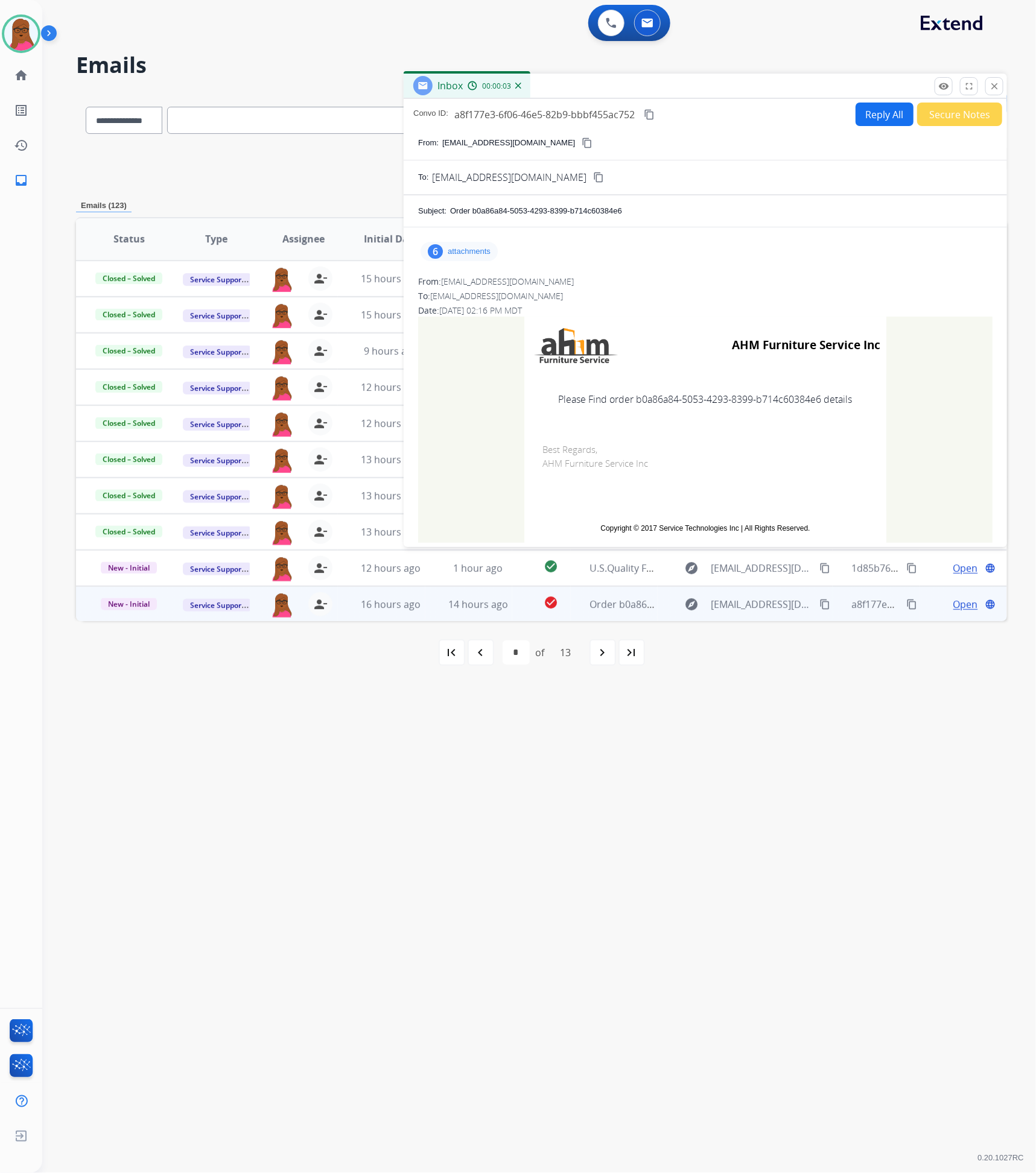
click at [471, 244] on div "6 attachments" at bounding box center [459, 252] width 77 height 19
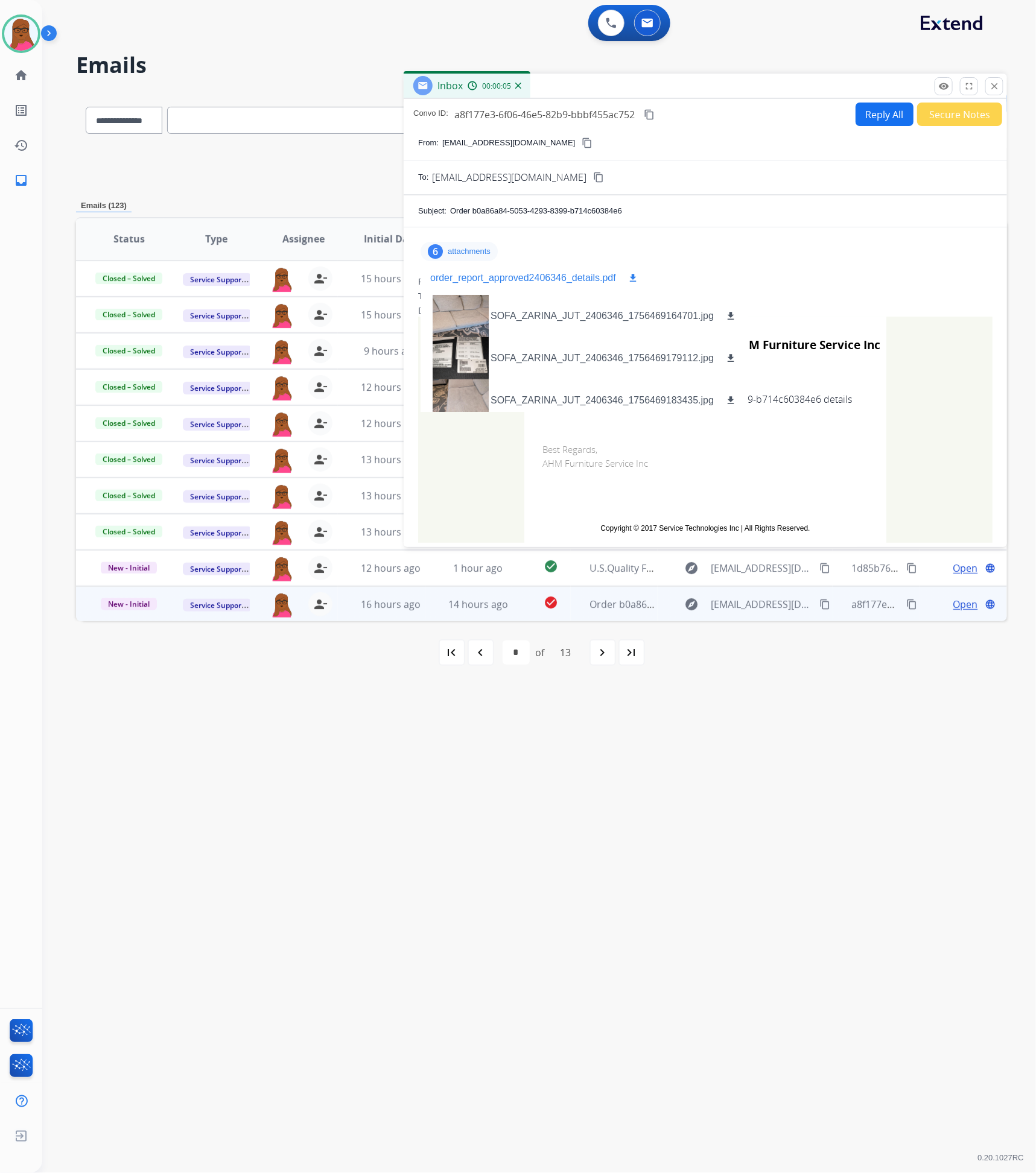
click at [637, 283] on mat-icon "download" at bounding box center [633, 278] width 11 height 11
click at [994, 88] on mat-icon "close" at bounding box center [994, 87] width 11 height 11
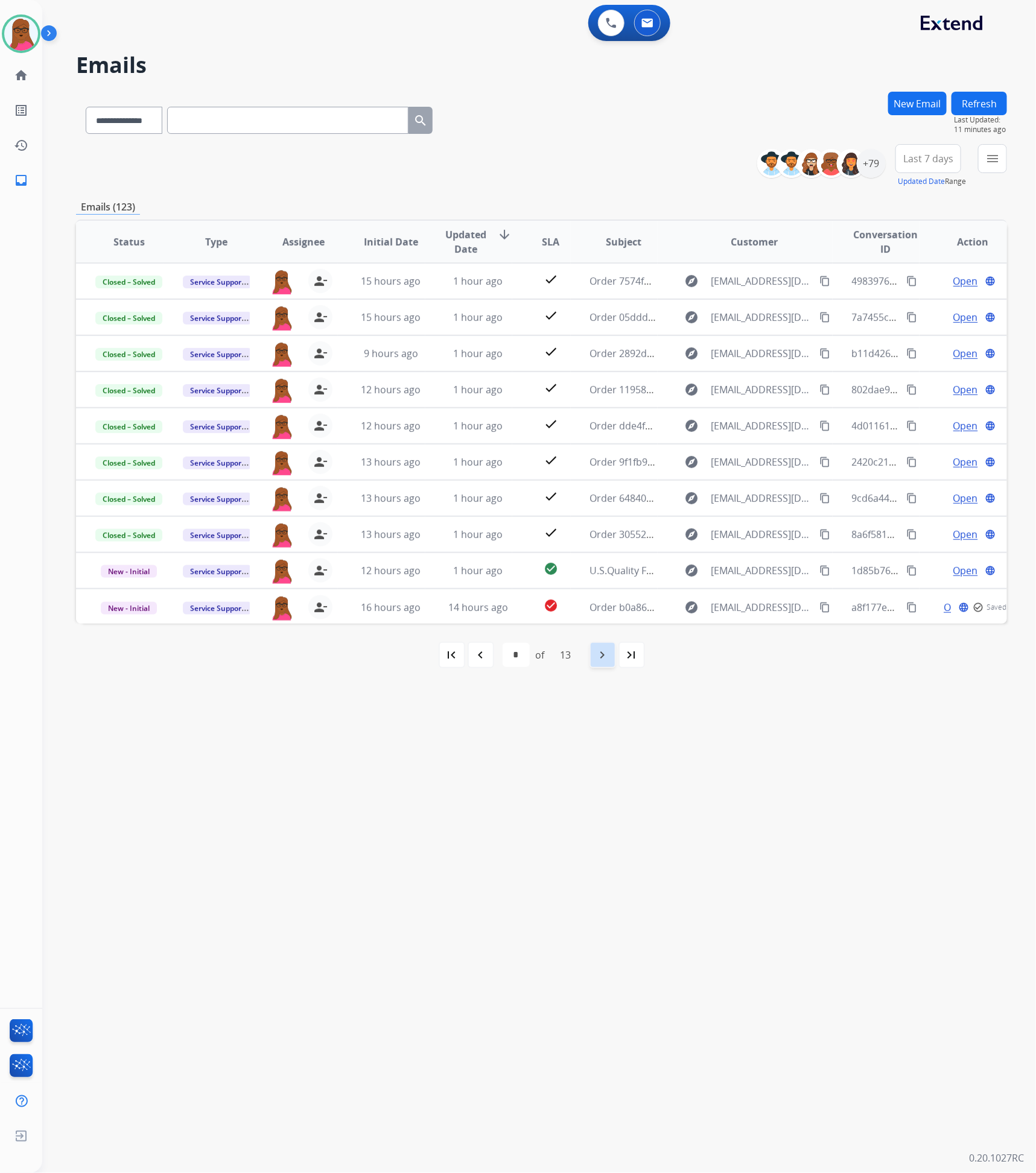
click at [596, 657] on mat-icon "navigate_next" at bounding box center [603, 655] width 15 height 15
select select "*"
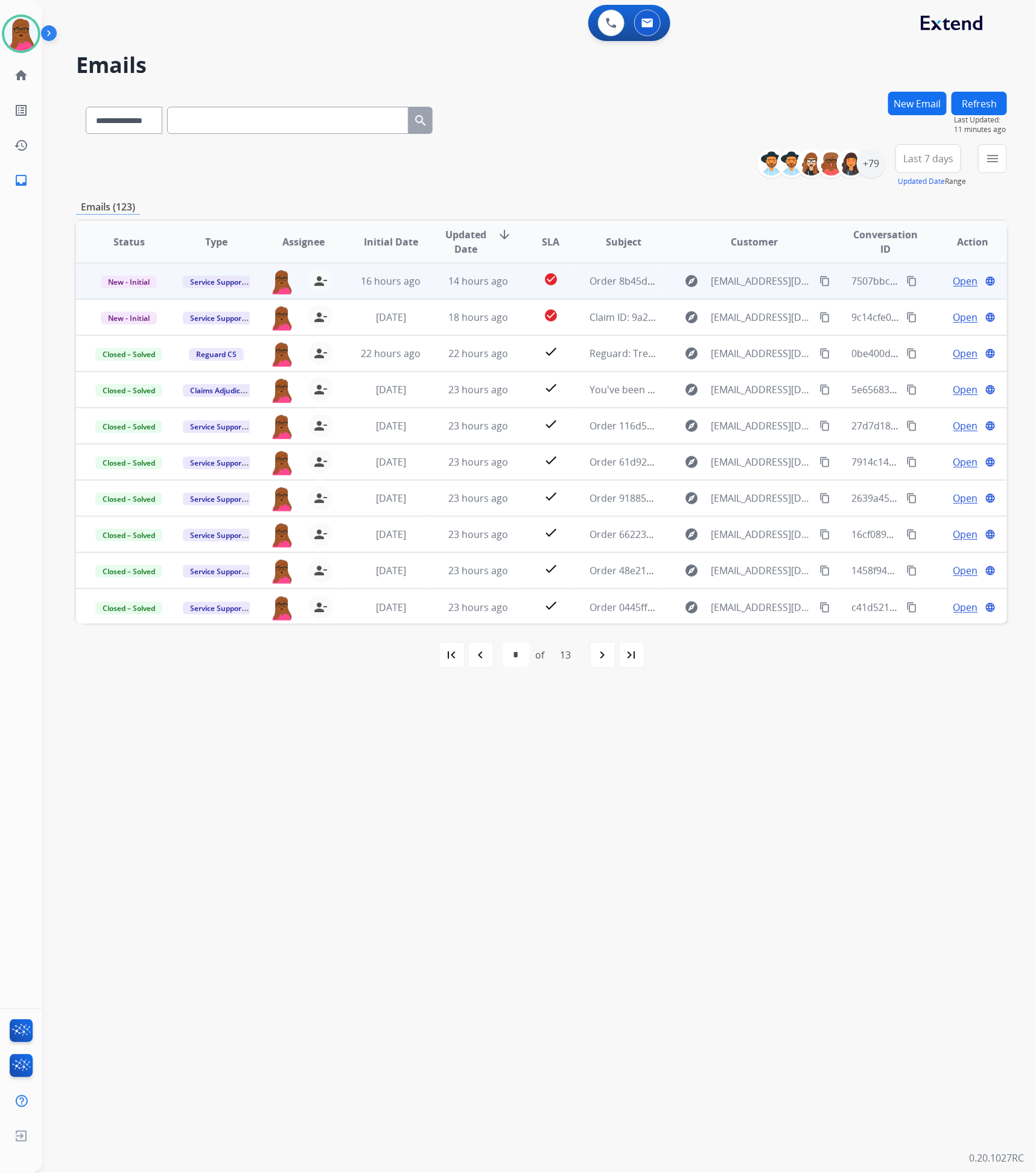
click at [956, 284] on span "Open" at bounding box center [965, 281] width 25 height 15
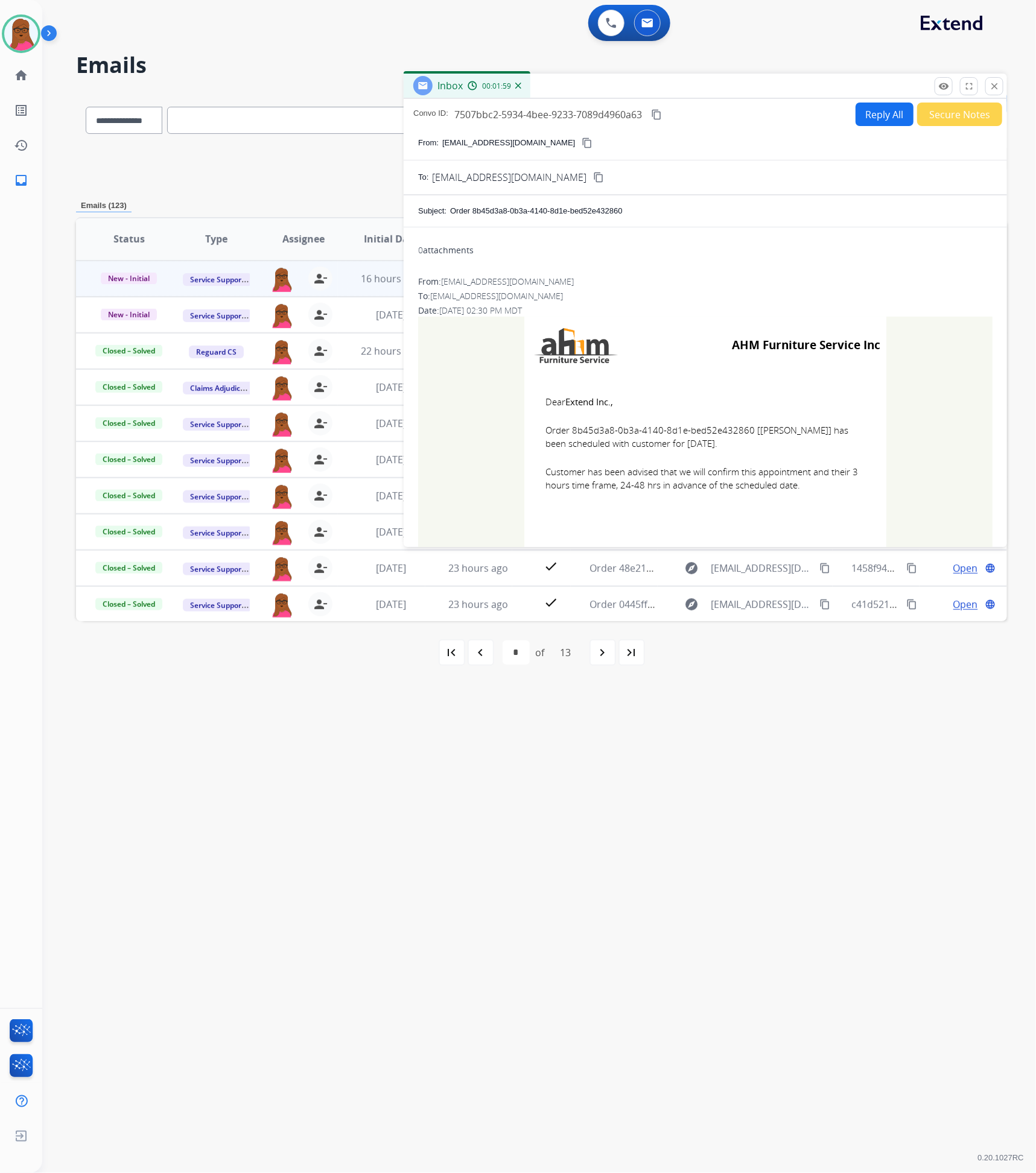
drag, startPoint x: 710, startPoint y: 448, endPoint x: 545, endPoint y: 426, distance: 166.5
click at [545, 426] on span "Order 8b45d3a8-0b3a-4140-8d1e-bed52e432860 [Ponce Luz] has been scheduled with …" at bounding box center [705, 437] width 320 height 27
click at [648, 440] on span "Order 8b45d3a8-0b3a-4140-8d1e-bed52e432860 [Ponce Luz] has been scheduled with …" at bounding box center [705, 437] width 320 height 27
drag, startPoint x: 743, startPoint y: 431, endPoint x: 570, endPoint y: 434, distance: 173.0
click at [570, 434] on span "Order 8b45d3a8-0b3a-4140-8d1e-bed52e432860 [Ponce Luz] has been scheduled with …" at bounding box center [705, 437] width 320 height 27
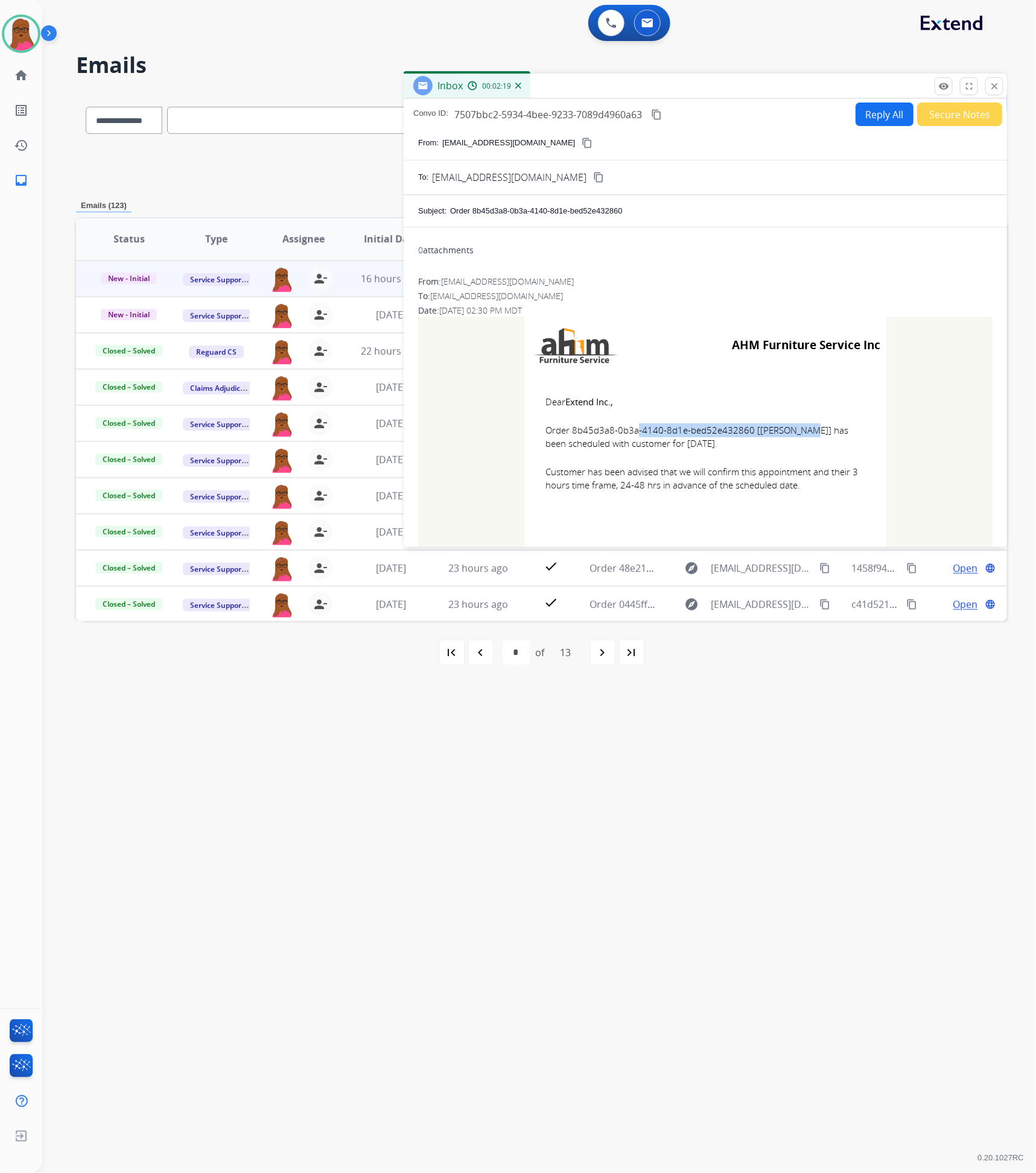
drag, startPoint x: 534, startPoint y: 397, endPoint x: 828, endPoint y: 491, distance: 308.7
click at [828, 491] on td "Dear Extend Inc., Order 8b45d3a8-0b3a-4140-8d1e-bed52e432860 [Ponce Luz] has be…" at bounding box center [706, 451] width 362 height 154
click at [1005, 80] on div "Inbox 00:02:25" at bounding box center [705, 87] width 603 height 25
click at [992, 91] on button "close Close" at bounding box center [994, 87] width 18 height 18
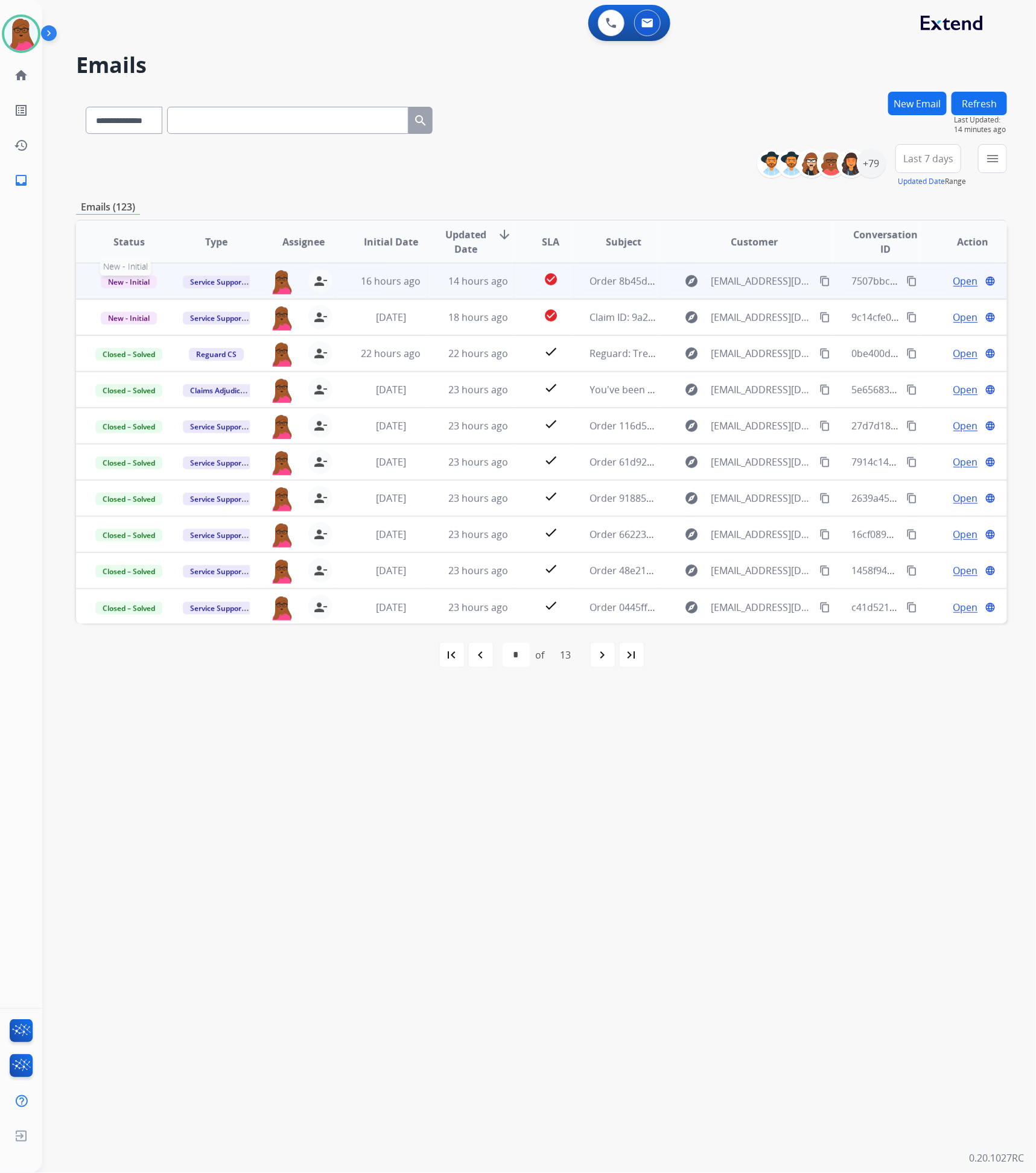
click at [139, 279] on span "New - Initial" at bounding box center [129, 282] width 56 height 13
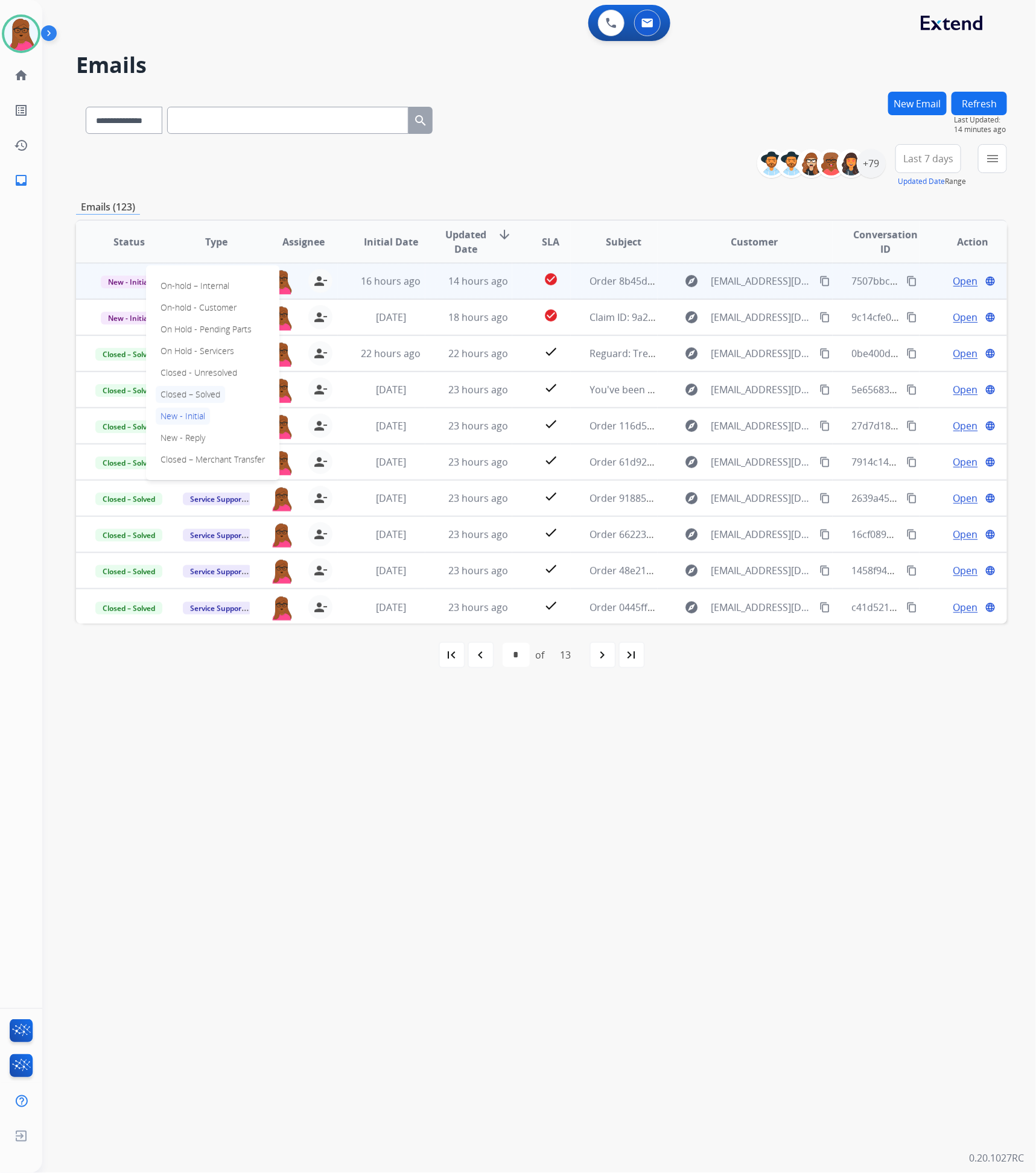
click at [203, 393] on p "Closed – Solved" at bounding box center [190, 394] width 70 height 17
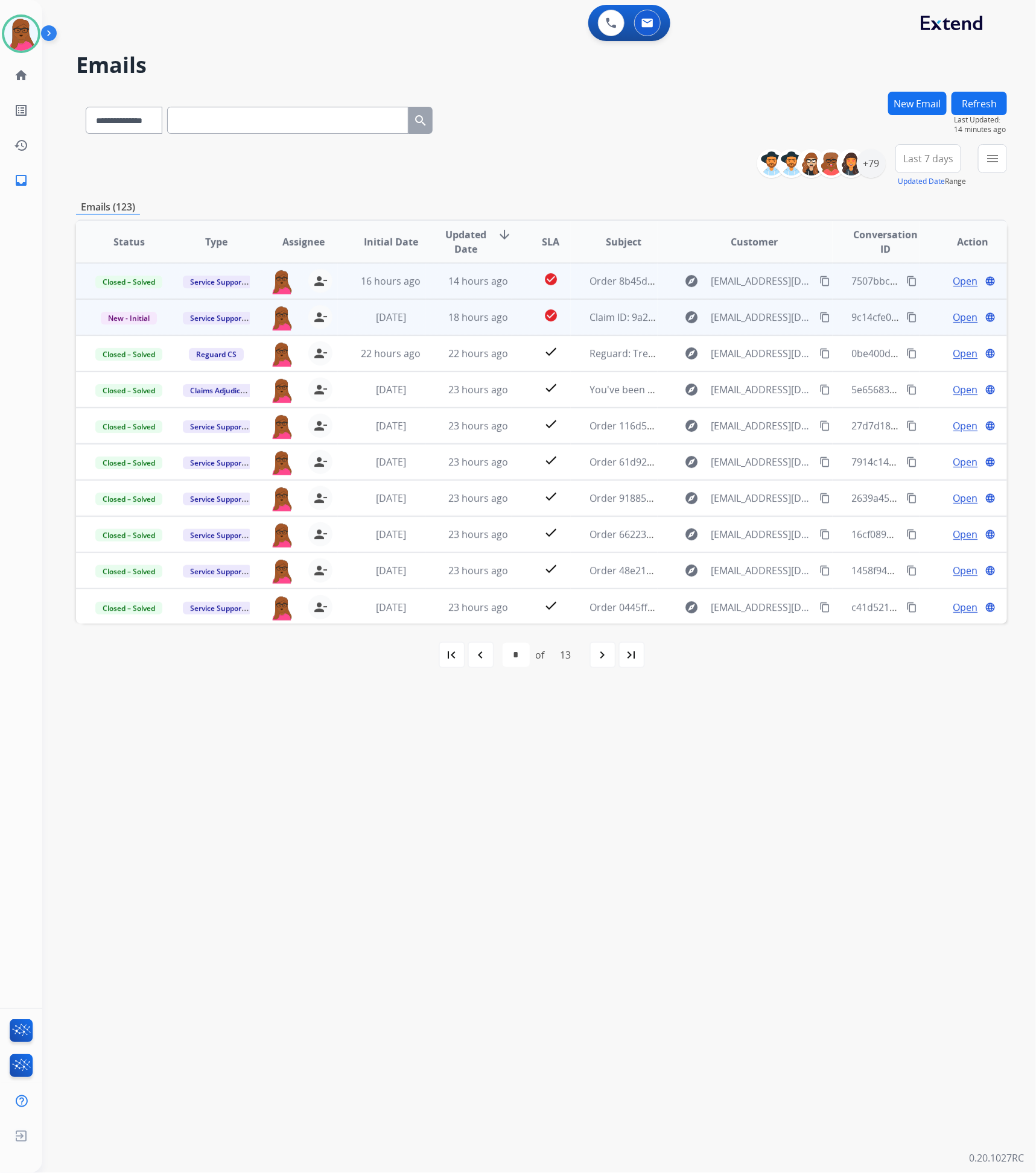
click at [963, 317] on span "Open" at bounding box center [965, 318] width 25 height 15
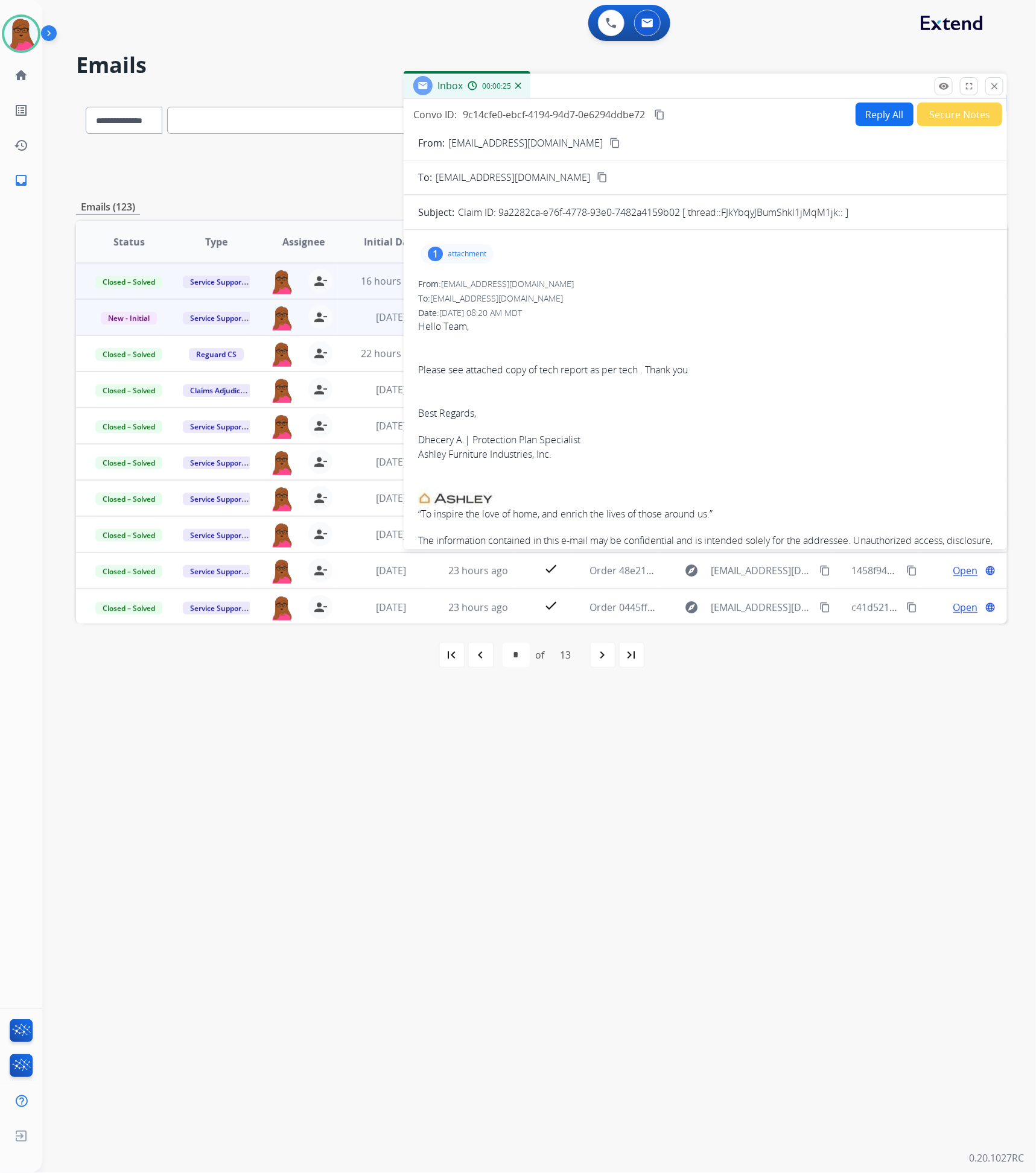
click at [465, 255] on p "attachment" at bounding box center [467, 254] width 39 height 10
click at [489, 288] on p "tech report 12.pdf" at bounding box center [471, 285] width 83 height 15
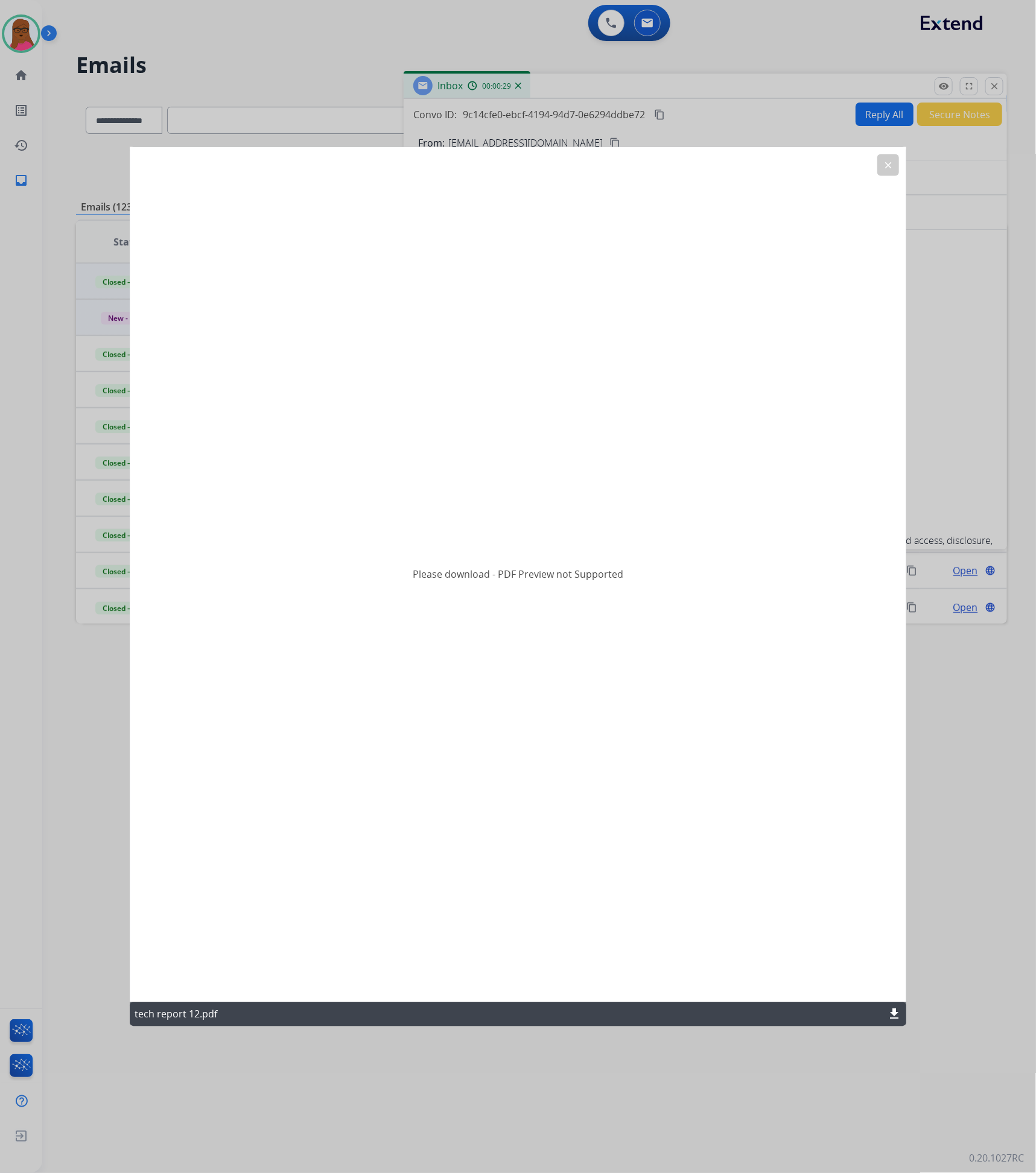
click at [895, 1019] on mat-icon "download" at bounding box center [894, 1015] width 15 height 15
click at [891, 152] on div "Please download - PDF Preview not Supported" at bounding box center [518, 574] width 777 height 856
click at [893, 171] on button "clear" at bounding box center [888, 165] width 22 height 22
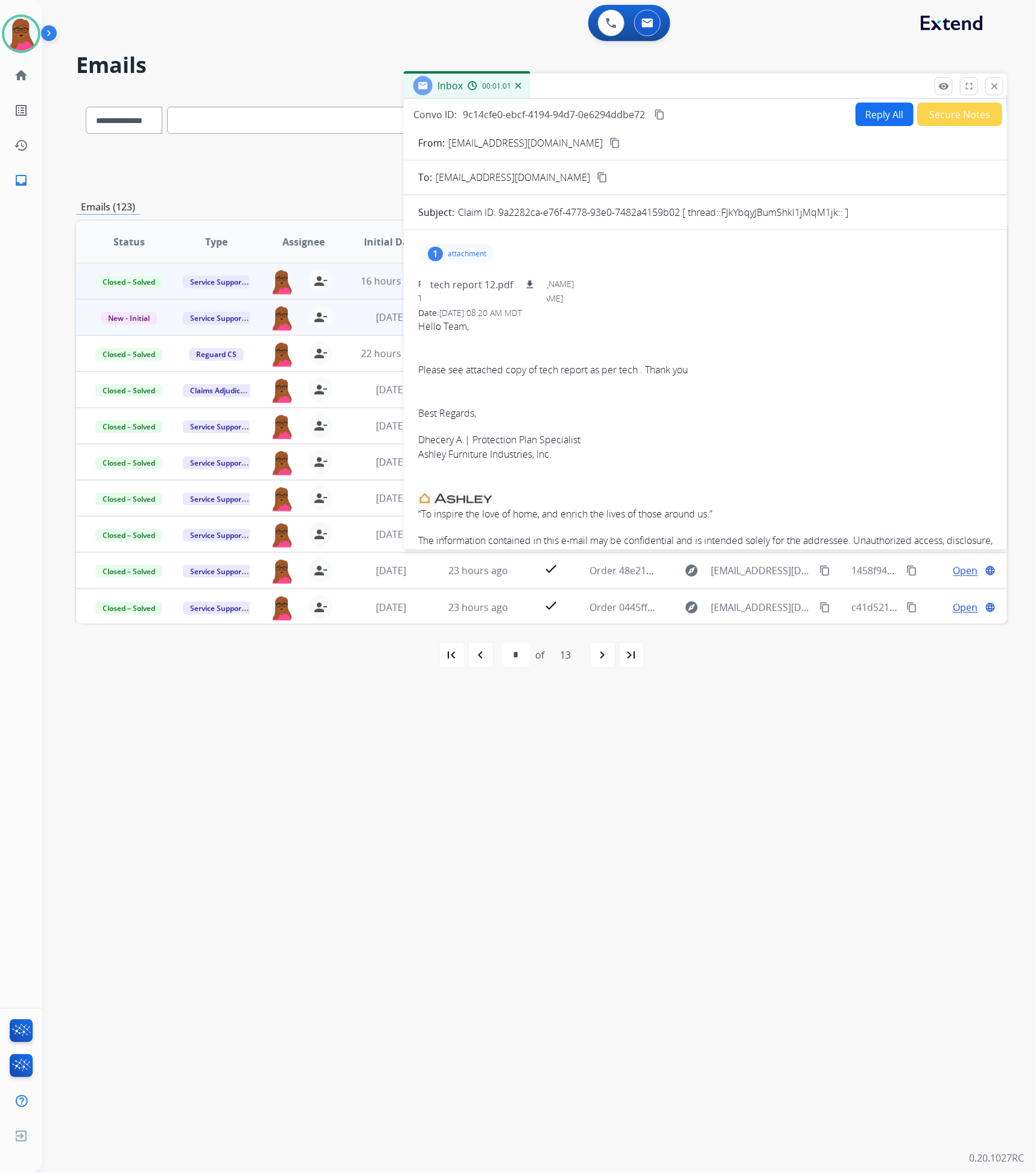
click at [871, 110] on button "Reply All" at bounding box center [885, 114] width 58 height 24
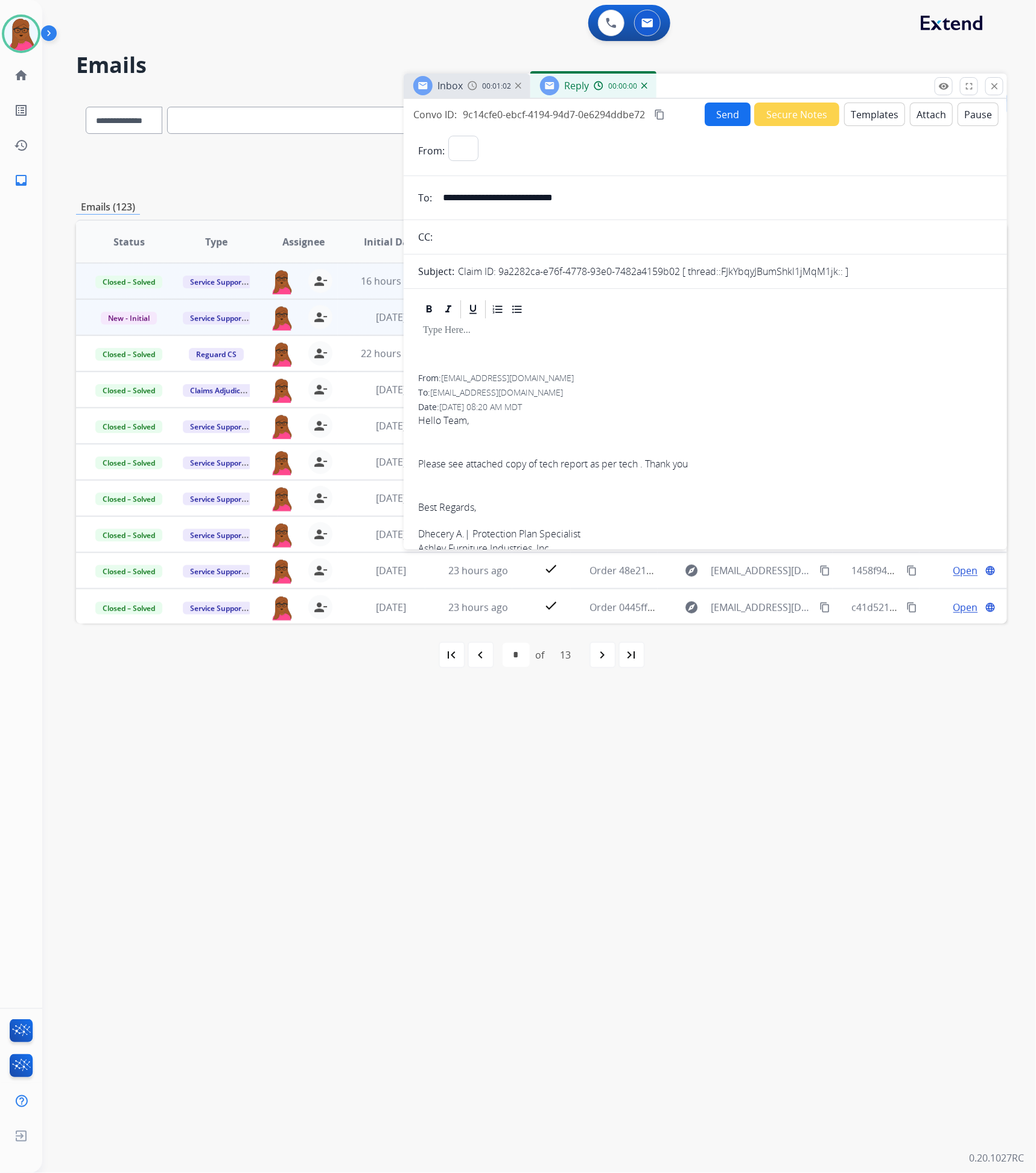
select select "**********"
click at [552, 351] on div at bounding box center [705, 347] width 574 height 54
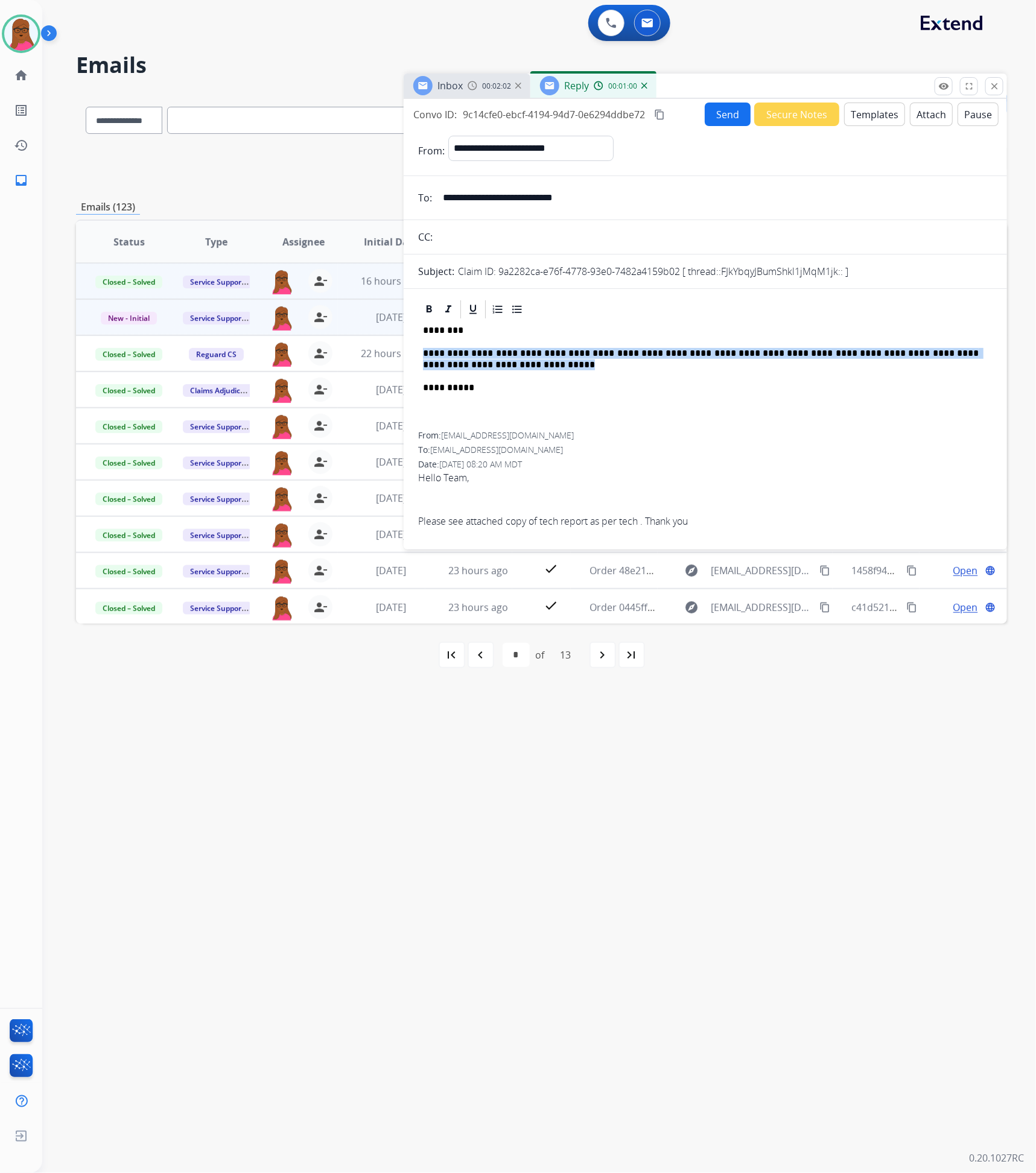
drag, startPoint x: 424, startPoint y: 349, endPoint x: 451, endPoint y: 368, distance: 33.0
click at [451, 368] on p "**********" at bounding box center [701, 359] width 556 height 22
click at [643, 353] on p "**********" at bounding box center [701, 359] width 556 height 22
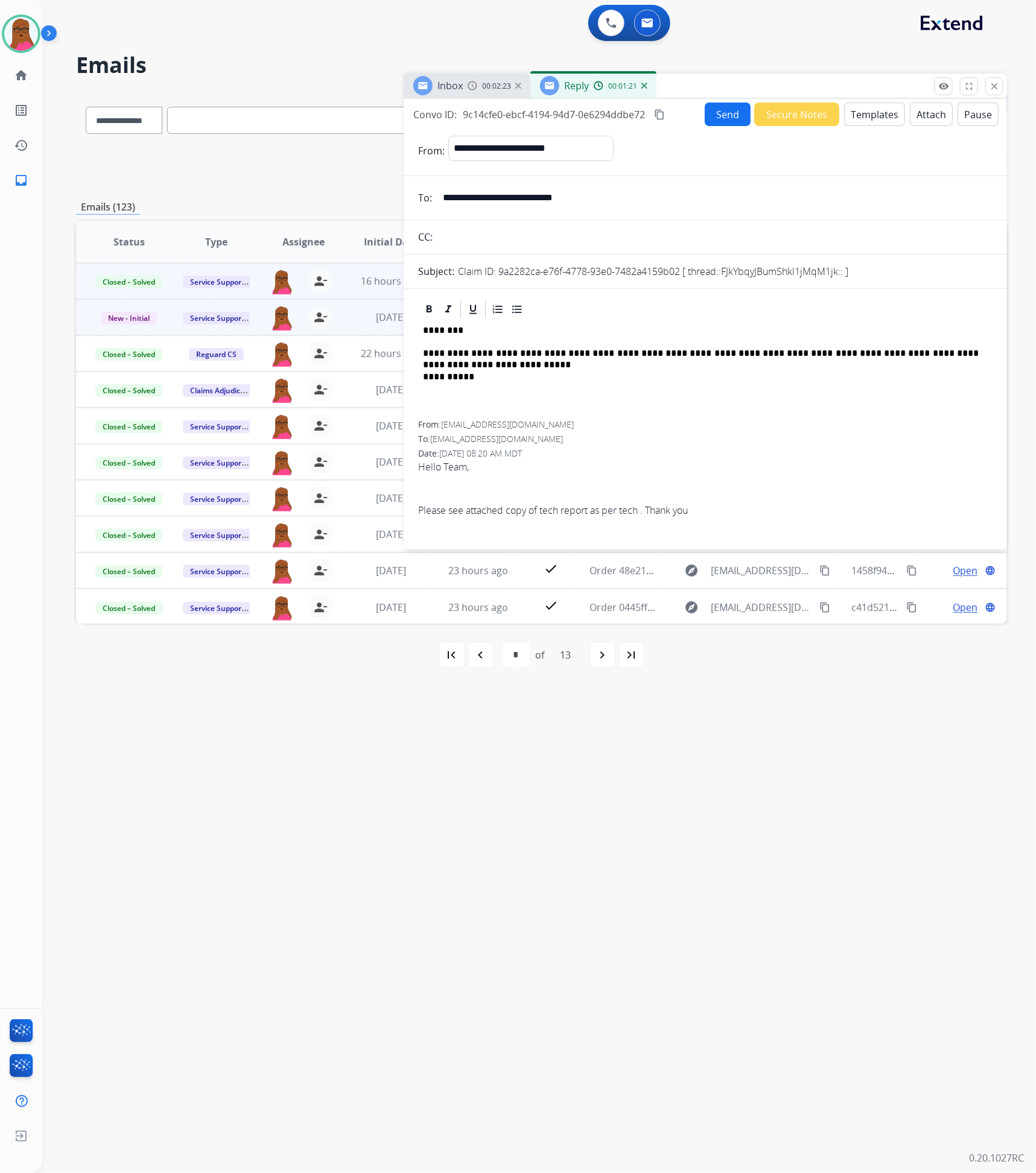
click at [685, 413] on div "**********" at bounding box center [705, 370] width 574 height 101
click at [665, 445] on div "To: servicesupport@extend.com" at bounding box center [705, 439] width 574 height 12
click at [718, 110] on button "Send" at bounding box center [728, 114] width 46 height 24
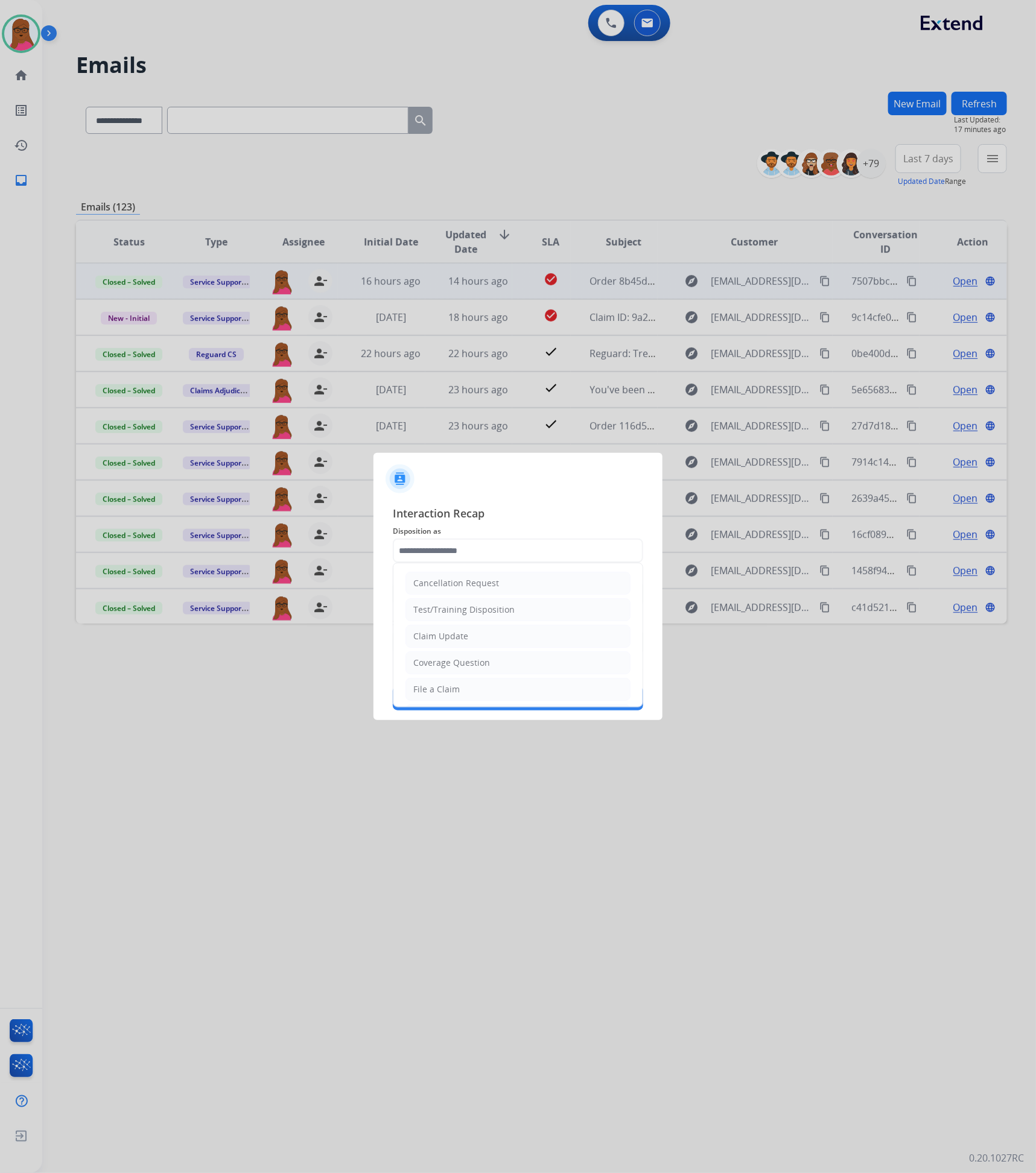
click at [538, 550] on input "text" at bounding box center [518, 551] width 251 height 24
click at [462, 639] on div "Claim Update" at bounding box center [441, 636] width 55 height 12
type input "**********"
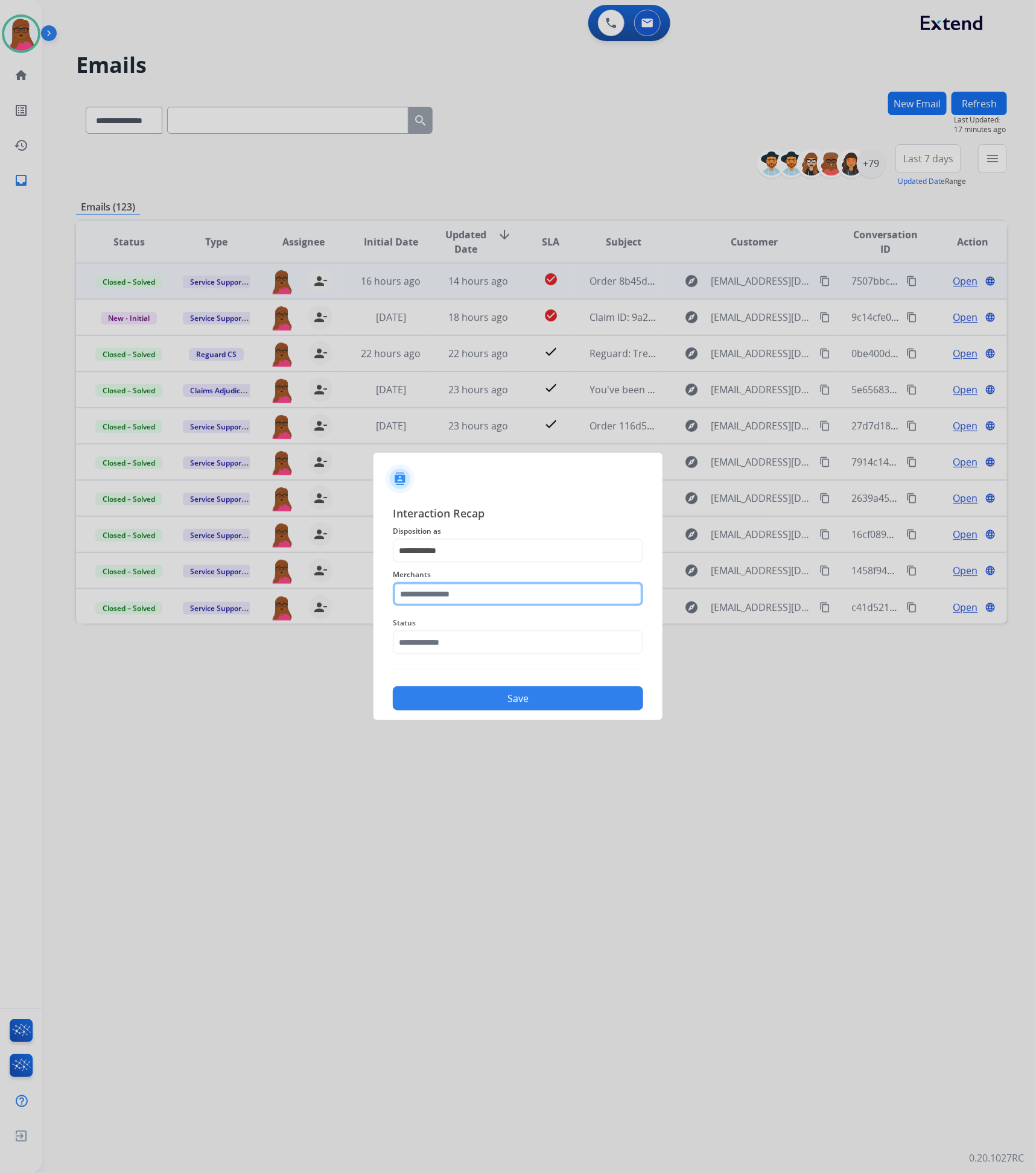
click at [475, 594] on input "text" at bounding box center [518, 594] width 251 height 24
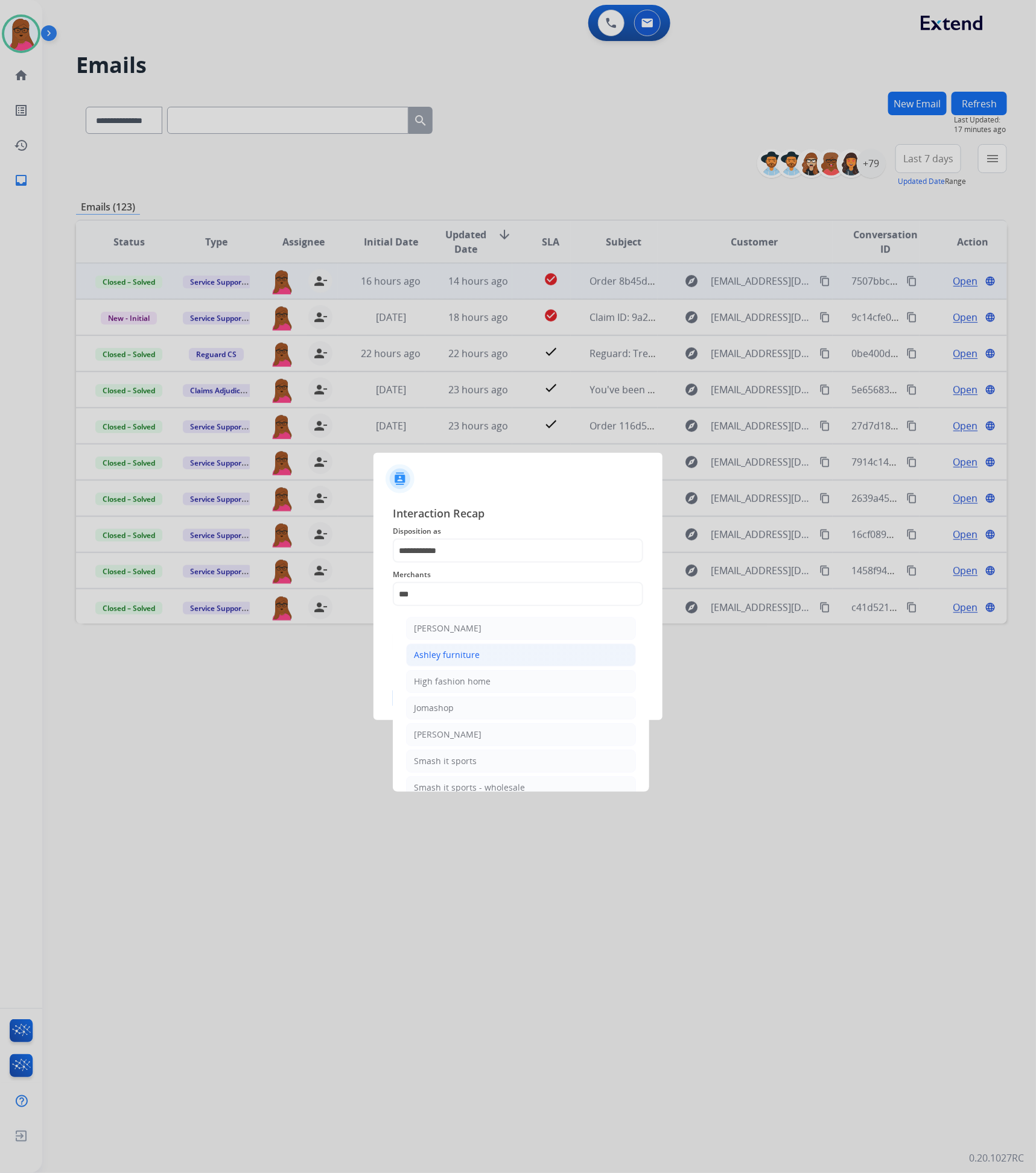
click at [518, 662] on li "Ashley furniture" at bounding box center [521, 655] width 230 height 23
type input "**********"
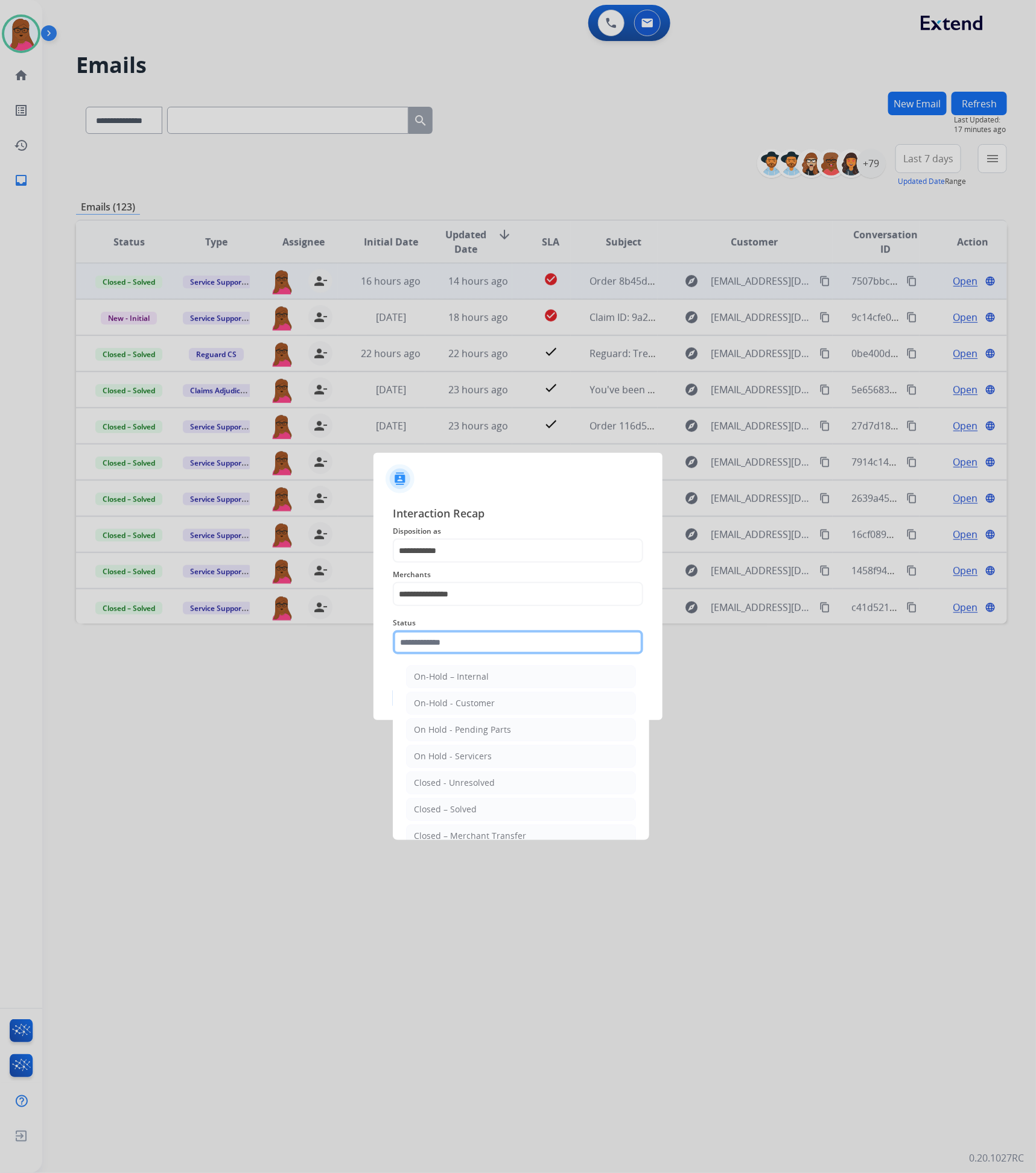
click at [505, 642] on input "text" at bounding box center [518, 642] width 251 height 24
click at [473, 806] on div "Closed – Solved" at bounding box center [445, 809] width 63 height 12
type input "**********"
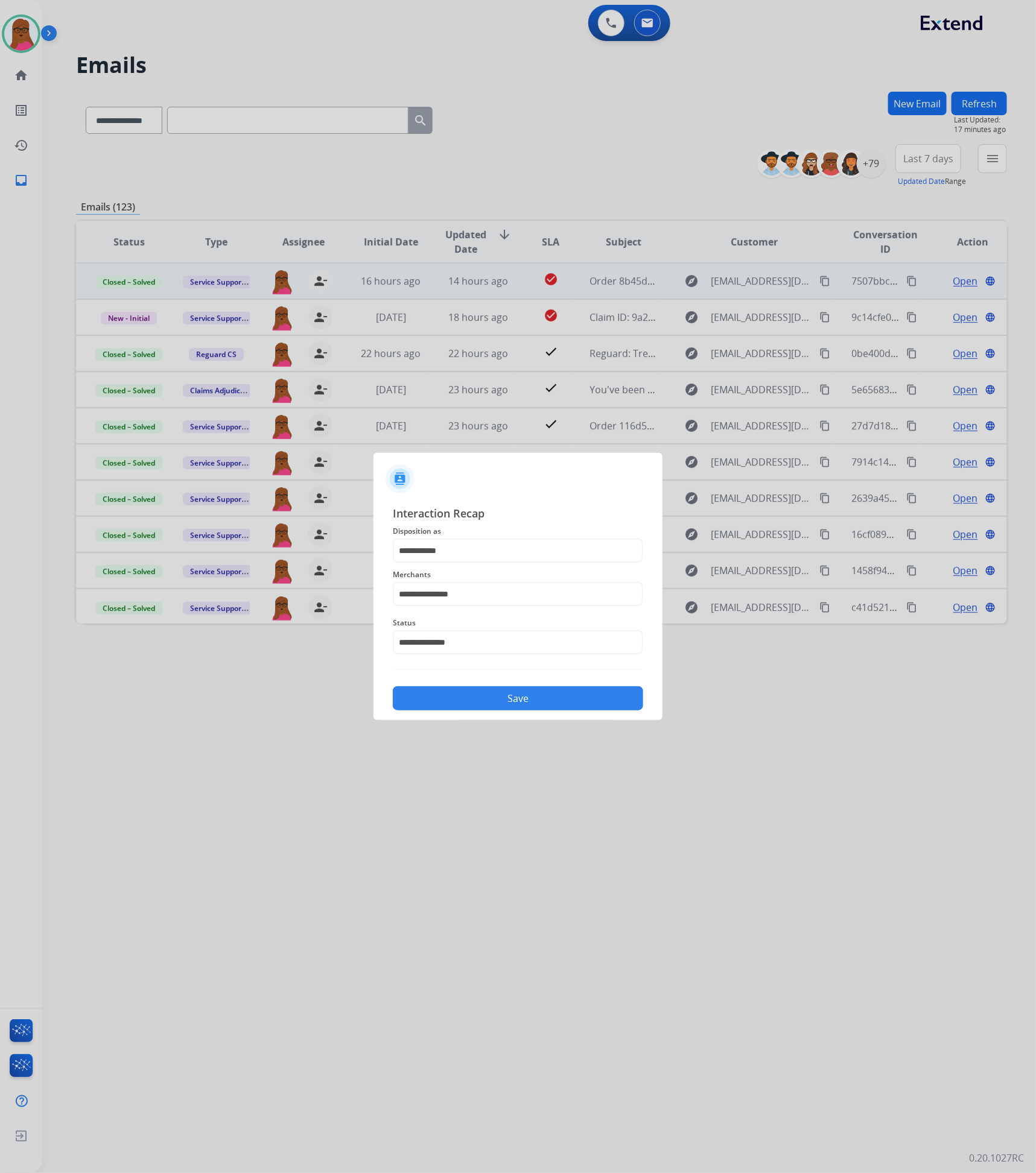
click at [497, 694] on button "Save" at bounding box center [518, 699] width 251 height 24
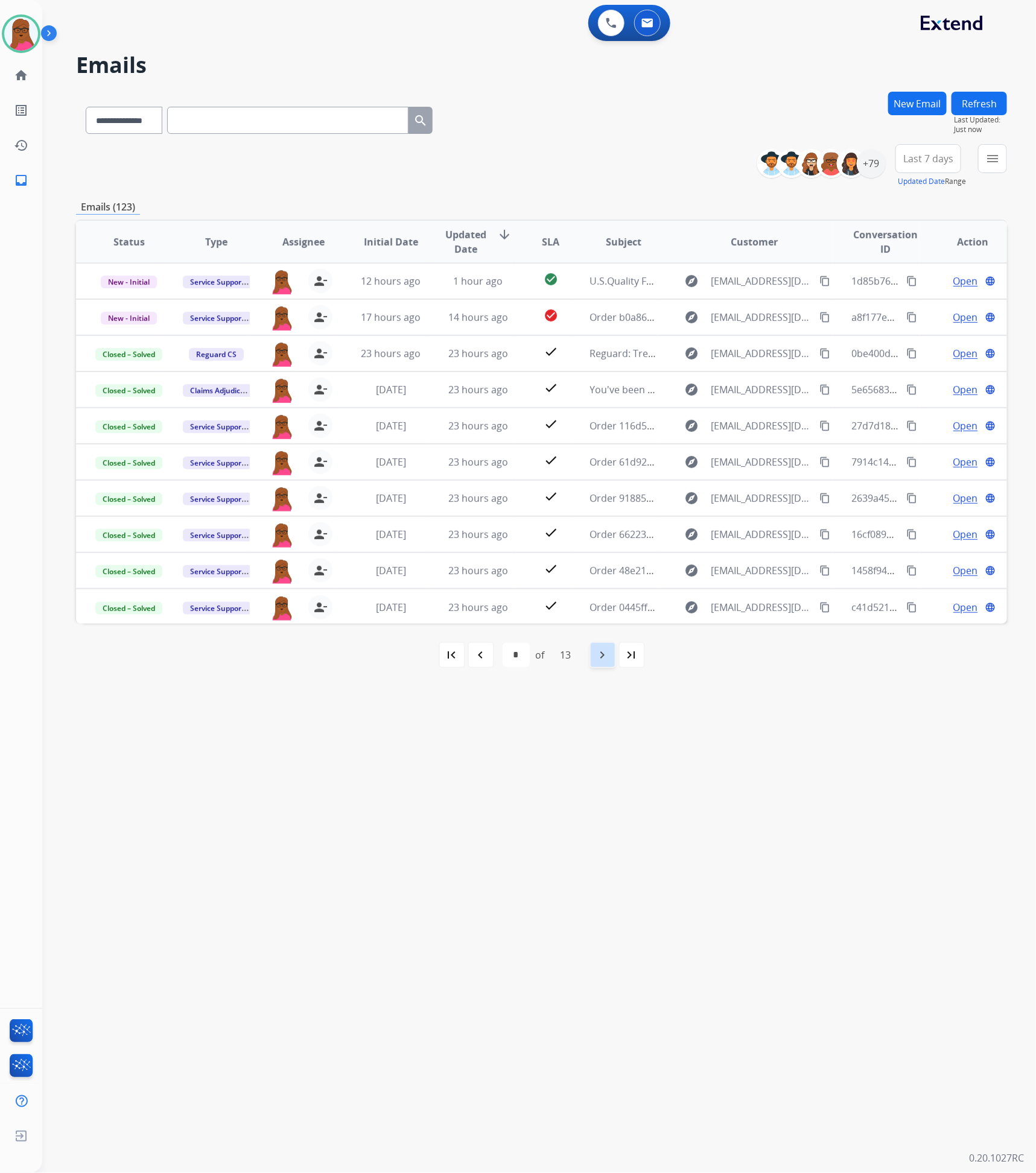
click at [601, 649] on mat-icon "navigate_next" at bounding box center [603, 655] width 15 height 15
click at [602, 664] on div "navigate_next" at bounding box center [603, 655] width 27 height 27
click at [479, 656] on mat-icon "navigate_before" at bounding box center [481, 655] width 15 height 15
click at [478, 656] on mat-icon "navigate_before" at bounding box center [481, 655] width 15 height 15
select select "*"
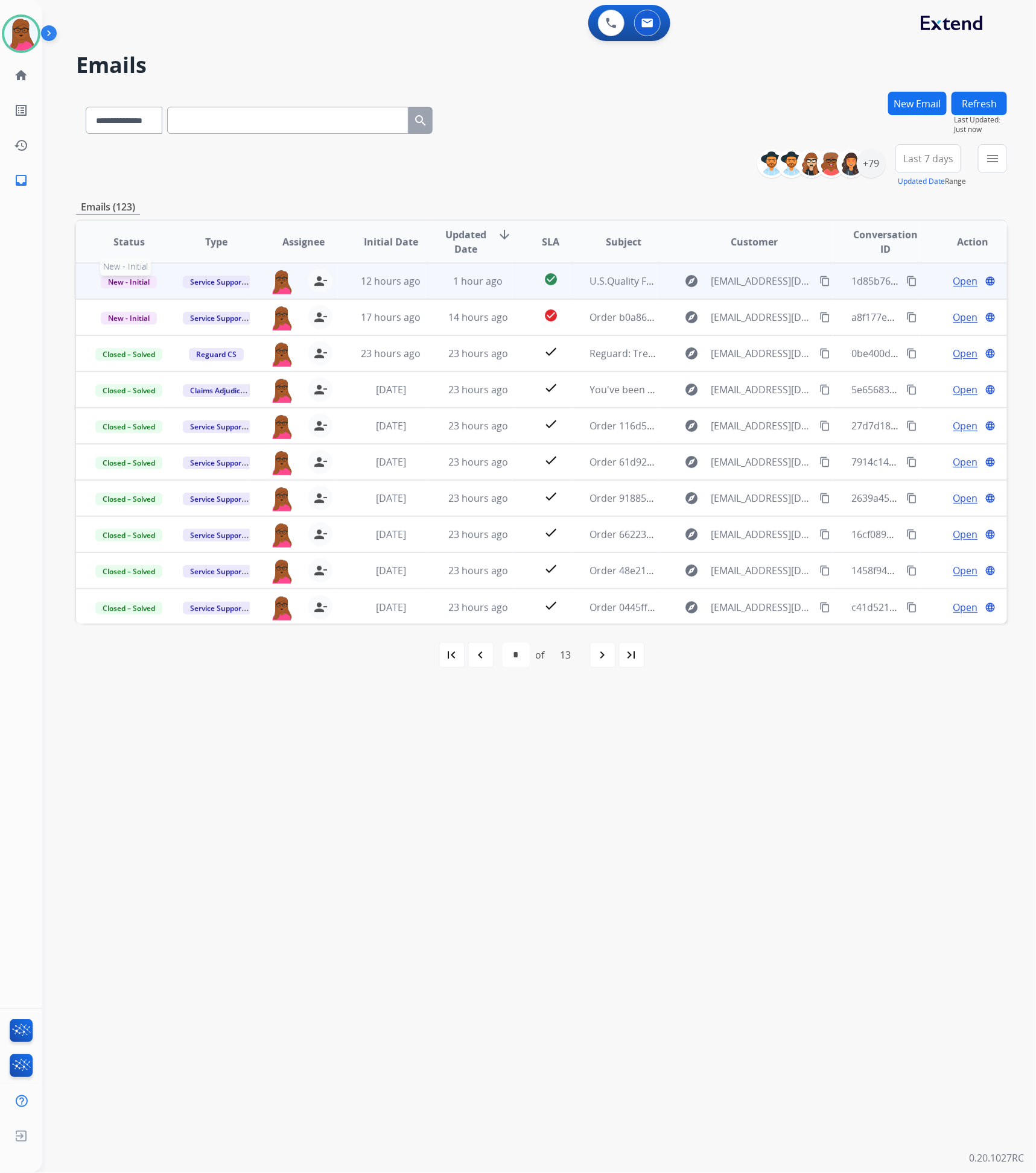
click at [123, 279] on span "New - Initial" at bounding box center [129, 282] width 56 height 13
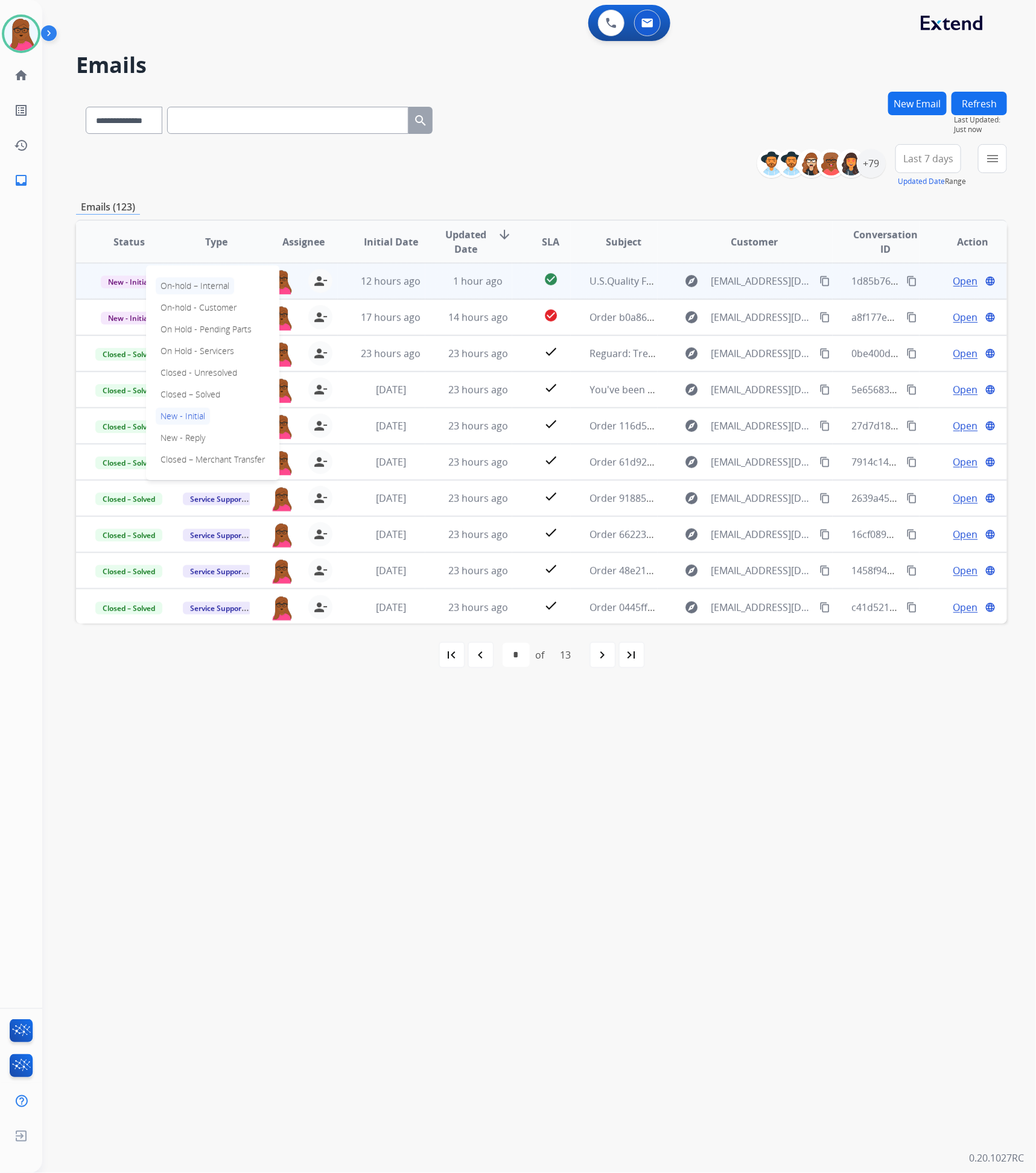
click at [218, 285] on p "On-hold – Internal" at bounding box center [195, 286] width 79 height 17
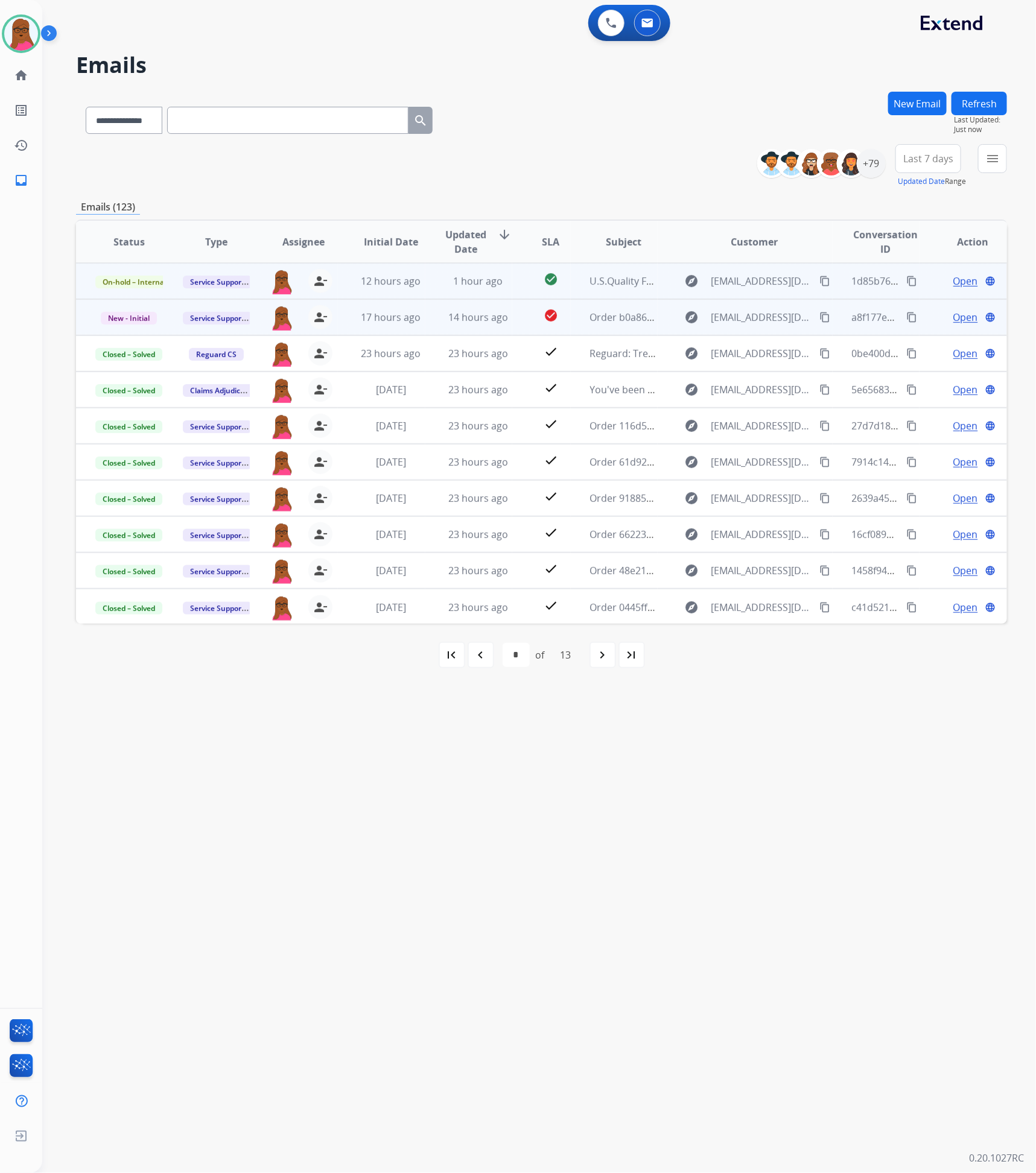
click at [963, 321] on span "Open" at bounding box center [965, 318] width 25 height 15
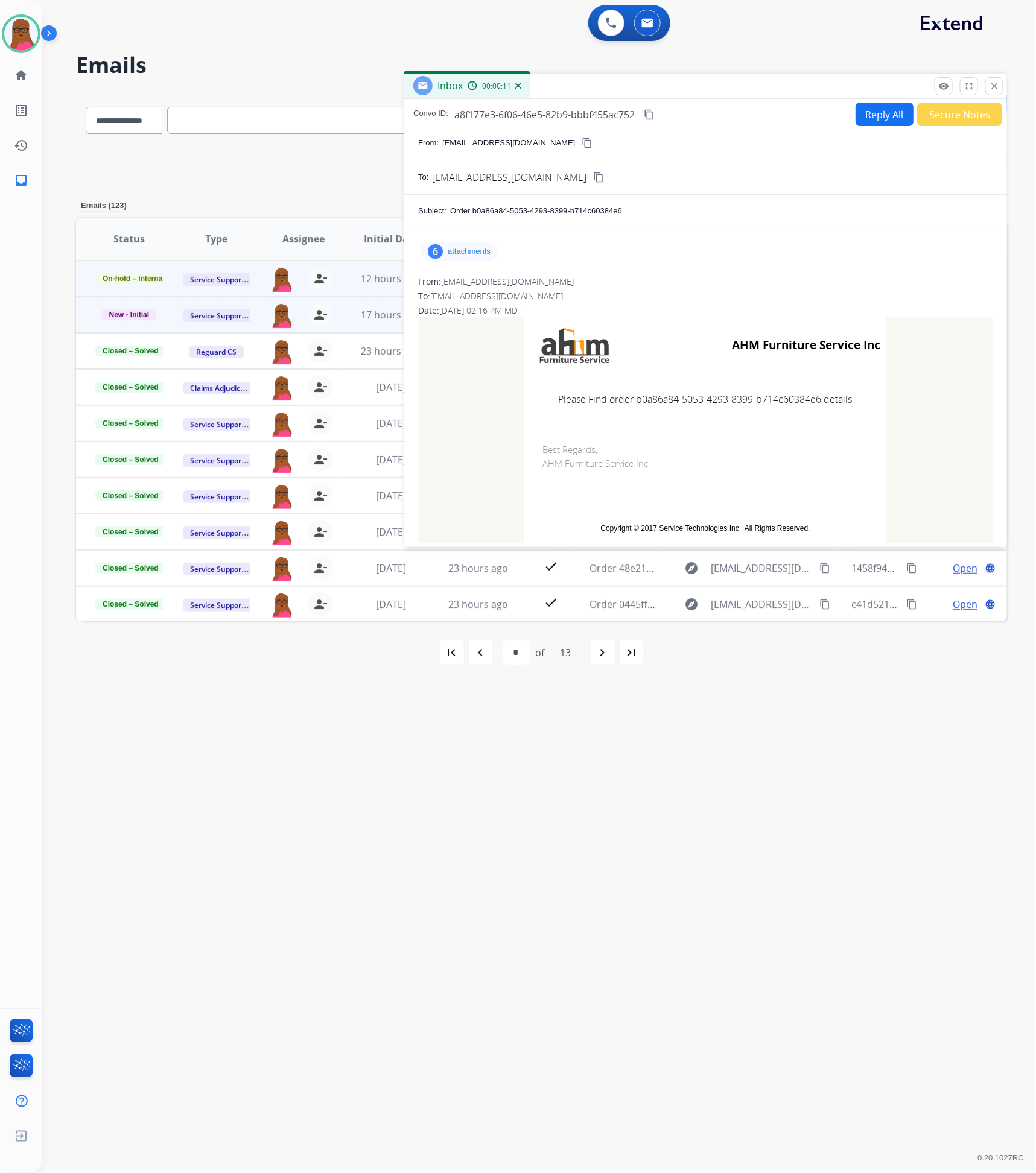
click at [477, 256] on p "attachments" at bounding box center [469, 252] width 43 height 10
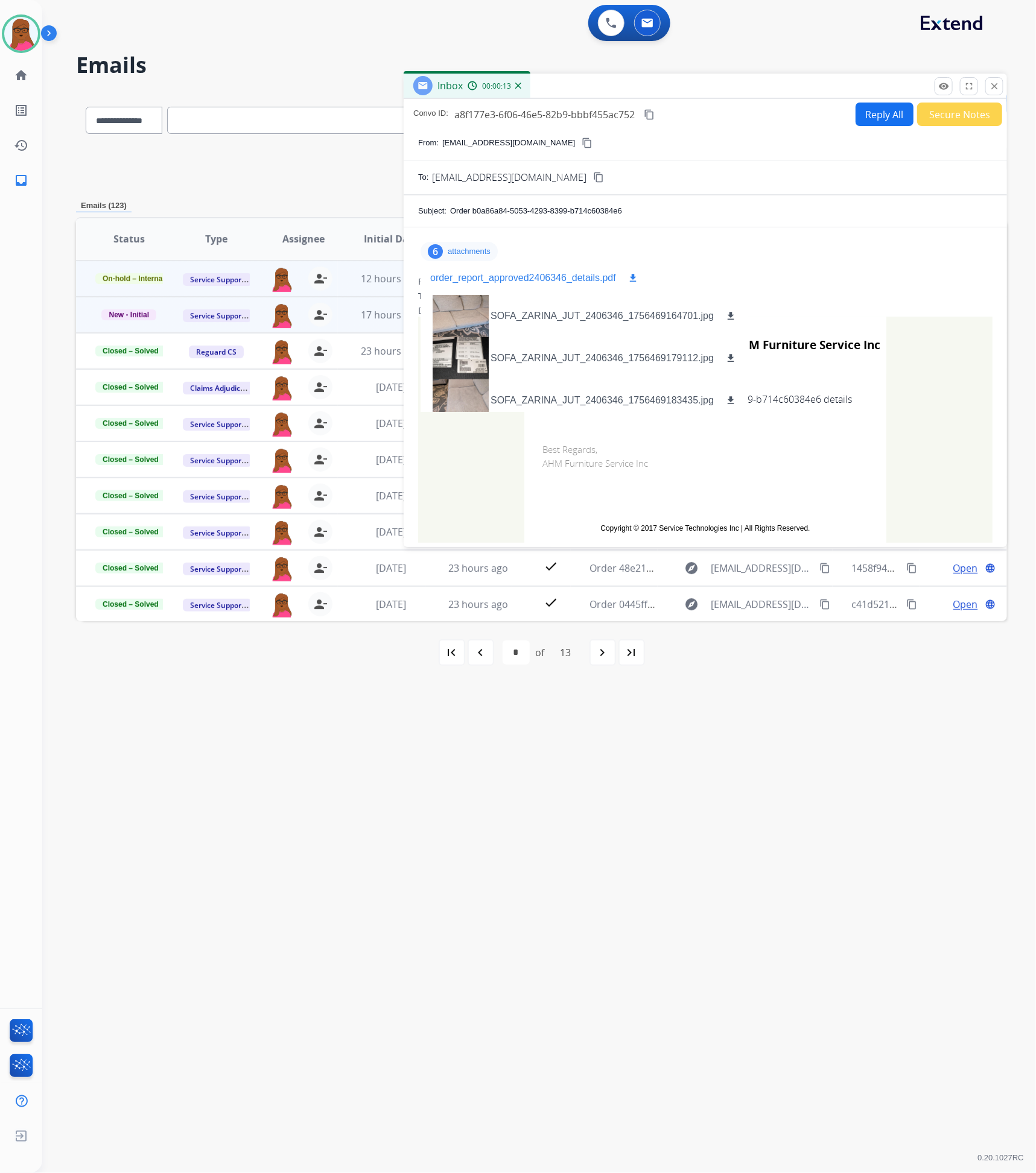
click at [640, 283] on div "order_report_approved2406346_details.pdf download" at bounding box center [535, 278] width 210 height 15
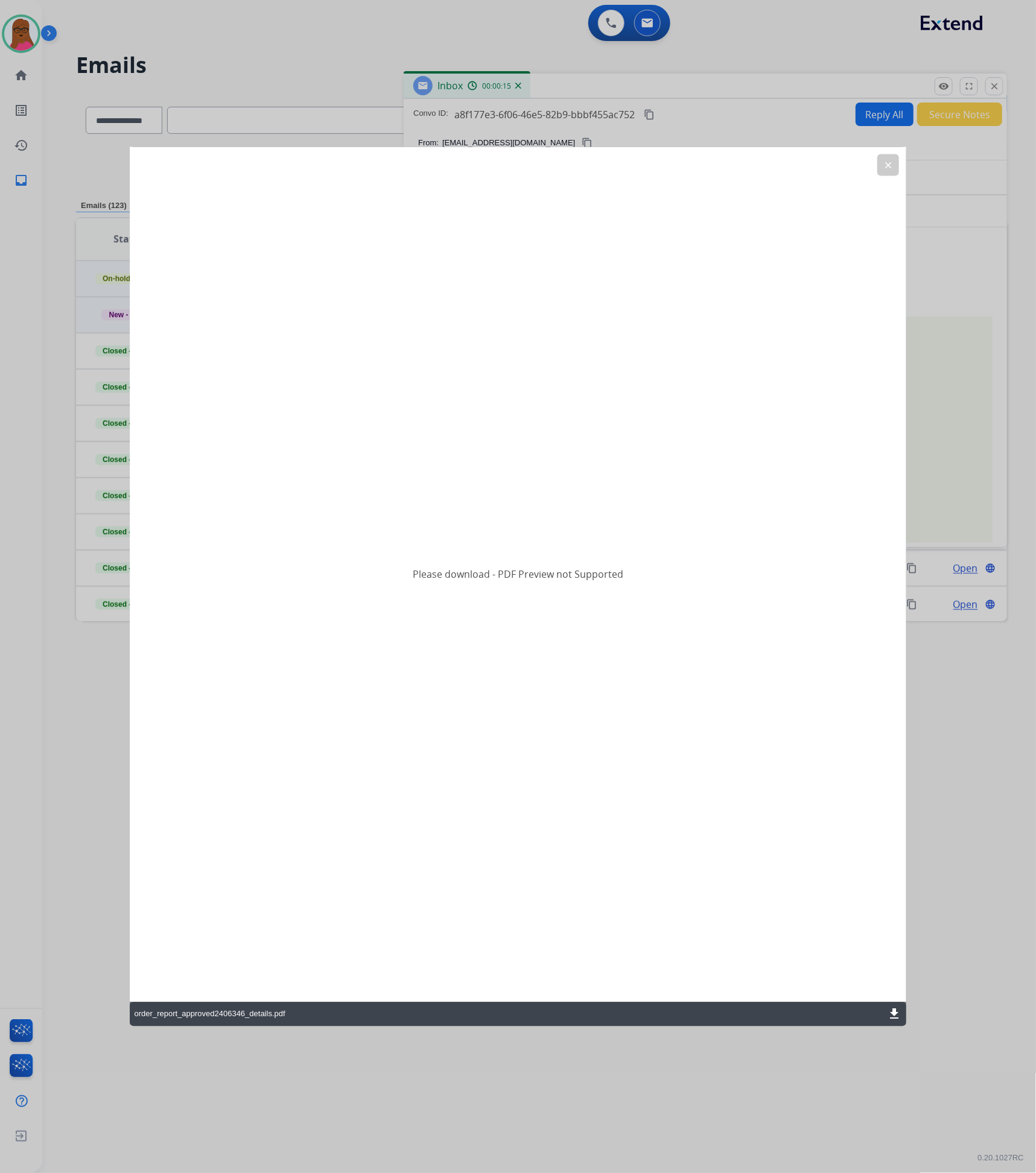
click at [891, 1011] on mat-icon "download" at bounding box center [894, 1015] width 15 height 15
click at [886, 160] on mat-icon "clear" at bounding box center [888, 165] width 11 height 11
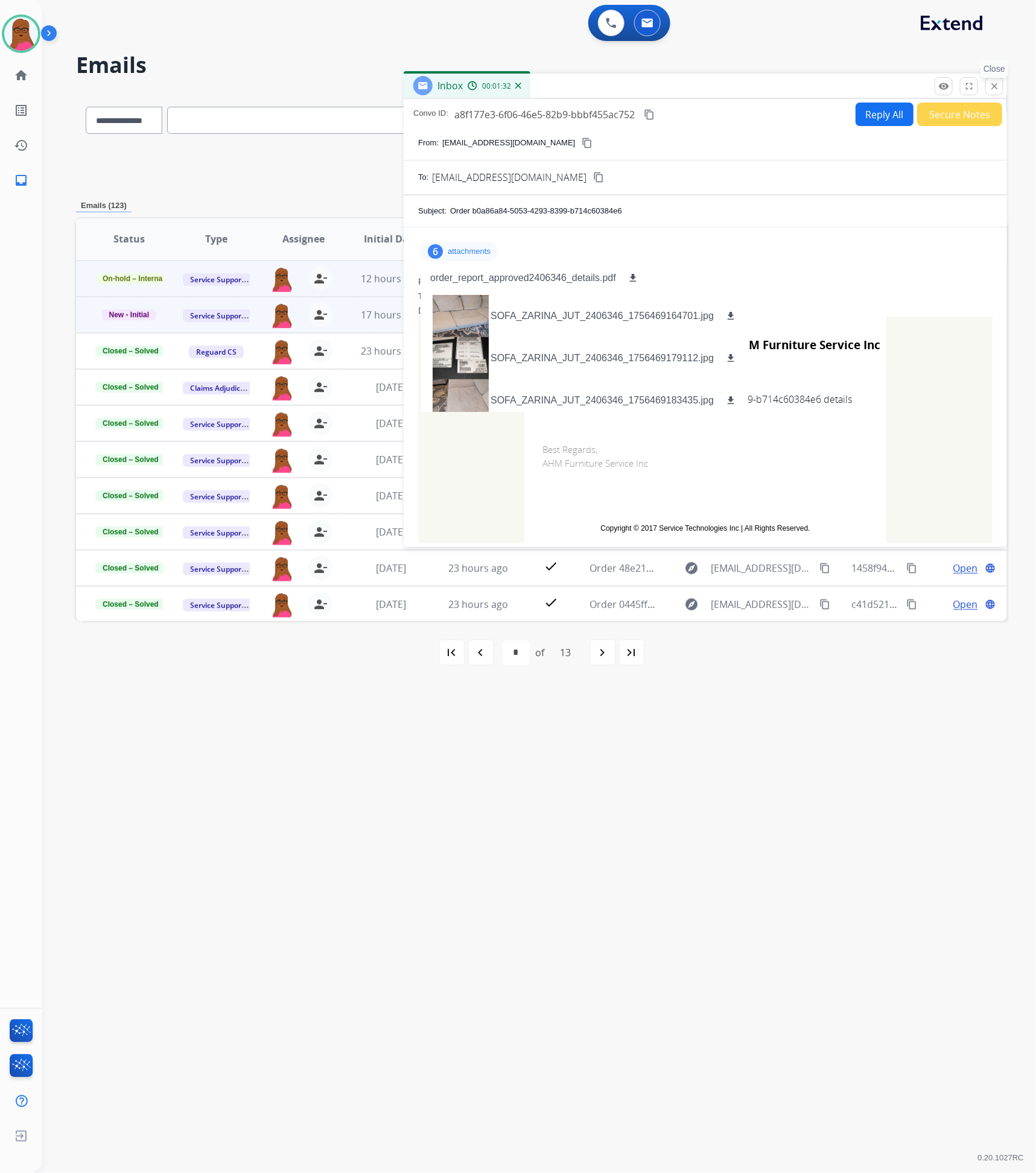
click at [995, 84] on mat-icon "close" at bounding box center [994, 87] width 11 height 11
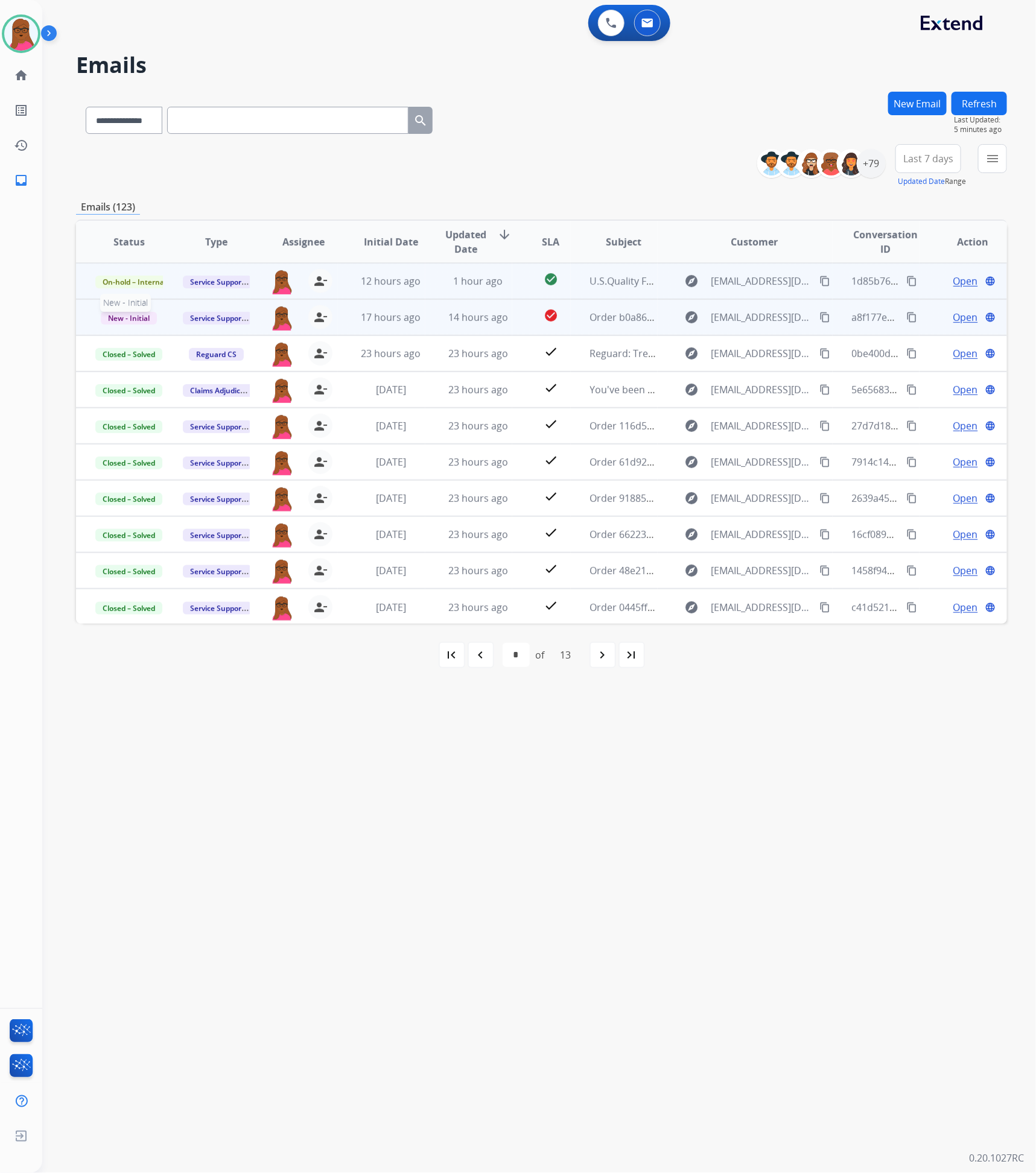
click at [111, 320] on span "New - Initial" at bounding box center [129, 318] width 56 height 13
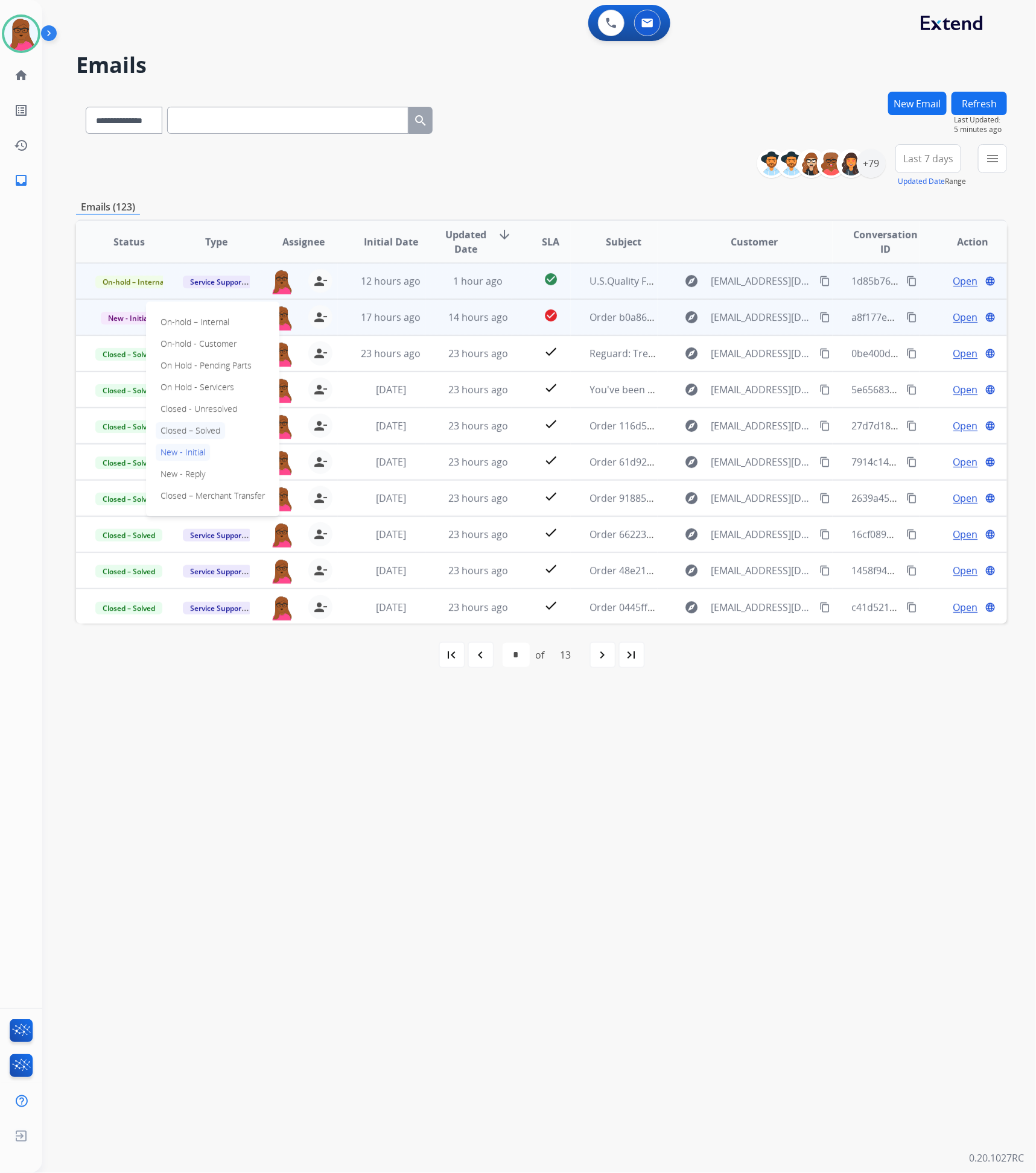
click at [174, 431] on p "Closed – Solved" at bounding box center [190, 431] width 70 height 17
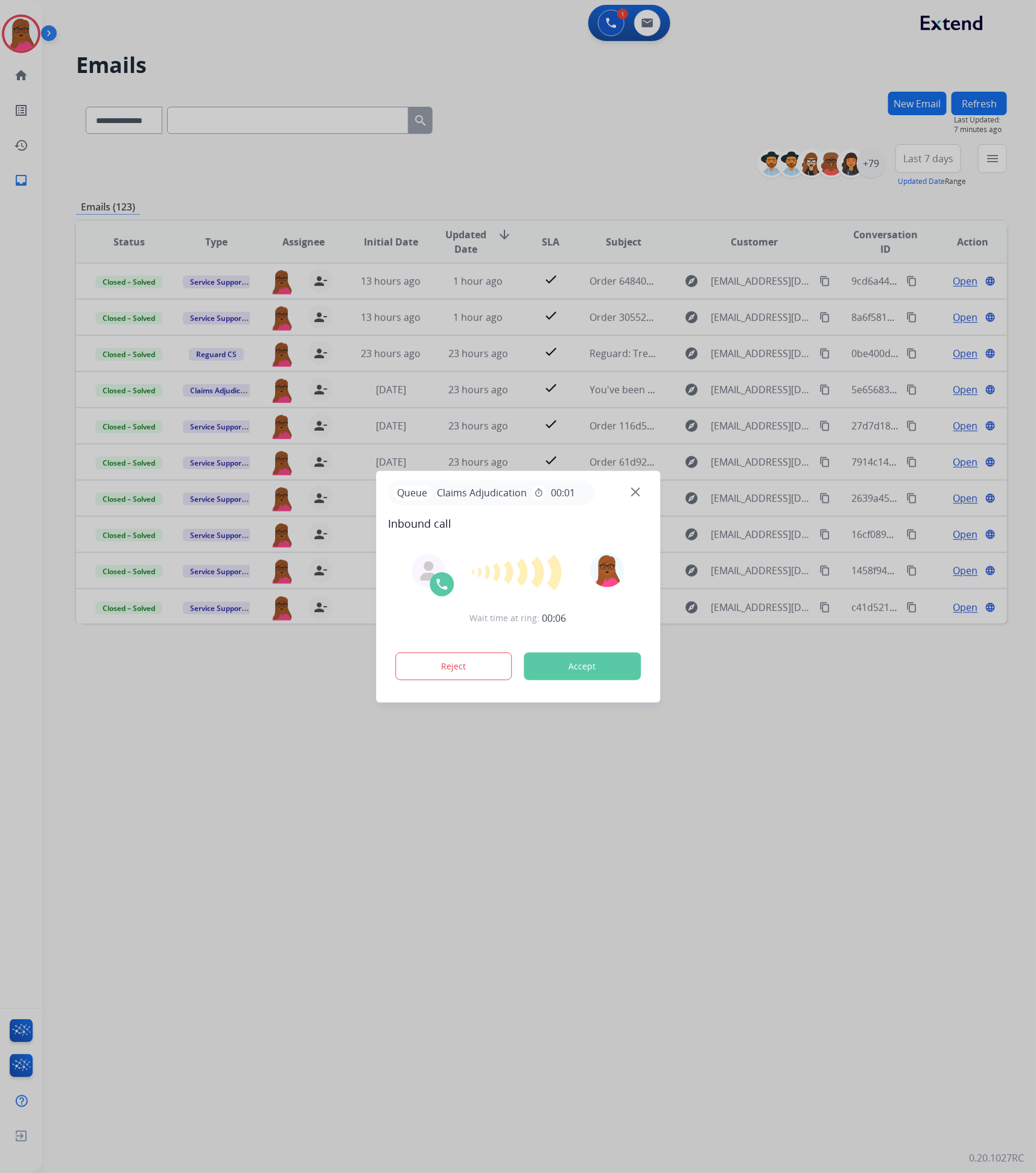
click at [557, 672] on button "Accept" at bounding box center [582, 667] width 117 height 28
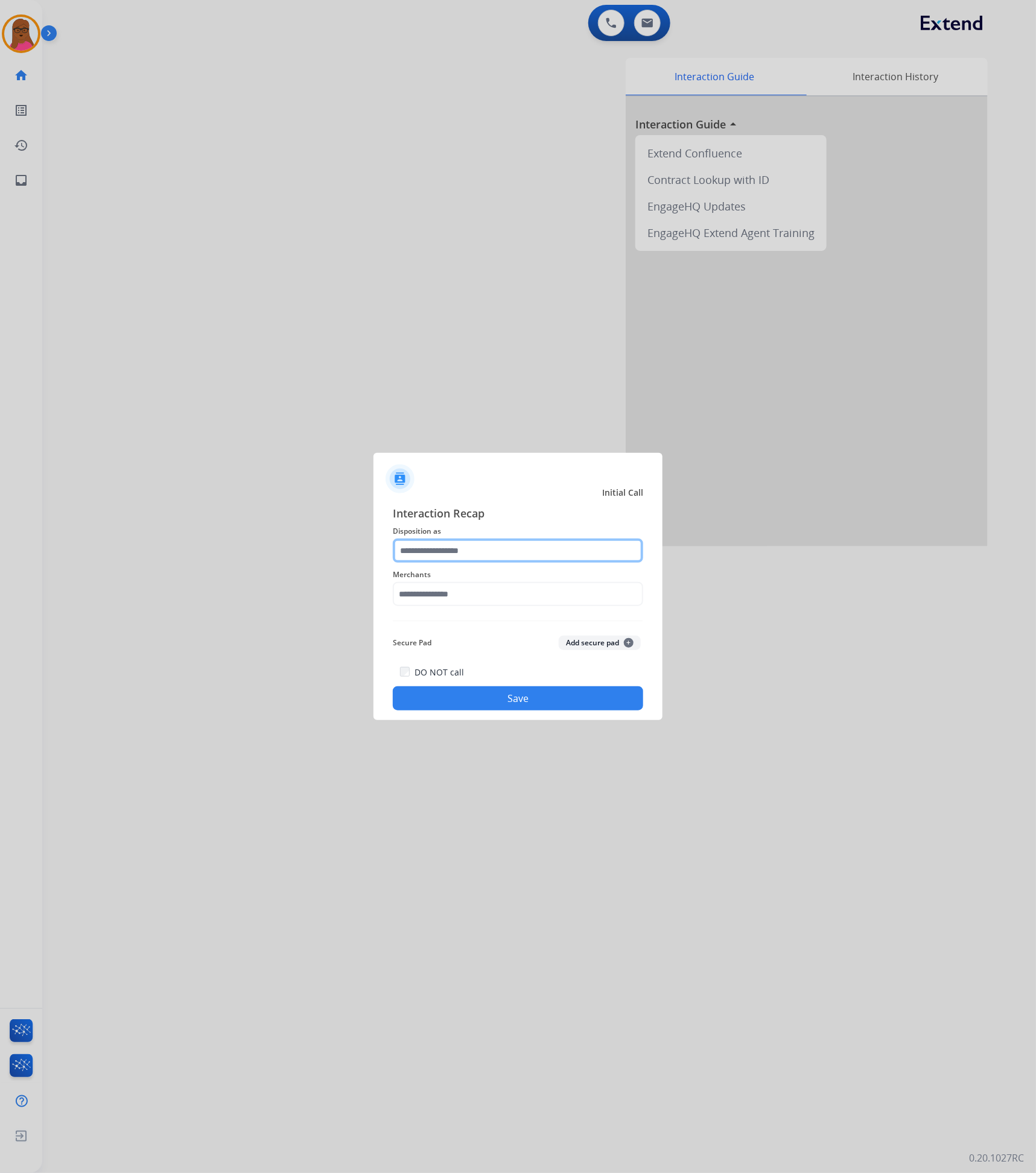
click at [530, 554] on input "text" at bounding box center [518, 551] width 251 height 24
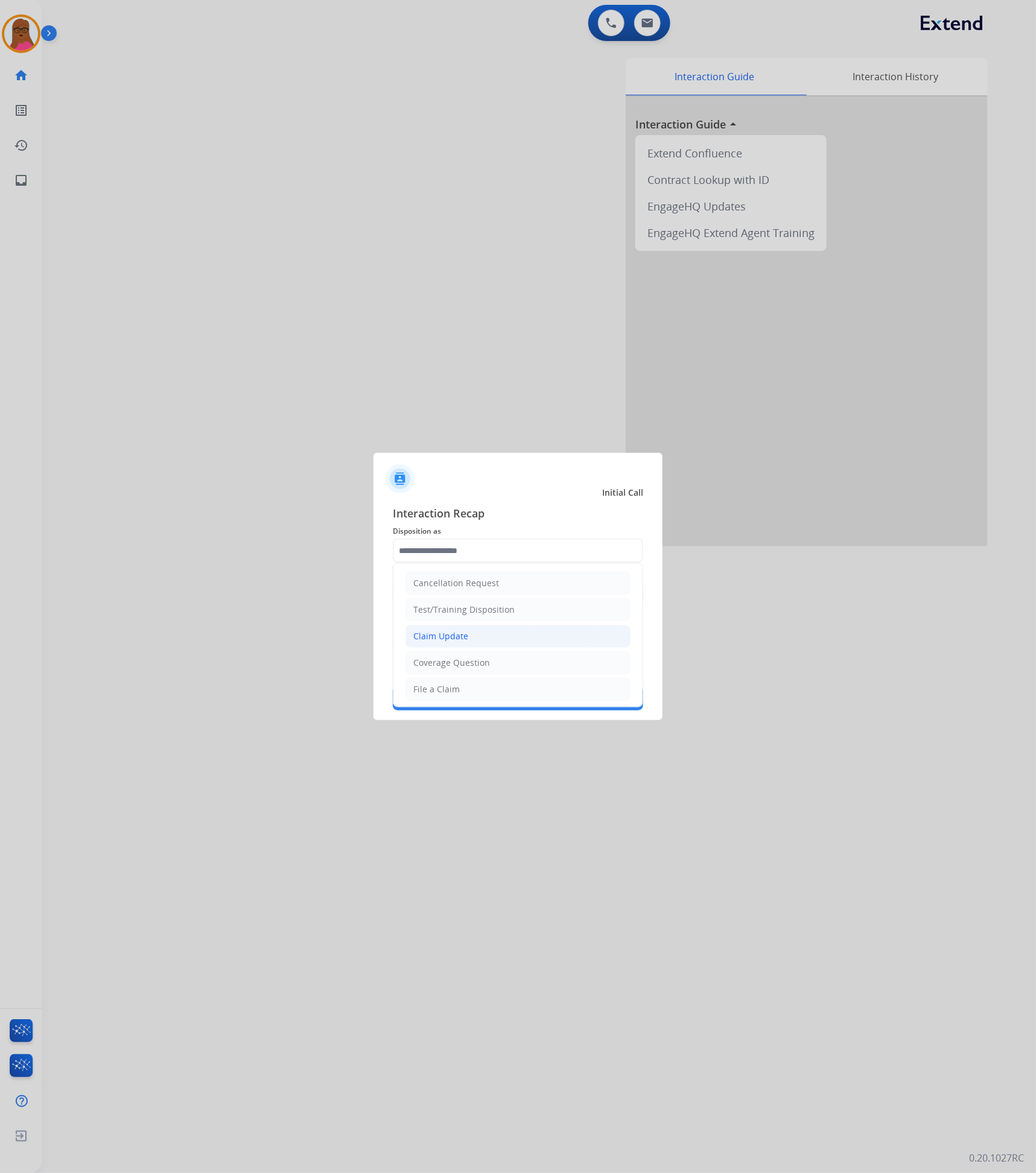
click at [497, 647] on li "Claim Update" at bounding box center [518, 636] width 225 height 23
type input "**********"
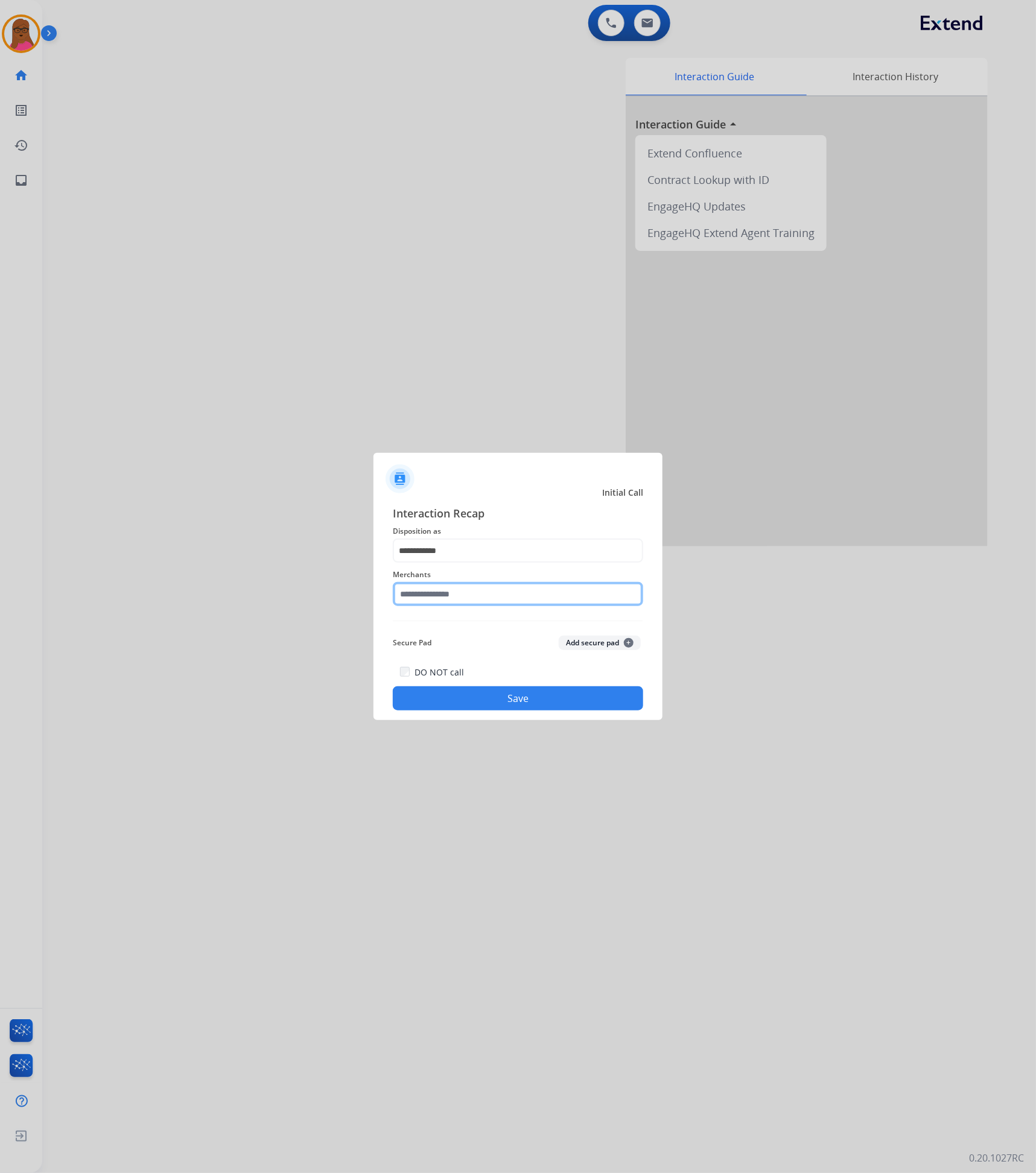
click at [511, 590] on input "text" at bounding box center [518, 594] width 251 height 24
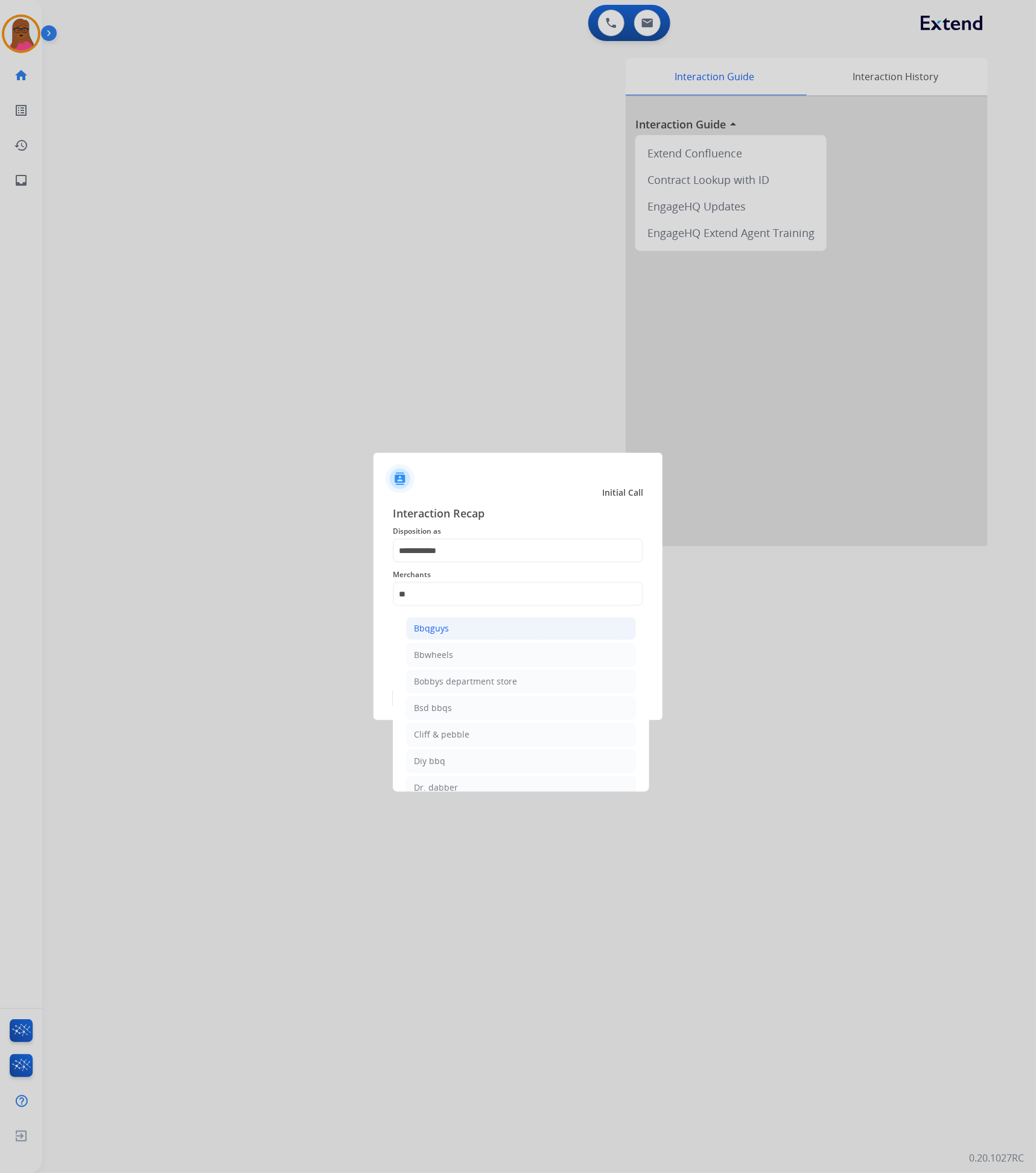
click at [530, 633] on li "Bbqguys" at bounding box center [521, 629] width 230 height 23
type input "*******"
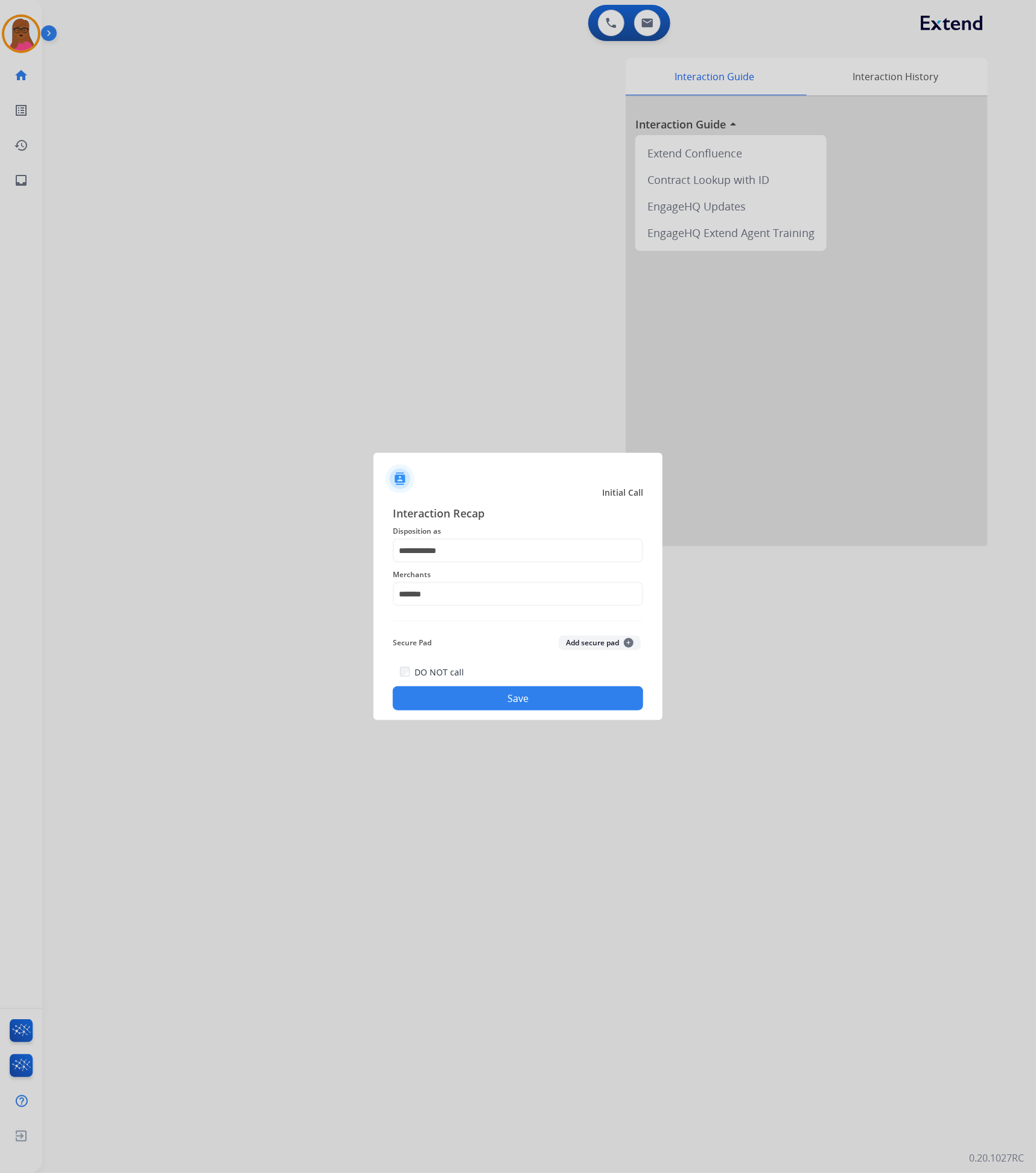
click at [576, 701] on button "Save" at bounding box center [518, 699] width 251 height 24
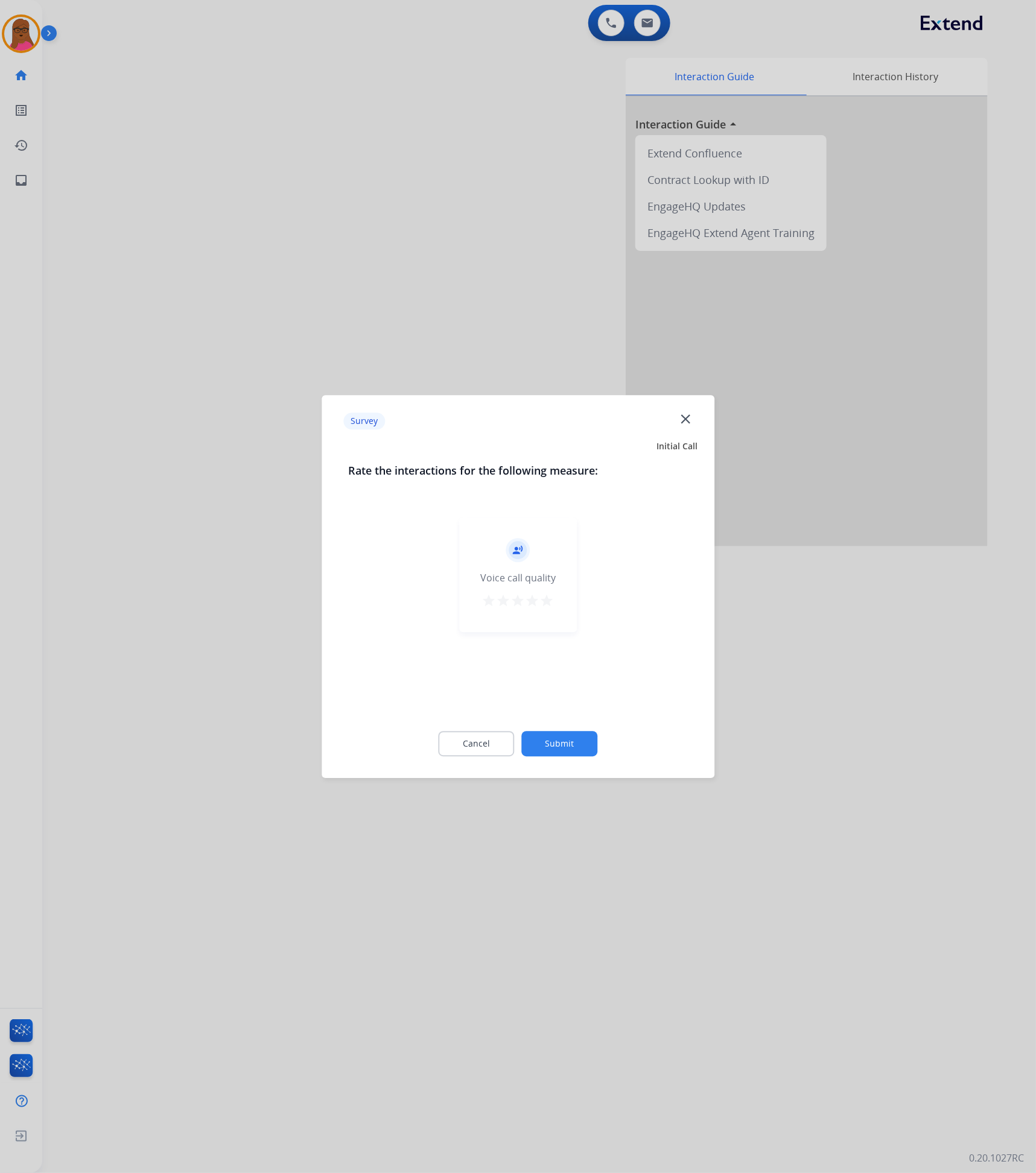
click at [683, 422] on mat-icon "close" at bounding box center [686, 419] width 16 height 16
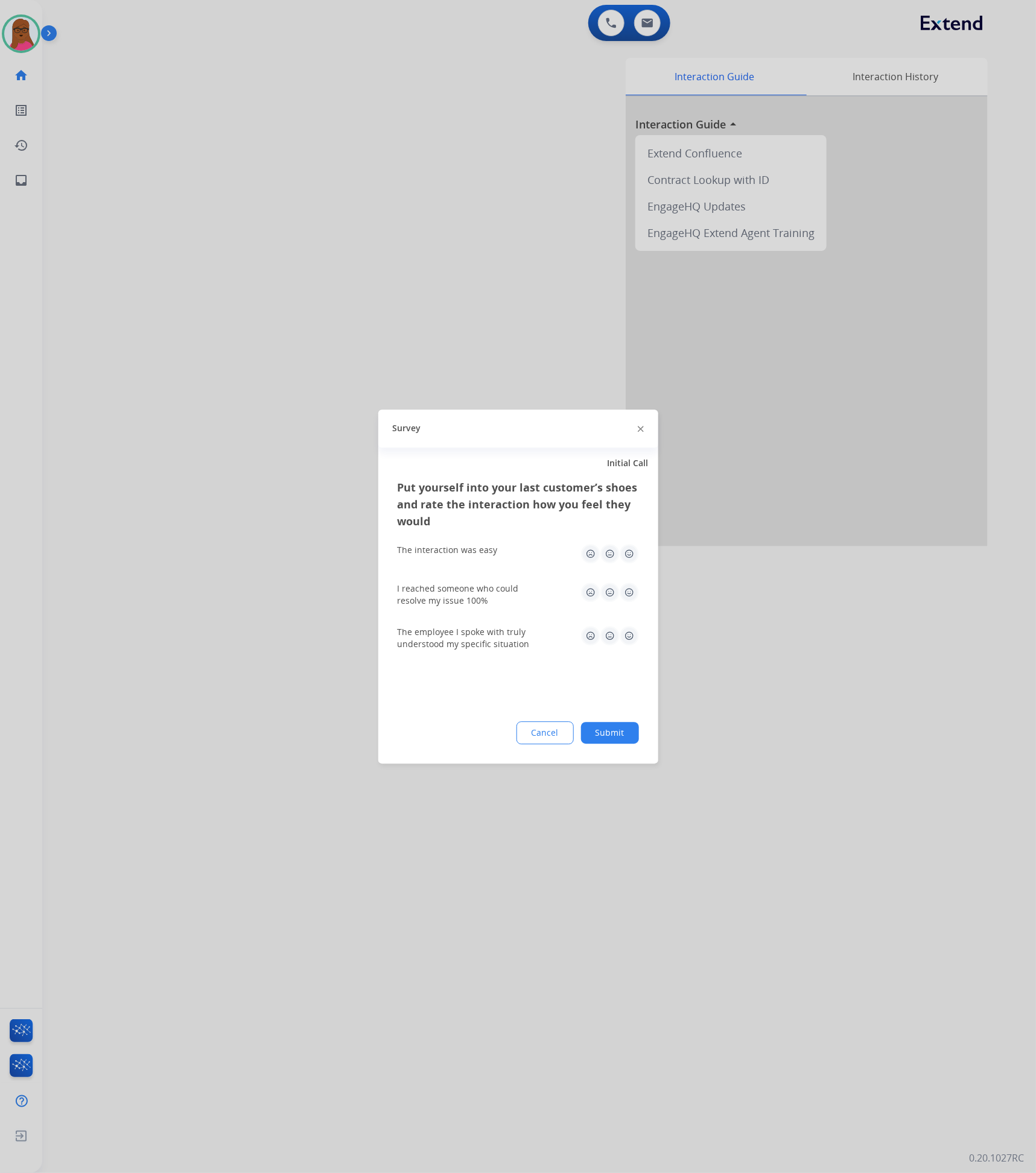
click at [648, 431] on div "Survey" at bounding box center [518, 428] width 280 height 38
click at [641, 427] on img at bounding box center [641, 430] width 6 height 6
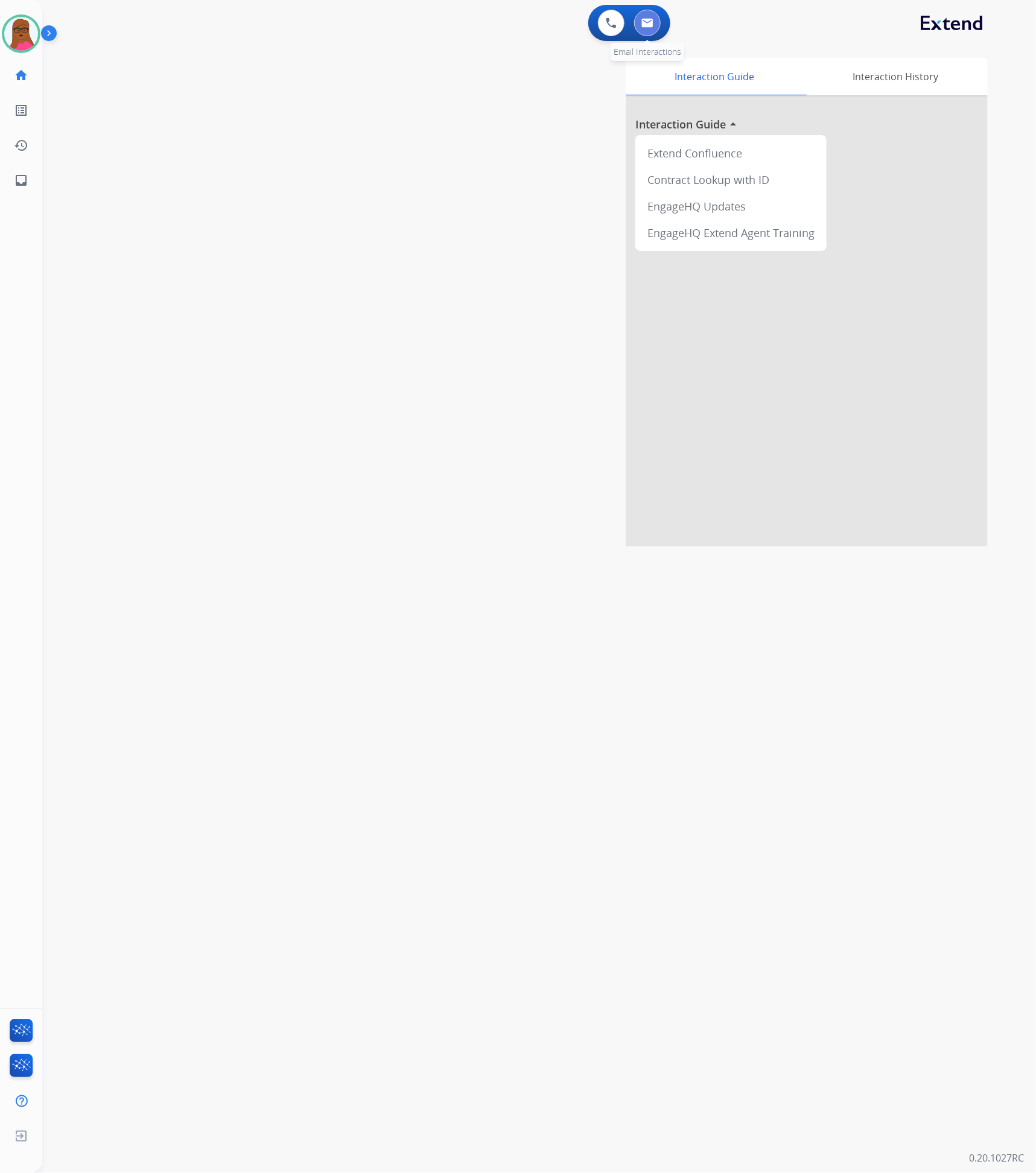
click at [652, 24] on img at bounding box center [648, 23] width 12 height 10
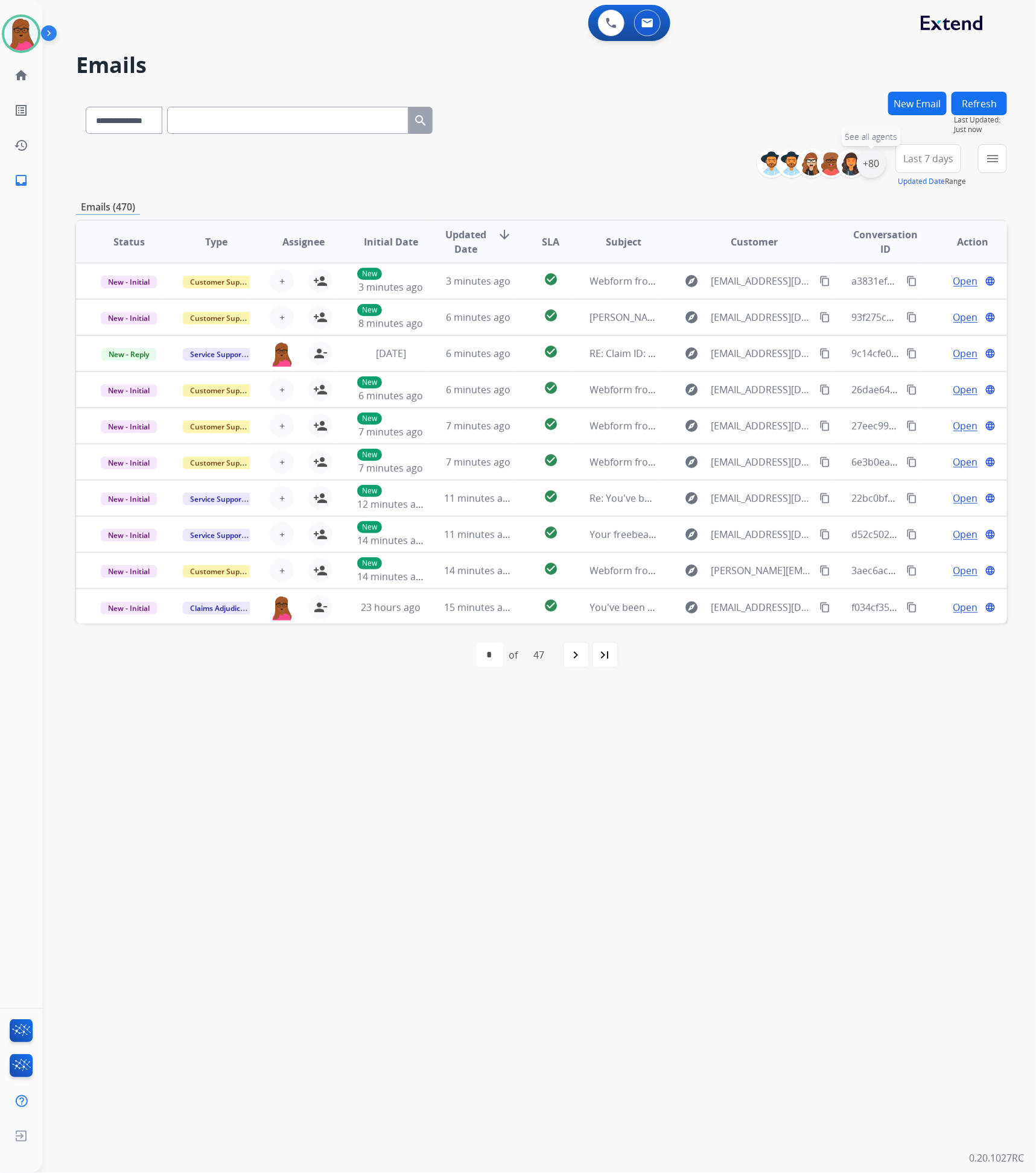
click at [871, 171] on div "+80" at bounding box center [871, 163] width 29 height 29
click at [801, 402] on button "Apply" at bounding box center [811, 407] width 41 height 22
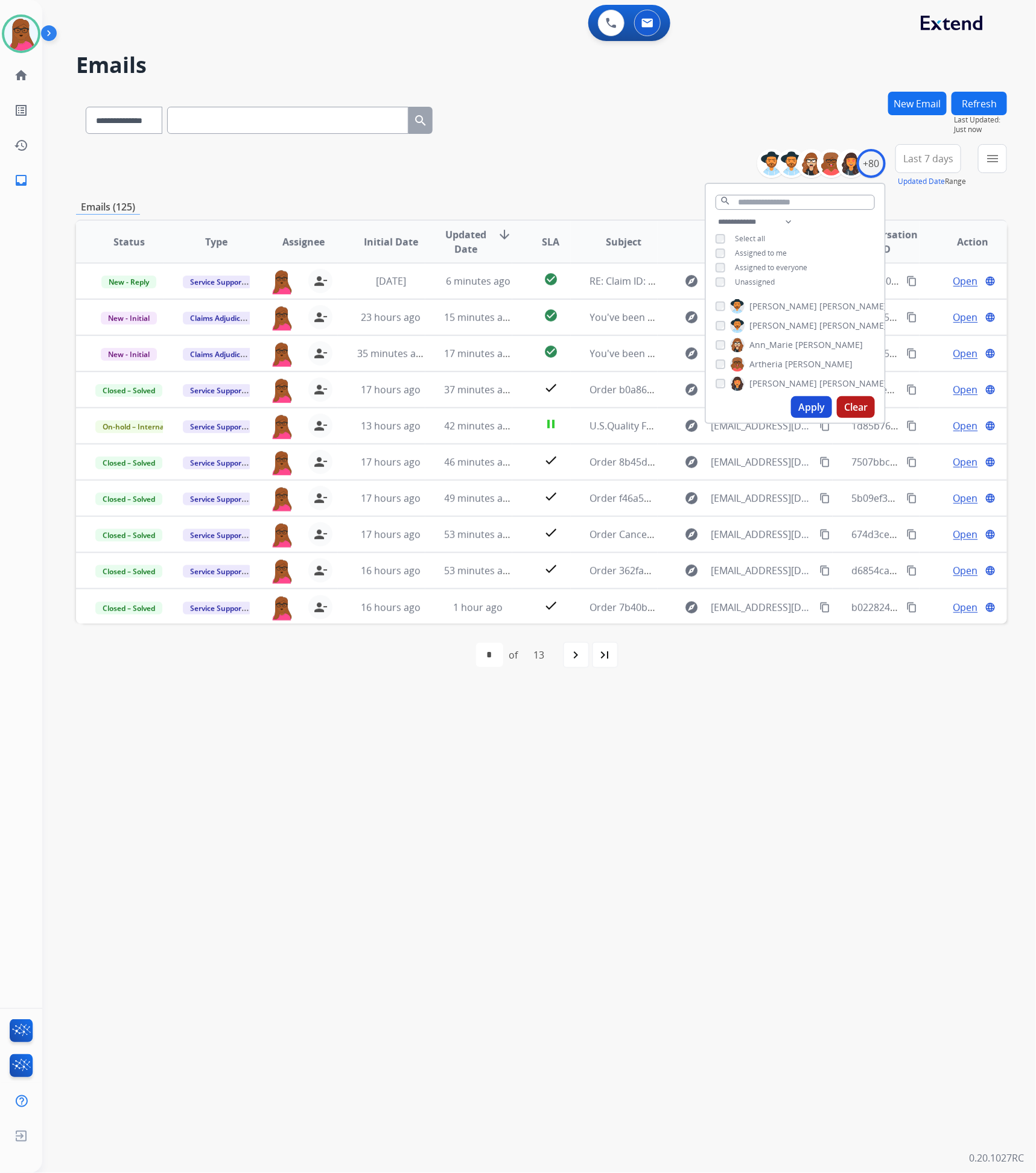
click at [782, 766] on div "**********" at bounding box center [525, 609] width 965 height 1130
click at [915, 106] on button "New Email" at bounding box center [917, 103] width 59 height 24
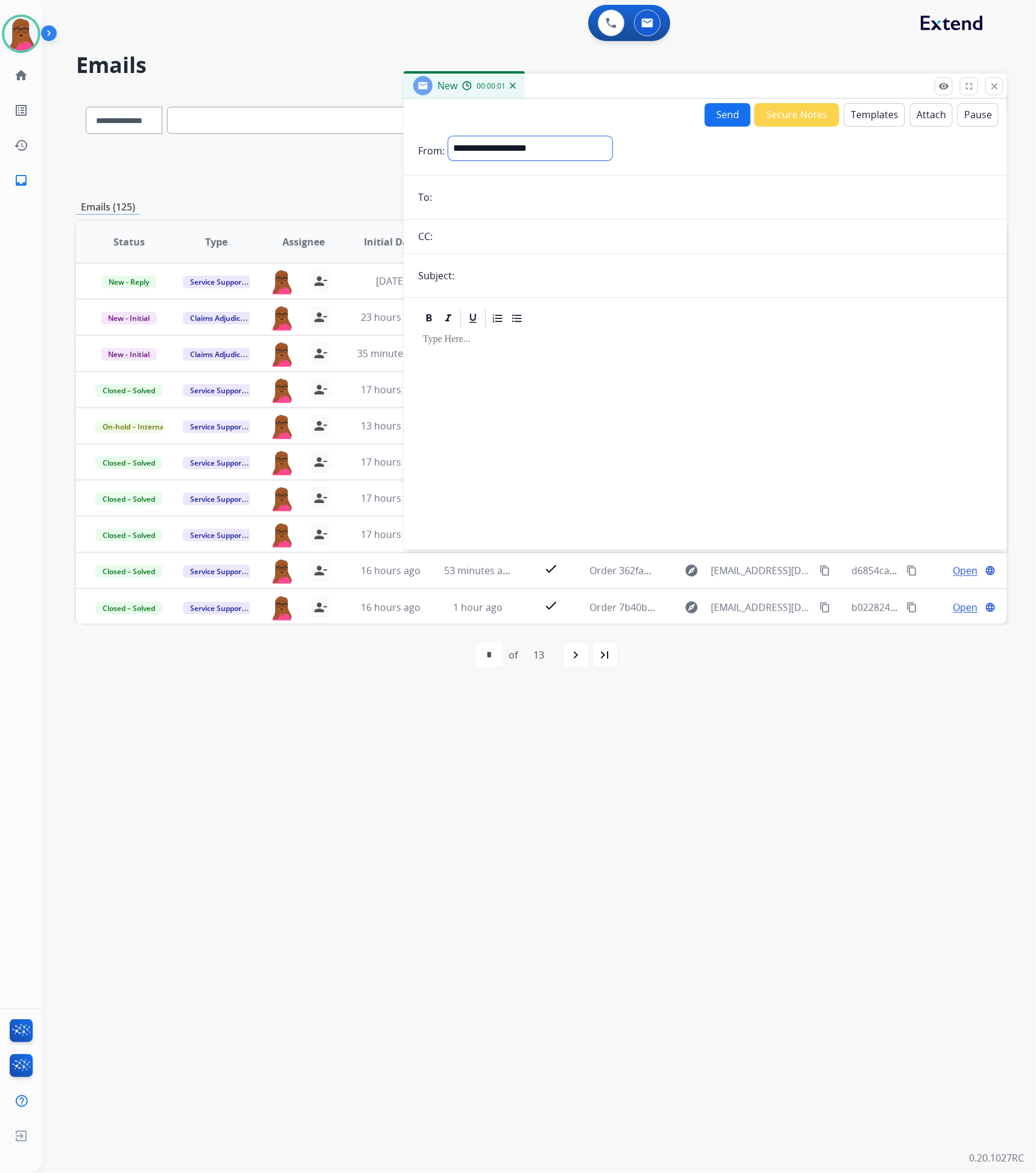
click at [598, 150] on select "**********" at bounding box center [530, 148] width 164 height 24
select select "**********"
click at [448, 136] on select "**********" at bounding box center [530, 148] width 164 height 24
click at [592, 191] on input "email" at bounding box center [714, 198] width 557 height 24
paste input "**********"
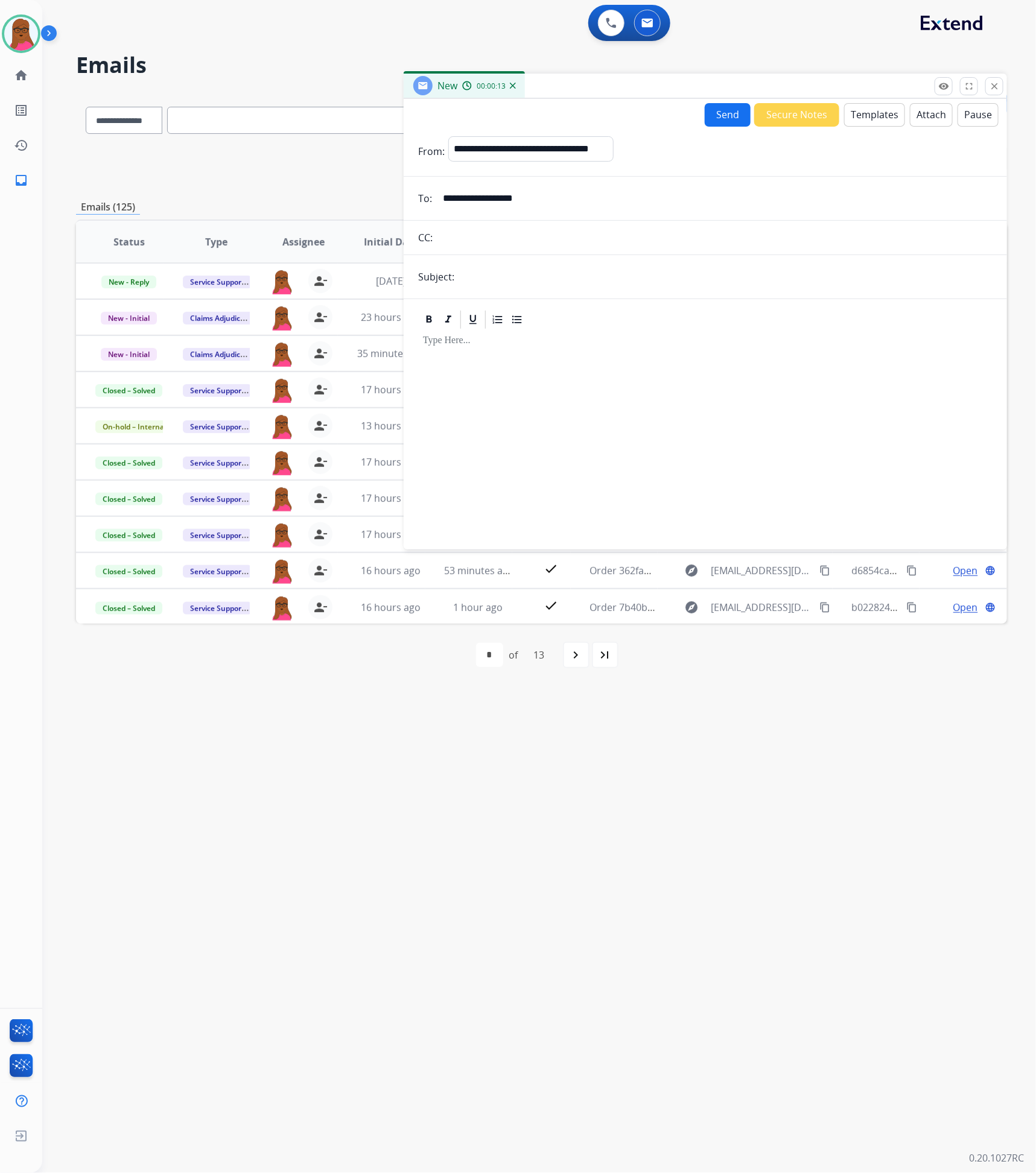
type input "**********"
click at [612, 272] on input "text" at bounding box center [725, 277] width 534 height 24
click at [704, 285] on input "text" at bounding box center [725, 278] width 534 height 25
type input "**********"
click at [616, 384] on div at bounding box center [705, 434] width 574 height 207
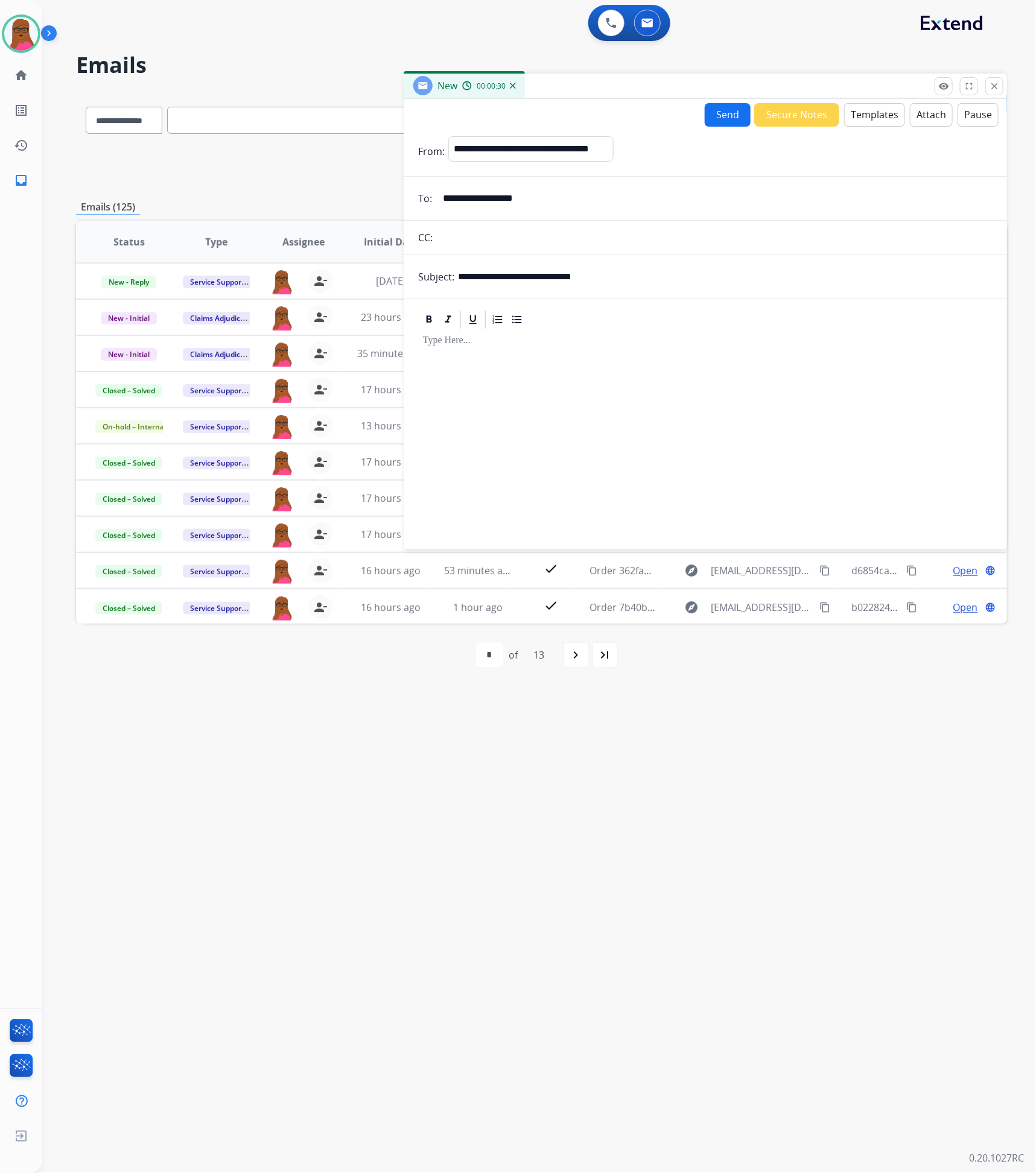
drag, startPoint x: 935, startPoint y: 344, endPoint x: 911, endPoint y: 190, distance: 155.9
click at [935, 344] on p at bounding box center [705, 341] width 565 height 11
click at [873, 112] on button "Templates" at bounding box center [874, 115] width 61 height 24
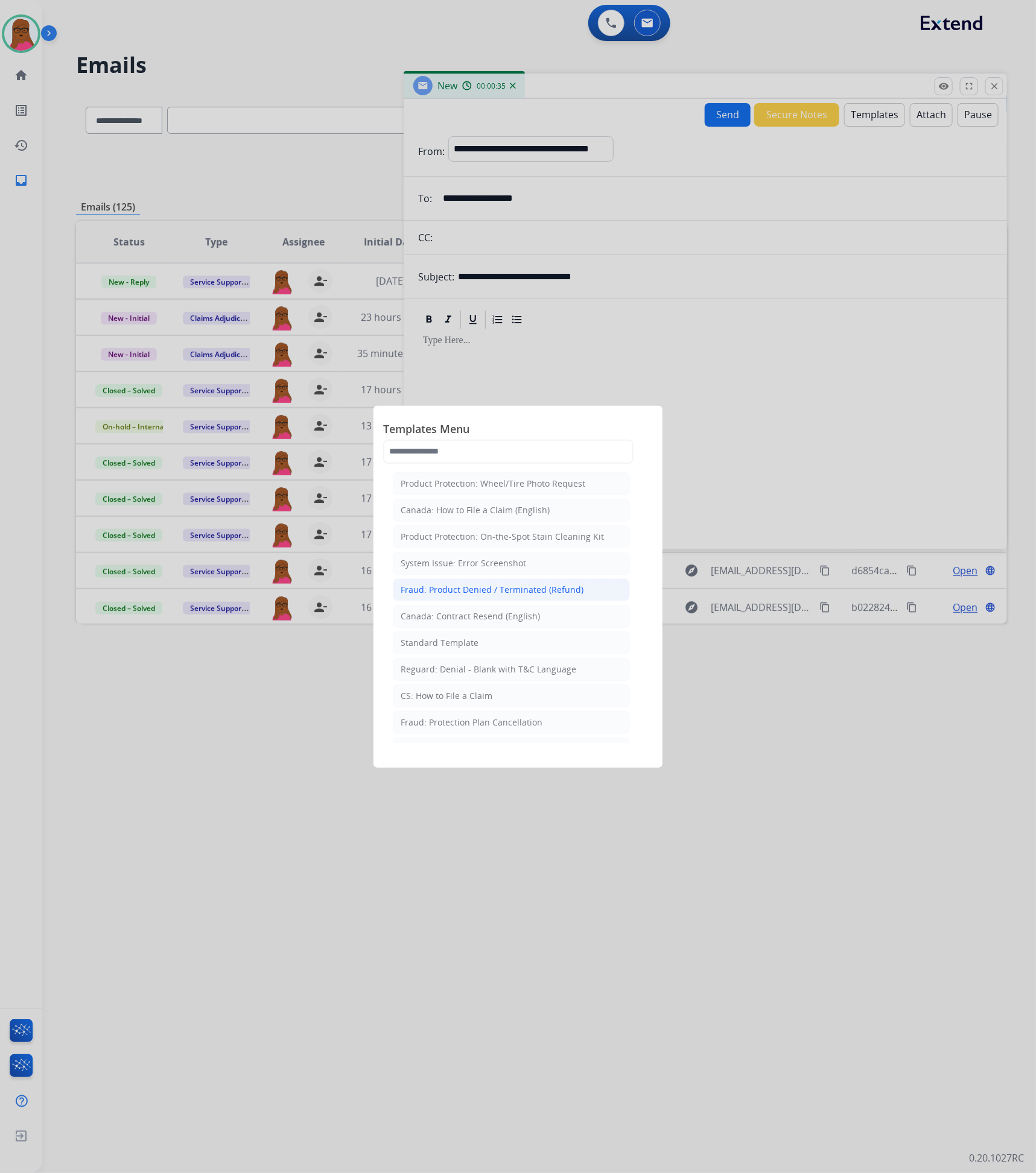
scroll to position [91, 0]
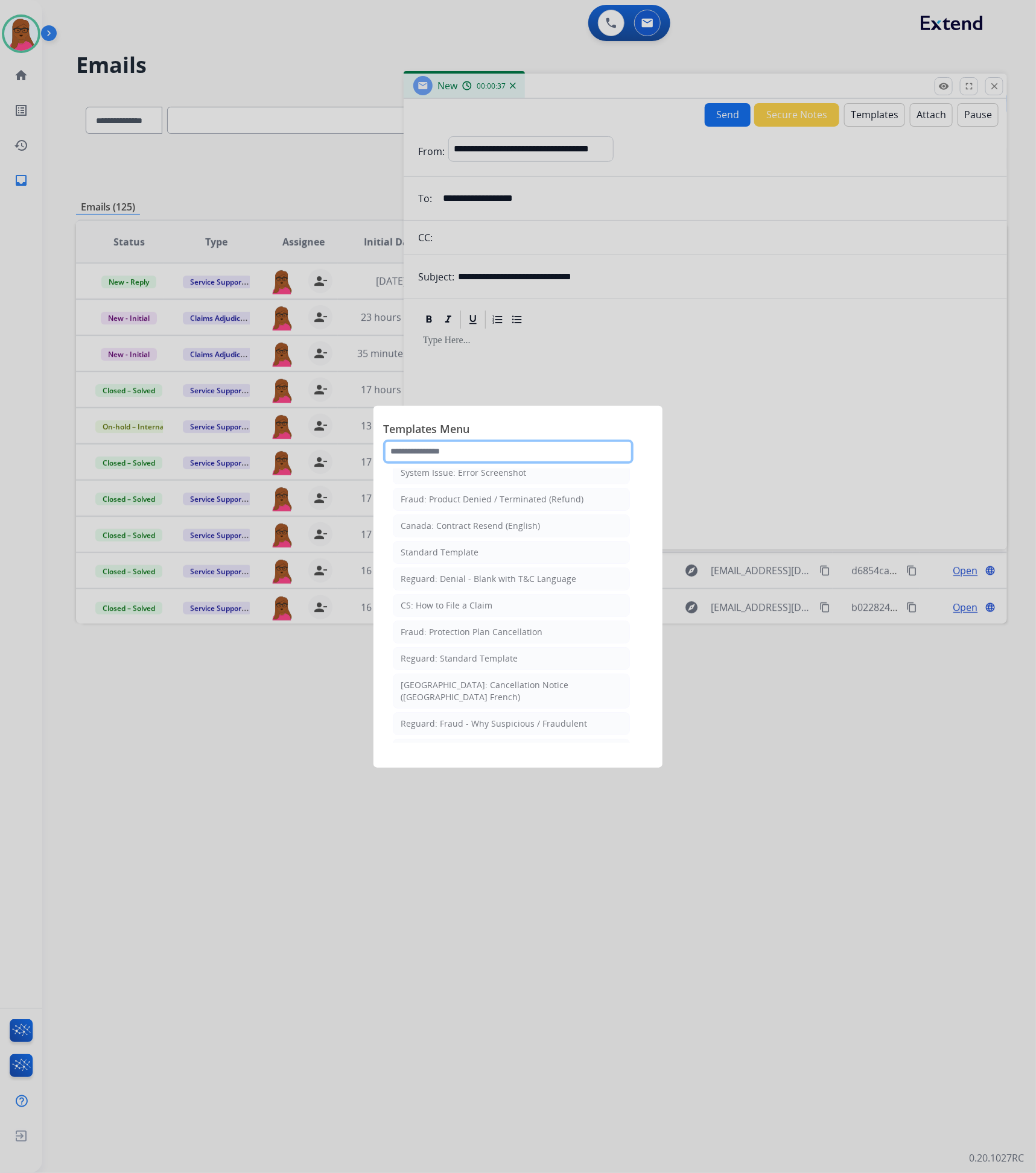
click at [504, 449] on input "text" at bounding box center [508, 452] width 251 height 24
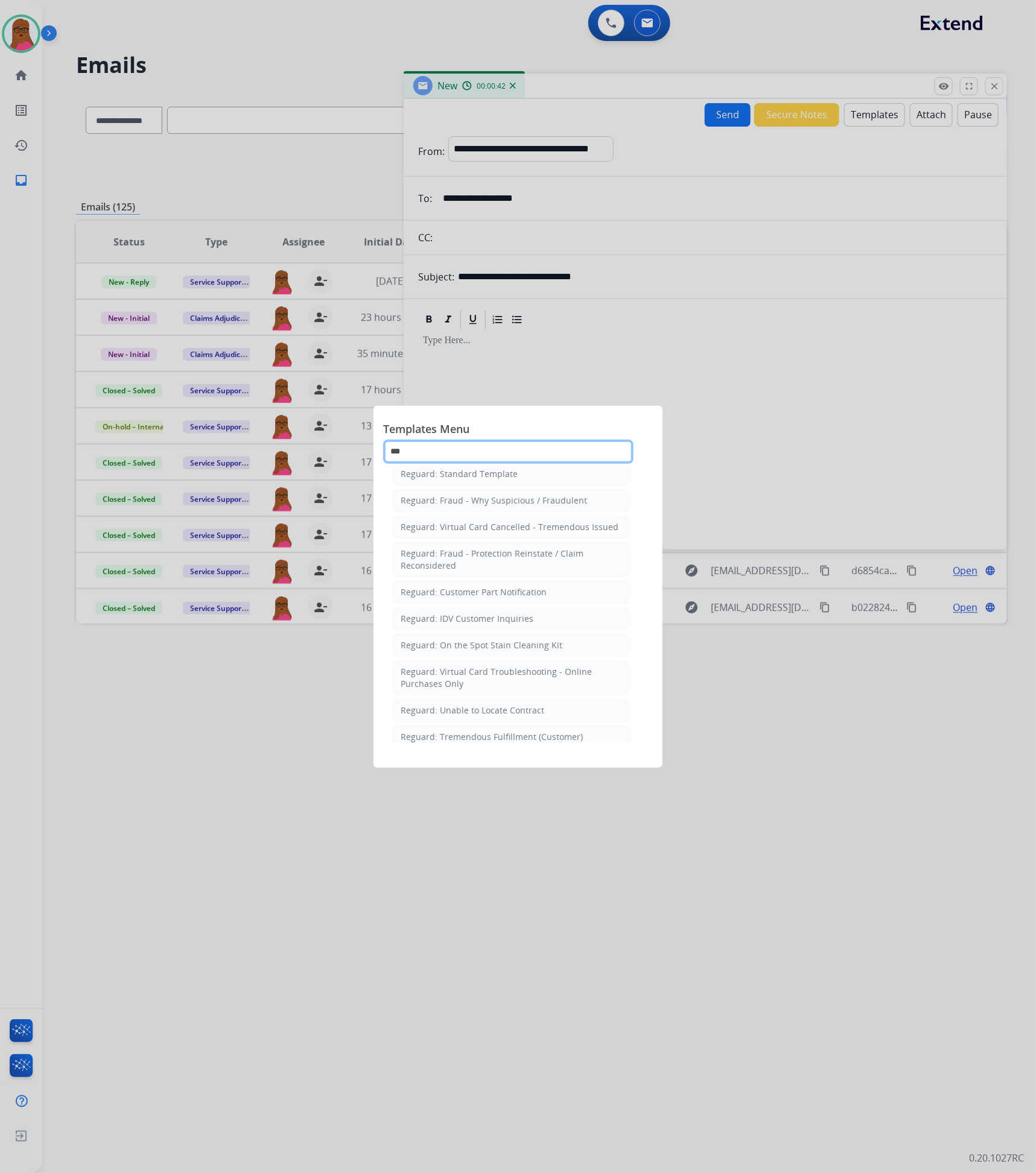
scroll to position [0, 0]
type input "*"
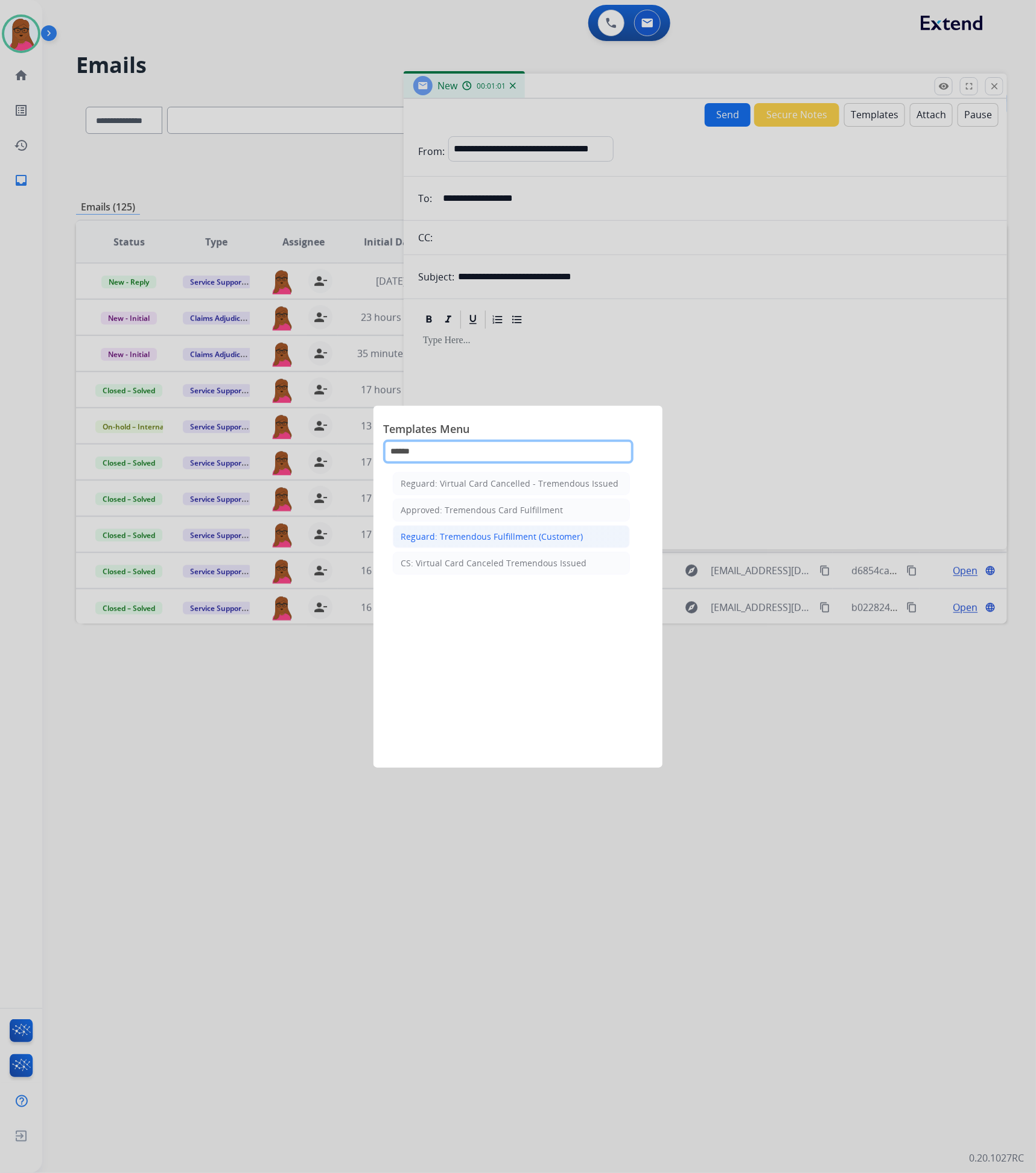
type input "******"
click at [546, 544] on li "Reguard: Tremendous Fulfillment (Customer)" at bounding box center [511, 537] width 237 height 23
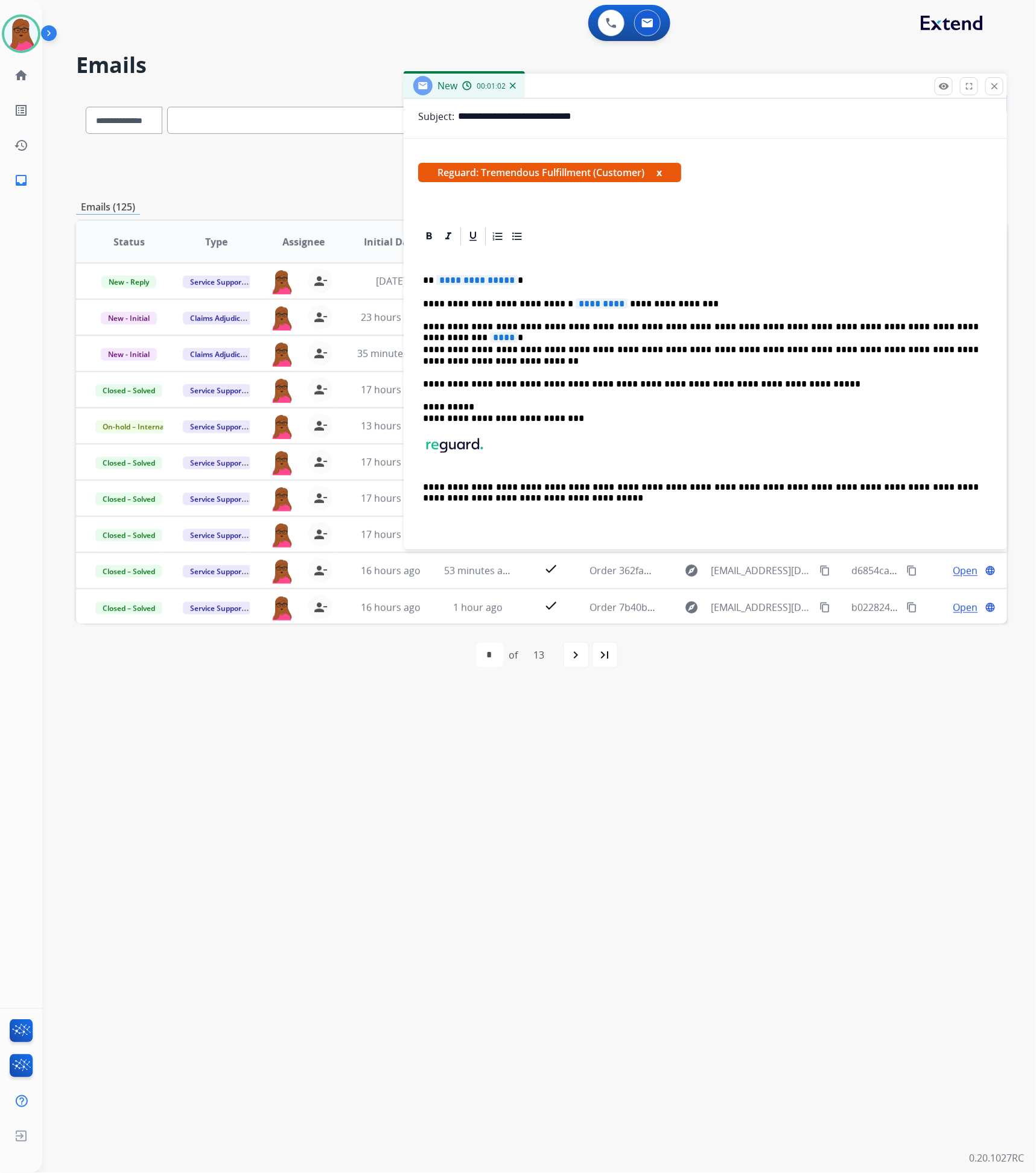
scroll to position [162, 0]
click at [474, 284] on span "**********" at bounding box center [477, 280] width 82 height 10
click at [576, 301] on span "*********" at bounding box center [602, 304] width 52 height 10
click at [934, 319] on div "**********" at bounding box center [705, 395] width 574 height 295
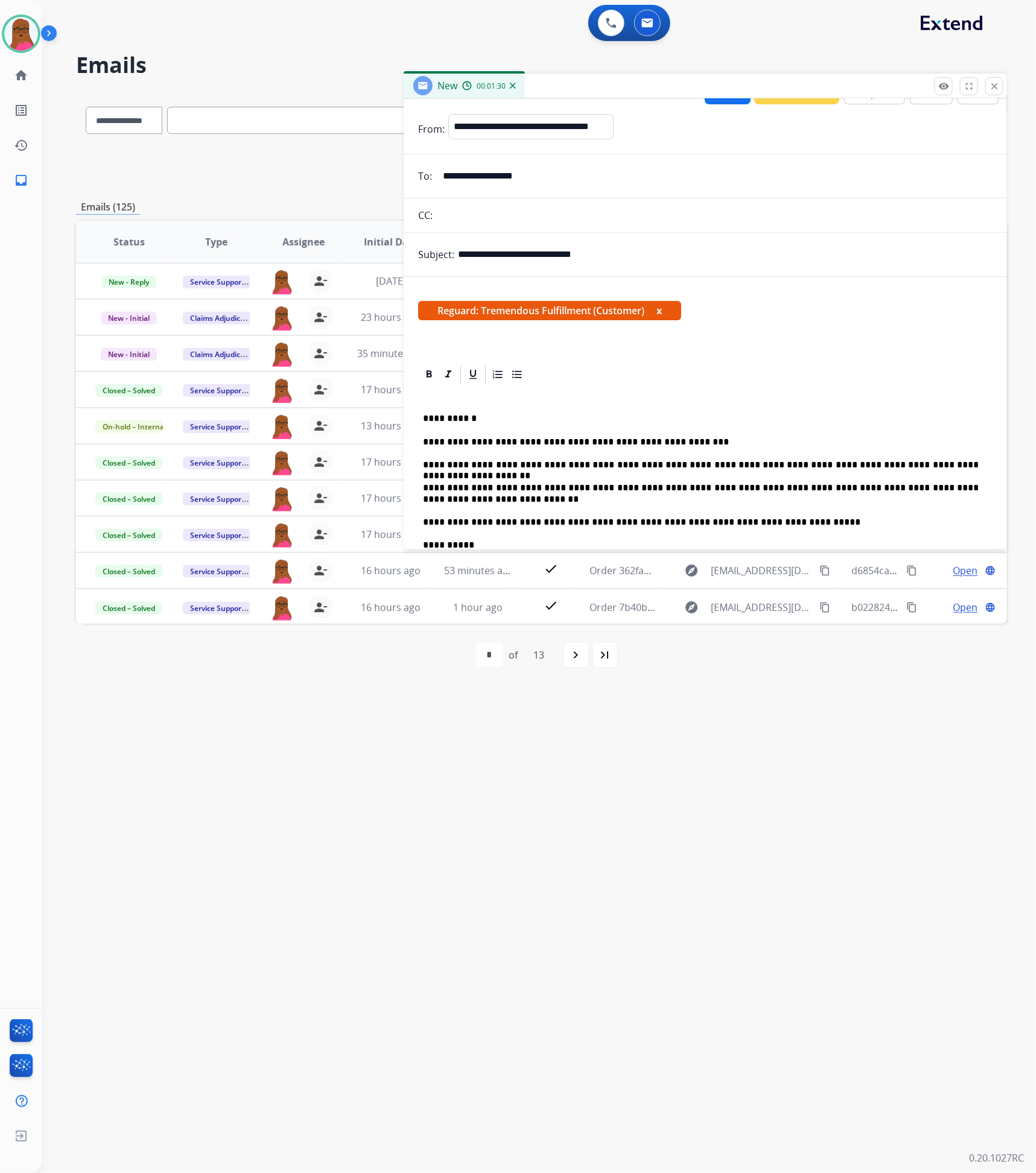
scroll to position [0, 0]
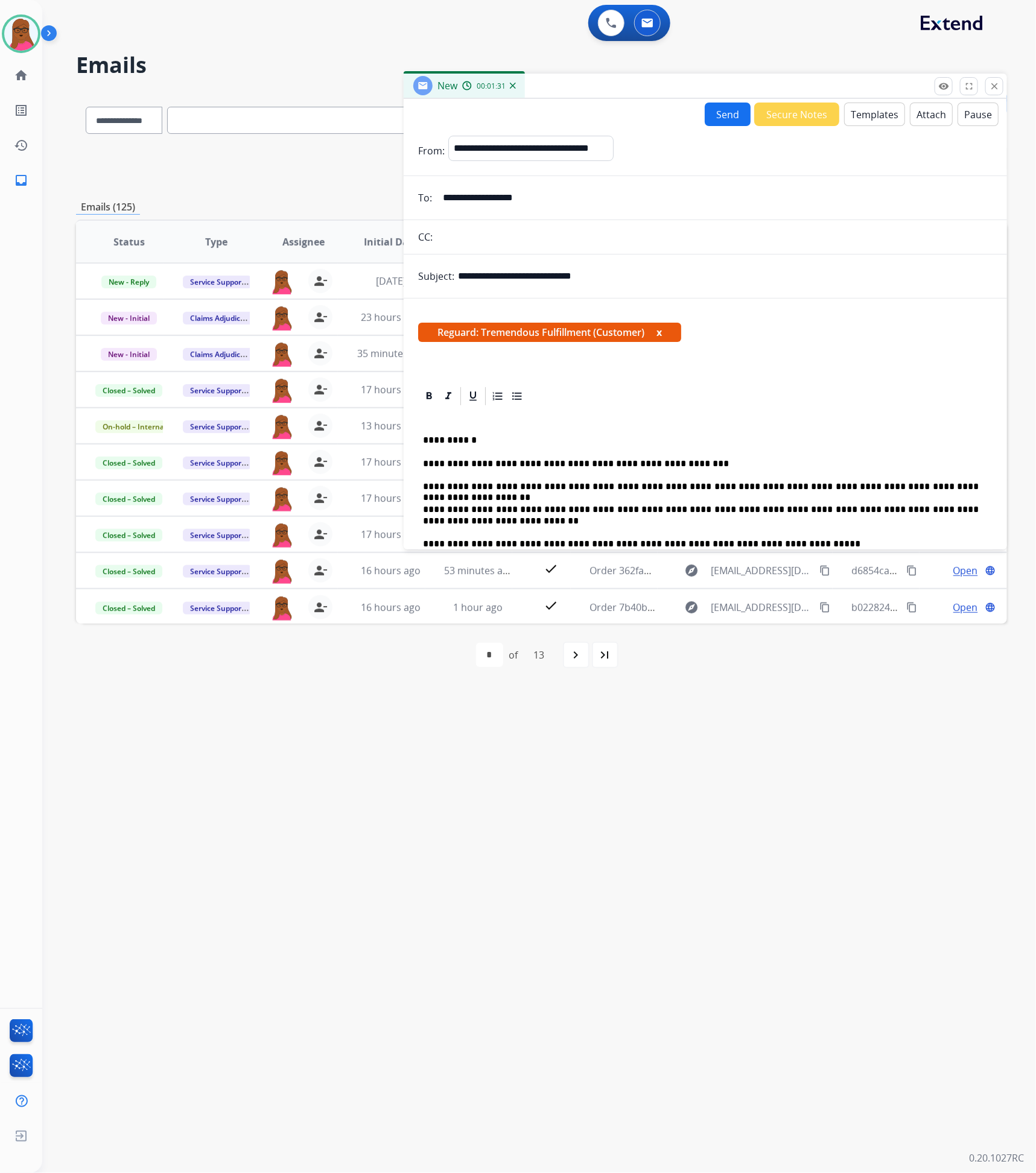
click at [729, 116] on button "Send" at bounding box center [728, 114] width 46 height 24
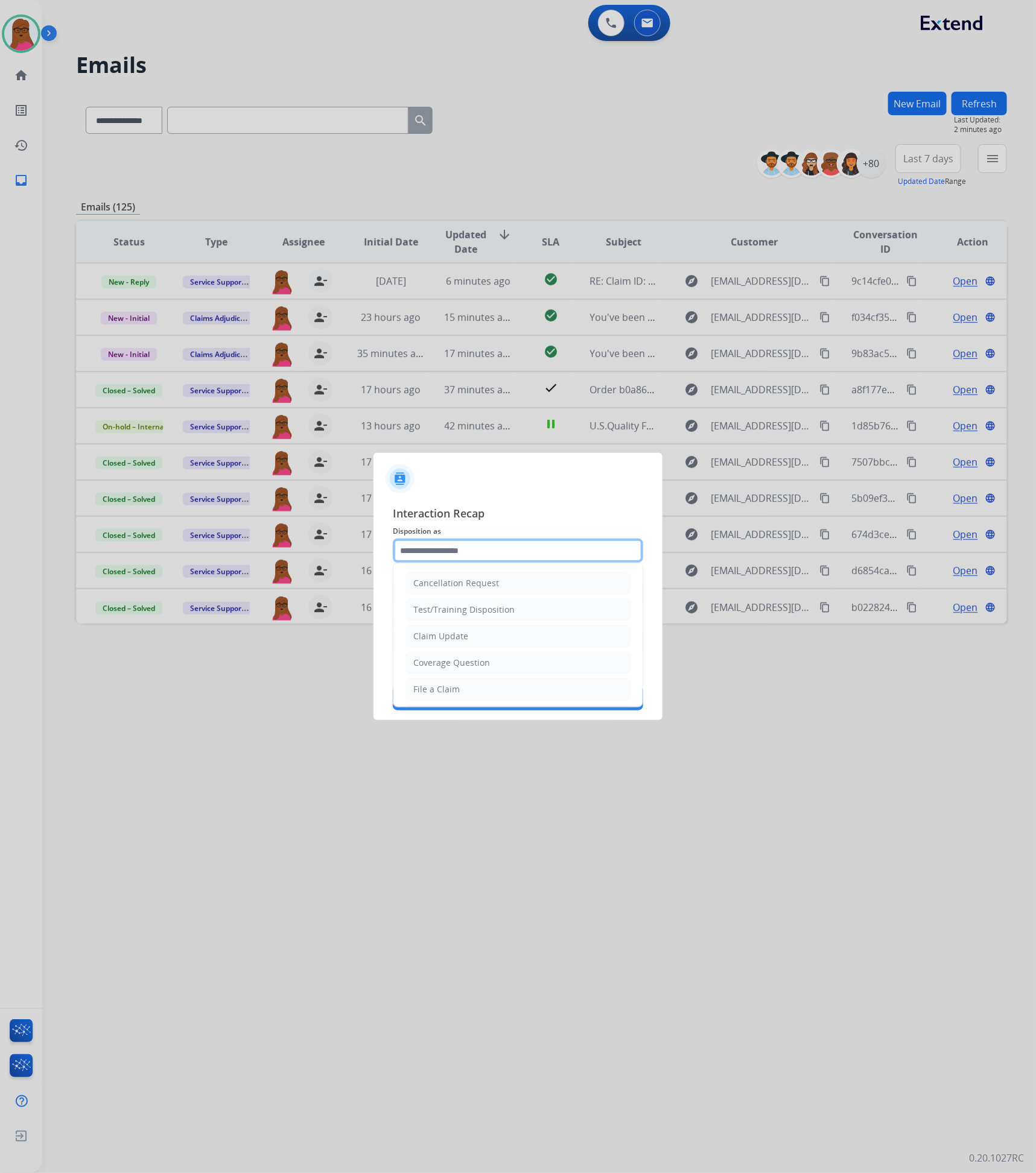
click at [497, 554] on input "text" at bounding box center [518, 551] width 251 height 24
click at [471, 639] on li "Claim Update" at bounding box center [518, 636] width 225 height 23
type input "**********"
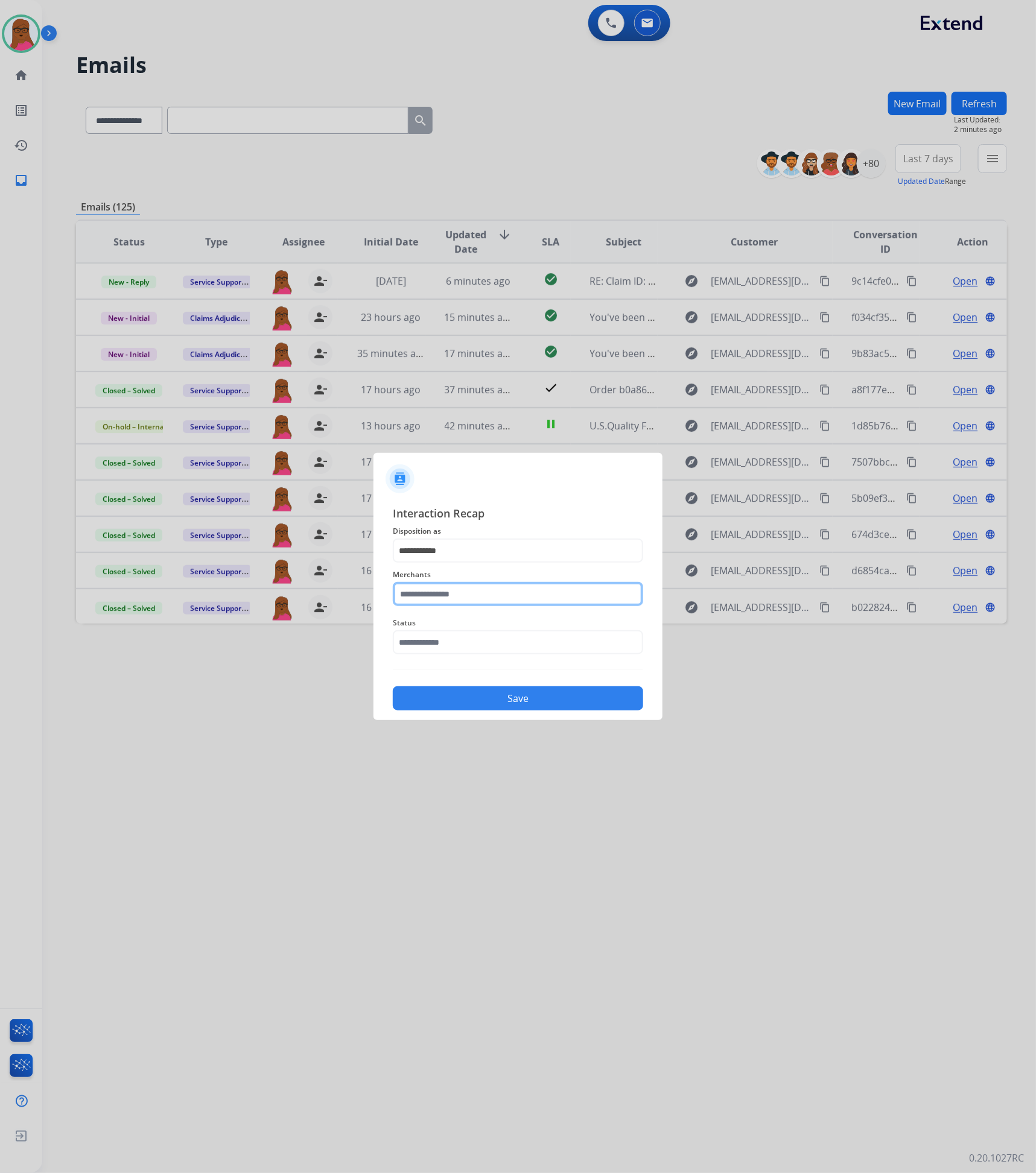
click at [496, 592] on input "text" at bounding box center [518, 594] width 251 height 24
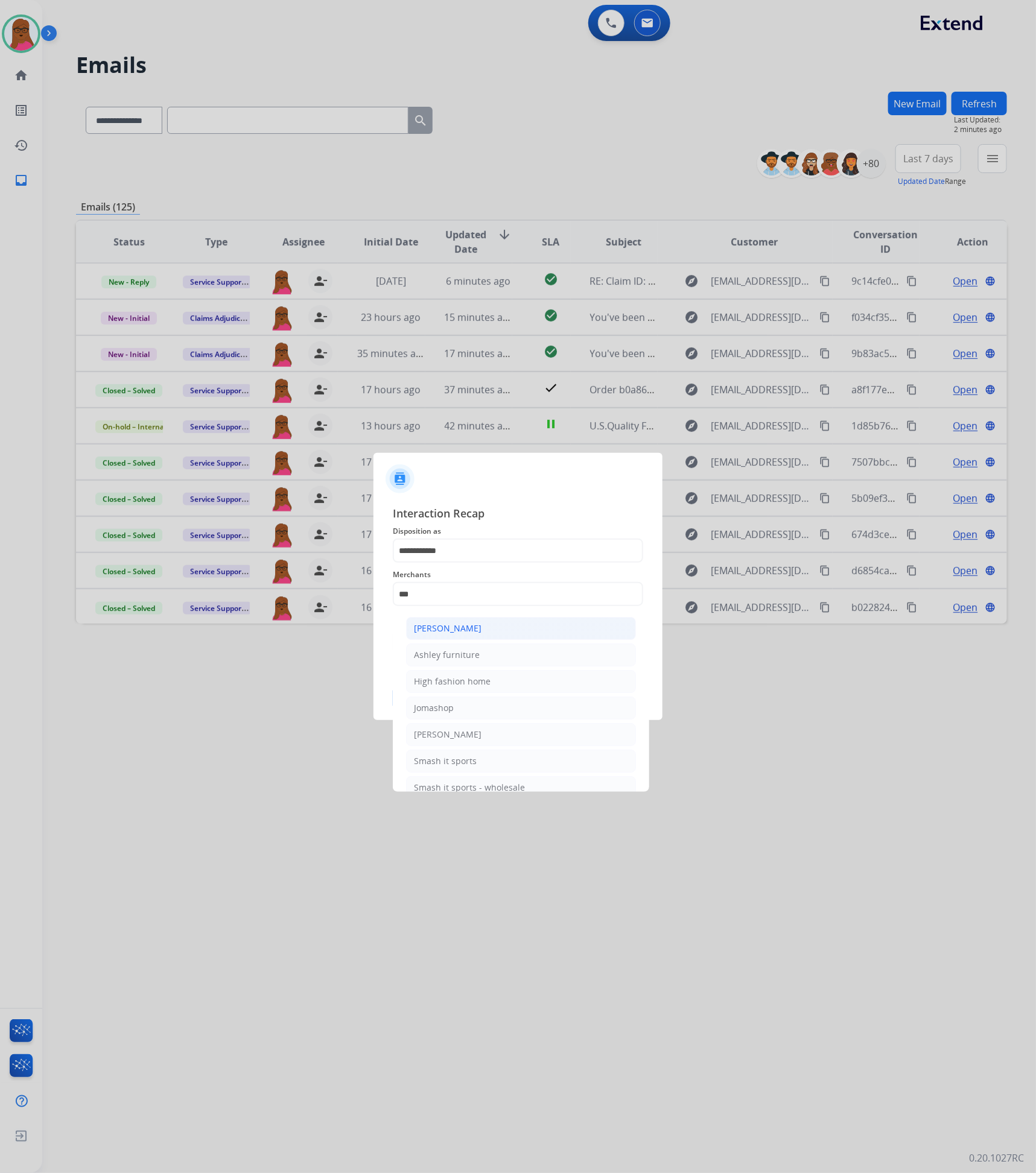
click at [495, 630] on li "Ashley - Reguard" at bounding box center [521, 629] width 230 height 23
type input "**********"
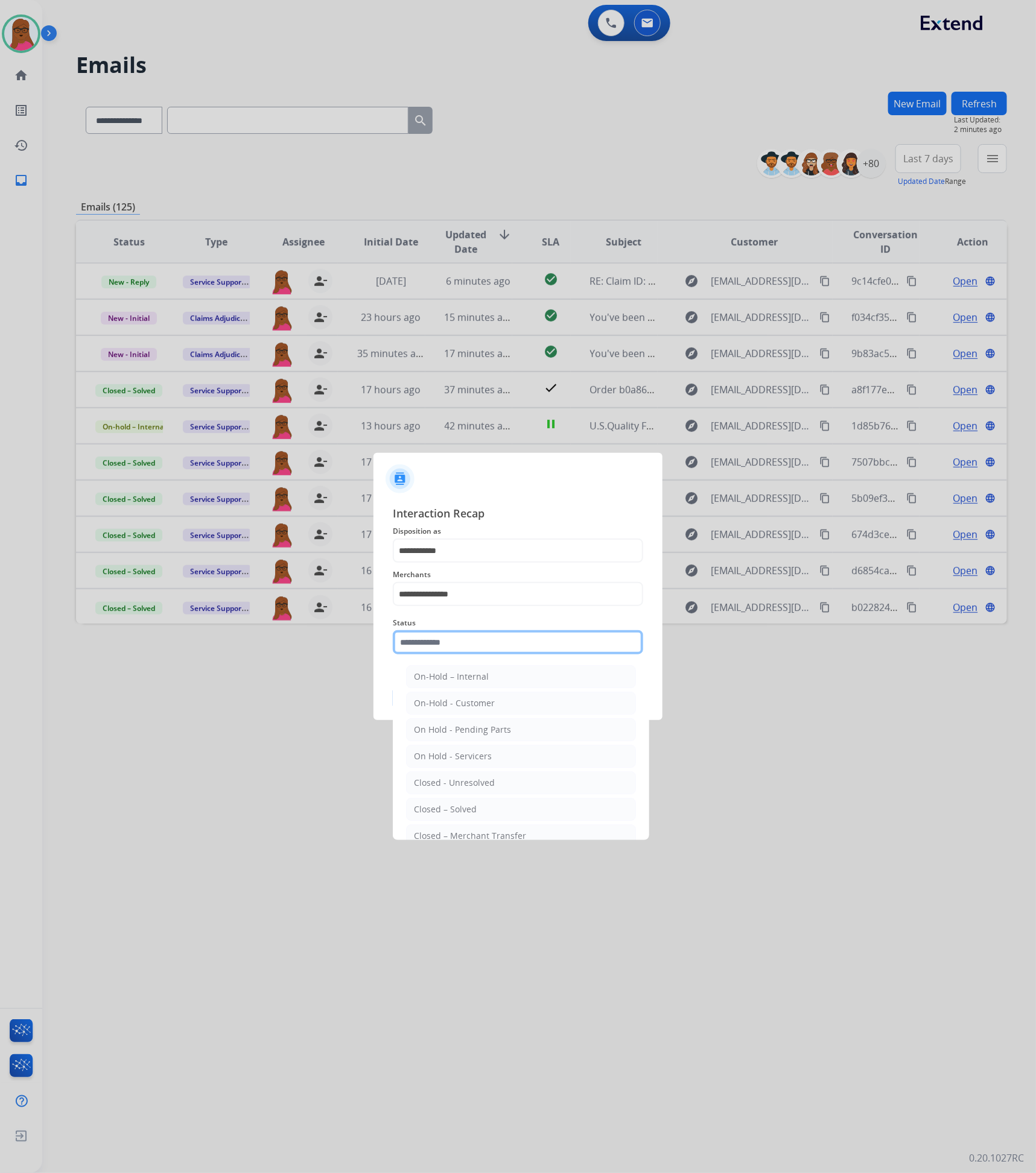
click at [496, 641] on input "text" at bounding box center [518, 642] width 251 height 24
click at [477, 814] on li "Closed – Solved" at bounding box center [521, 809] width 230 height 23
type input "**********"
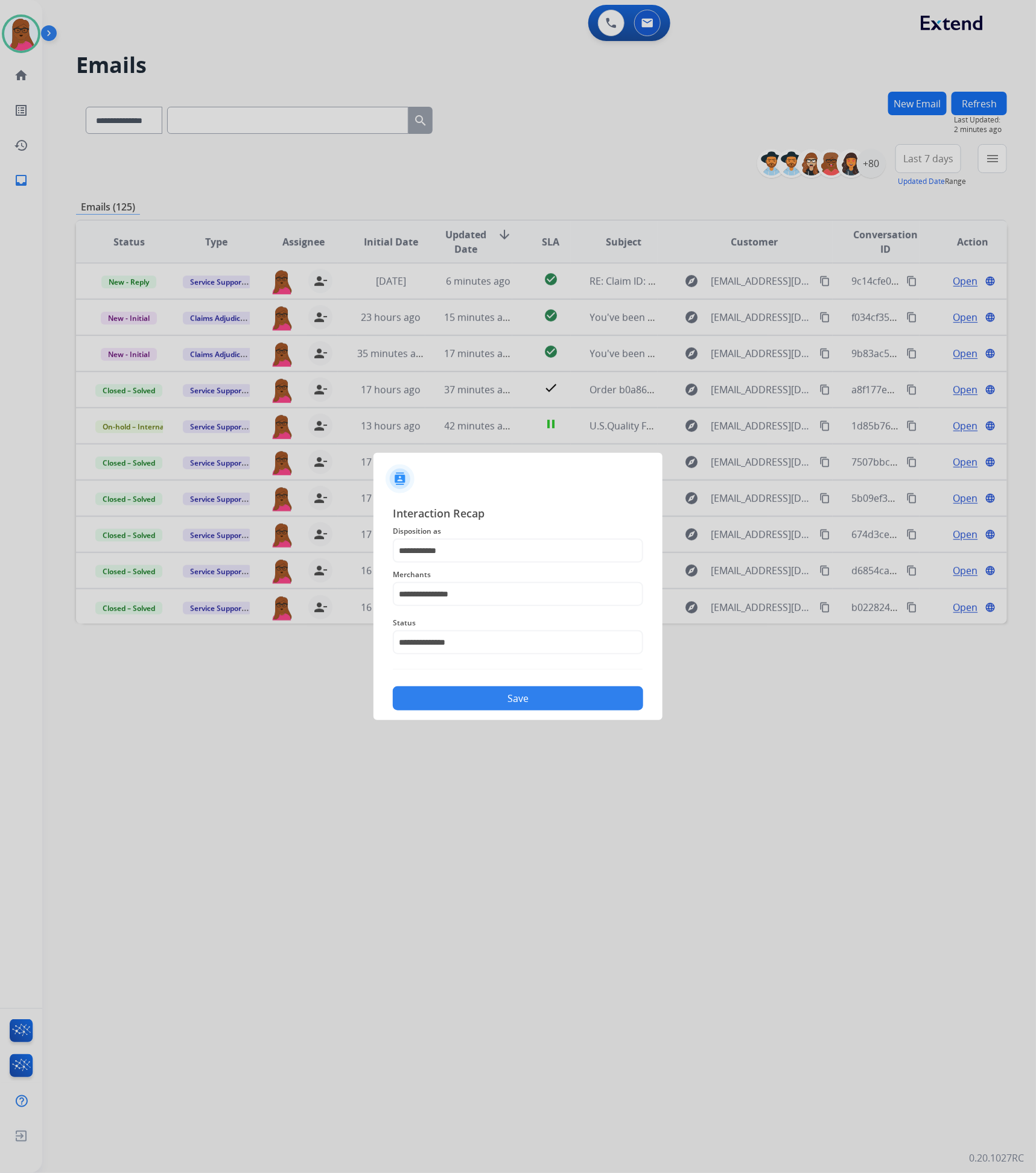
click at [565, 694] on button "Save" at bounding box center [518, 699] width 251 height 24
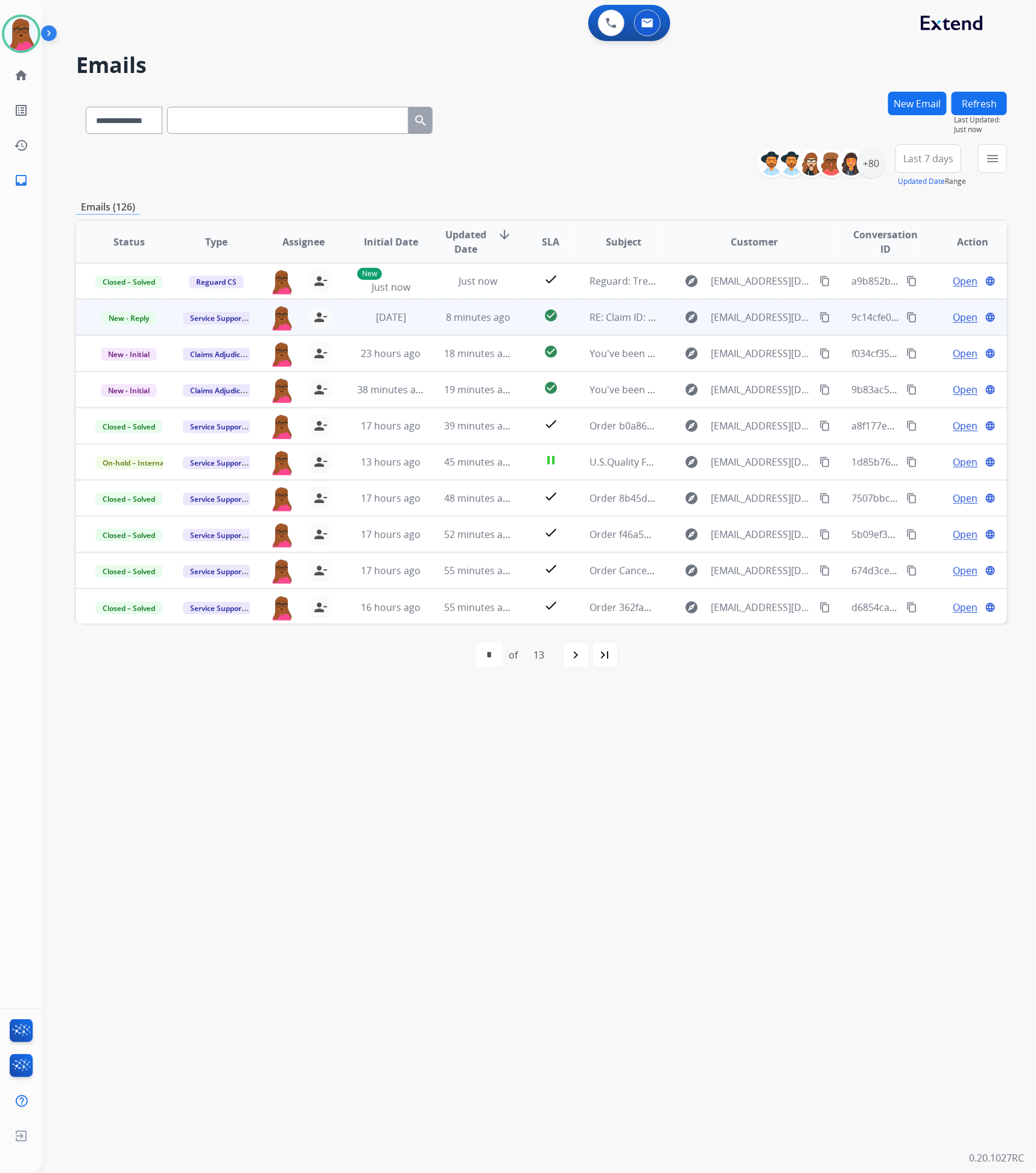
click at [953, 316] on span "Open" at bounding box center [965, 318] width 25 height 15
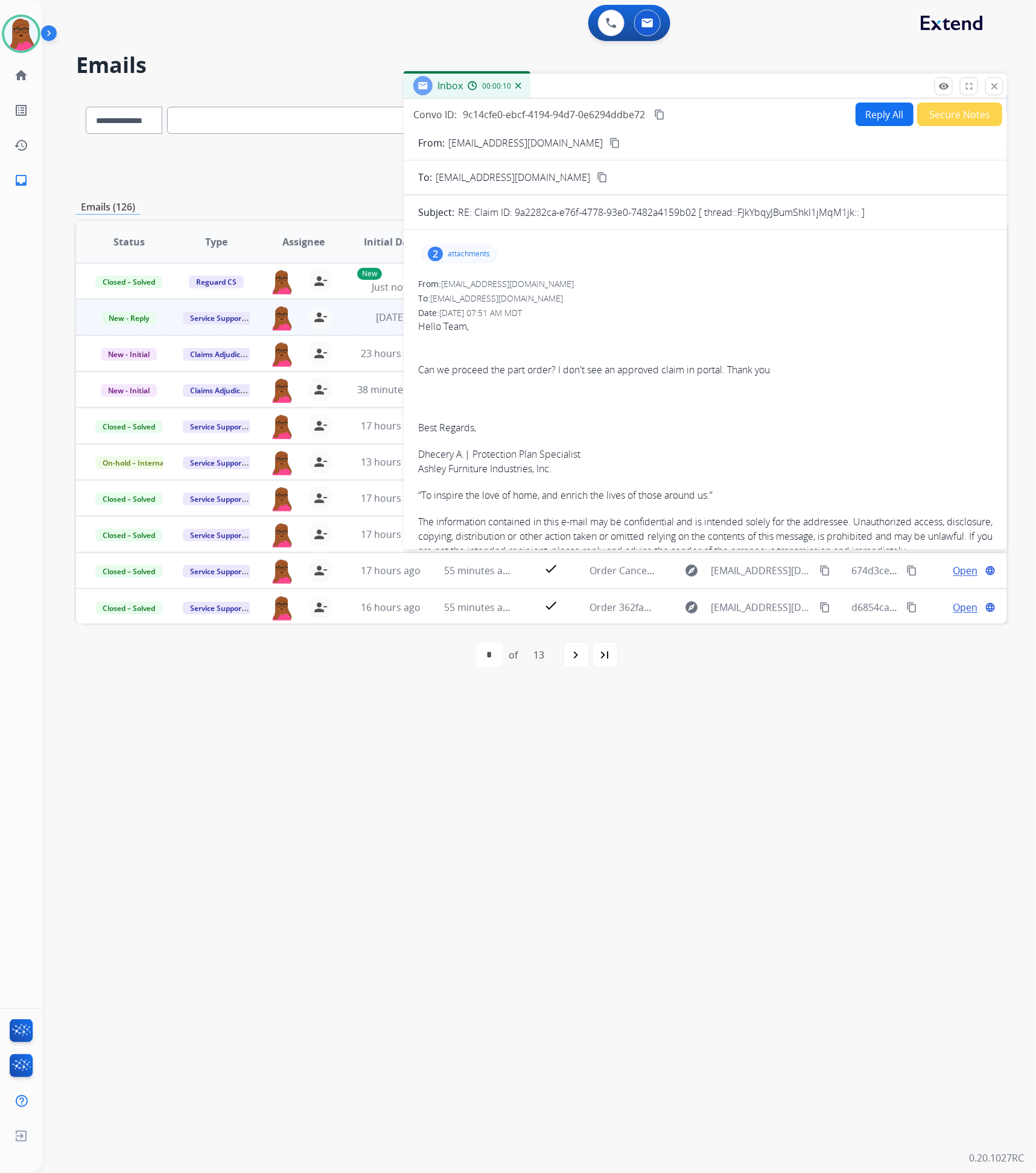
click at [866, 114] on button "Reply All" at bounding box center [885, 114] width 58 height 24
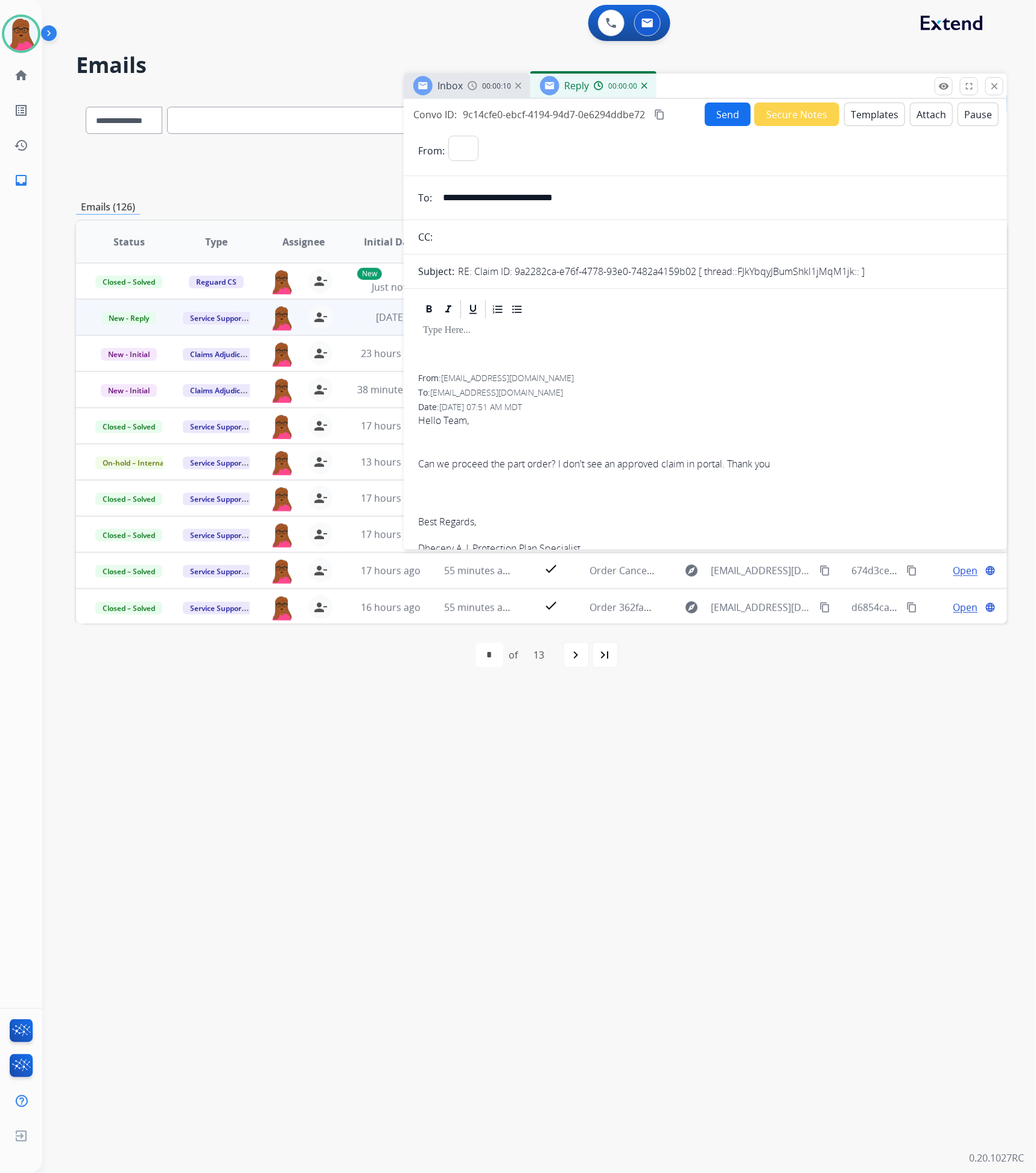
select select "**********"
click at [498, 349] on div at bounding box center [705, 347] width 574 height 54
drag, startPoint x: 695, startPoint y: 272, endPoint x: 515, endPoint y: 274, distance: 180.0
click at [515, 274] on p "RE: Claim ID: 9a2282ca-e76f-4778-93e0-7482a4159b02 [ thread::FJkYbqyJBumShkl1jM…" at bounding box center [661, 272] width 407 height 15
drag, startPoint x: 588, startPoint y: 335, endPoint x: 411, endPoint y: 337, distance: 177.0
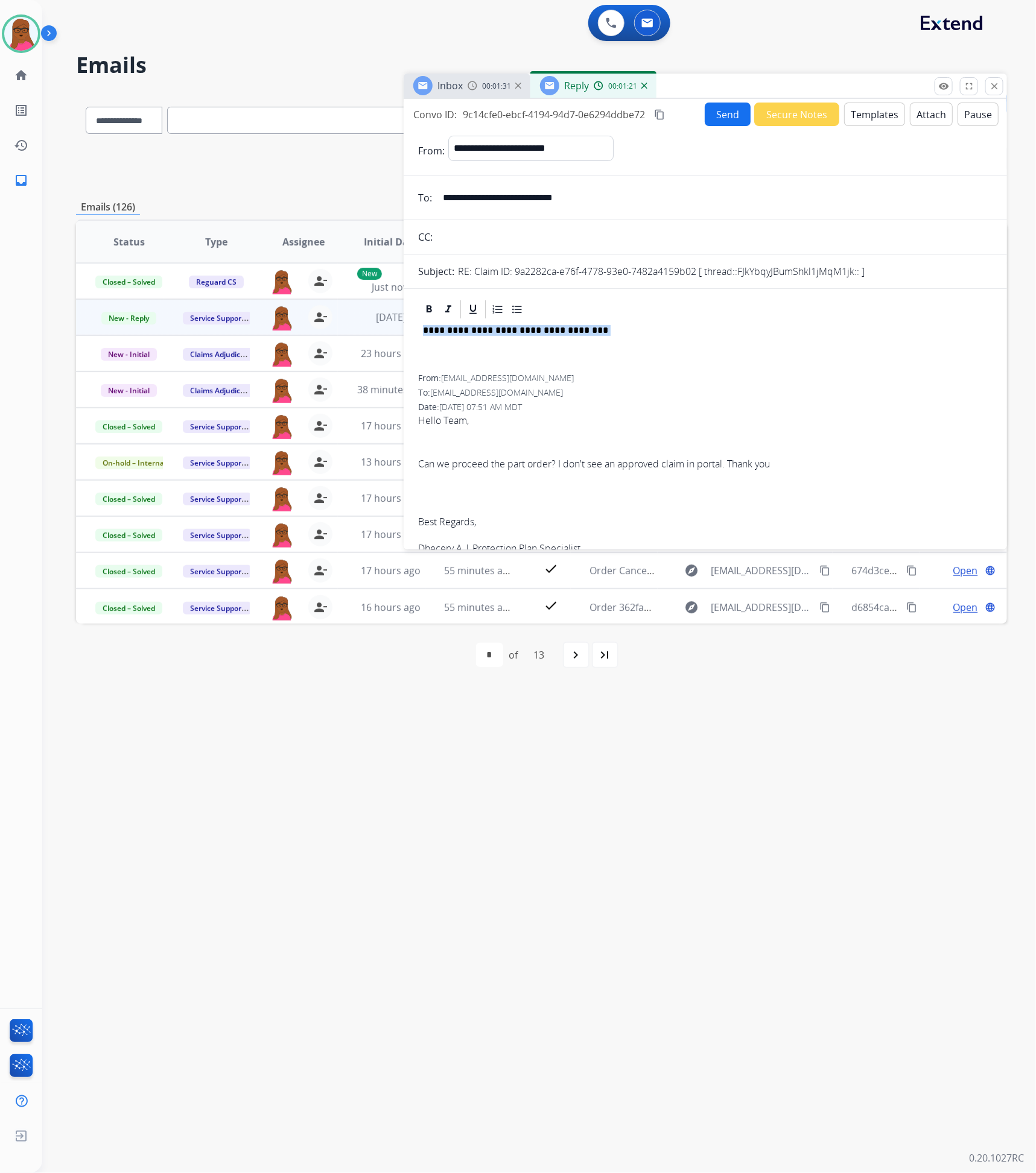
click at [411, 337] on div "**********" at bounding box center [705, 1126] width 603 height 1656
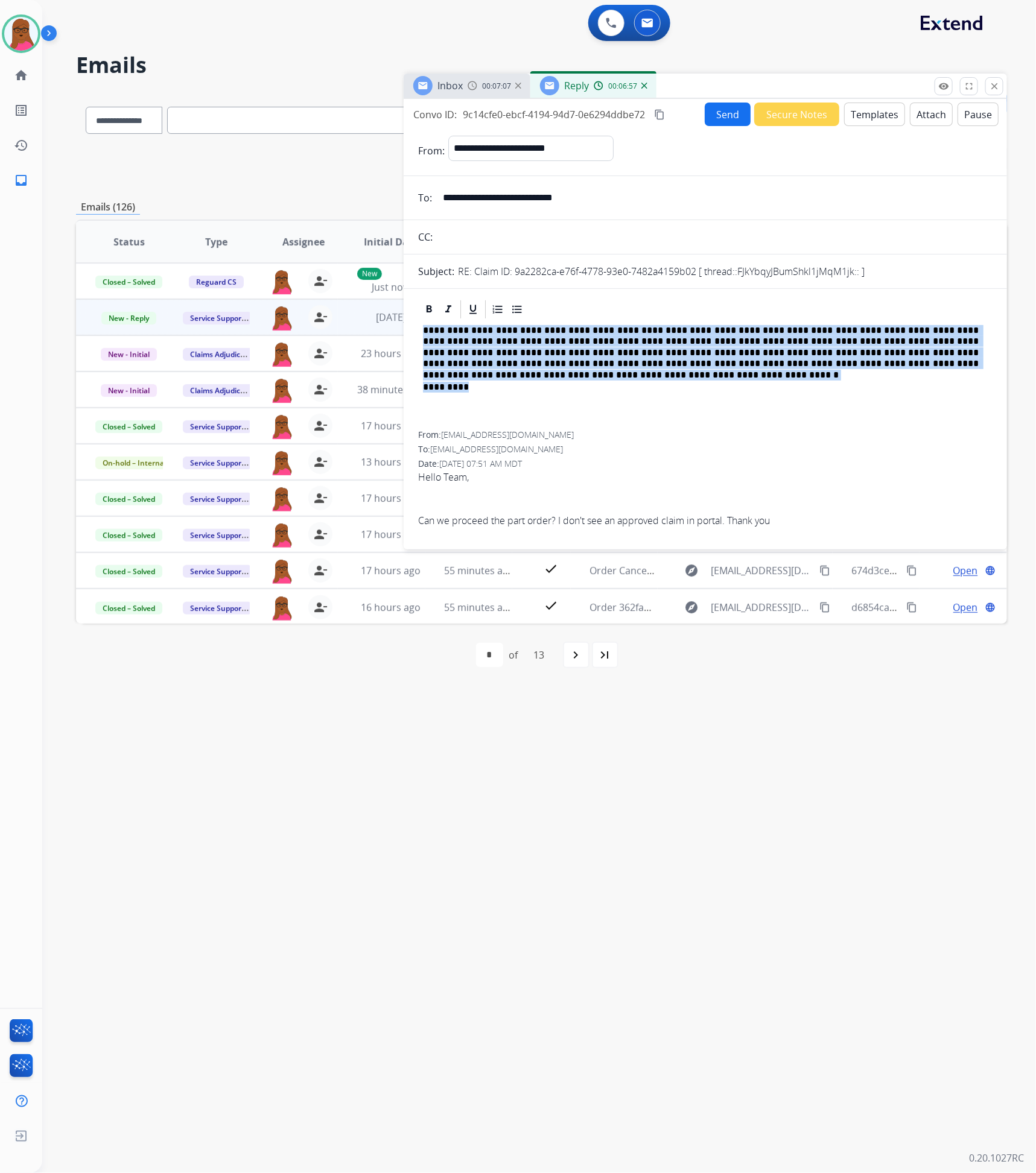
drag, startPoint x: 424, startPoint y: 322, endPoint x: 900, endPoint y: 375, distance: 478.9
click at [900, 375] on div "**********" at bounding box center [705, 375] width 574 height 111
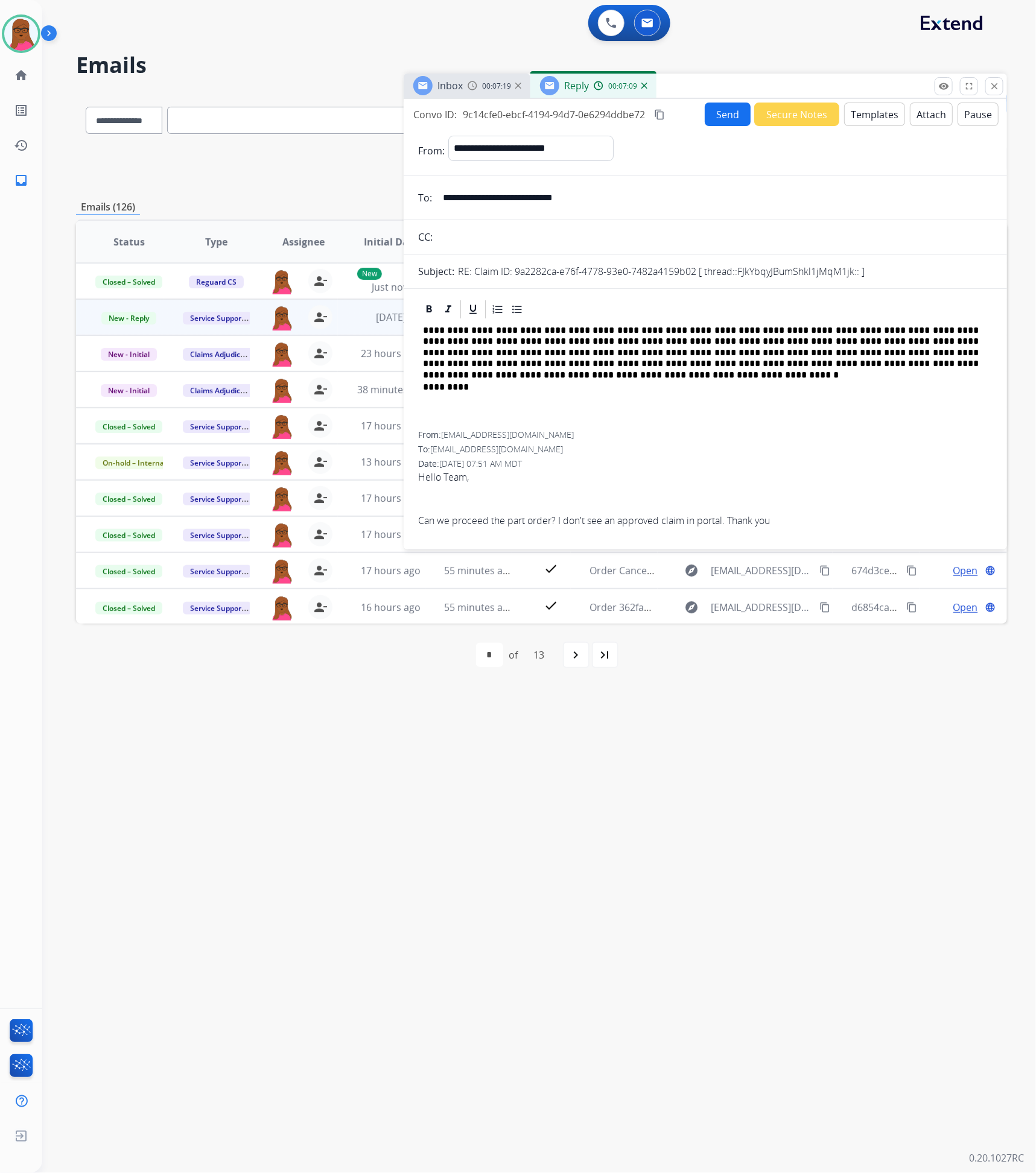
drag, startPoint x: 802, startPoint y: 809, endPoint x: 845, endPoint y: 756, distance: 68.2
click at [802, 809] on div "**********" at bounding box center [525, 609] width 965 height 1130
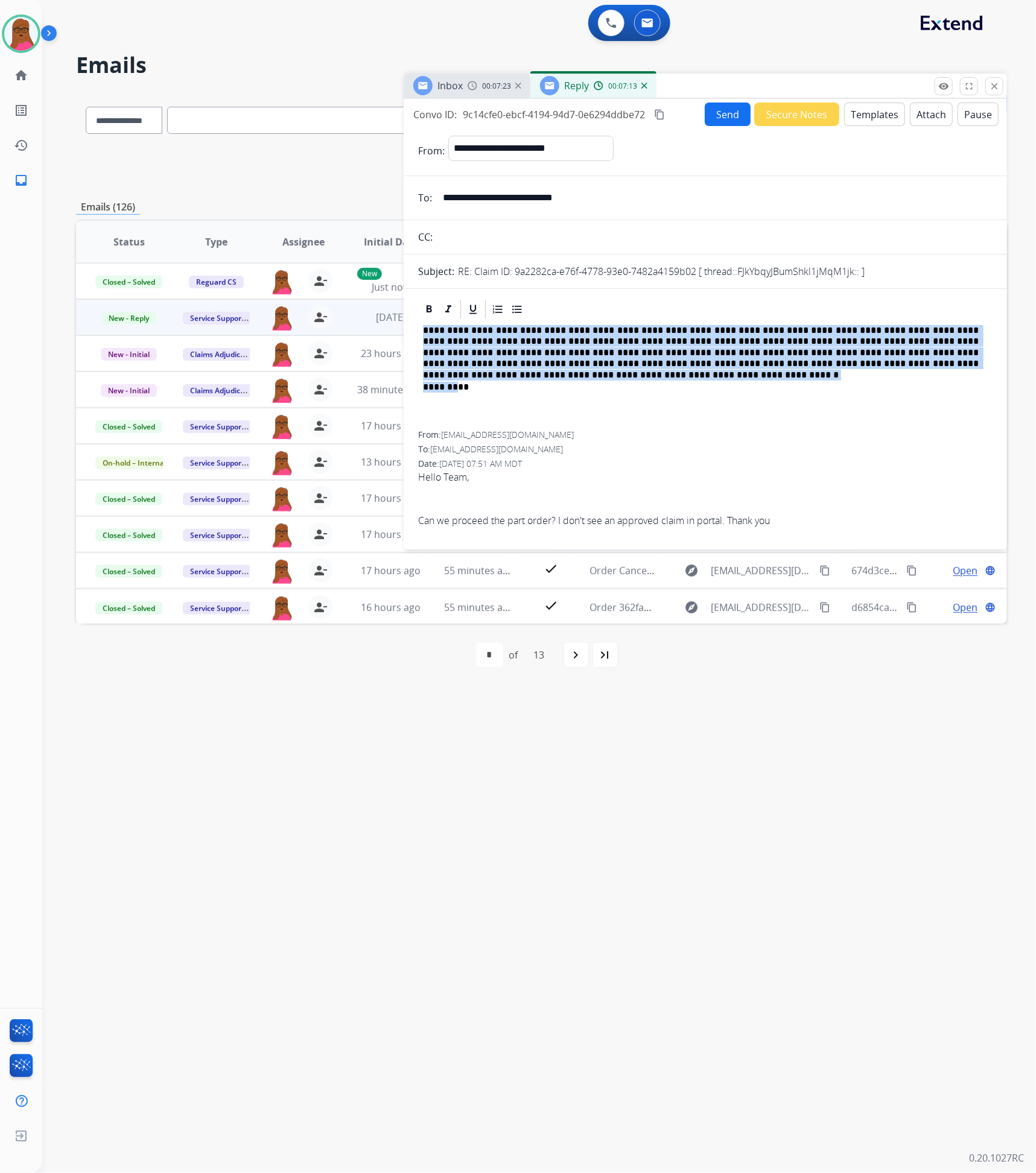
drag, startPoint x: 421, startPoint y: 328, endPoint x: 457, endPoint y: 384, distance: 66.6
click at [457, 384] on div "**********" at bounding box center [705, 375] width 574 height 111
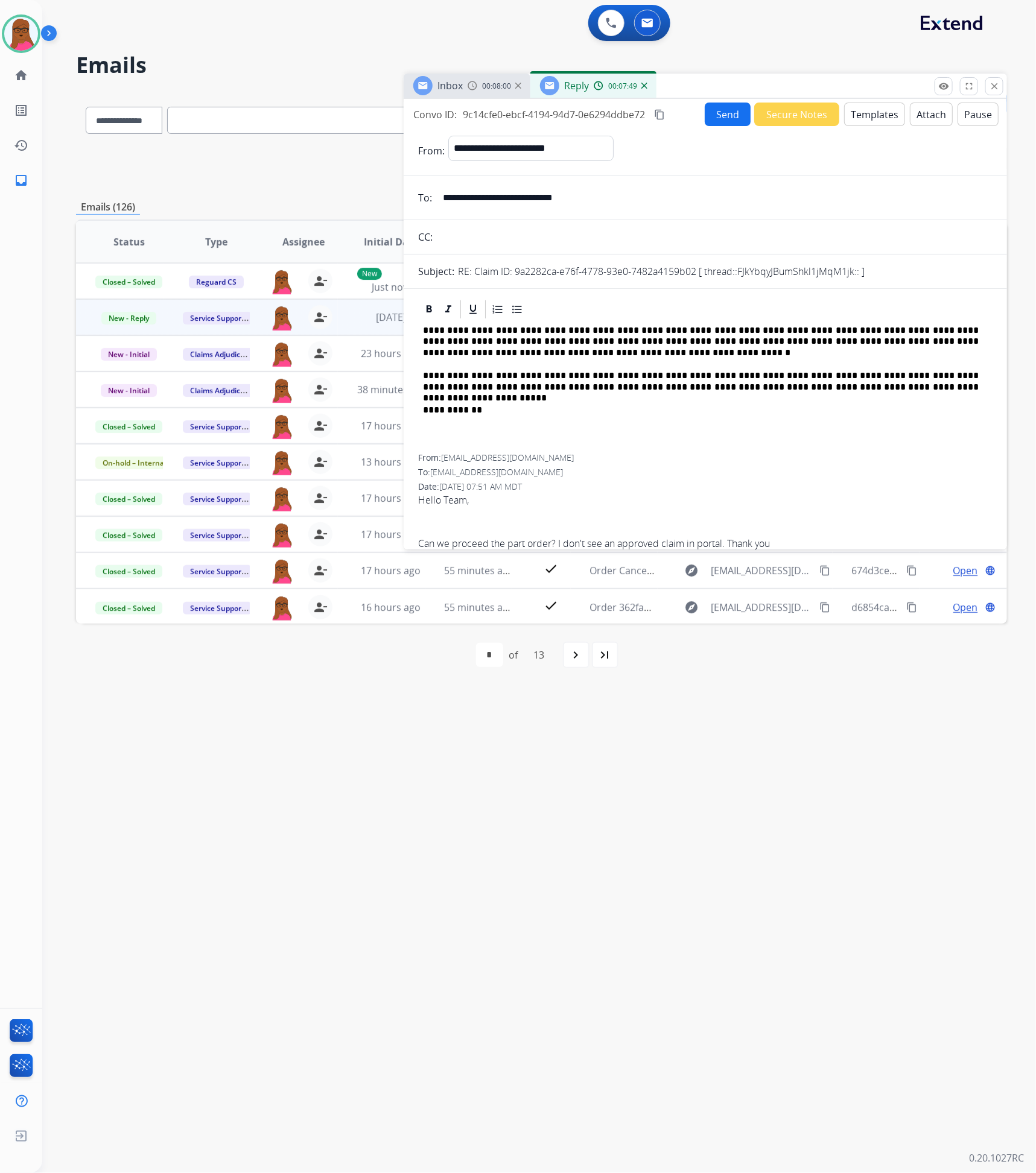
drag, startPoint x: 942, startPoint y: 444, endPoint x: 942, endPoint y: 437, distance: 7.0
click at [942, 444] on div "**********" at bounding box center [705, 387] width 574 height 134
click at [727, 111] on button "Send" at bounding box center [728, 114] width 46 height 24
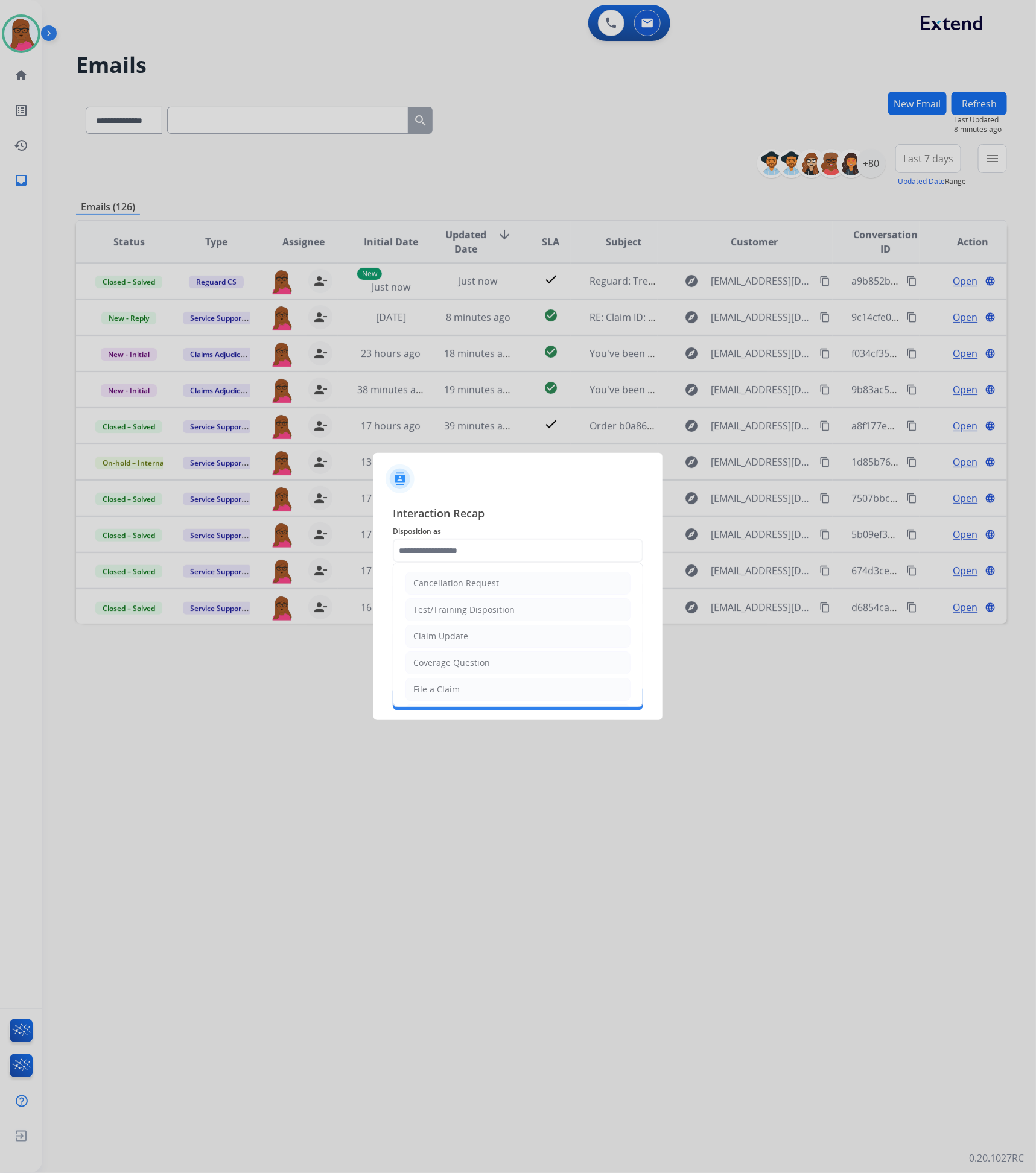
click at [610, 554] on input "text" at bounding box center [518, 551] width 251 height 24
click at [471, 643] on li "Claim Update" at bounding box center [518, 636] width 225 height 23
type input "**********"
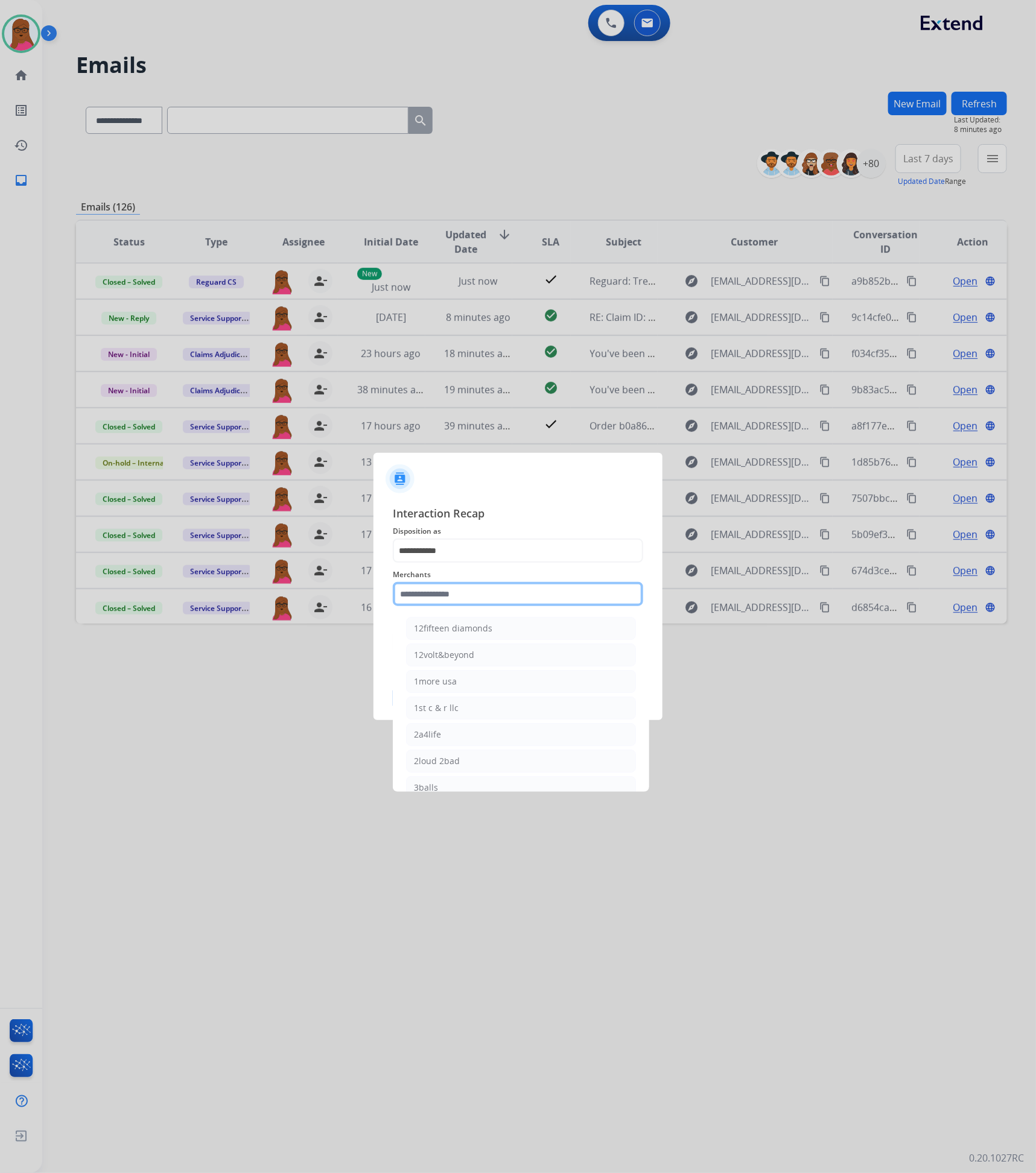
click at [478, 588] on input "text" at bounding box center [518, 594] width 251 height 24
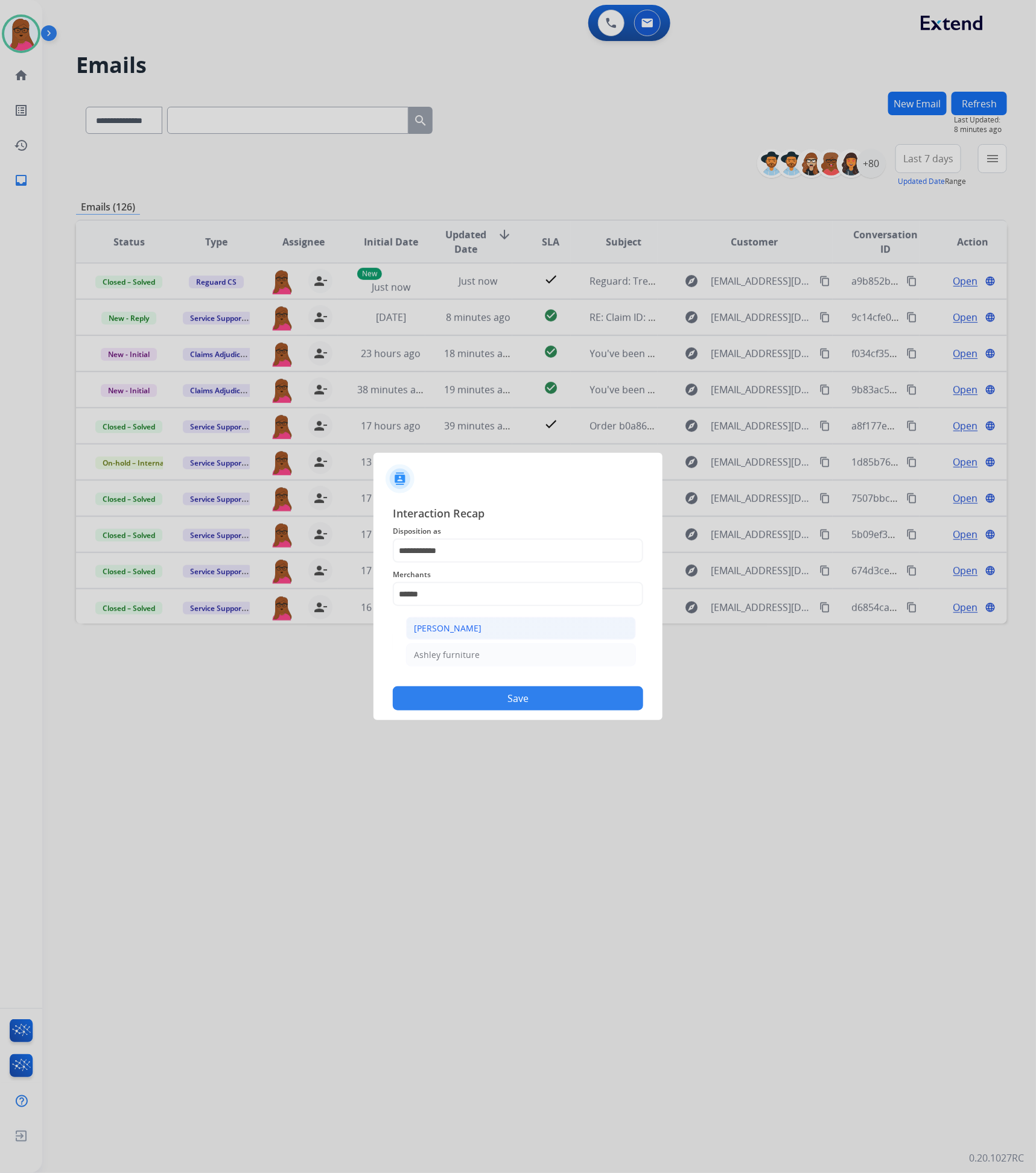
click at [506, 625] on li "Ashley - Reguard" at bounding box center [521, 629] width 230 height 23
type input "**********"
click at [511, 606] on input "**********" at bounding box center [518, 594] width 251 height 24
drag, startPoint x: 525, startPoint y: 642, endPoint x: 525, endPoint y: 653, distance: 11.0
click at [525, 643] on input "text" at bounding box center [518, 642] width 251 height 24
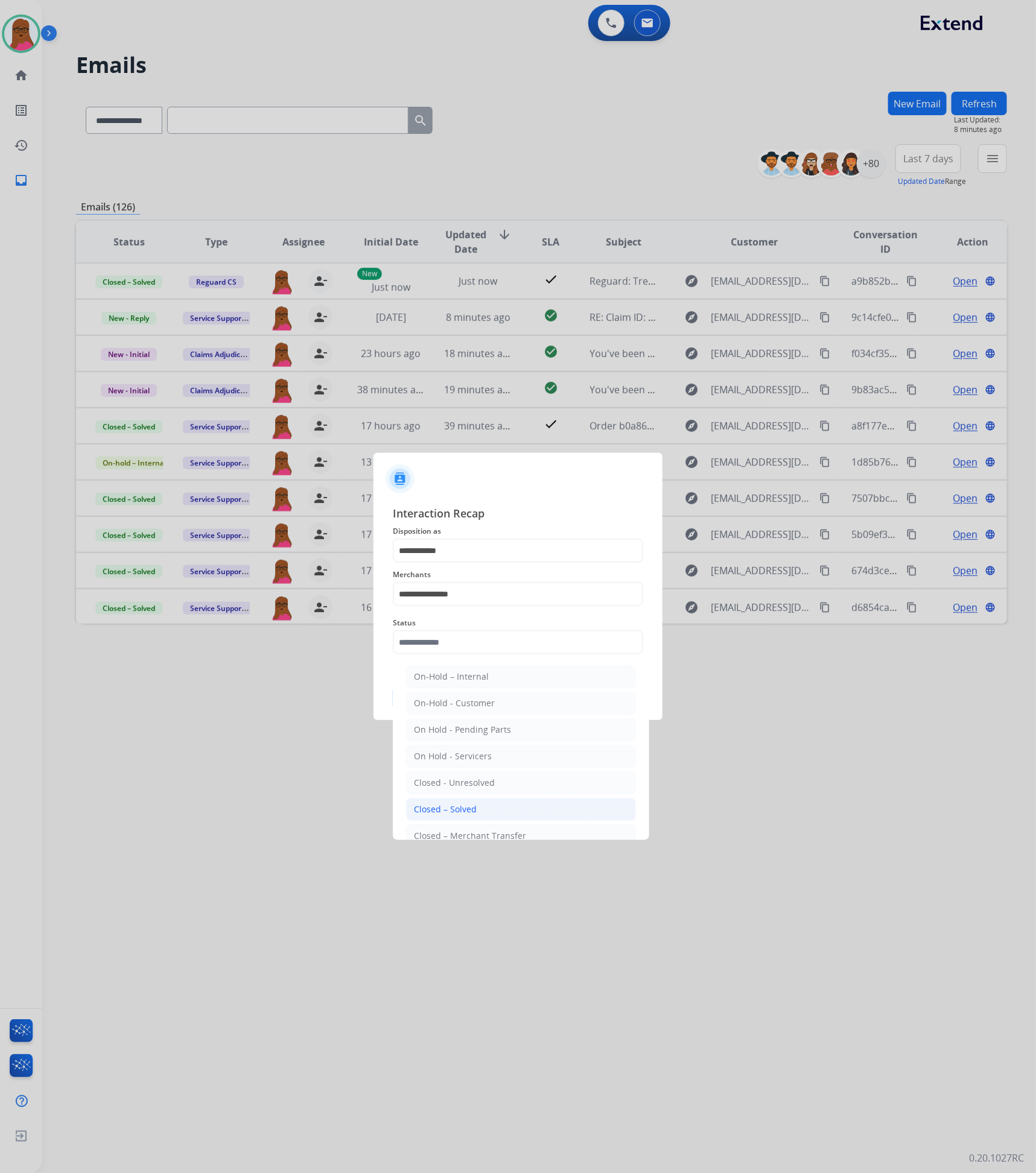
click at [471, 811] on div "Closed – Solved" at bounding box center [445, 809] width 63 height 12
type input "**********"
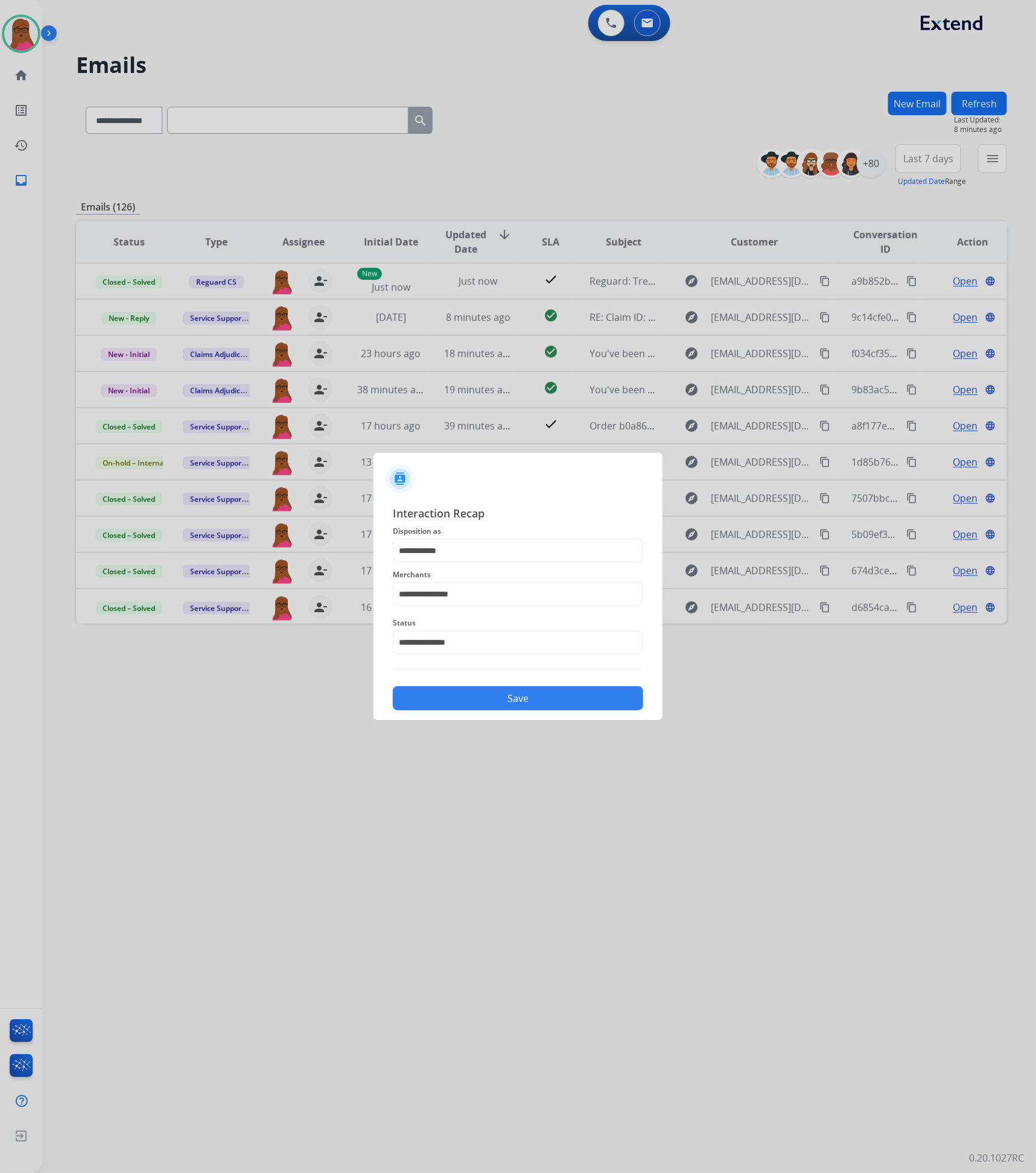
click at [493, 701] on button "Save" at bounding box center [518, 699] width 251 height 24
